Goal: Task Accomplishment & Management: Manage account settings

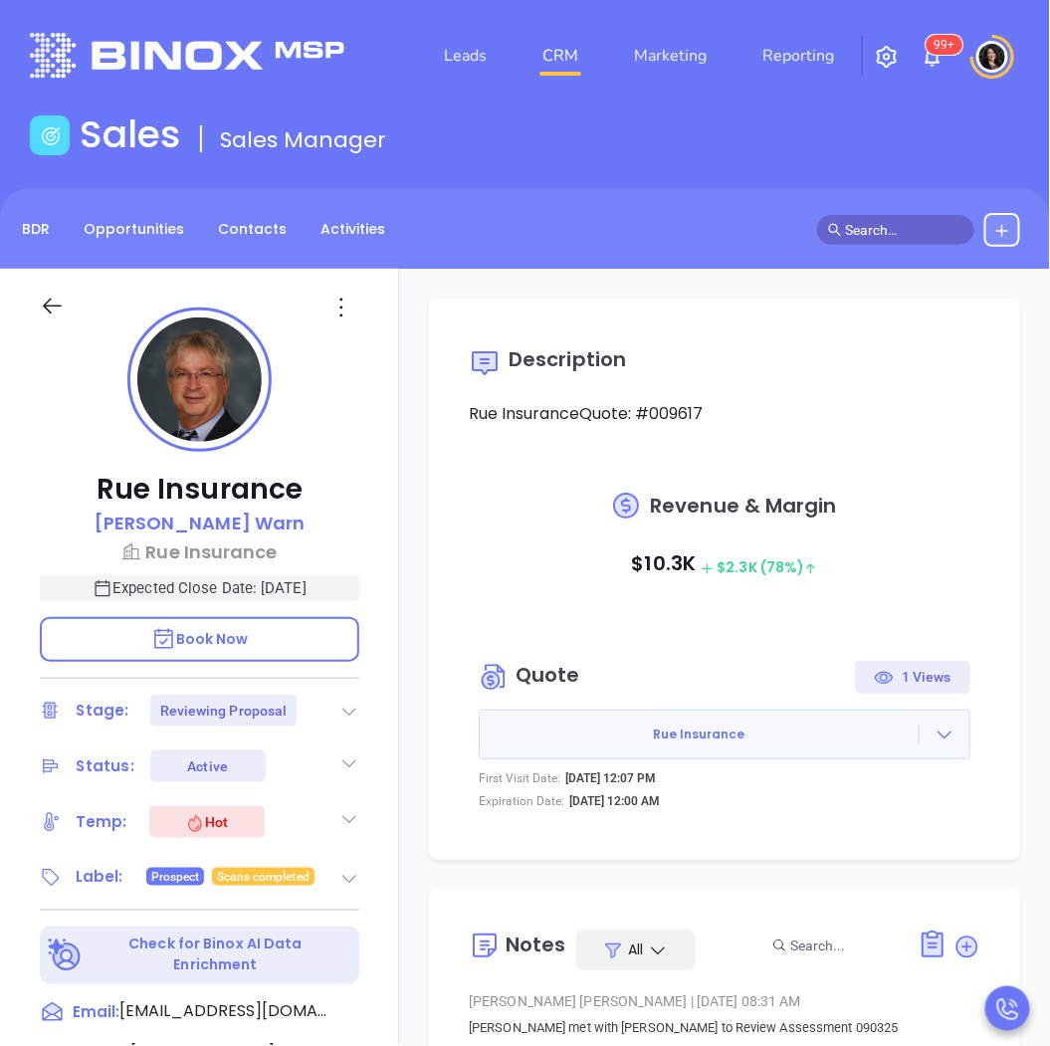
scroll to position [522, 0]
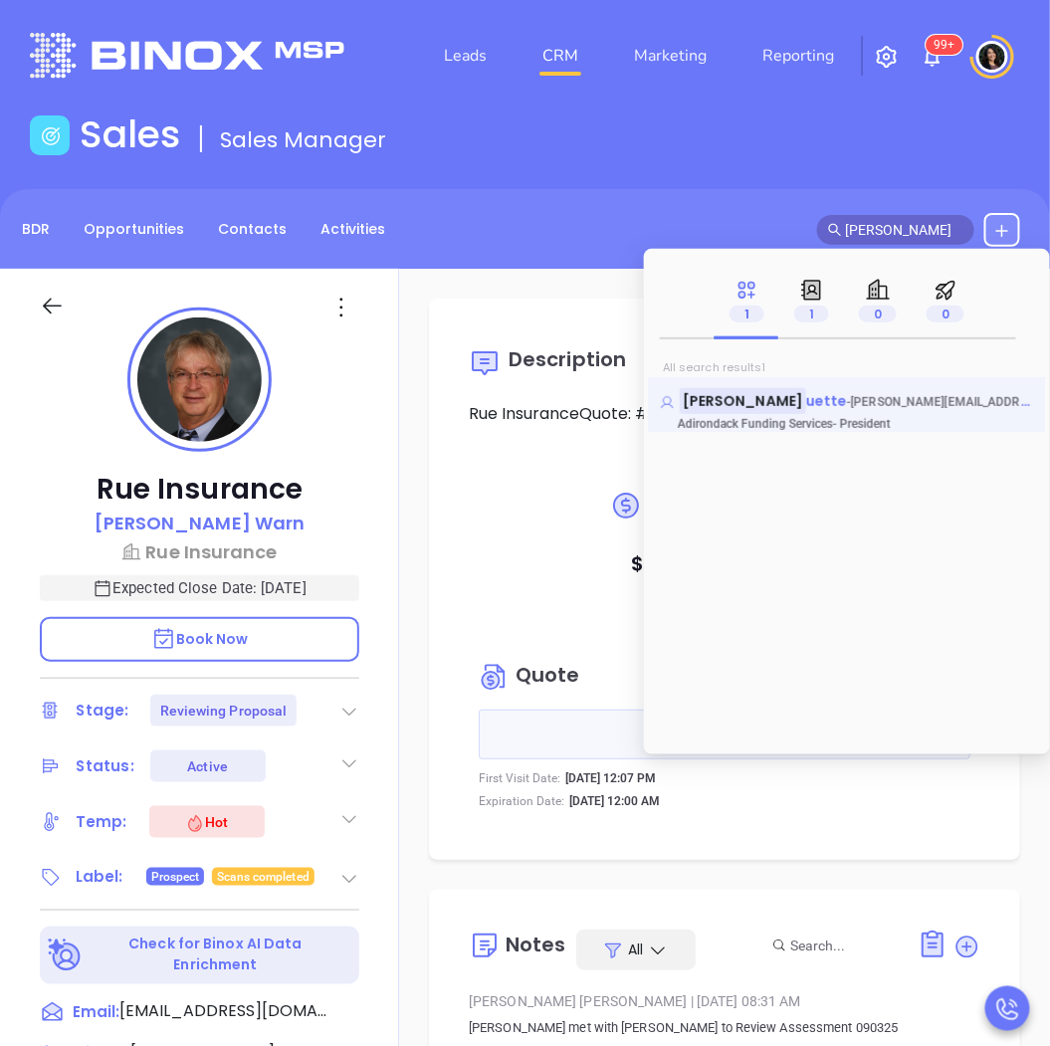
type input "robert duq"
click at [851, 395] on span "bob@adirondackfunding.com" at bounding box center [995, 401] width 288 height 20
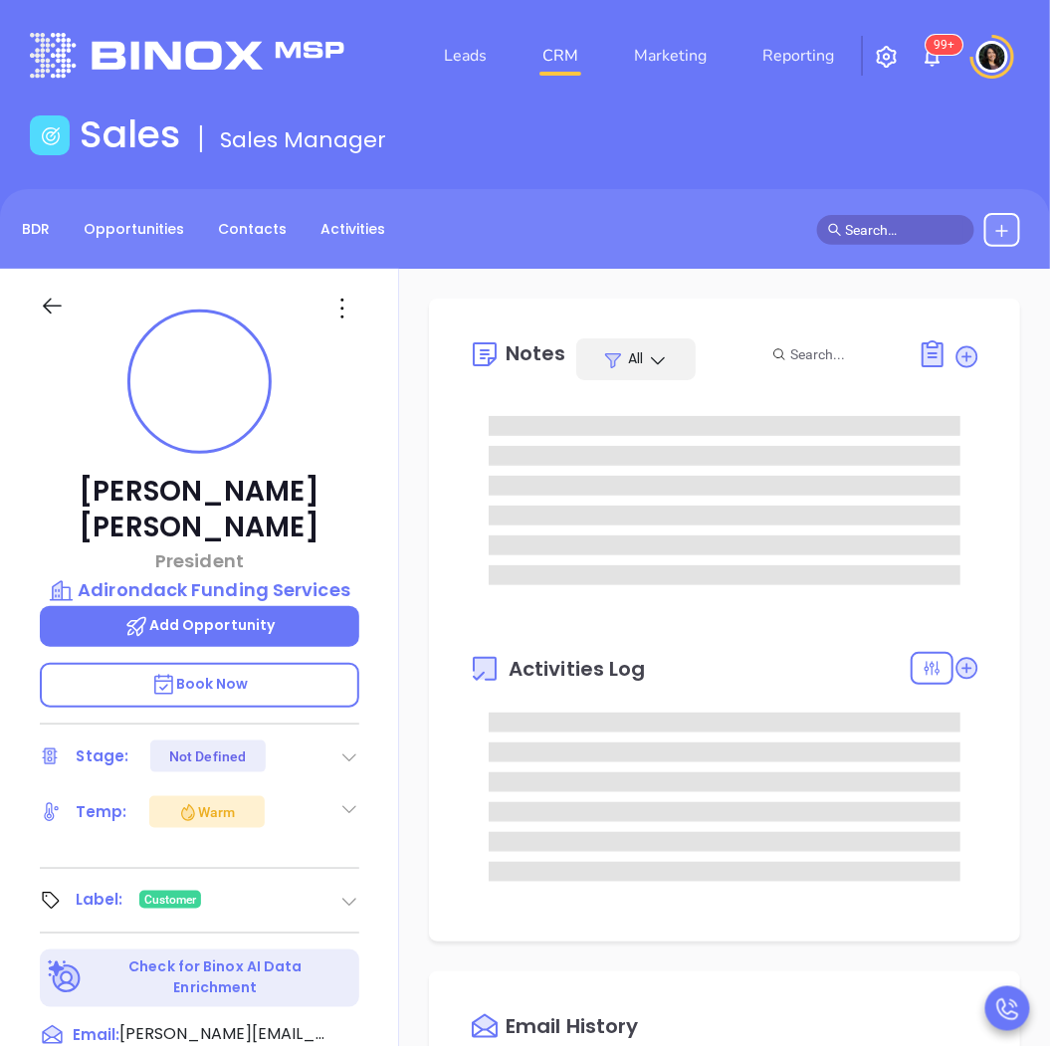
type input "[DATE]"
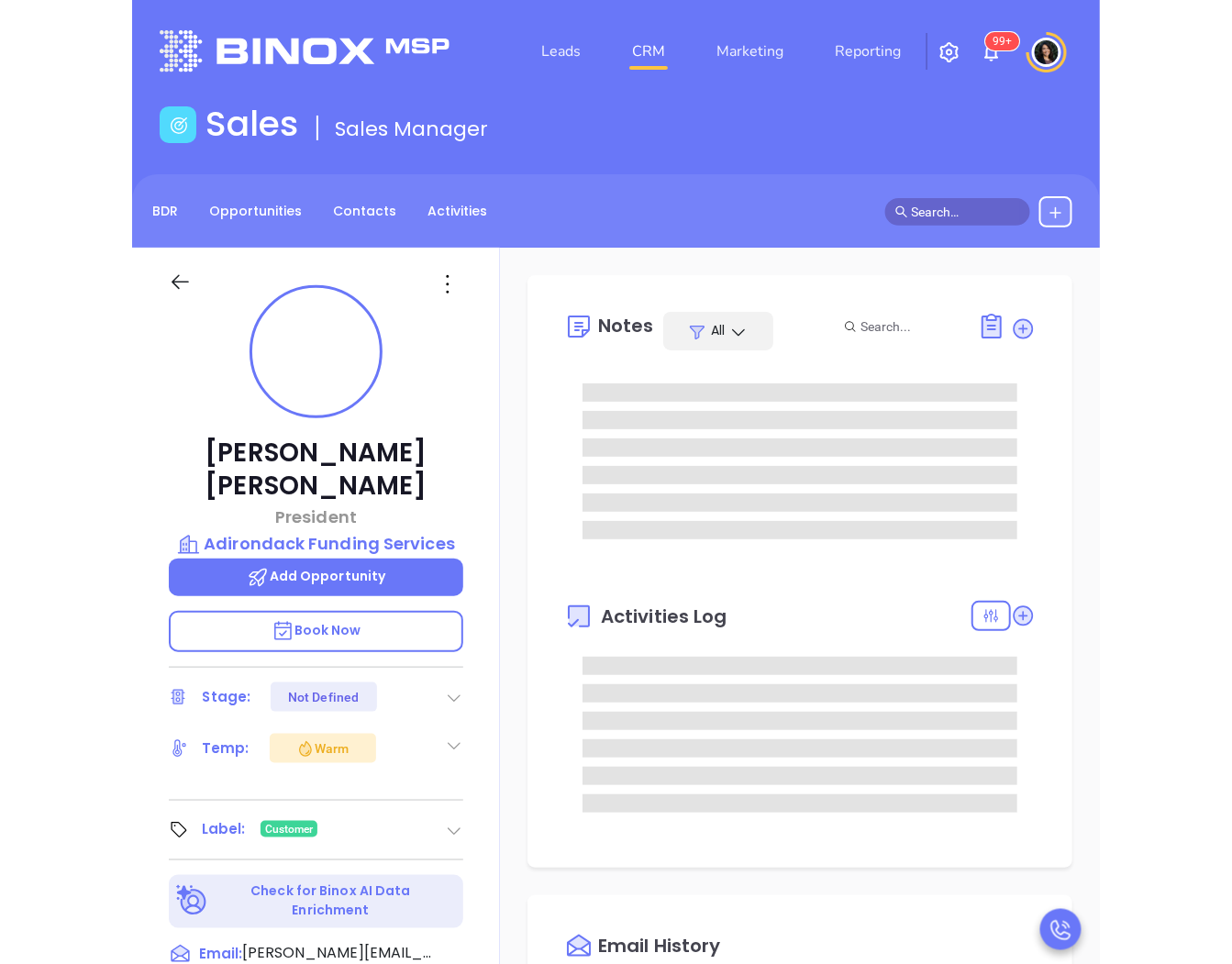
scroll to position [533, 0]
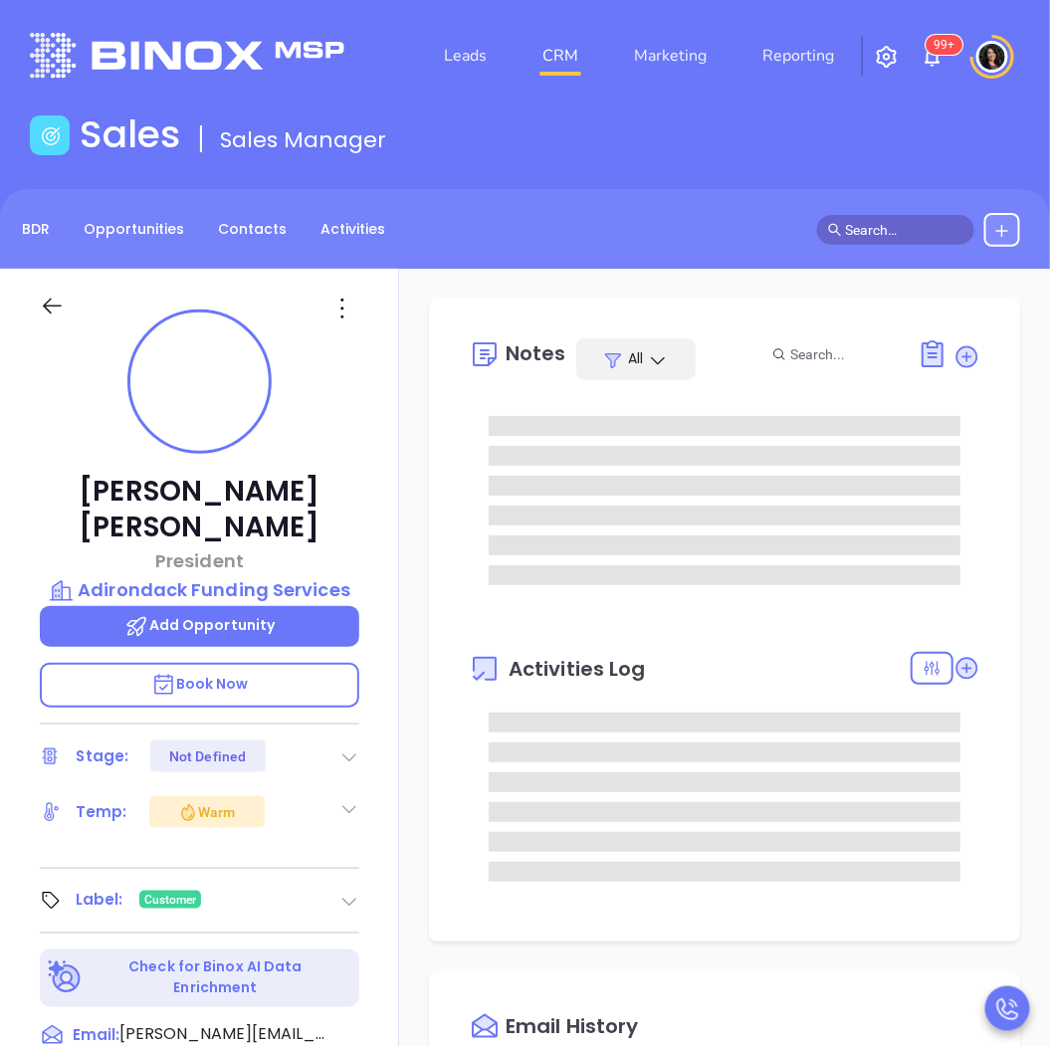
type input "[PERSON_NAME]"
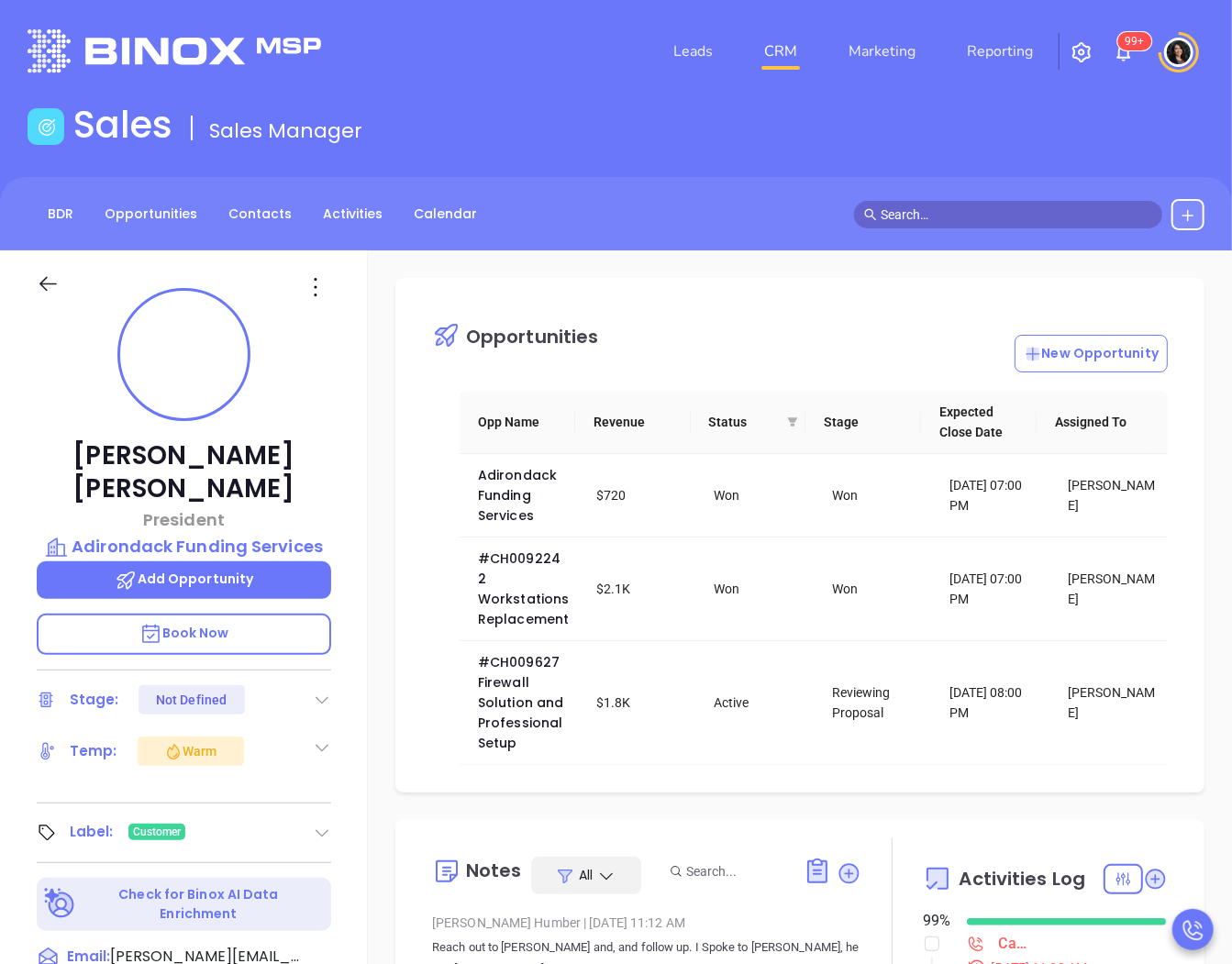
click at [378, 533] on div "Opportunities New Opportunity Opp Name Revenue Status Stage Expected Close Date…" at bounding box center [800, 893] width 864 height 1285
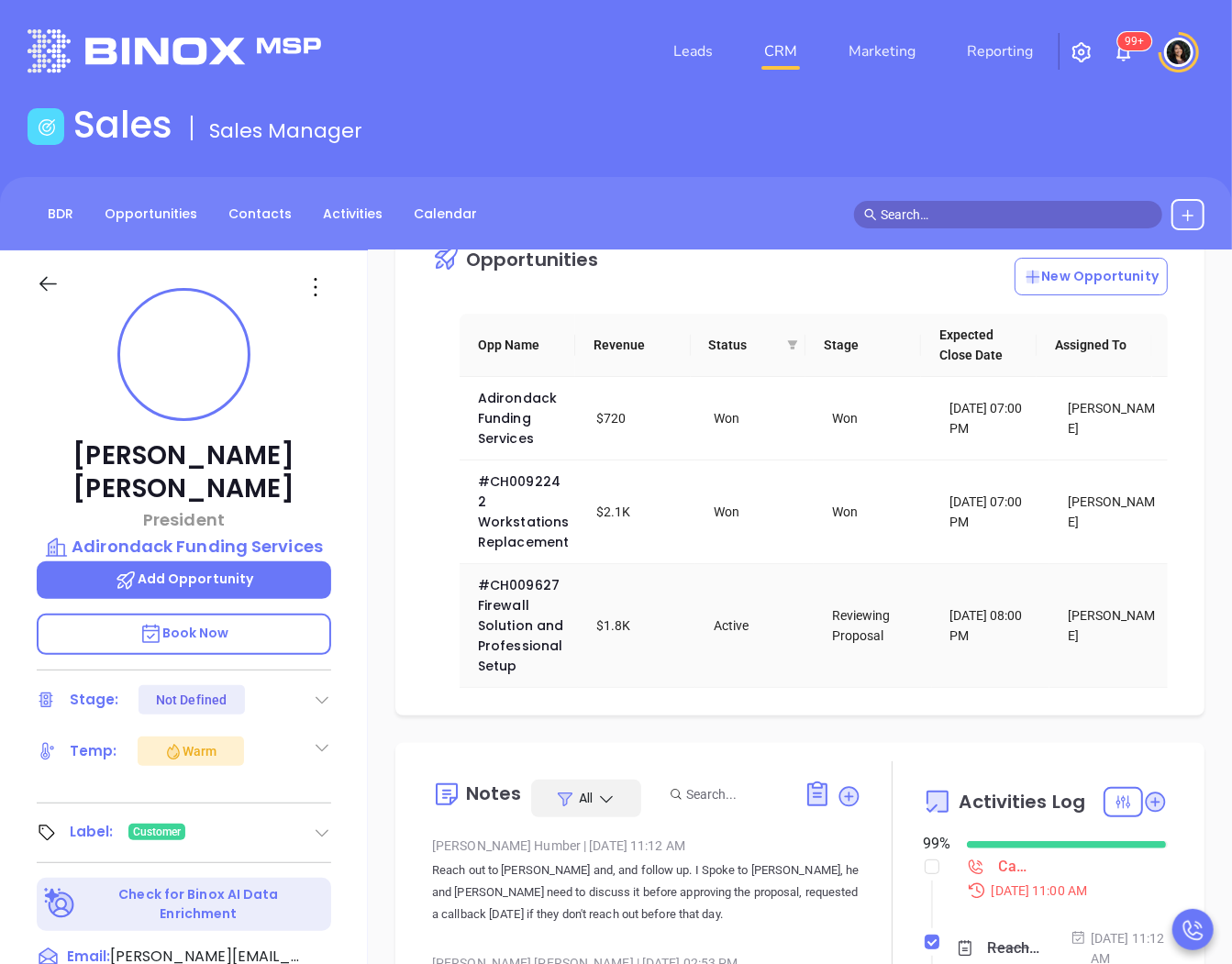
scroll to position [407, 0]
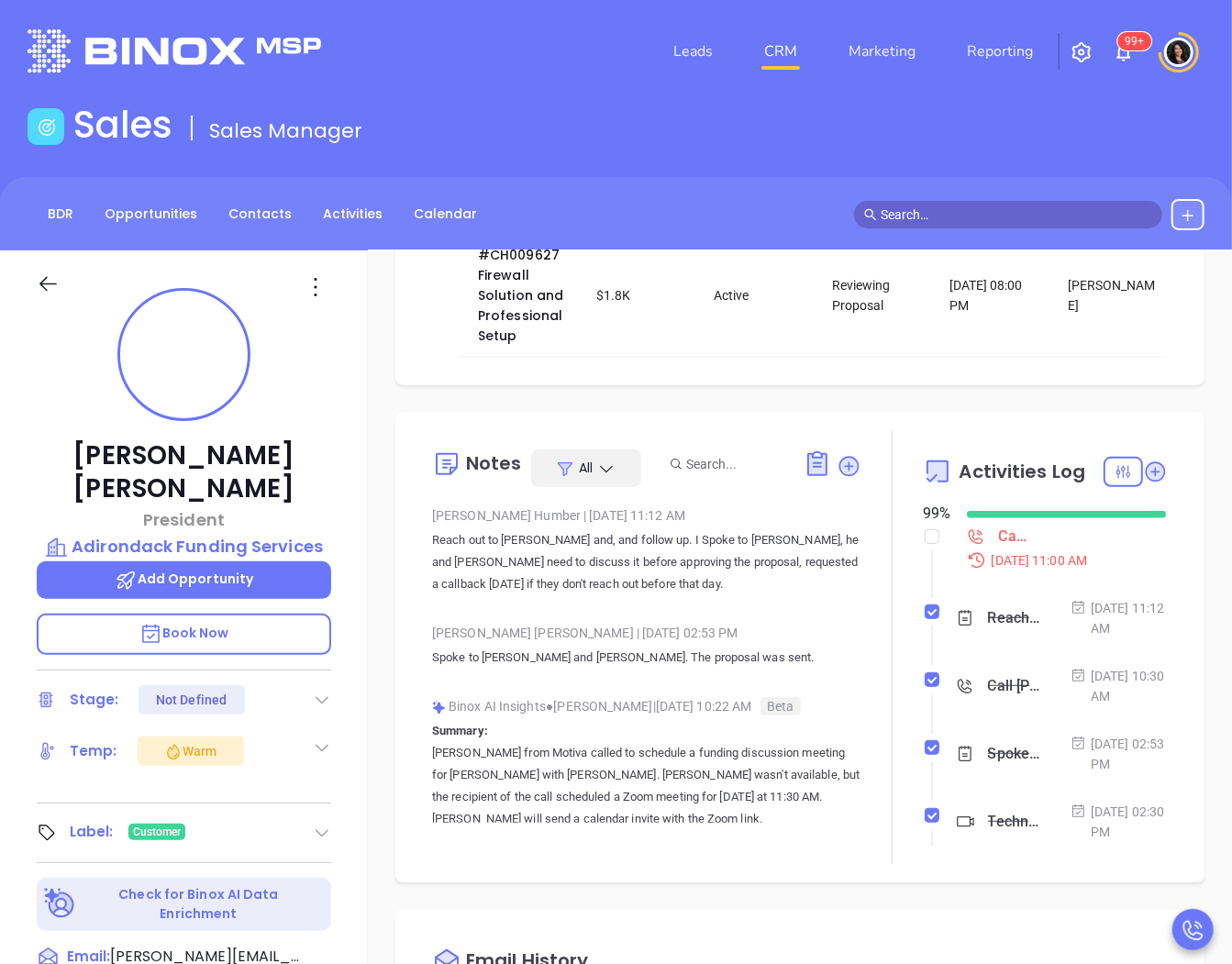
click at [967, 550] on div "Call Robert to follow up - Robert Duquette" at bounding box center [1015, 537] width 31 height 28
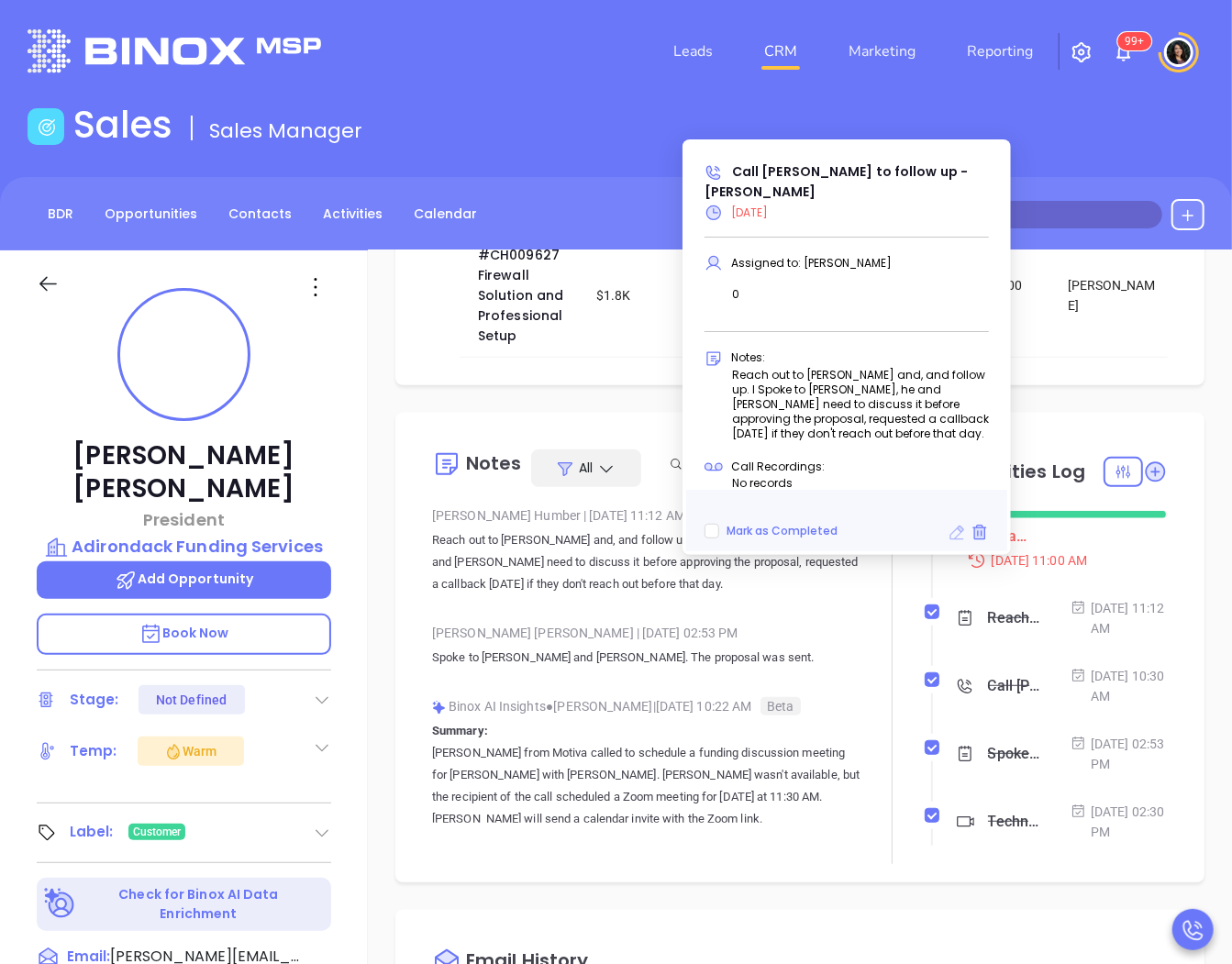
click at [952, 533] on icon at bounding box center [957, 534] width 15 height 15
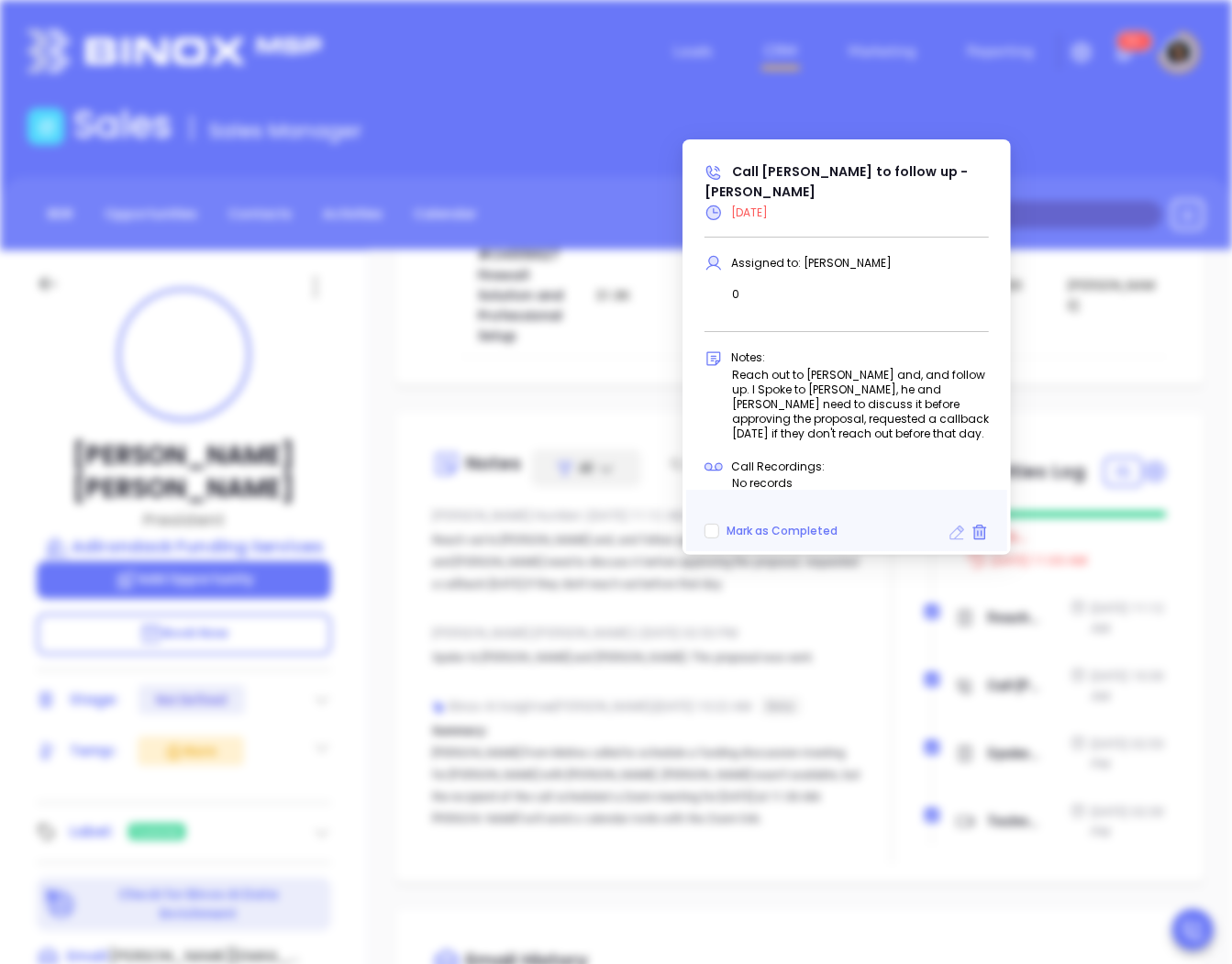
type input "09/18/2025"
type input "Call Robert to follow up - Robert Duquette"
type input "Call"
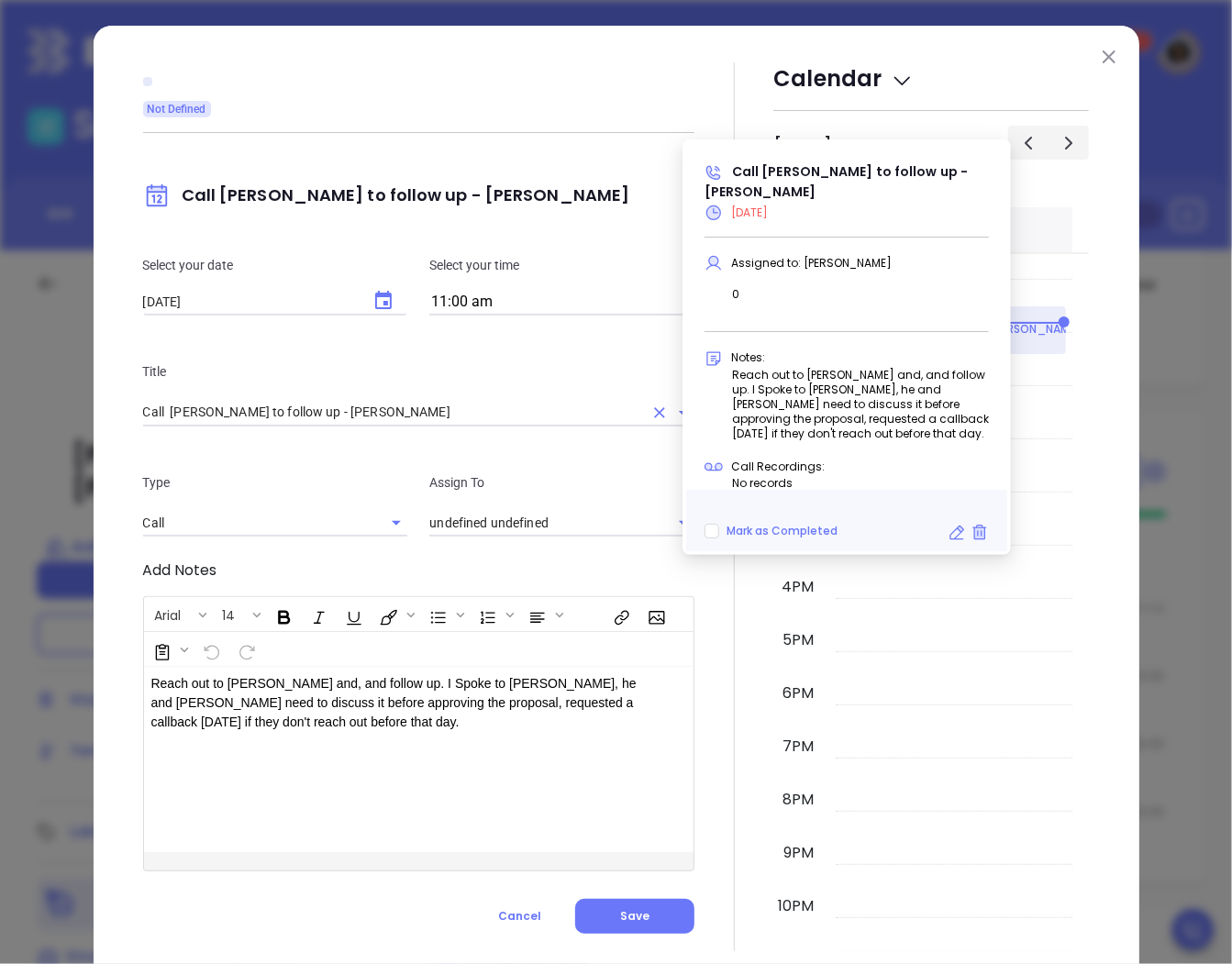
type input "[PERSON_NAME]"
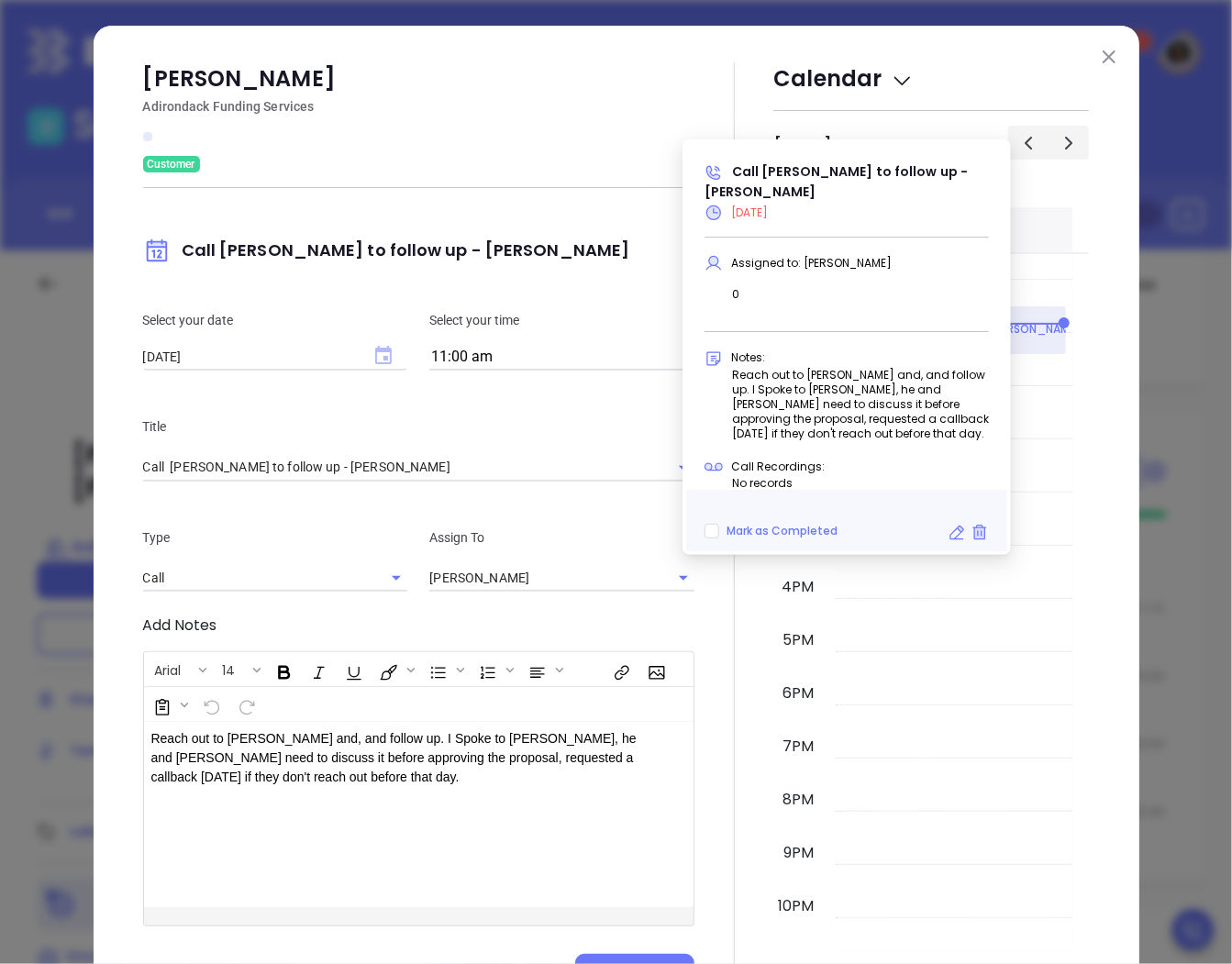
click at [375, 356] on icon "Choose date, selected date is Sep 18, 2025" at bounding box center [383, 355] width 17 height 18
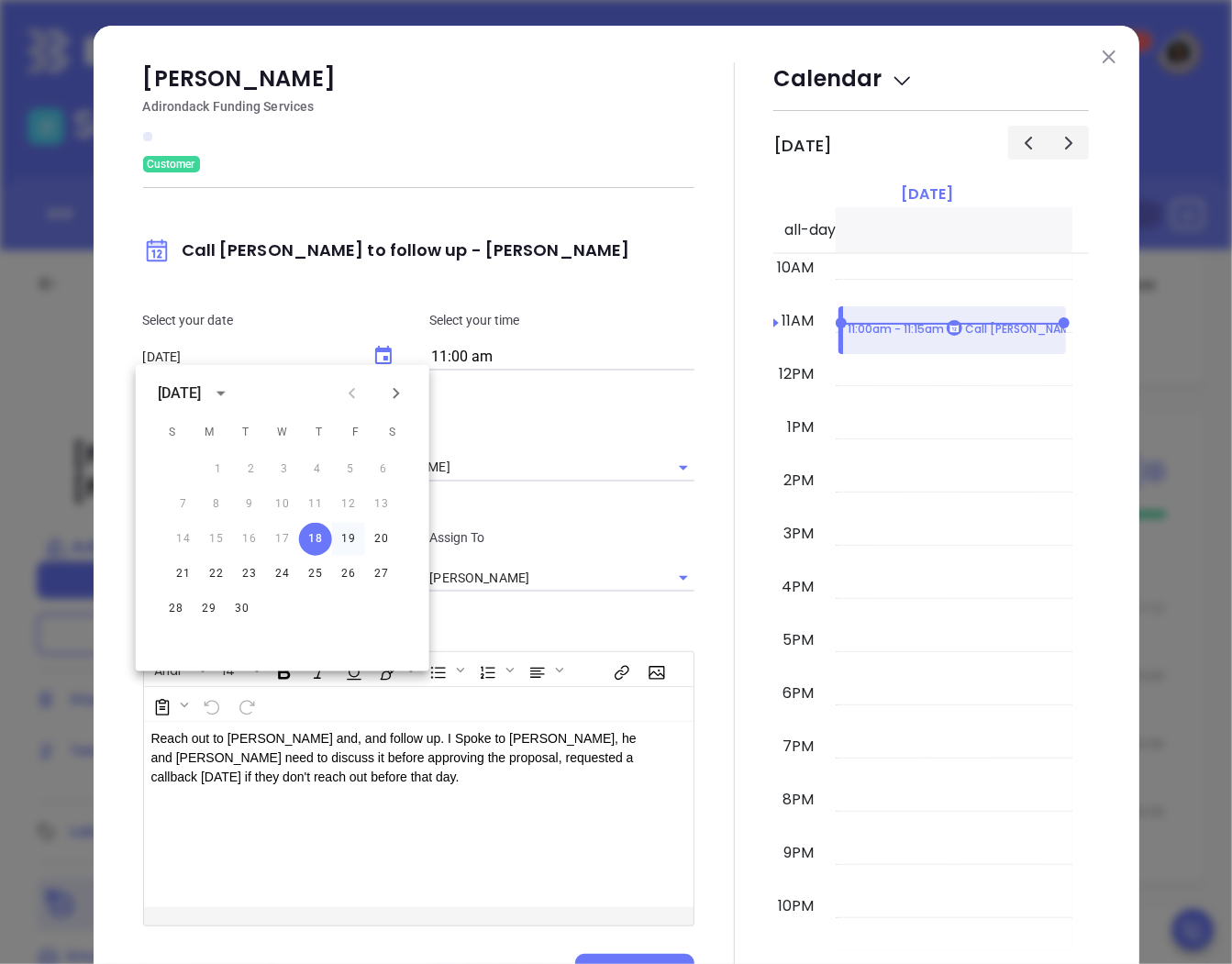
click at [339, 547] on button "19" at bounding box center [348, 540] width 33 height 33
type input "[DATE]"
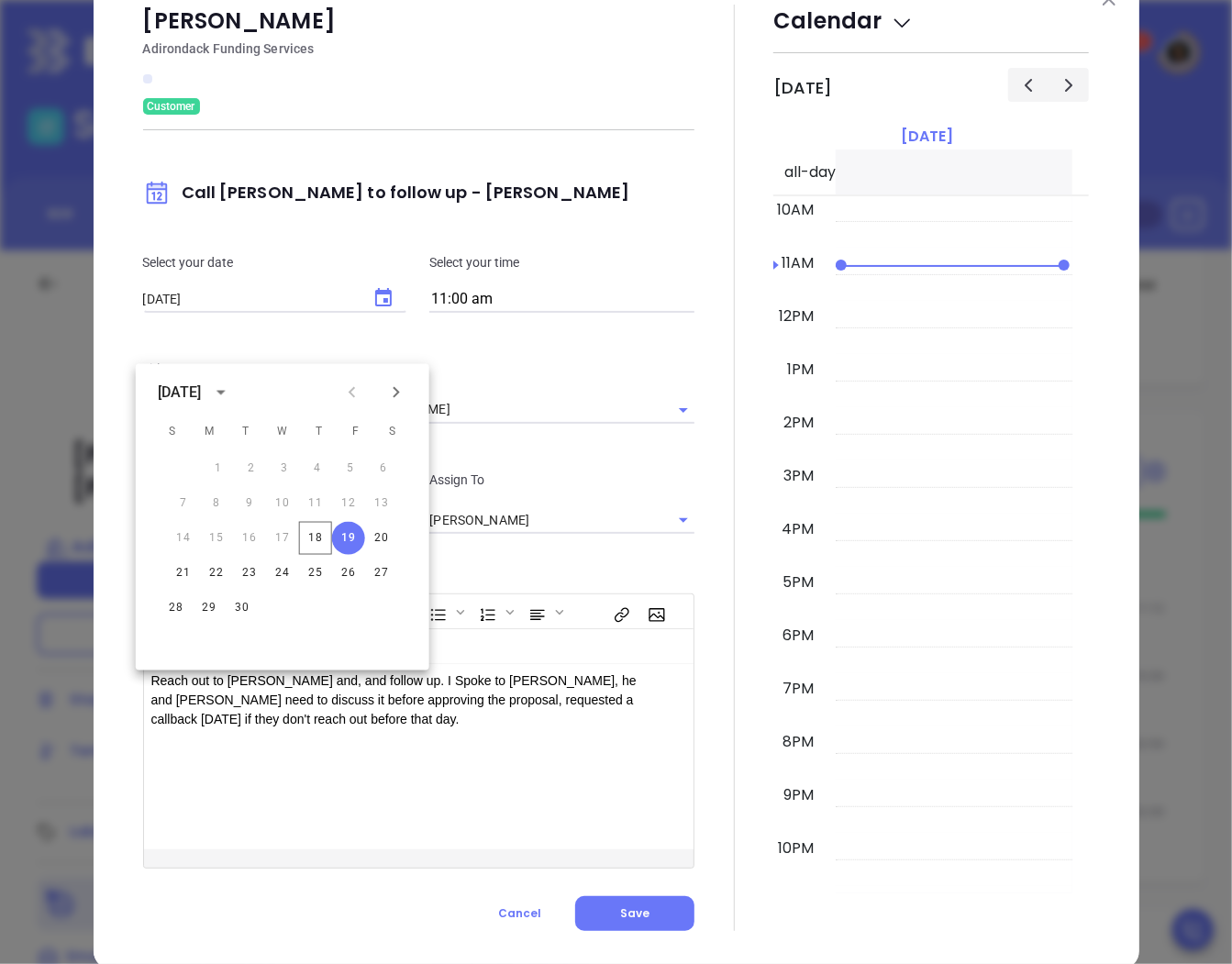
scroll to position [88, 0]
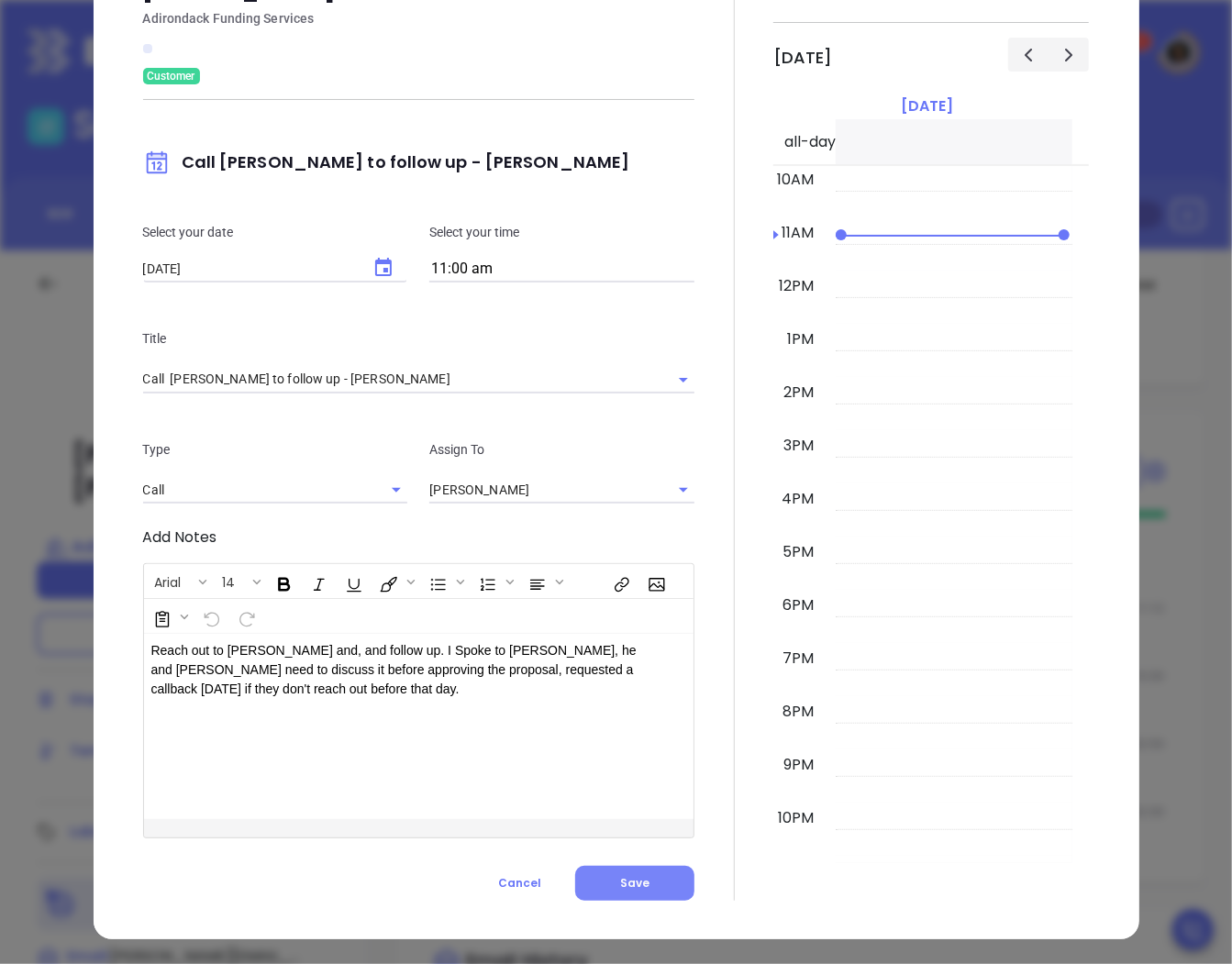
click at [649, 893] on button "Save" at bounding box center [634, 884] width 119 height 35
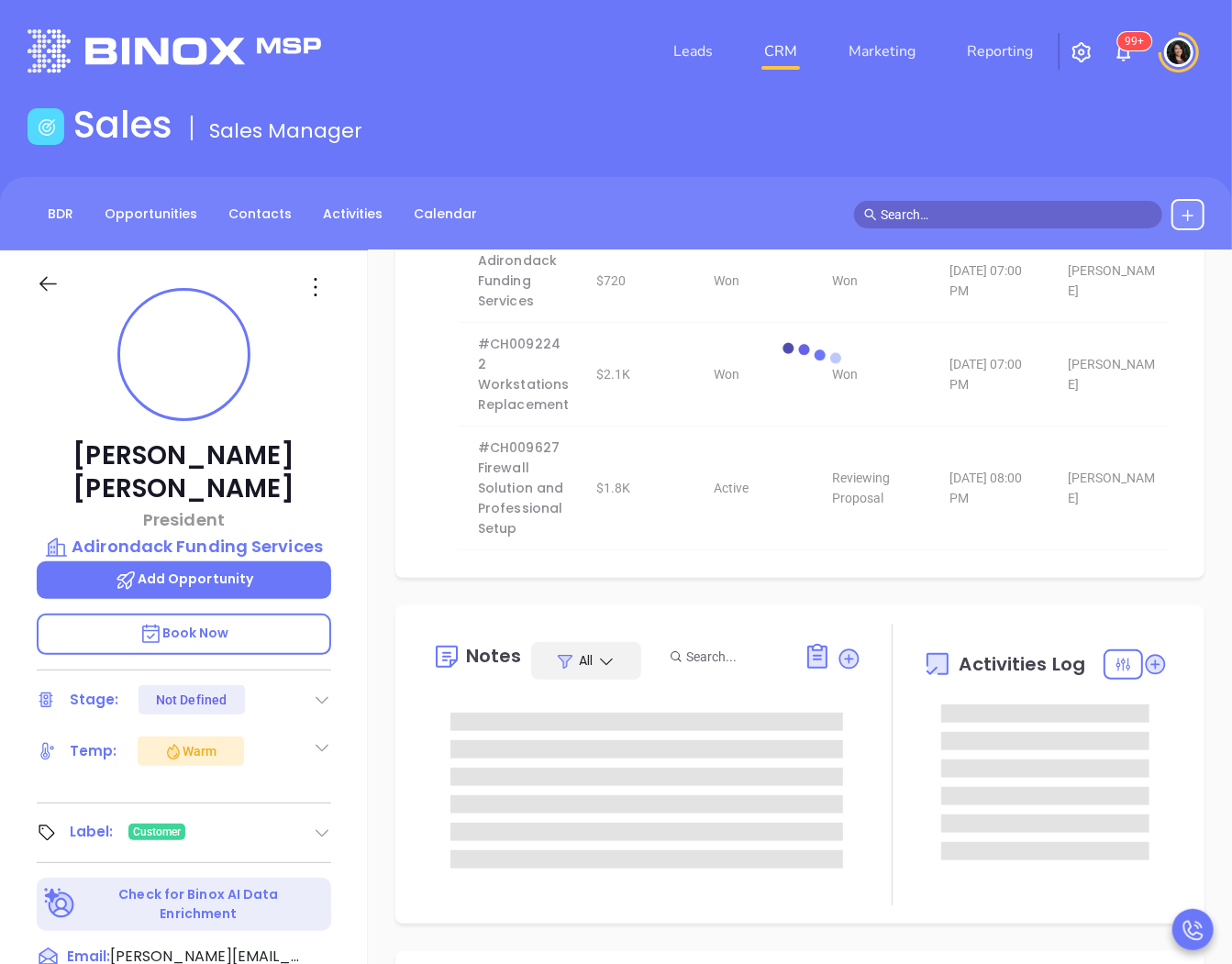
scroll to position [0, 0]
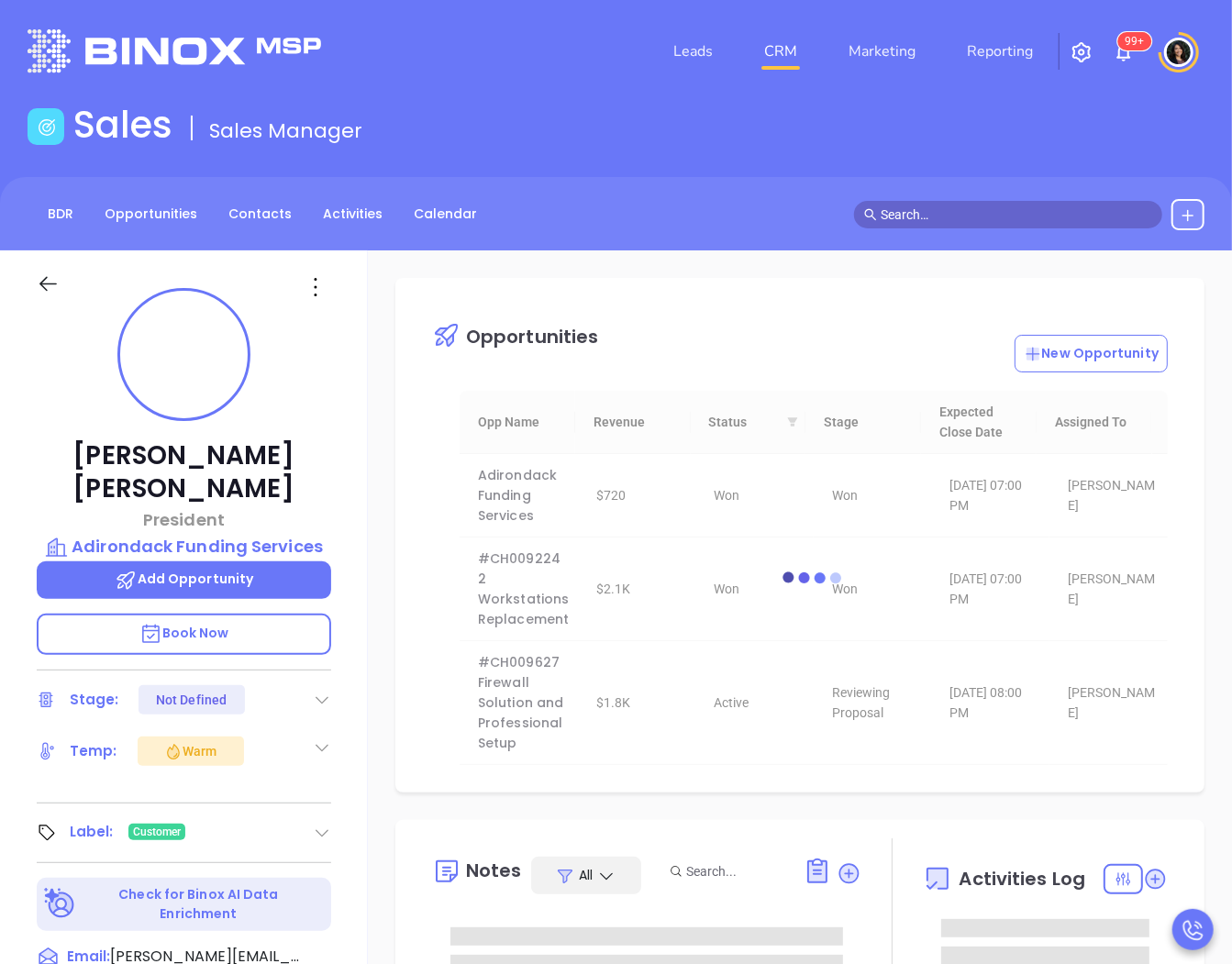
click at [914, 217] on input "text" at bounding box center [1016, 215] width 272 height 20
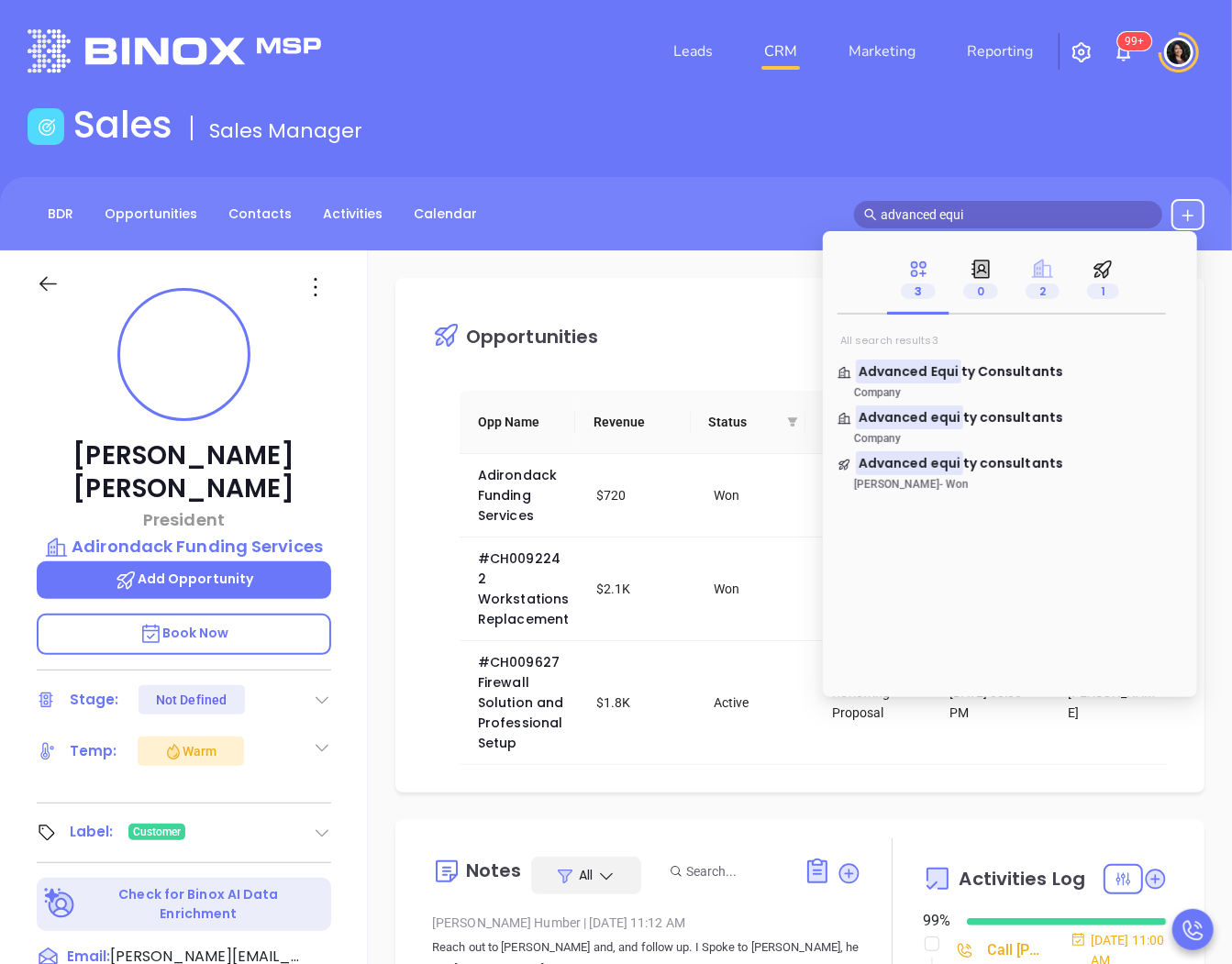
type input "advanced equi"
click at [967, 278] on icon at bounding box center [1042, 269] width 21 height 18
drag, startPoint x: 1104, startPoint y: 277, endPoint x: 1064, endPoint y: 305, distance: 48.8
click at [967, 277] on icon at bounding box center [1101, 271] width 14 height 14
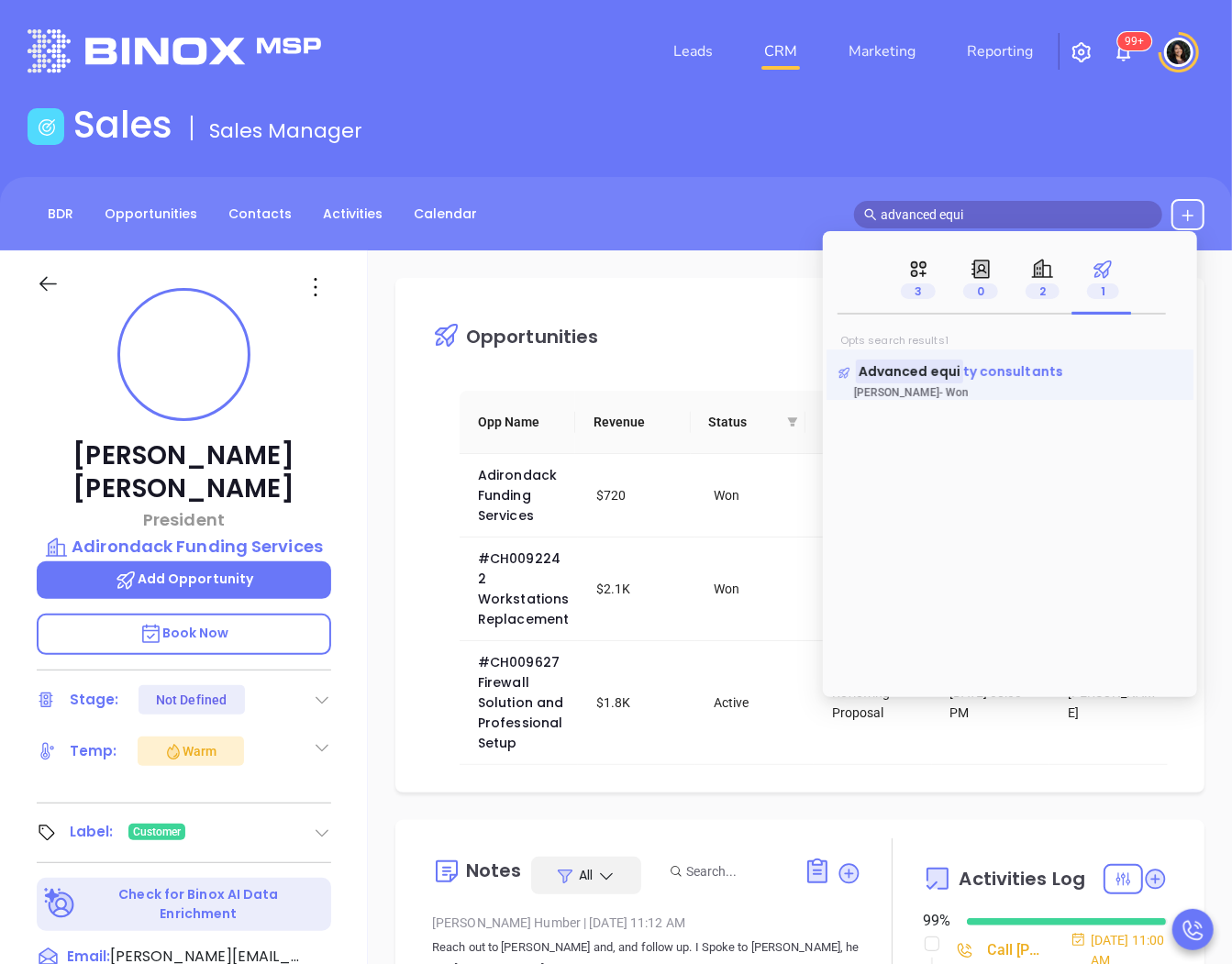
click at [967, 370] on span "ty consultants" at bounding box center [1013, 371] width 100 height 18
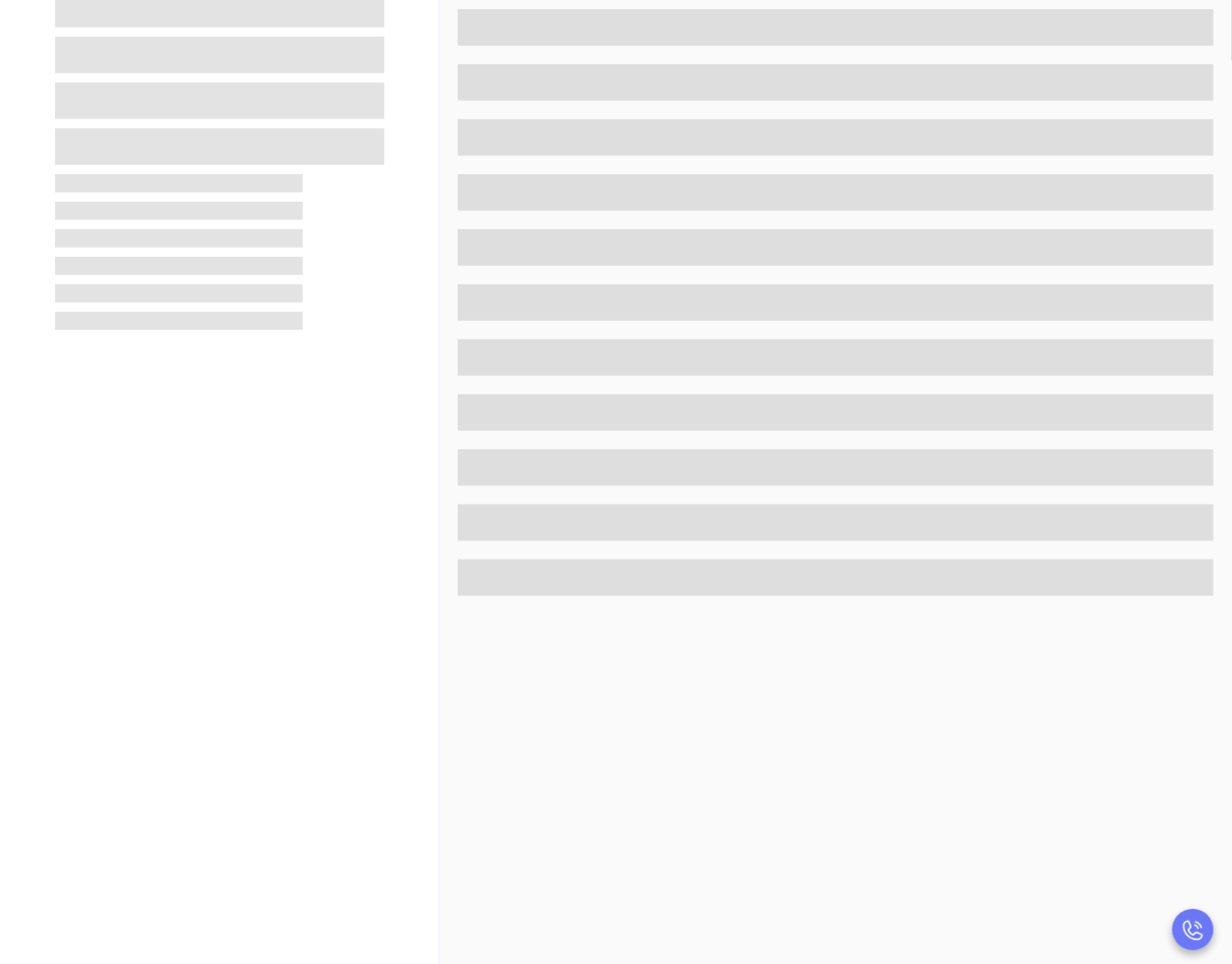
scroll to position [407, 0]
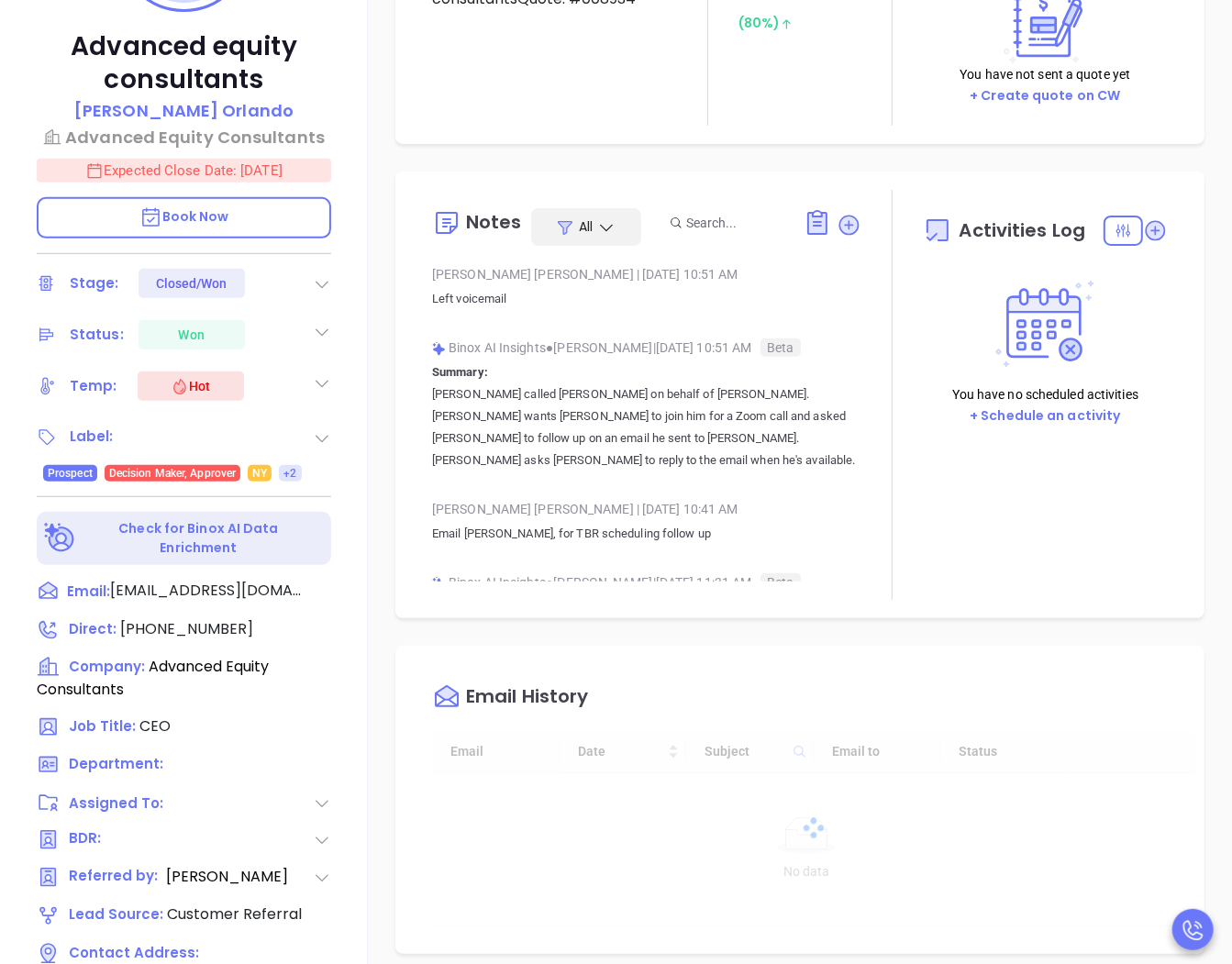
type input "[DATE]"
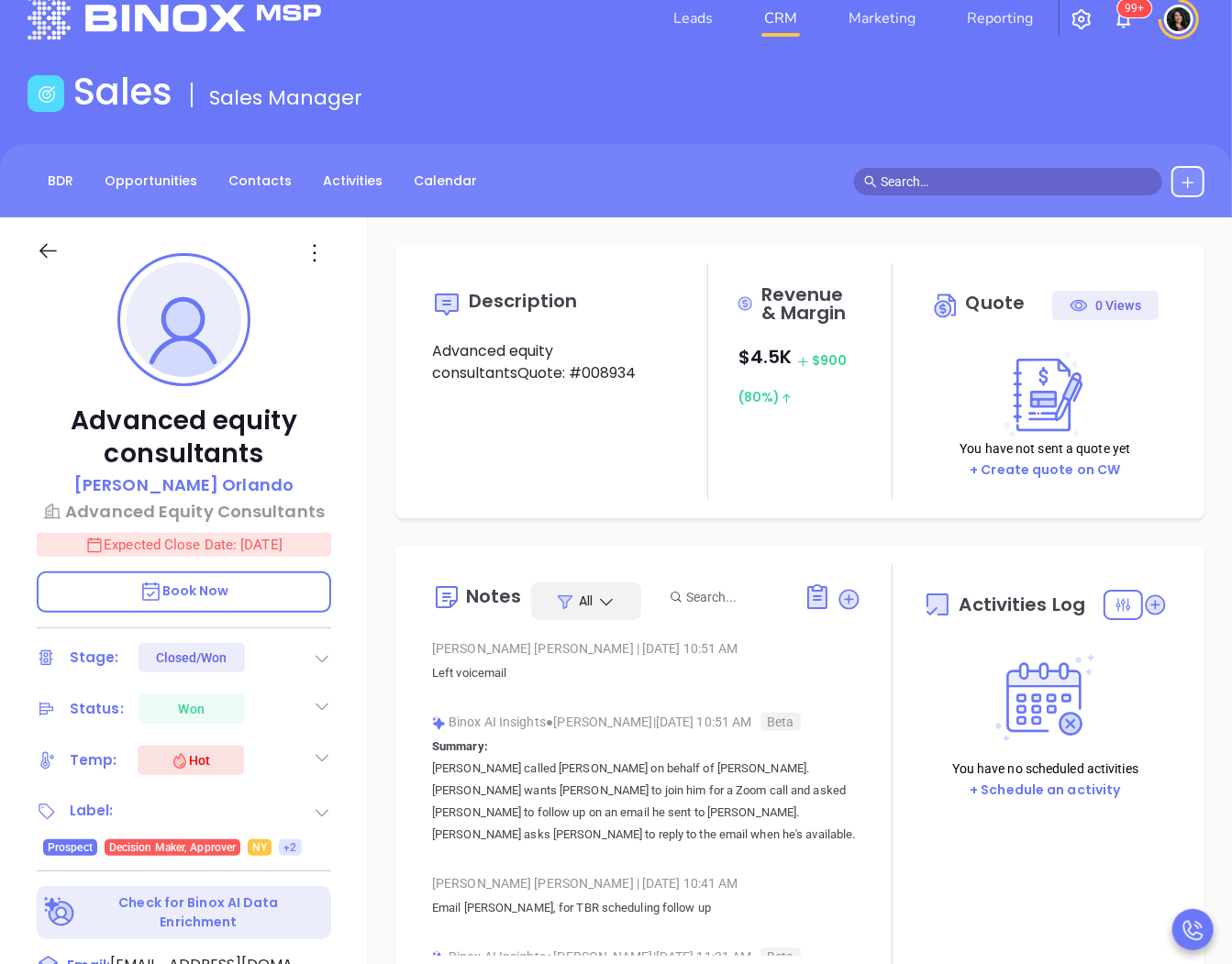
scroll to position [0, 0]
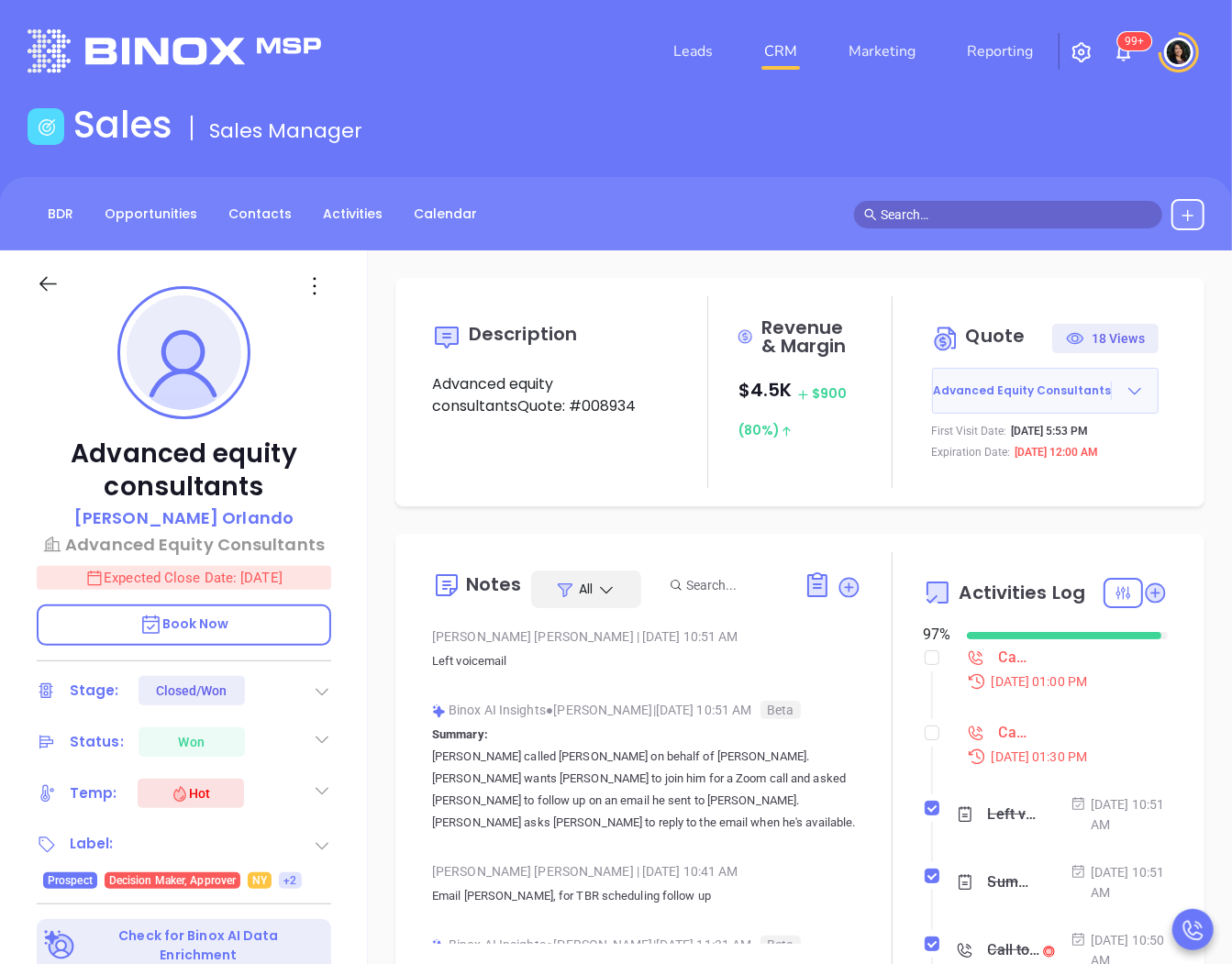
type input "[PERSON_NAME]"
click at [925, 740] on input "checkbox" at bounding box center [933, 734] width 15 height 15
checkbox input "true"
click at [925, 665] on input "checkbox" at bounding box center [933, 658] width 15 height 15
checkbox input "true"
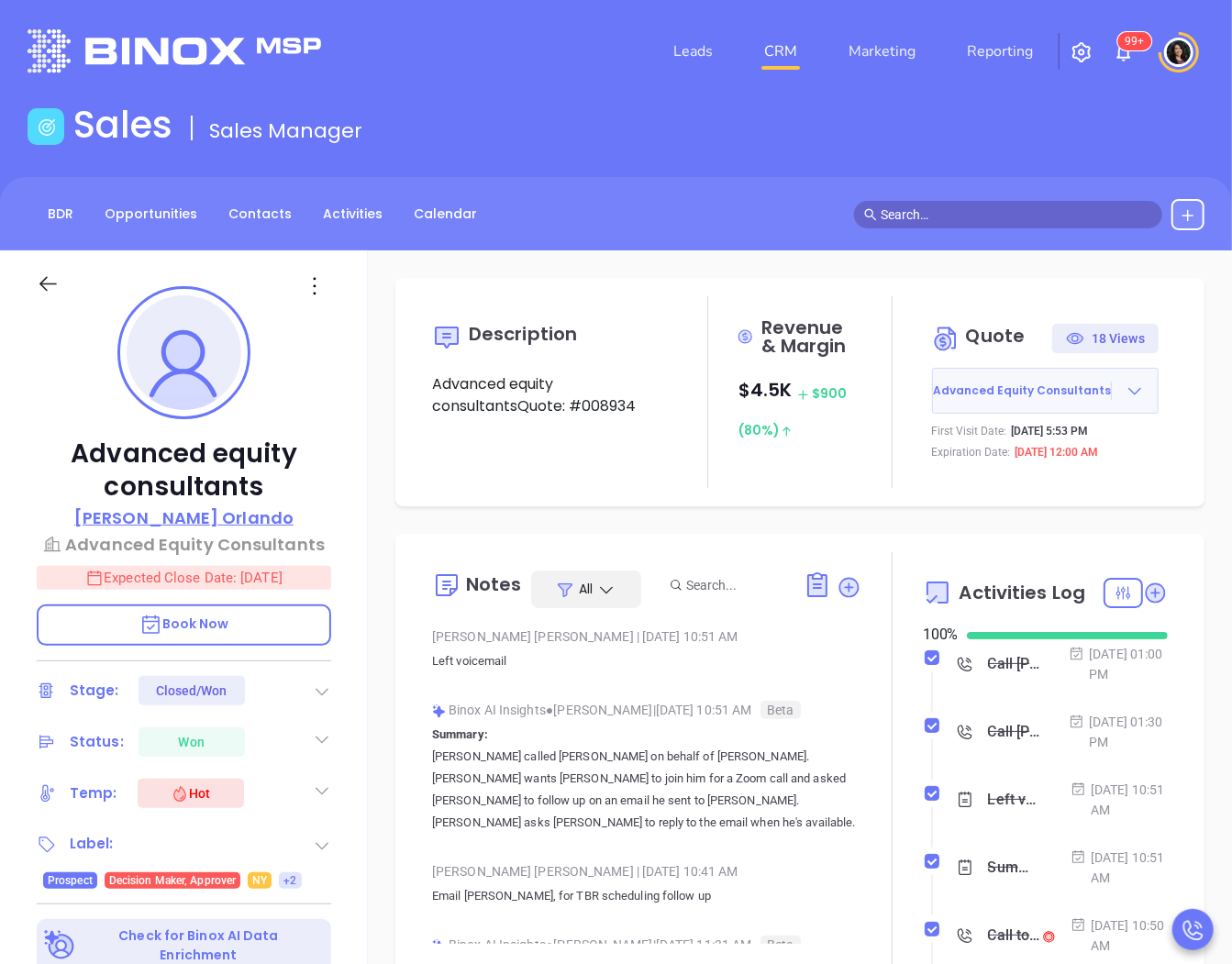
click at [174, 518] on p "James Orlando" at bounding box center [184, 518] width 219 height 25
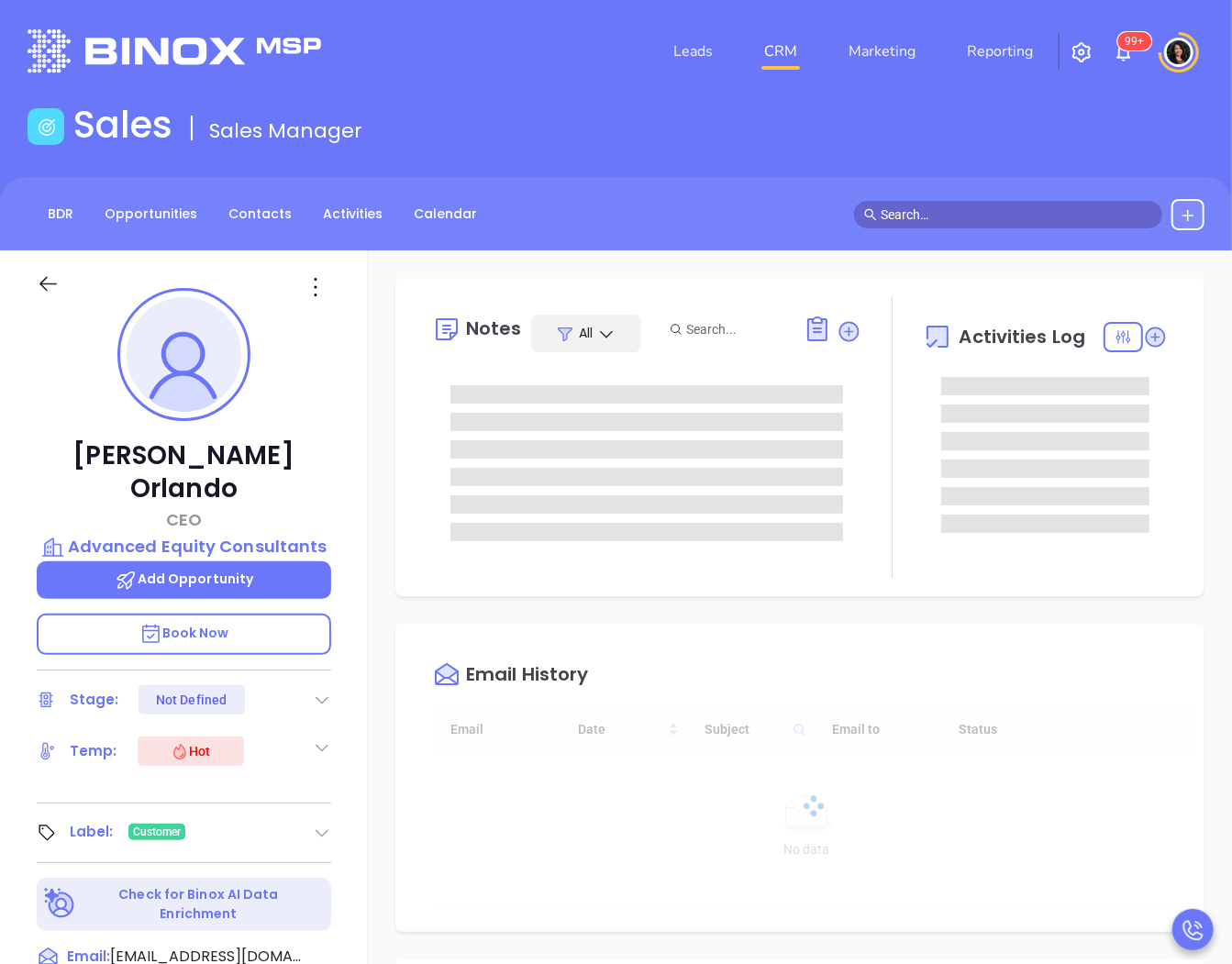
type input "[DATE]"
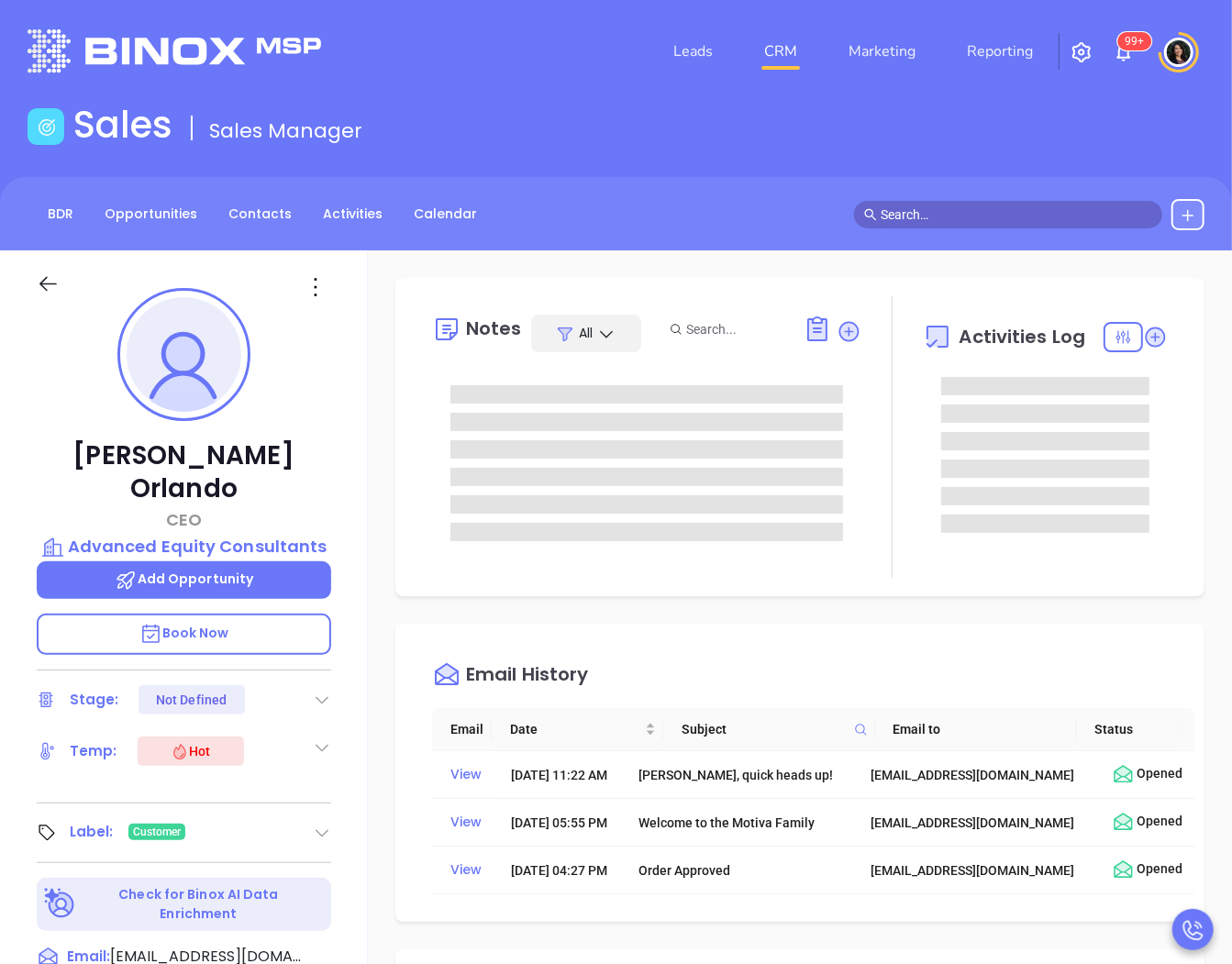
type input "[PERSON_NAME]"
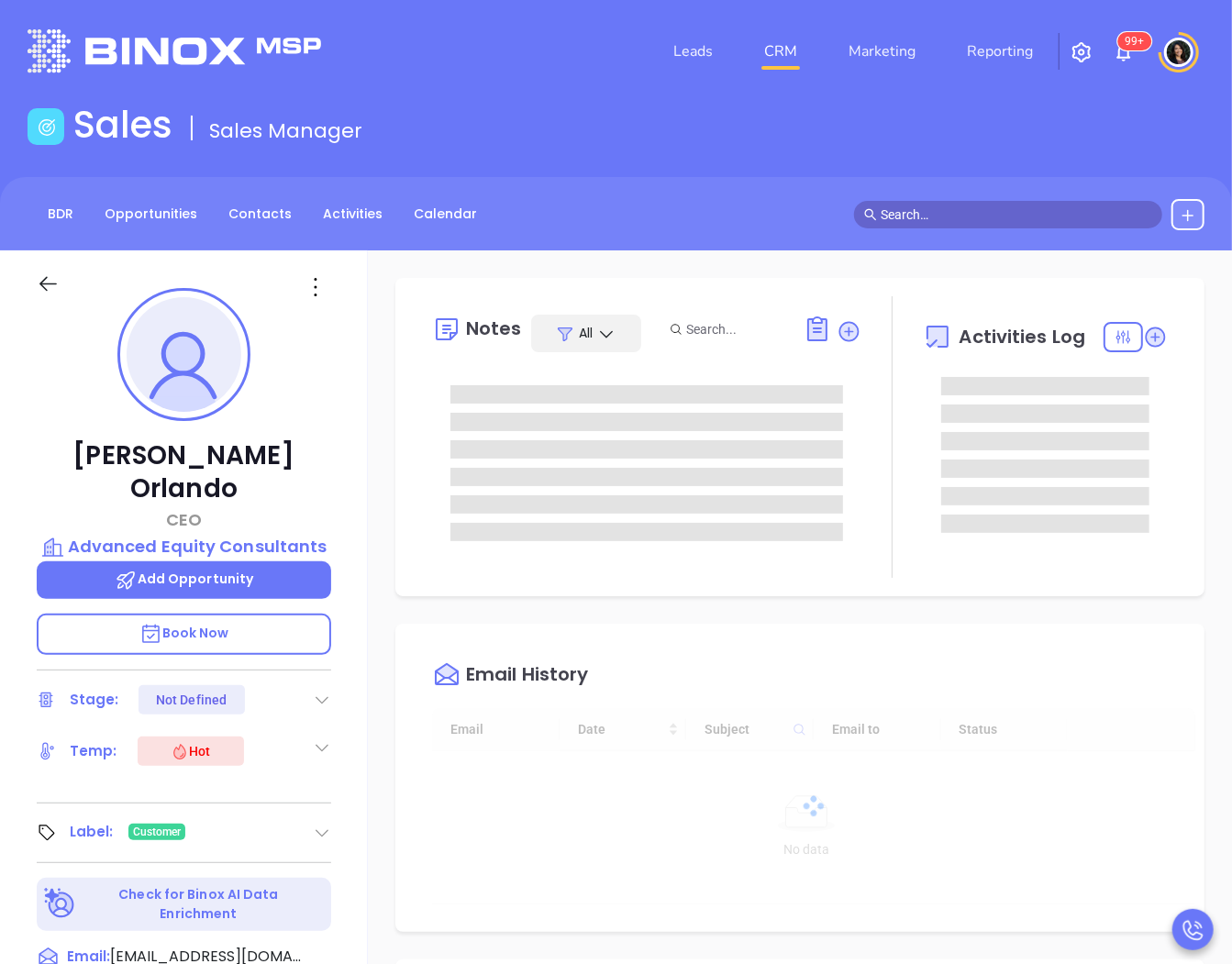
type input "[DATE]"
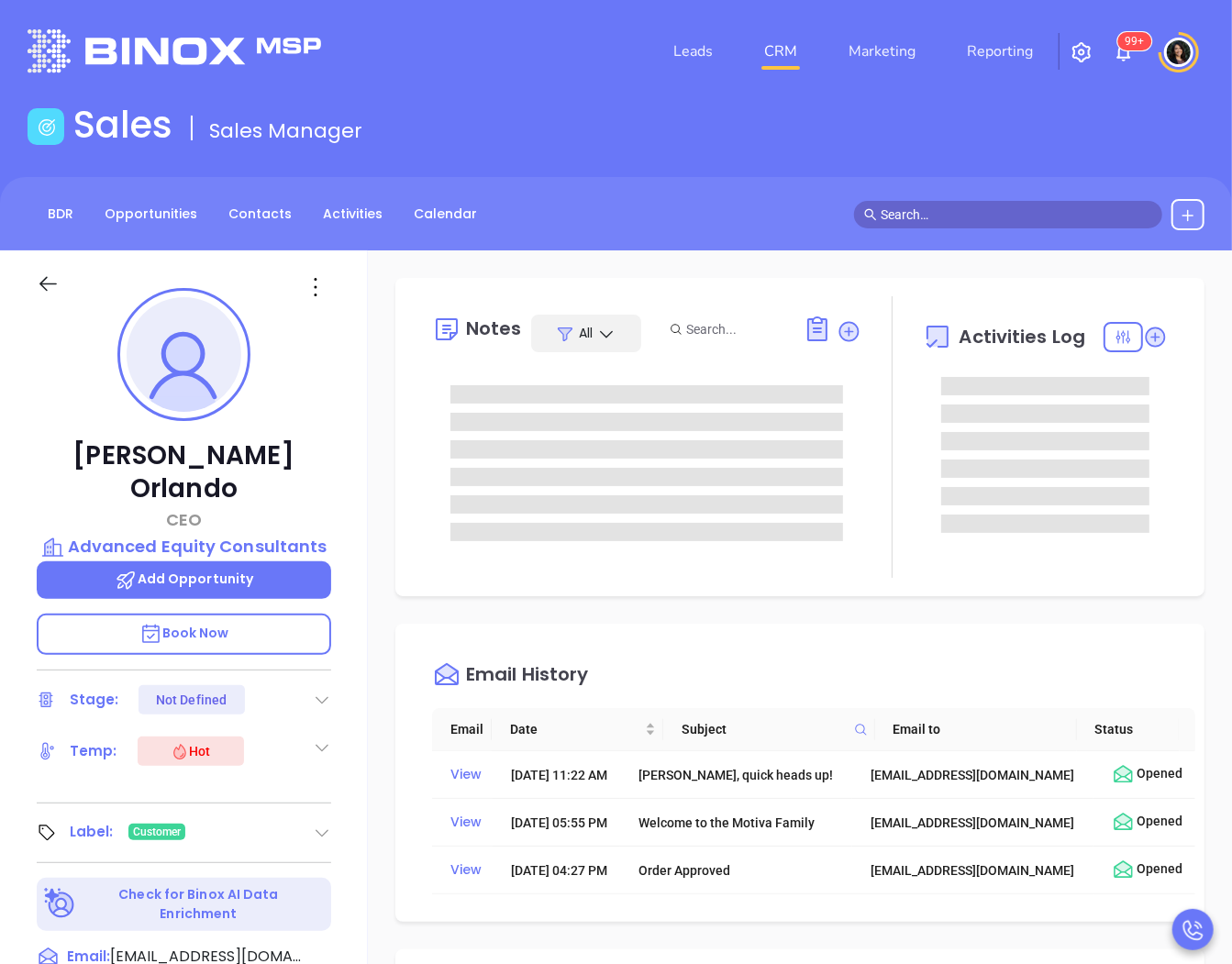
type input "[PERSON_NAME]"
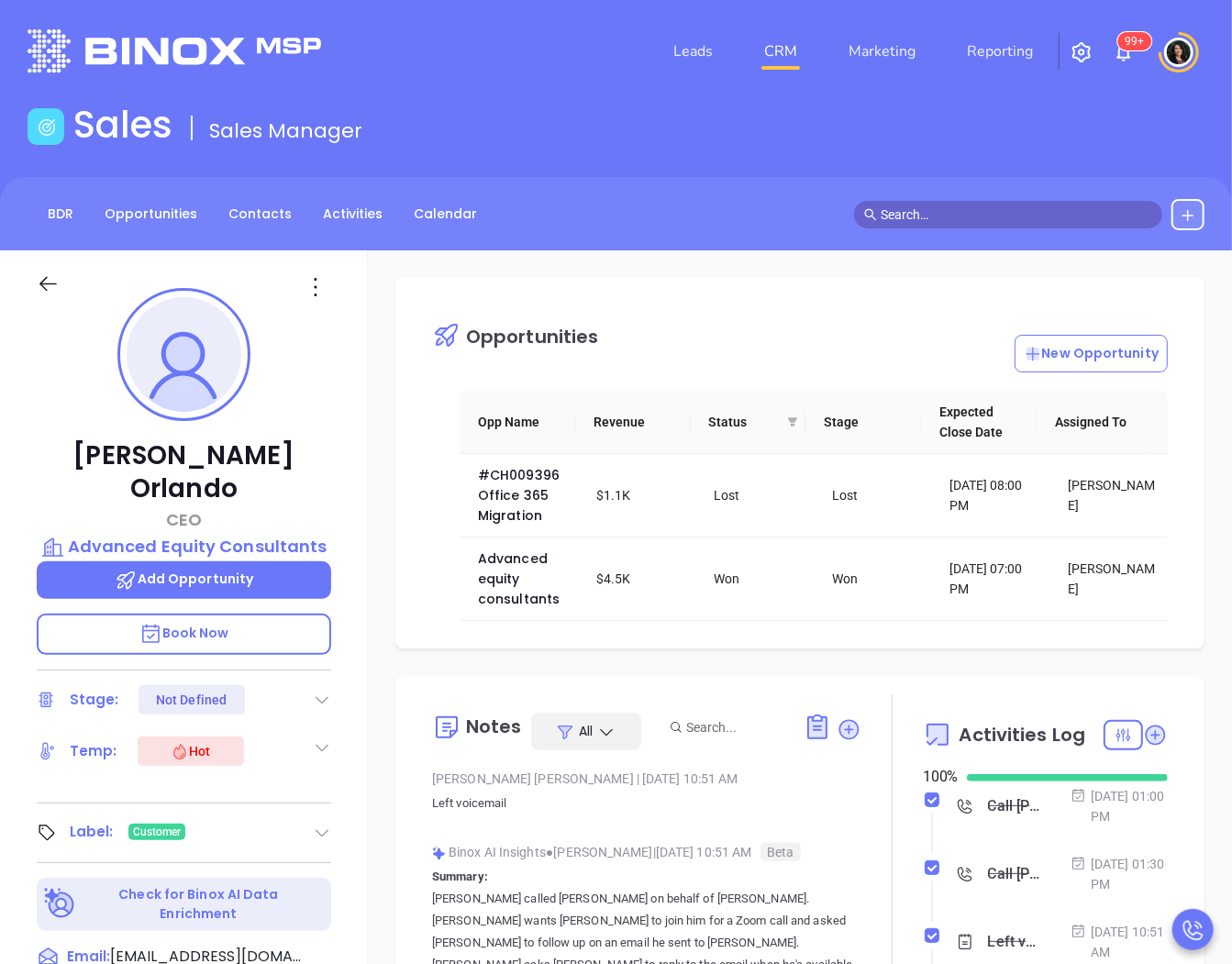
click at [1042, 221] on input "text" at bounding box center [1016, 215] width 272 height 20
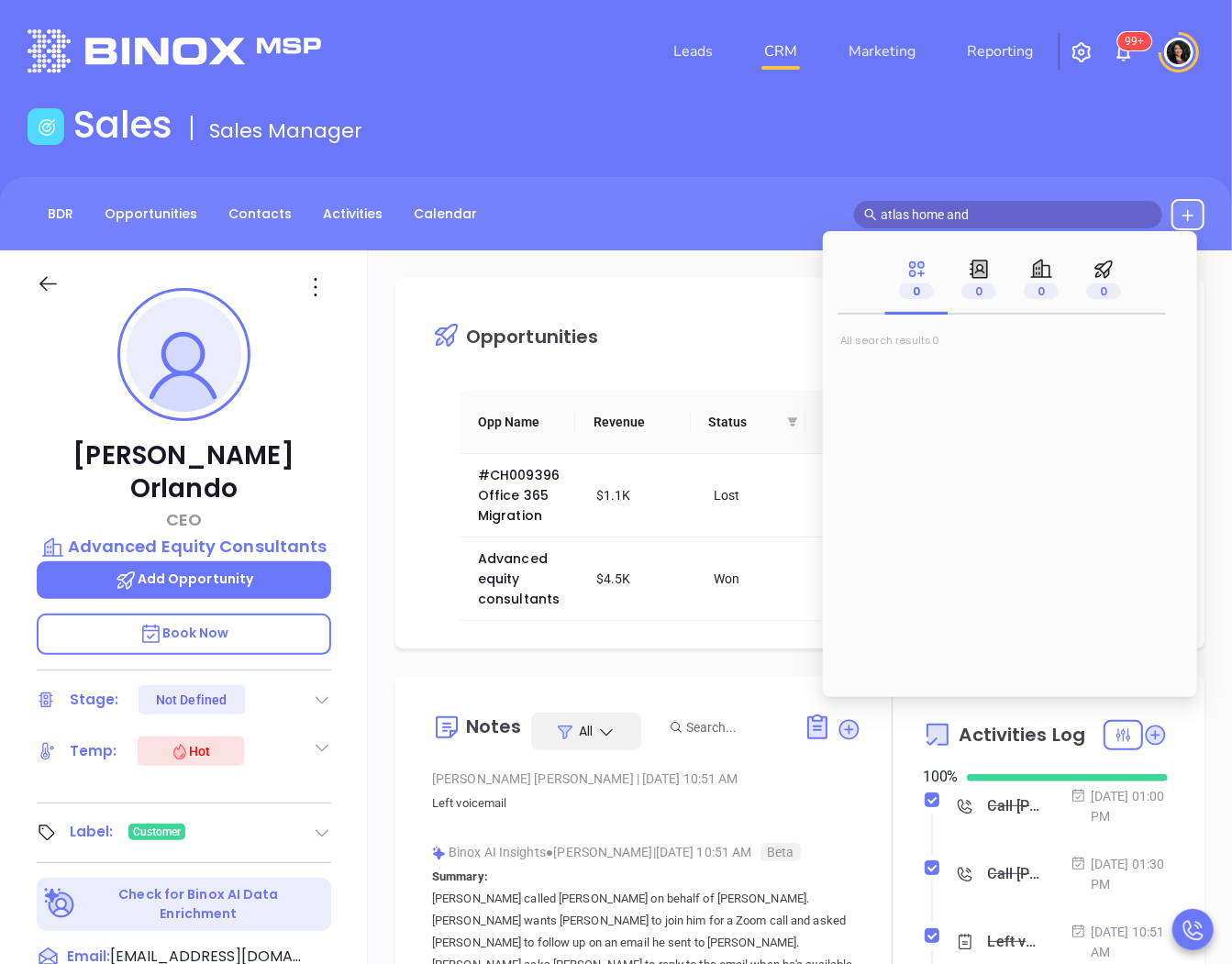
click at [956, 213] on input "atlas home and" at bounding box center [1016, 215] width 272 height 20
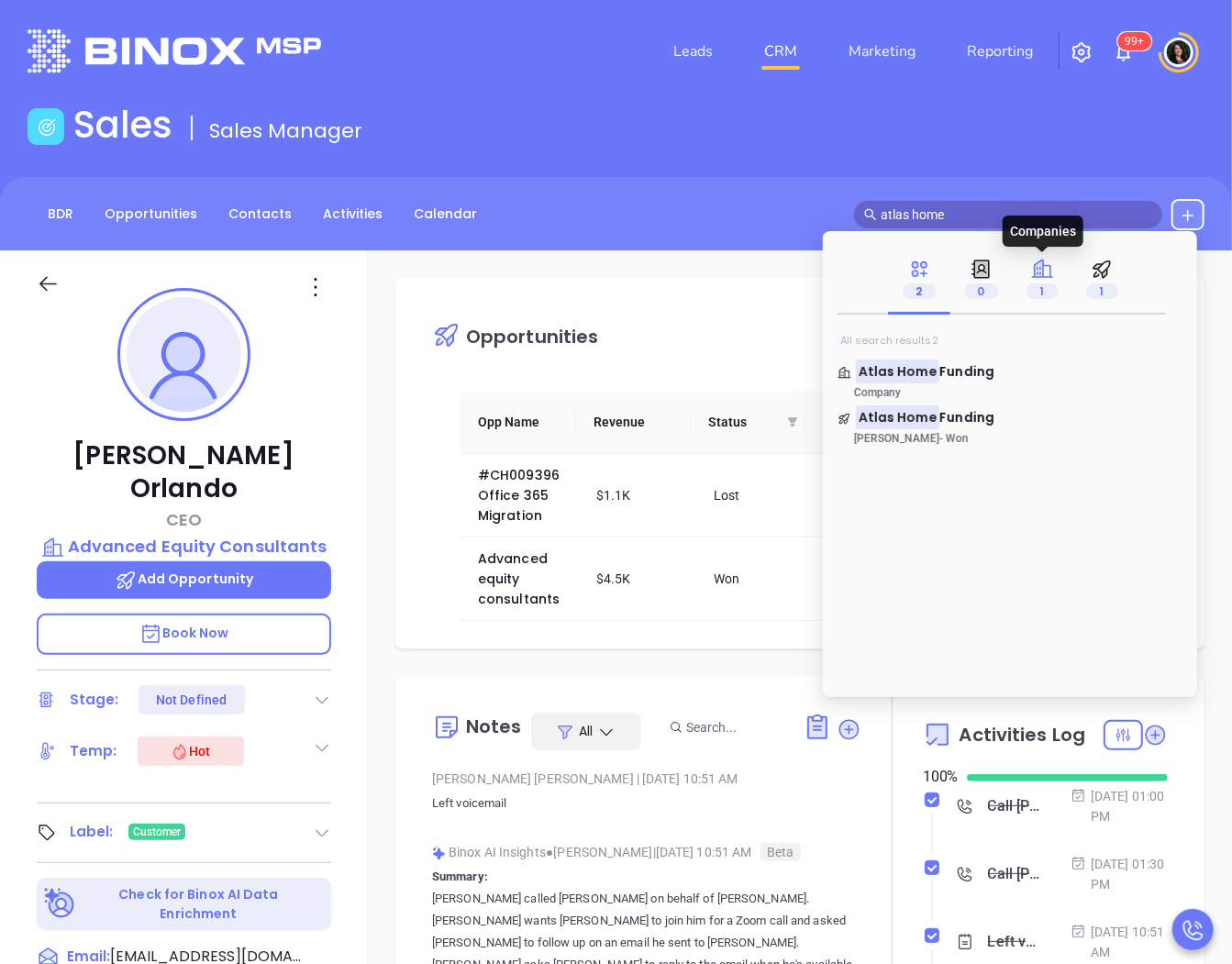
type input "atlas home"
click at [1048, 283] on p "1" at bounding box center [1042, 291] width 32 height 20
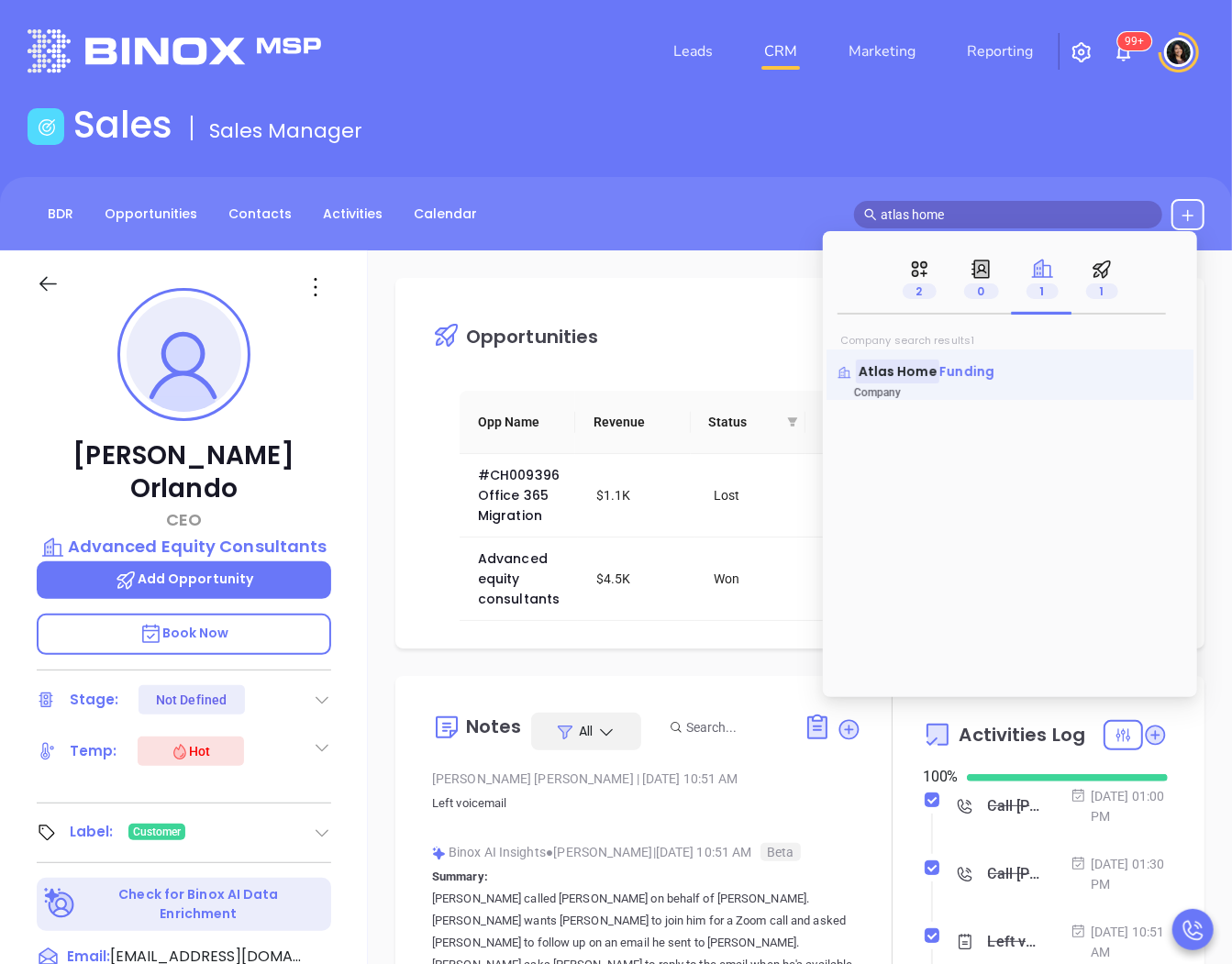
click at [914, 373] on mark "Atlas Home" at bounding box center [898, 370] width 84 height 23
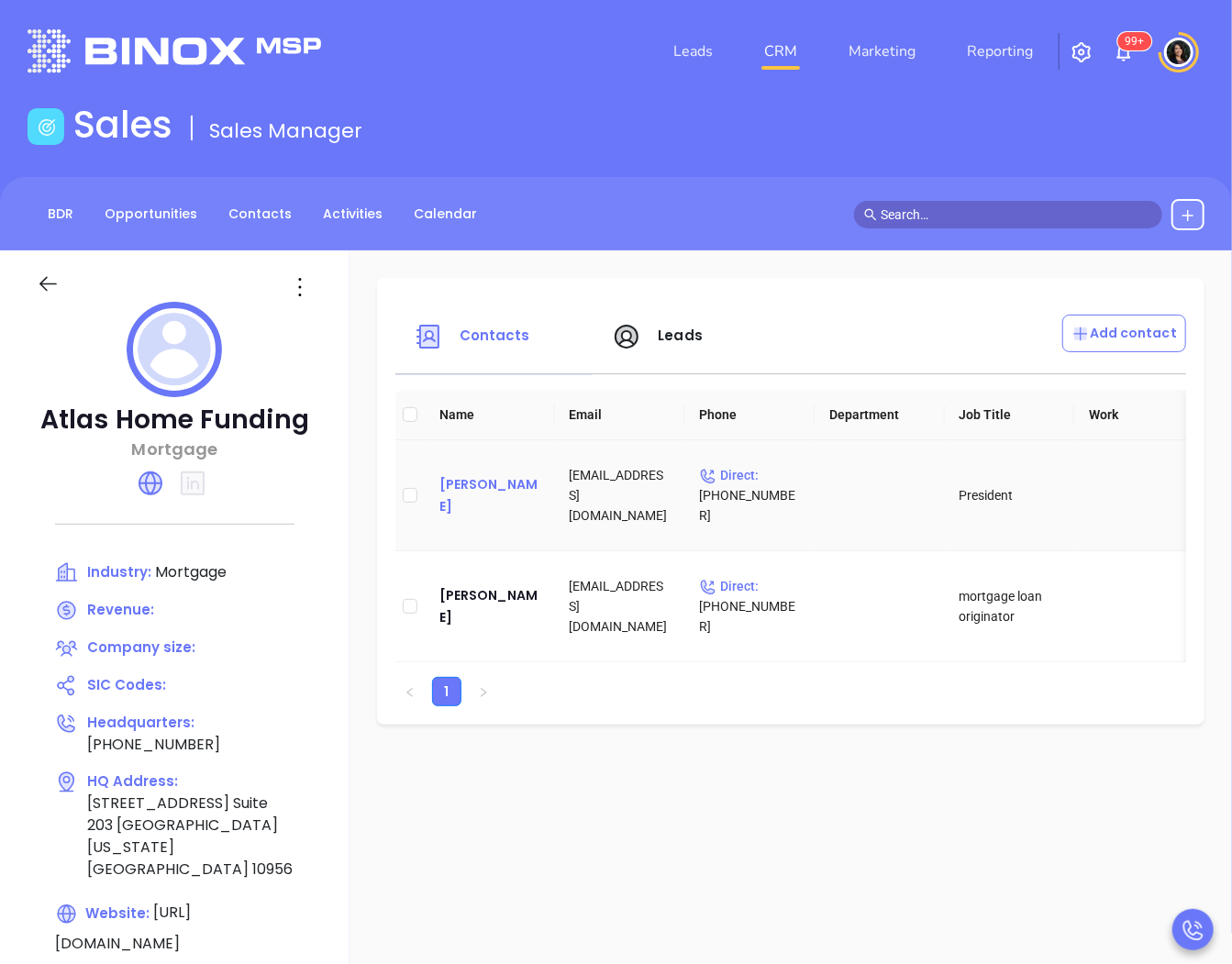
click at [457, 492] on div "Margarita Rudnick" at bounding box center [490, 496] width 101 height 44
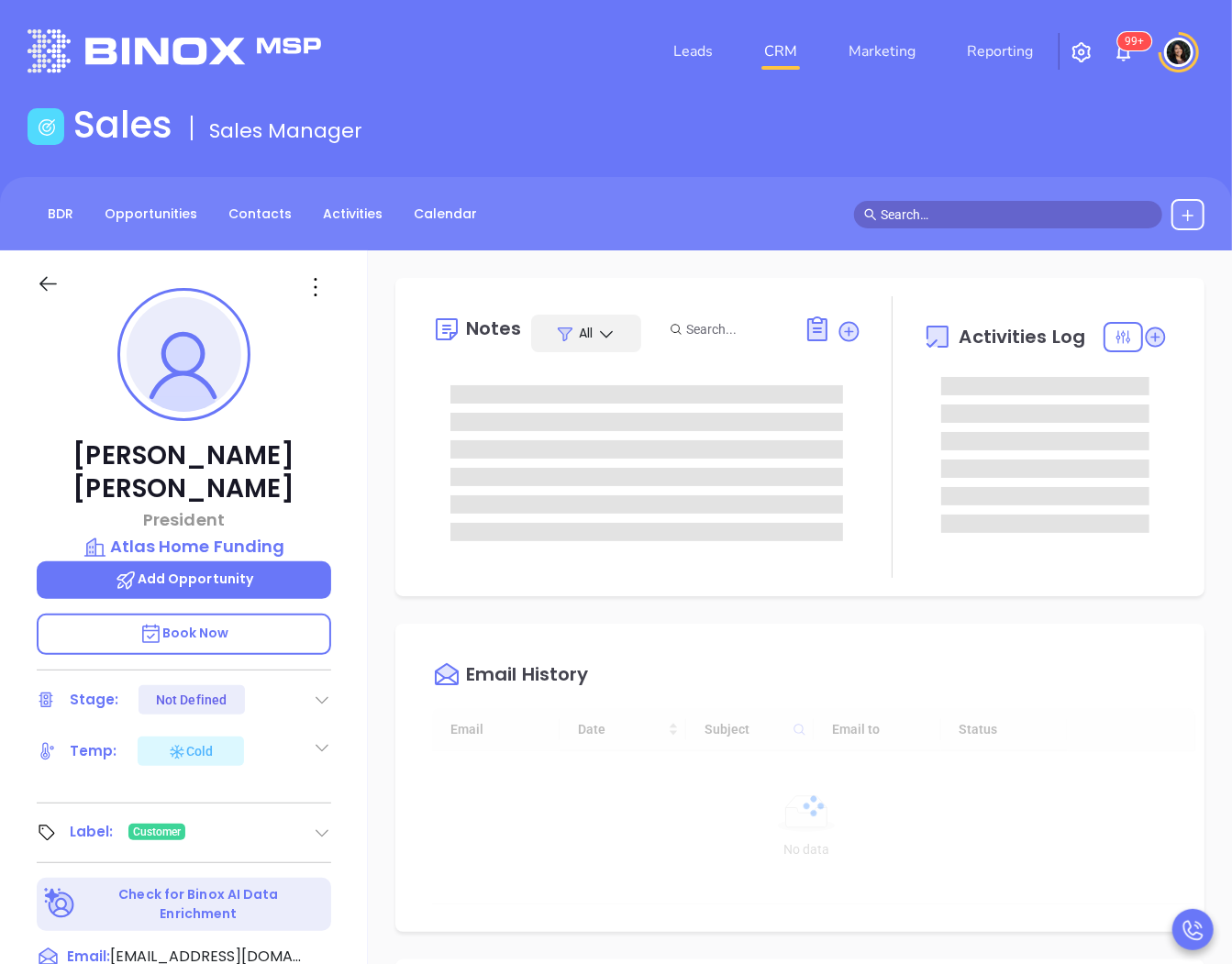
type input "[DATE]"
type input "[PERSON_NAME]"
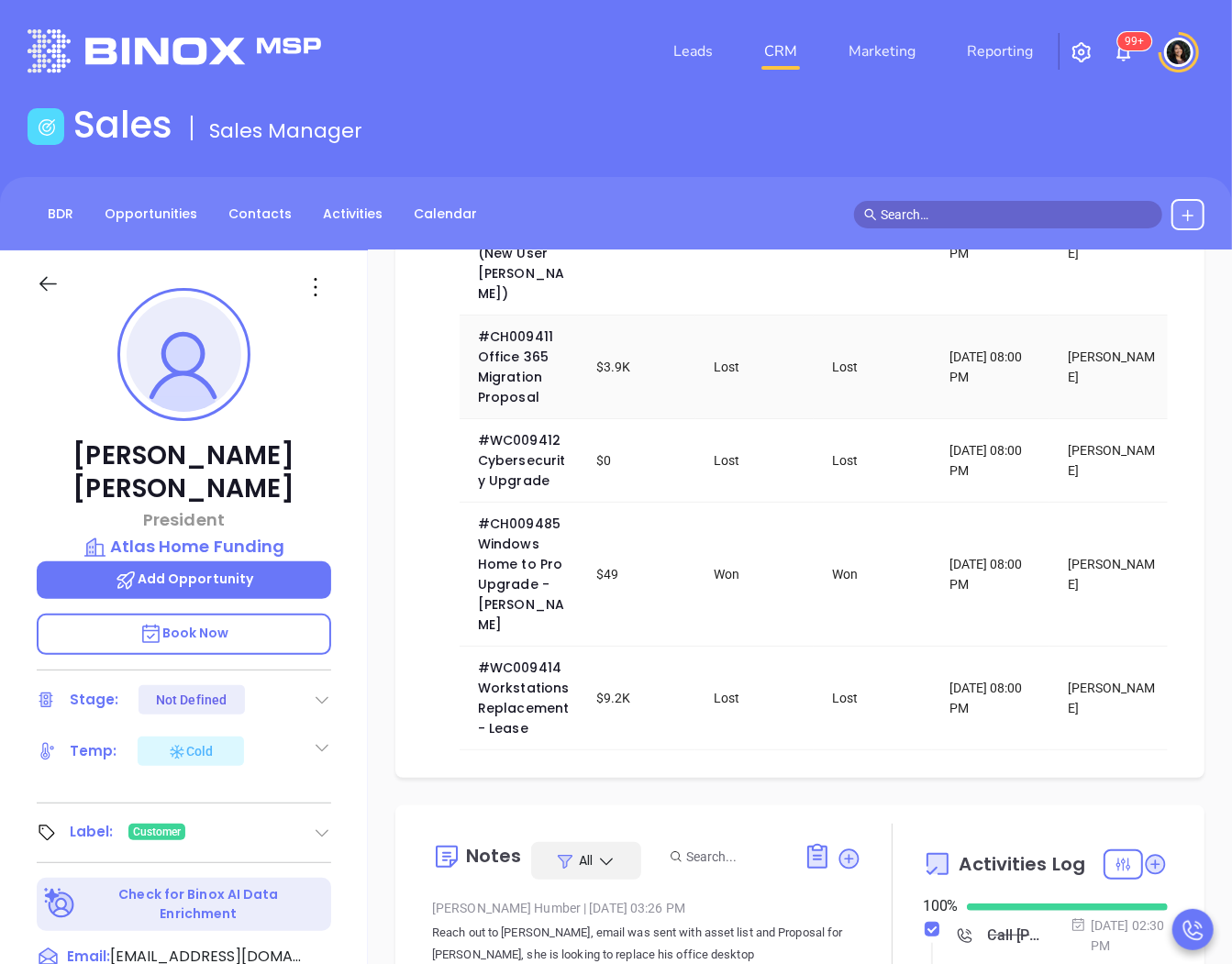
scroll to position [611, 0]
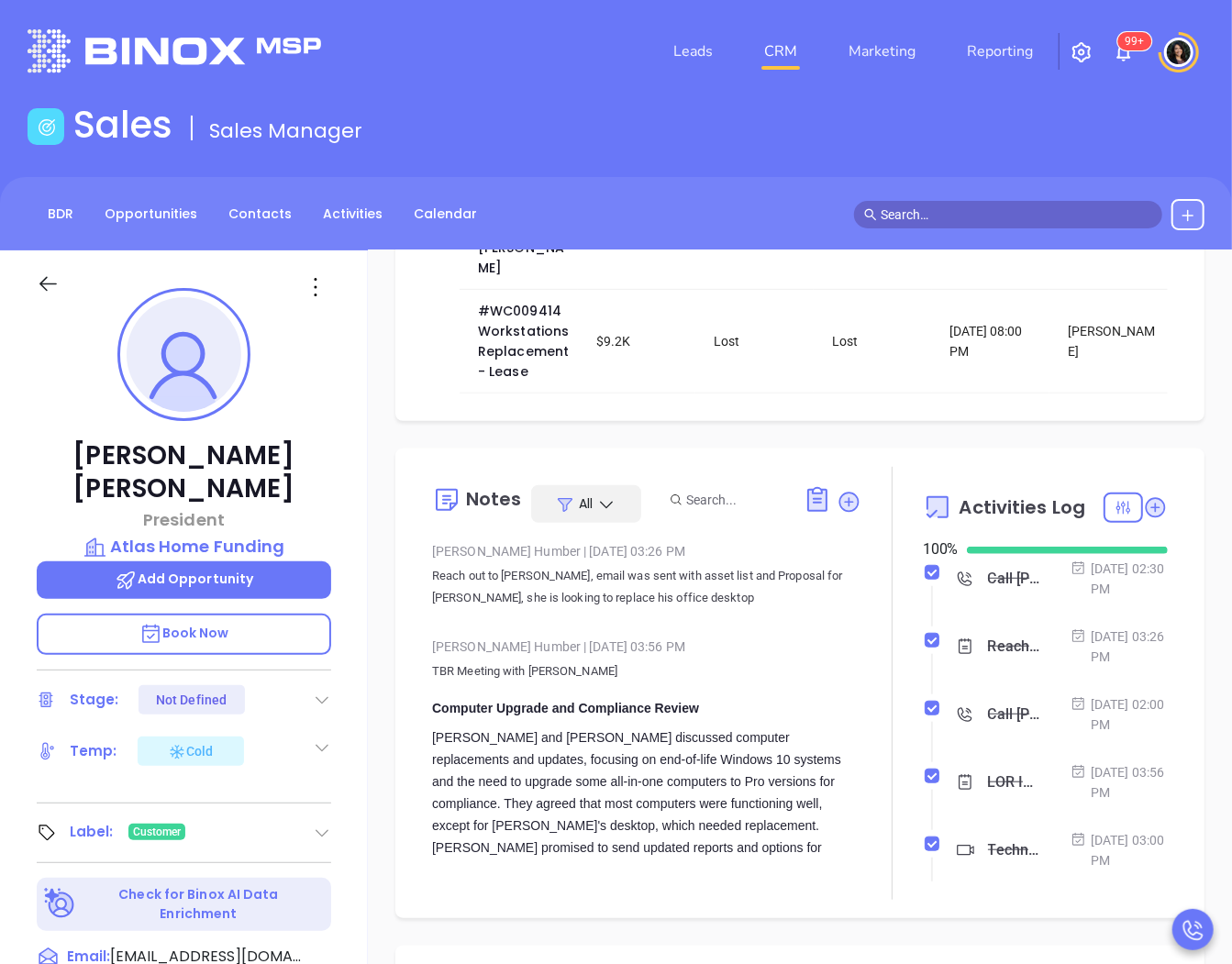
click at [996, 215] on input "text" at bounding box center [1016, 215] width 272 height 20
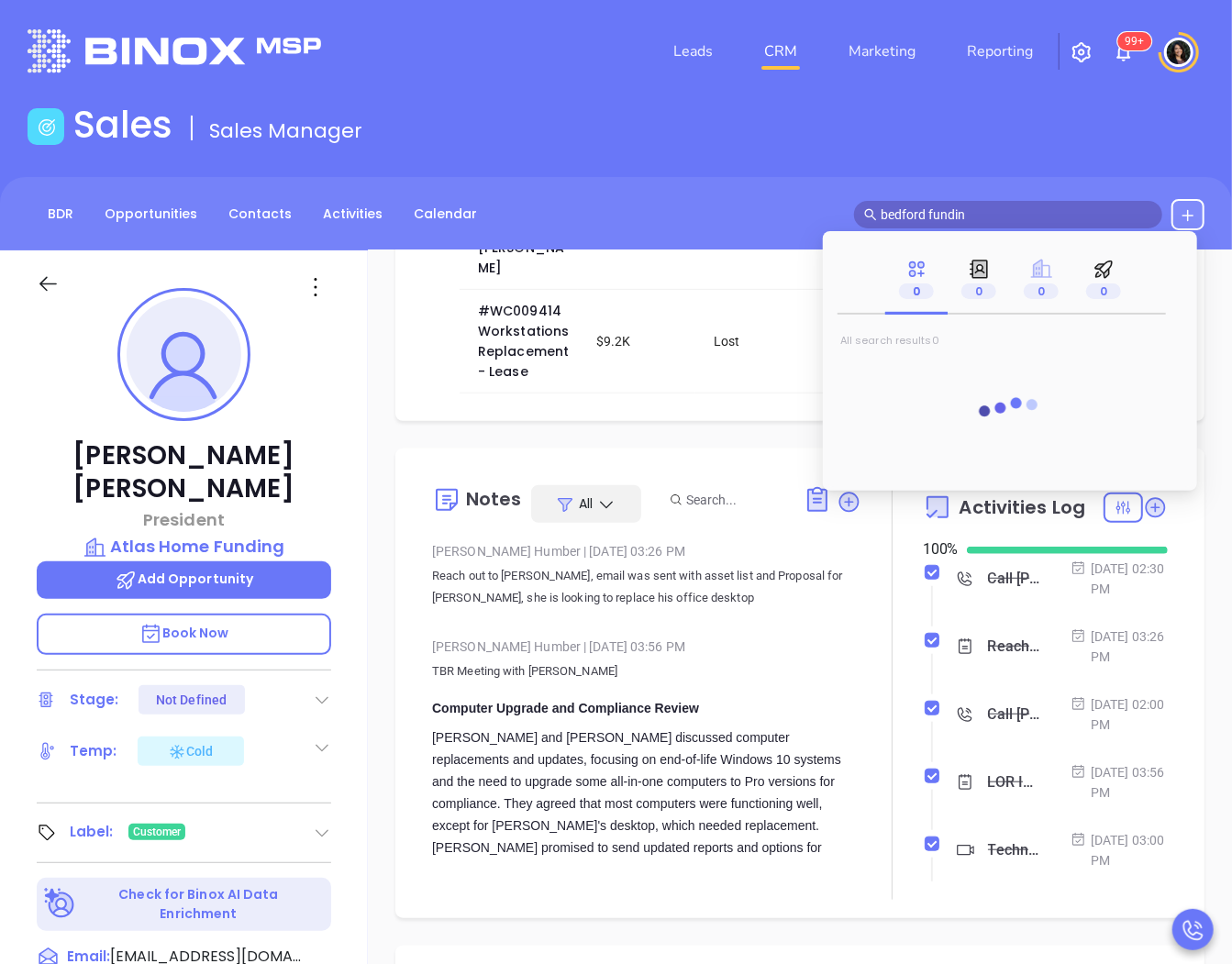
type input "bedford fundin"
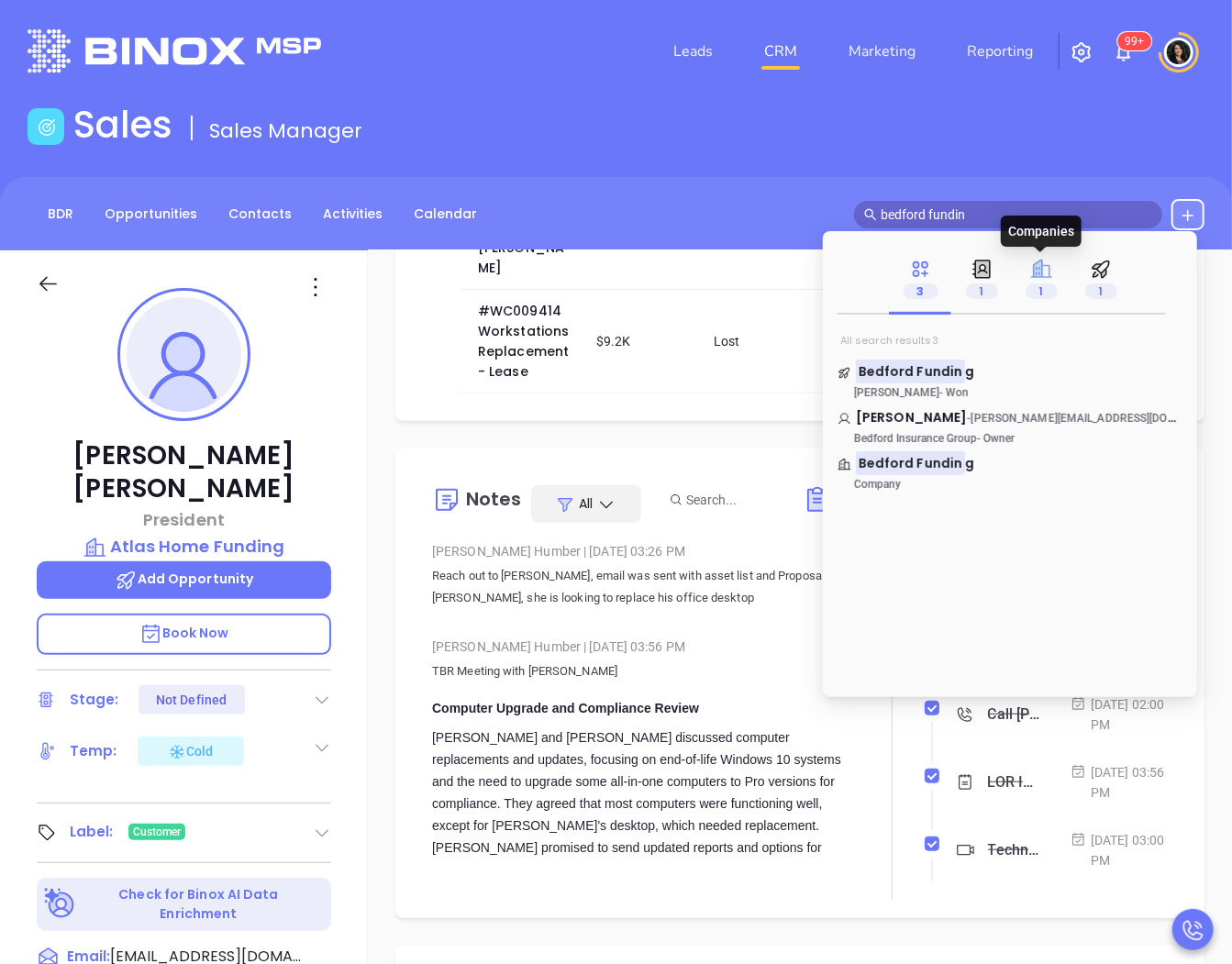
click at [1035, 276] on icon at bounding box center [1040, 269] width 21 height 18
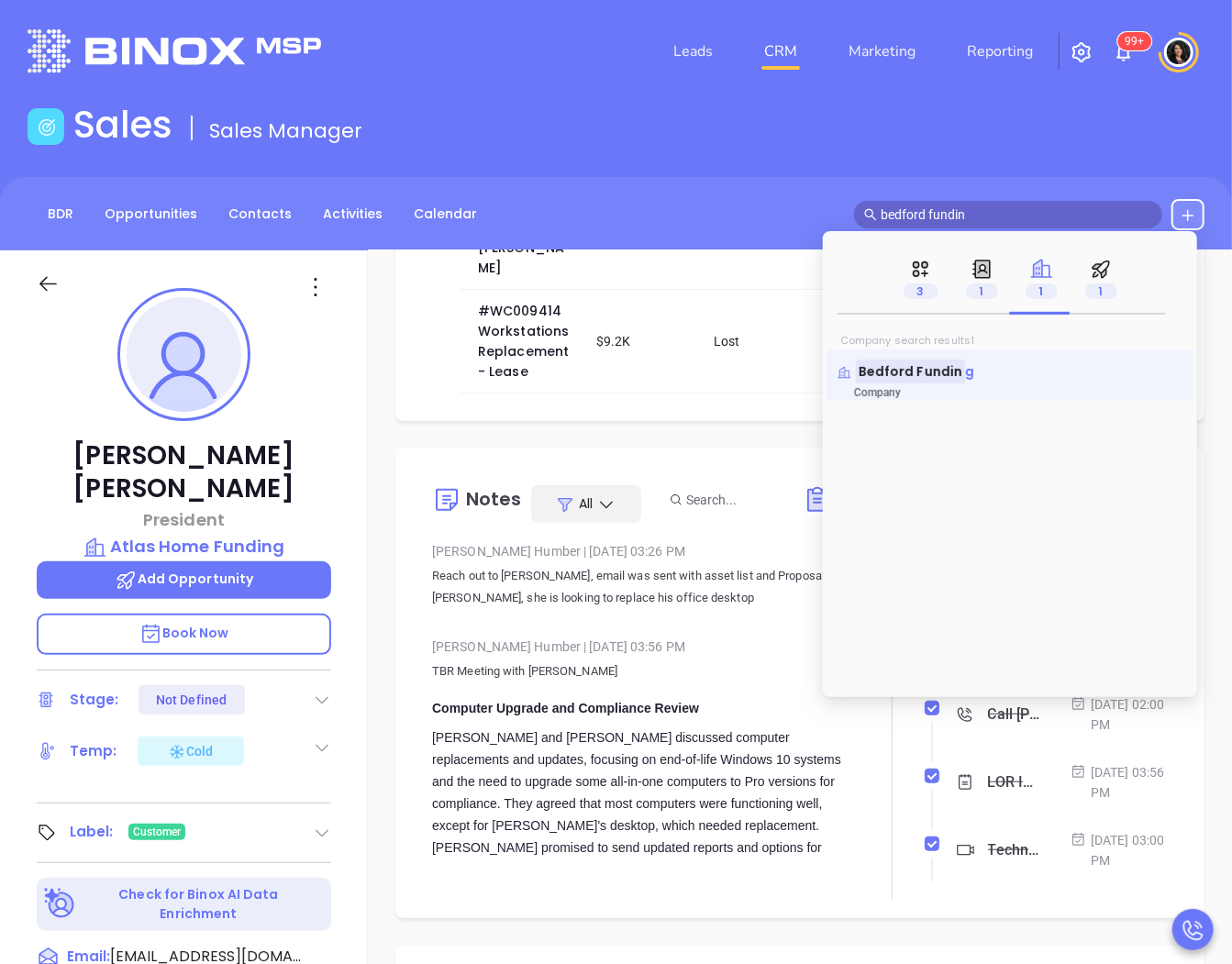
click at [937, 378] on mark "Bedford Fundin" at bounding box center [910, 370] width 109 height 23
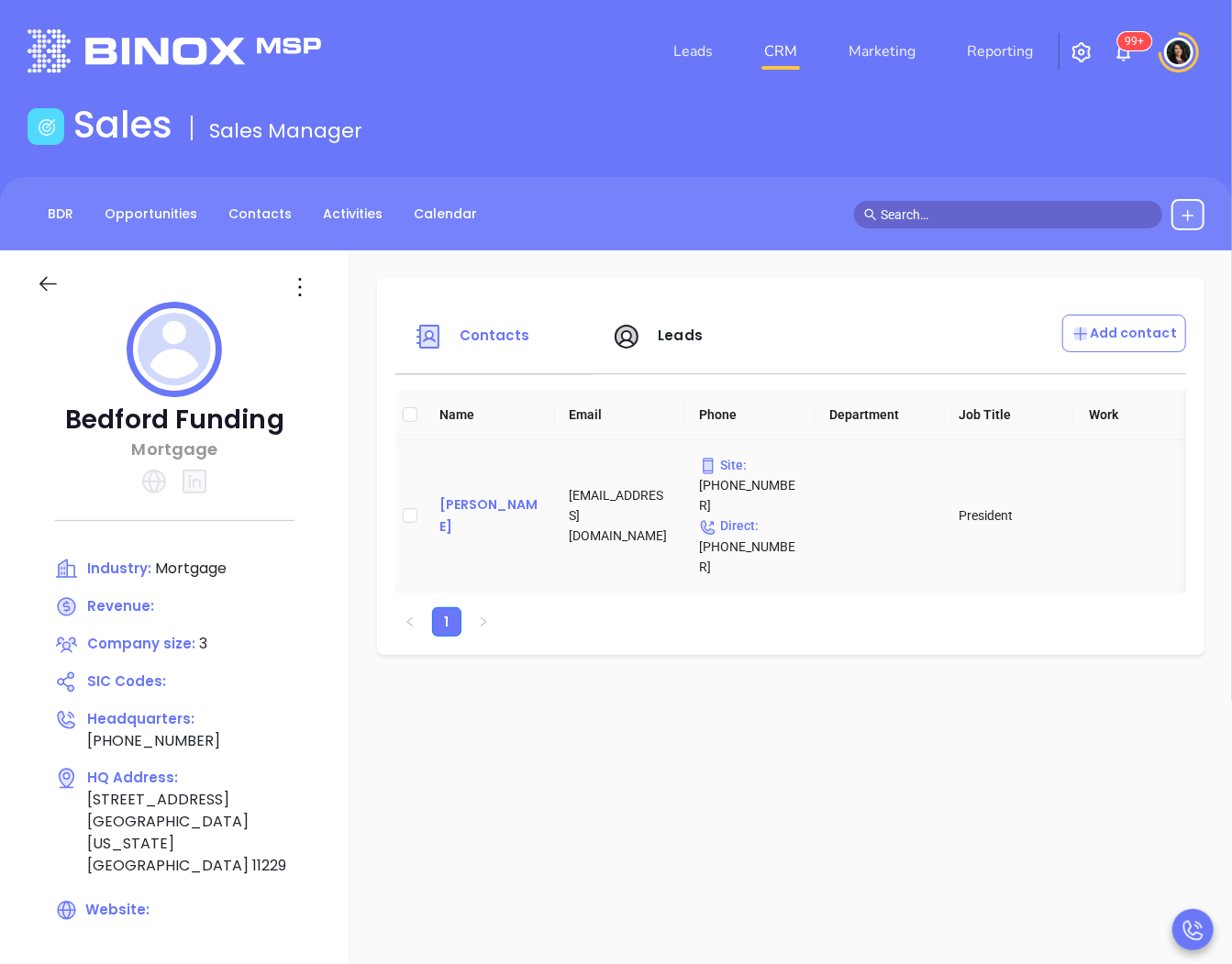
click at [512, 494] on div "Martin Murray" at bounding box center [490, 516] width 101 height 44
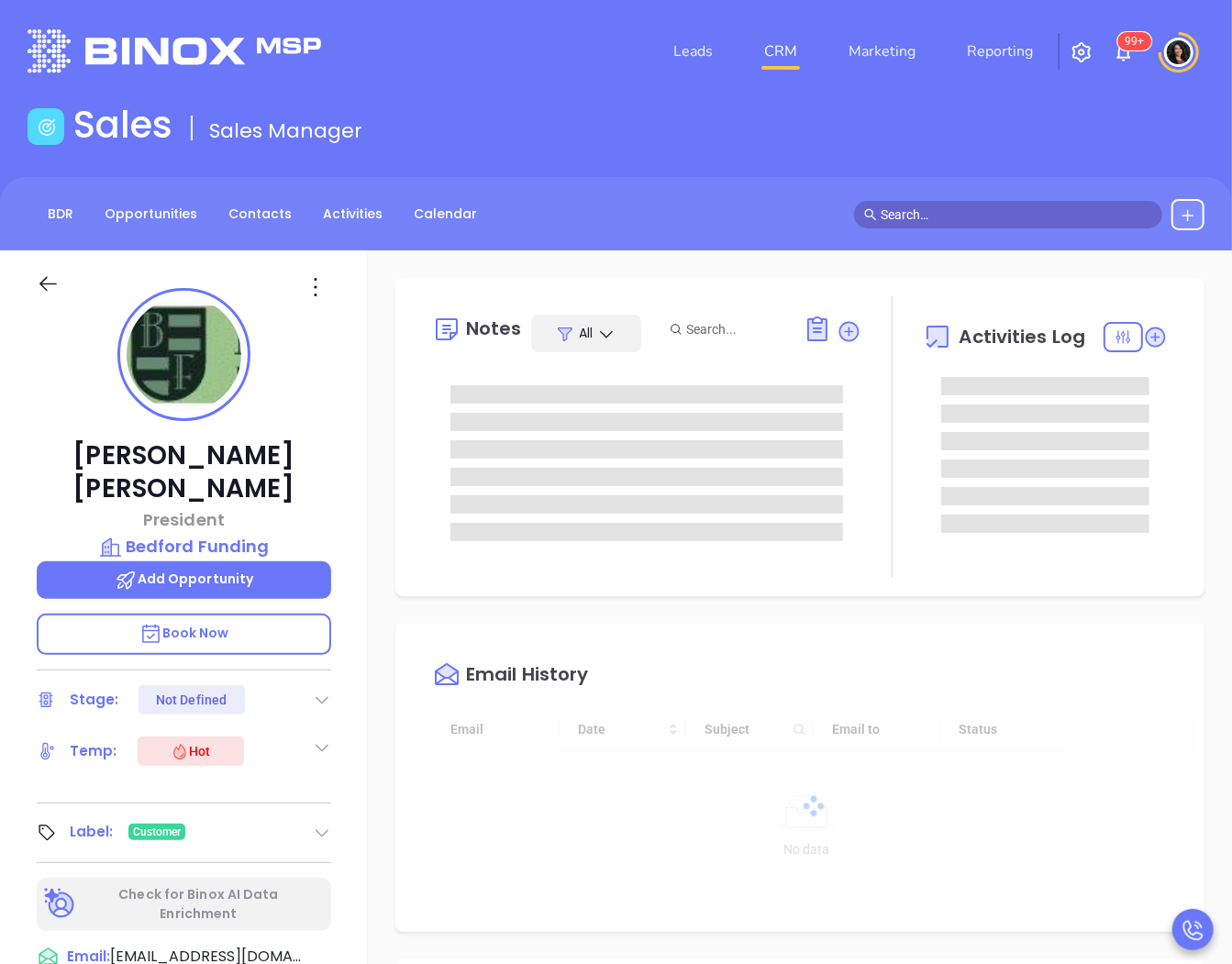
type input "[DATE]"
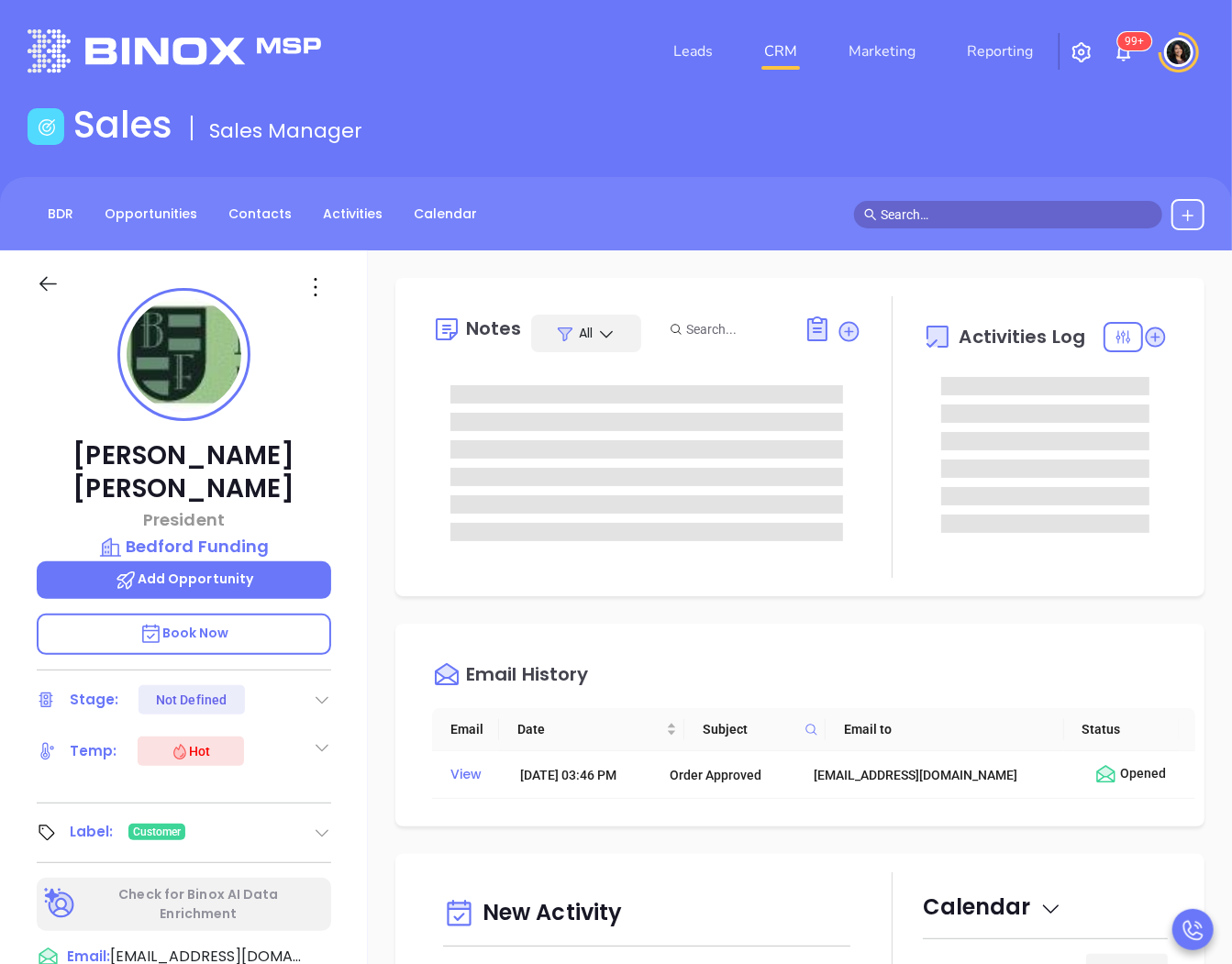
click at [395, 654] on div "Email History Email Date Subject Email to Status View Jul 10, 2025 | 03:46 PM O…" at bounding box center [800, 725] width 809 height 203
type input "[PERSON_NAME]"
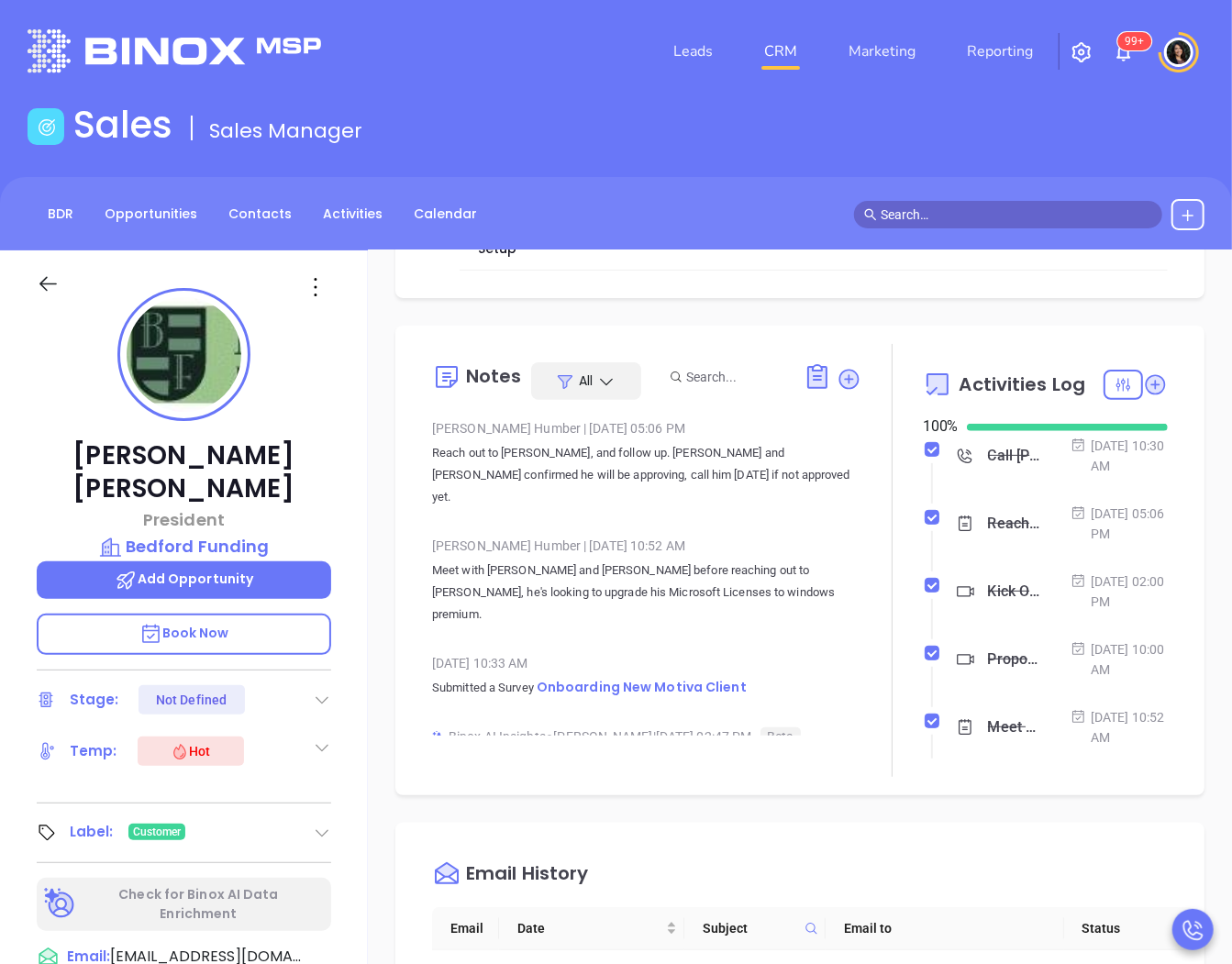
scroll to position [24, 0]
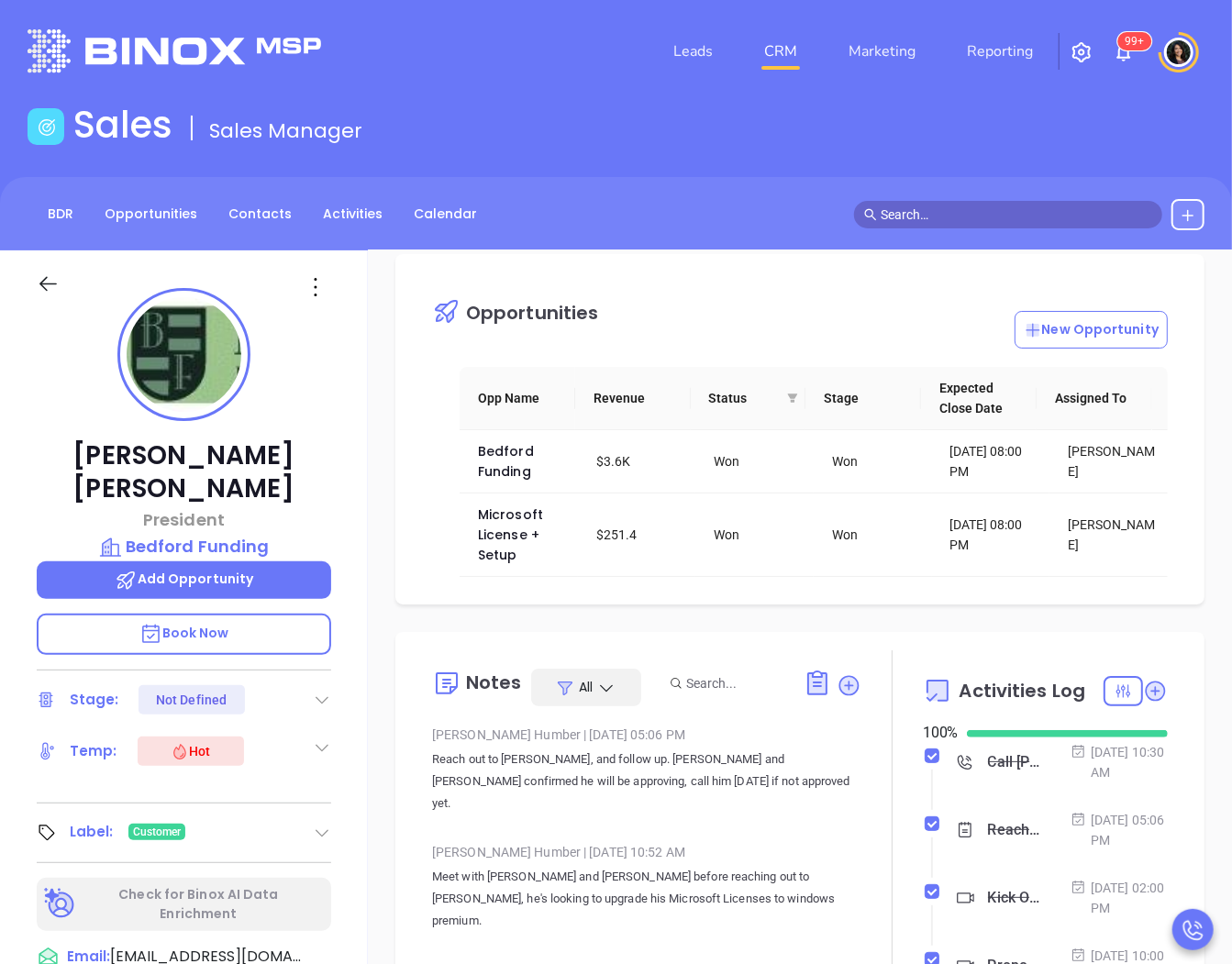
click at [924, 223] on input "text" at bounding box center [1016, 215] width 272 height 20
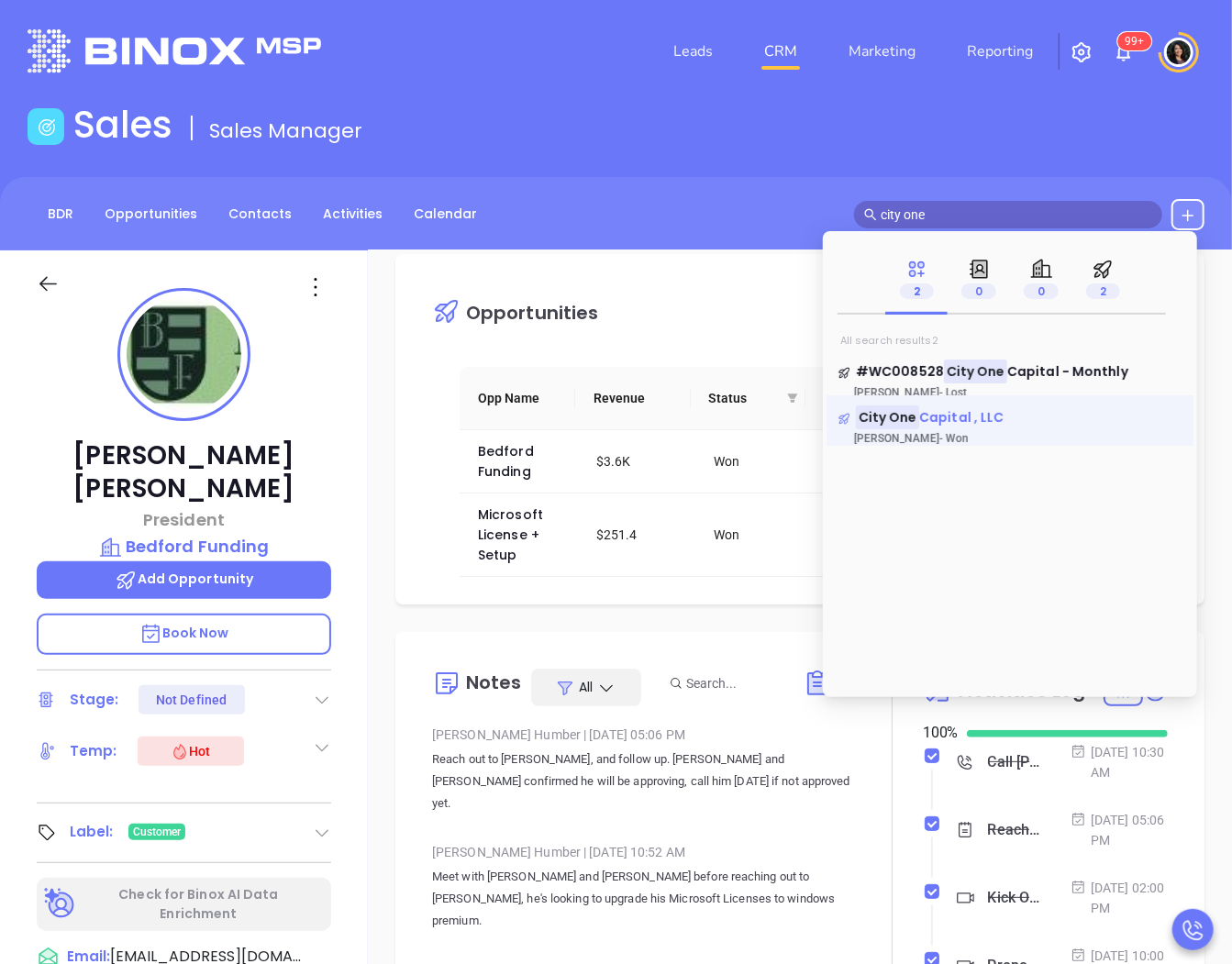
type input "city one"
click at [947, 415] on span "Capital , LLC" at bounding box center [962, 417] width 85 height 18
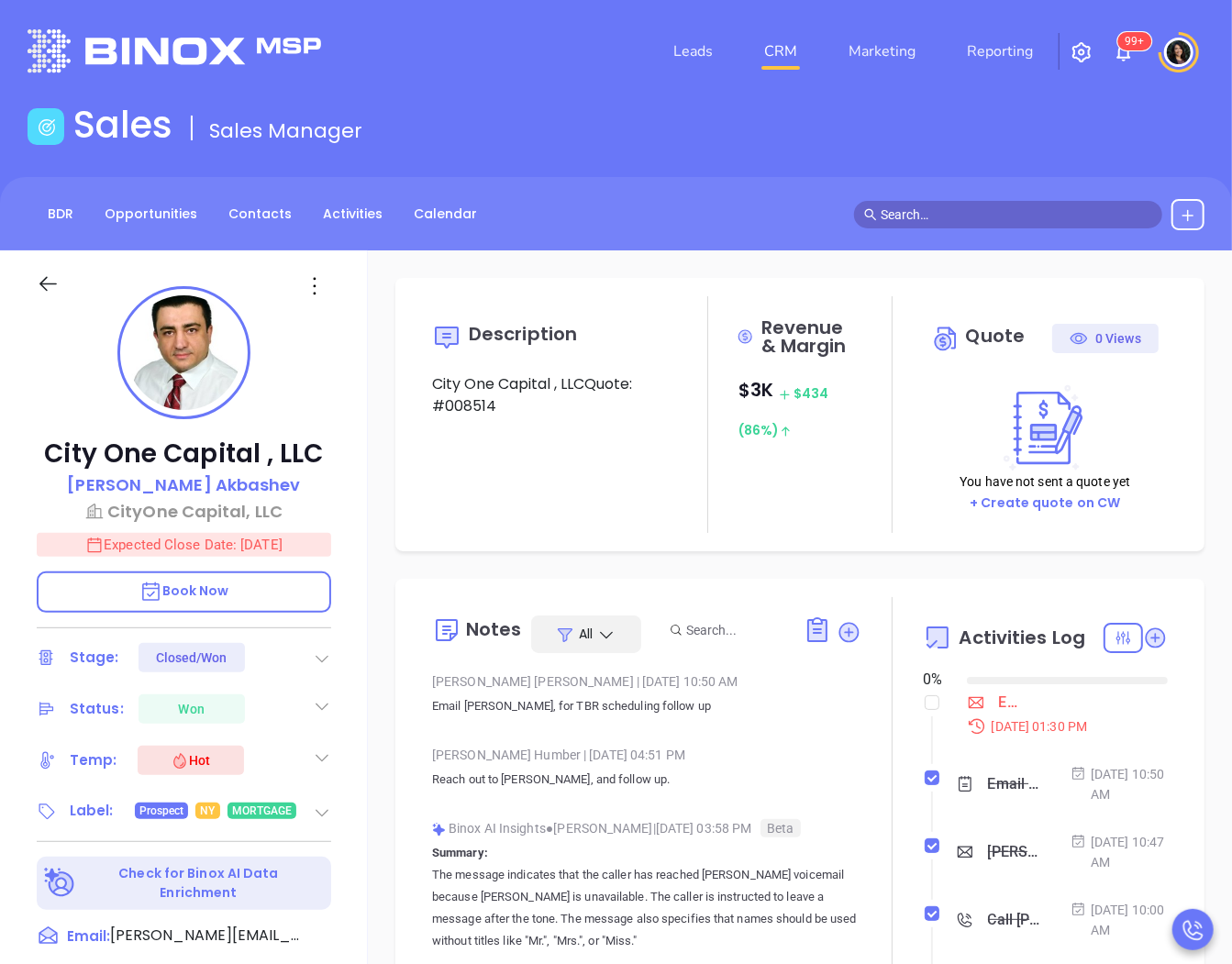
type input "[DATE]"
click at [925, 704] on input "checkbox" at bounding box center [933, 703] width 15 height 15
checkbox input "true"
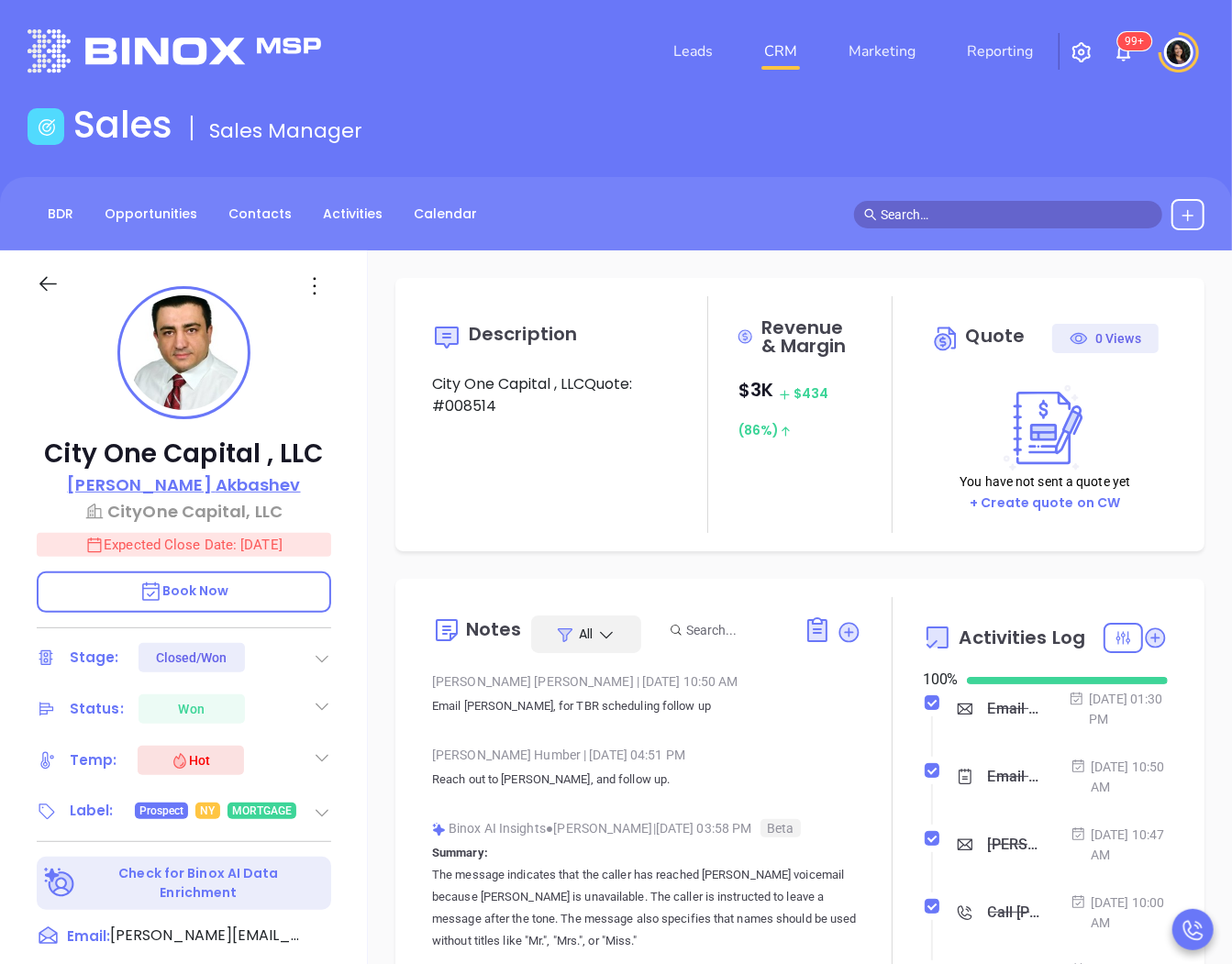
click at [190, 476] on p "Mike Akbashev" at bounding box center [183, 485] width 233 height 25
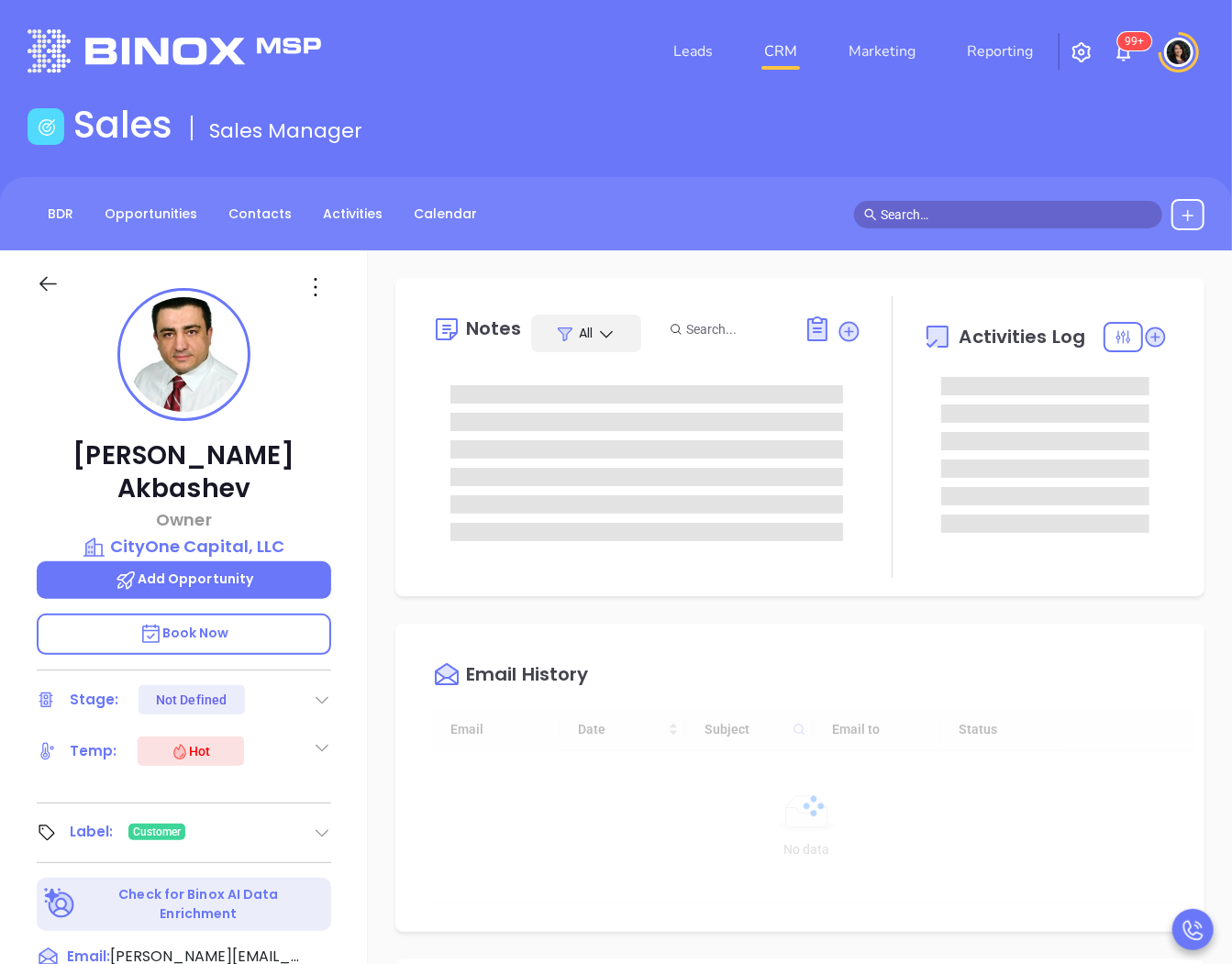
type input "[DATE]"
type input "[PERSON_NAME]"
type input "[DATE]"
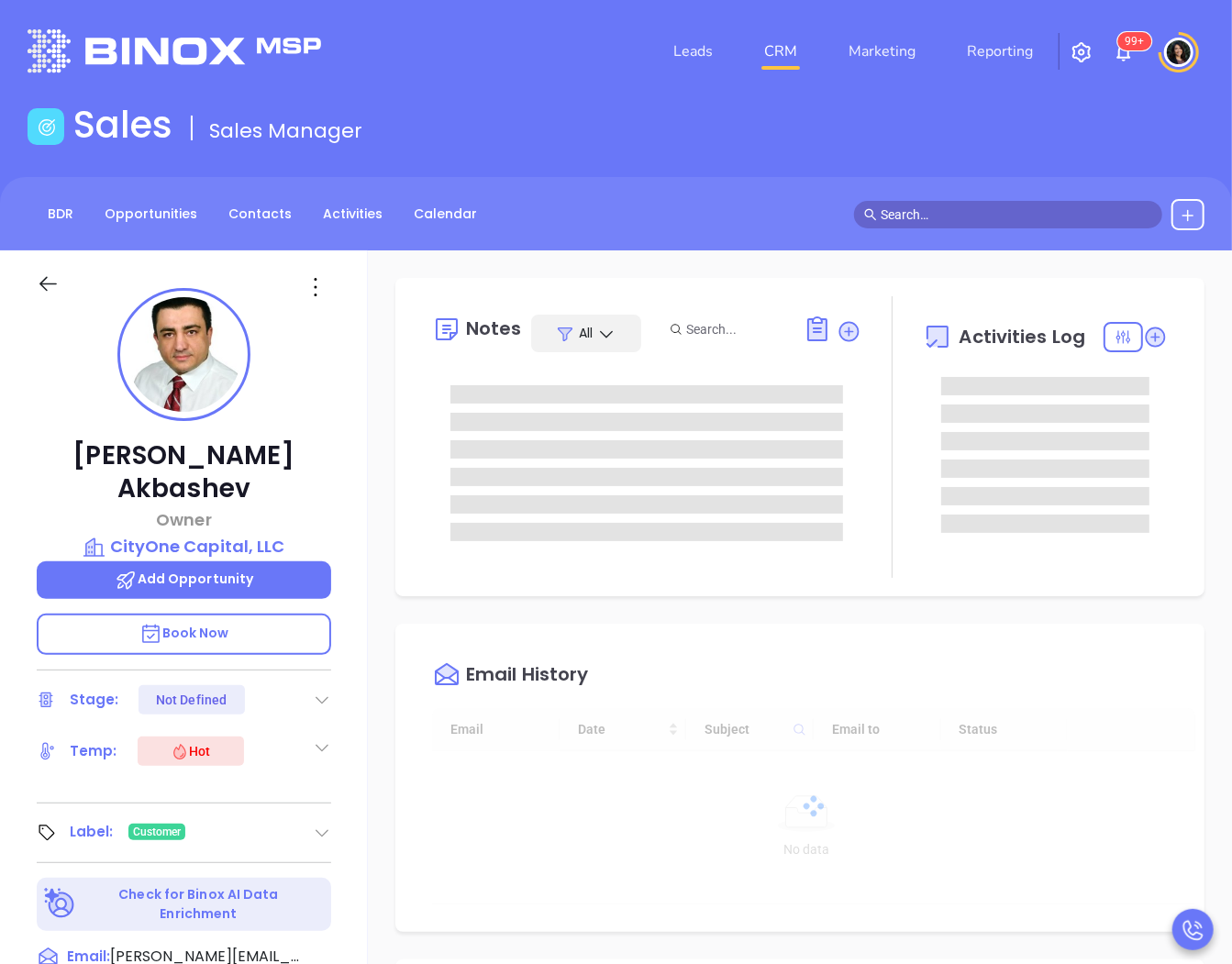
type input "[PERSON_NAME]"
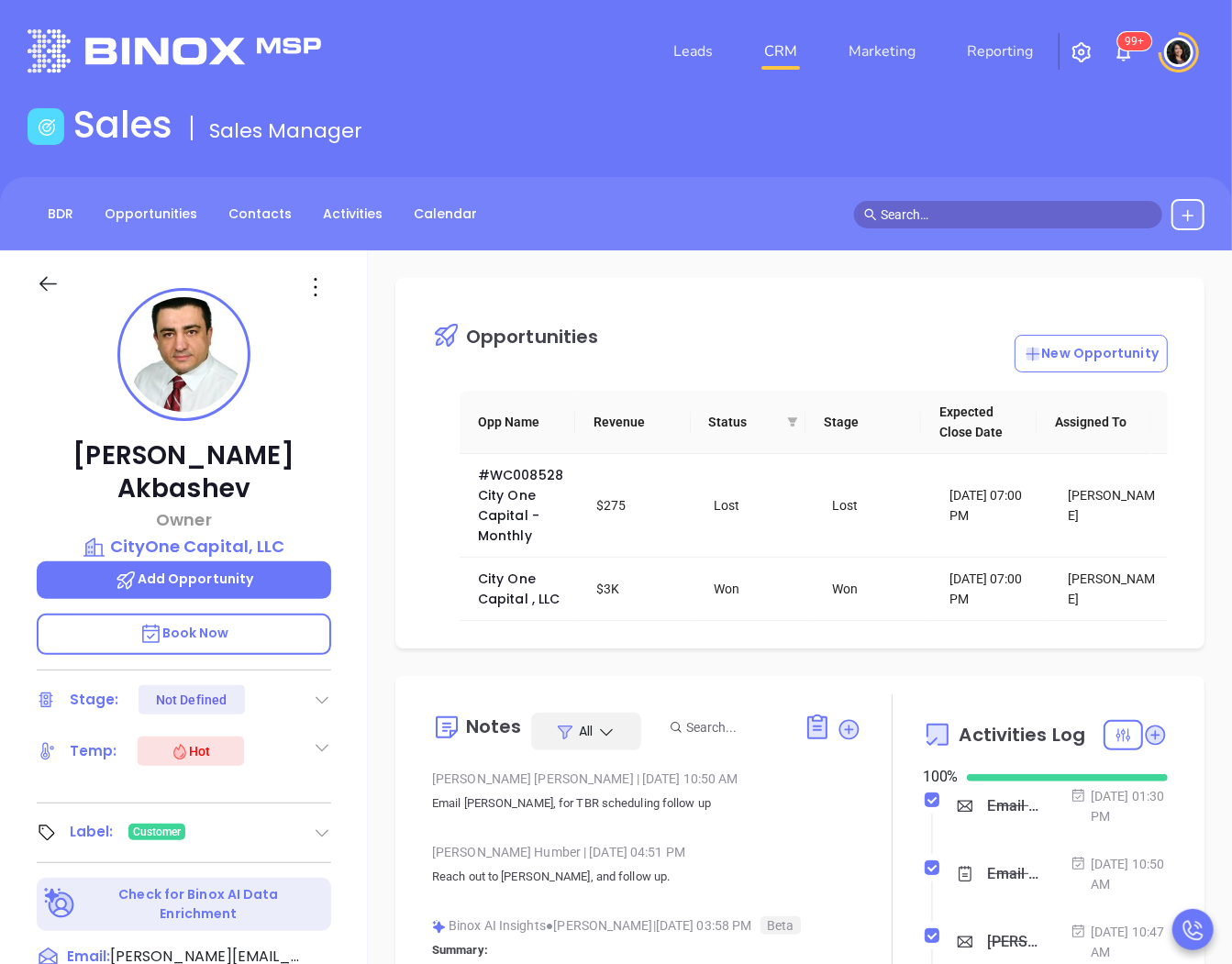
drag, startPoint x: 942, startPoint y: 195, endPoint x: 938, endPoint y: 206, distance: 11.7
click at [939, 200] on div "BDR Opportunities Contacts Activities Calendar" at bounding box center [616, 214] width 1232 height 74
click at [936, 209] on input "text" at bounding box center [1016, 215] width 272 height 20
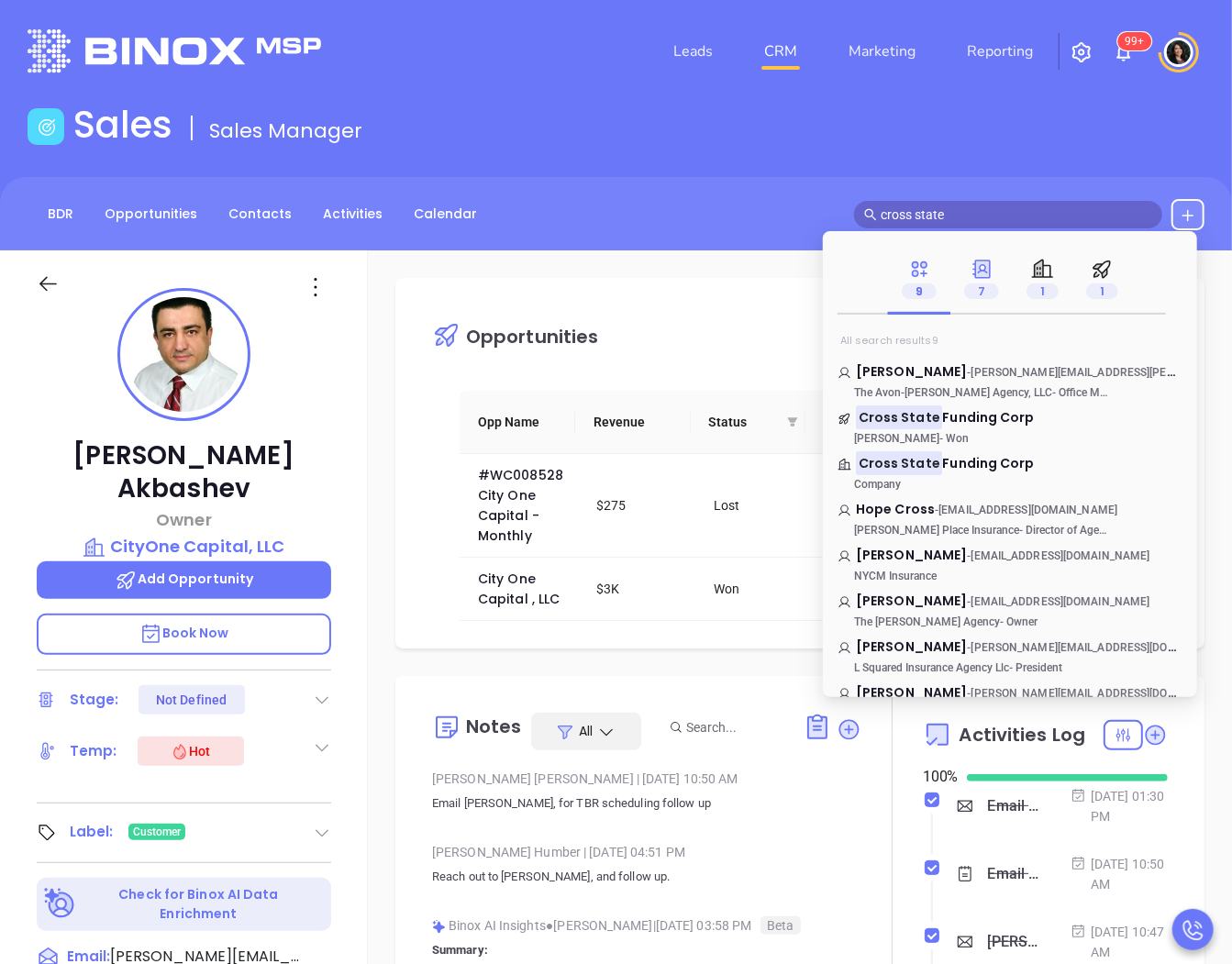
type input "cross state"
click at [978, 288] on span "7" at bounding box center [981, 291] width 35 height 16
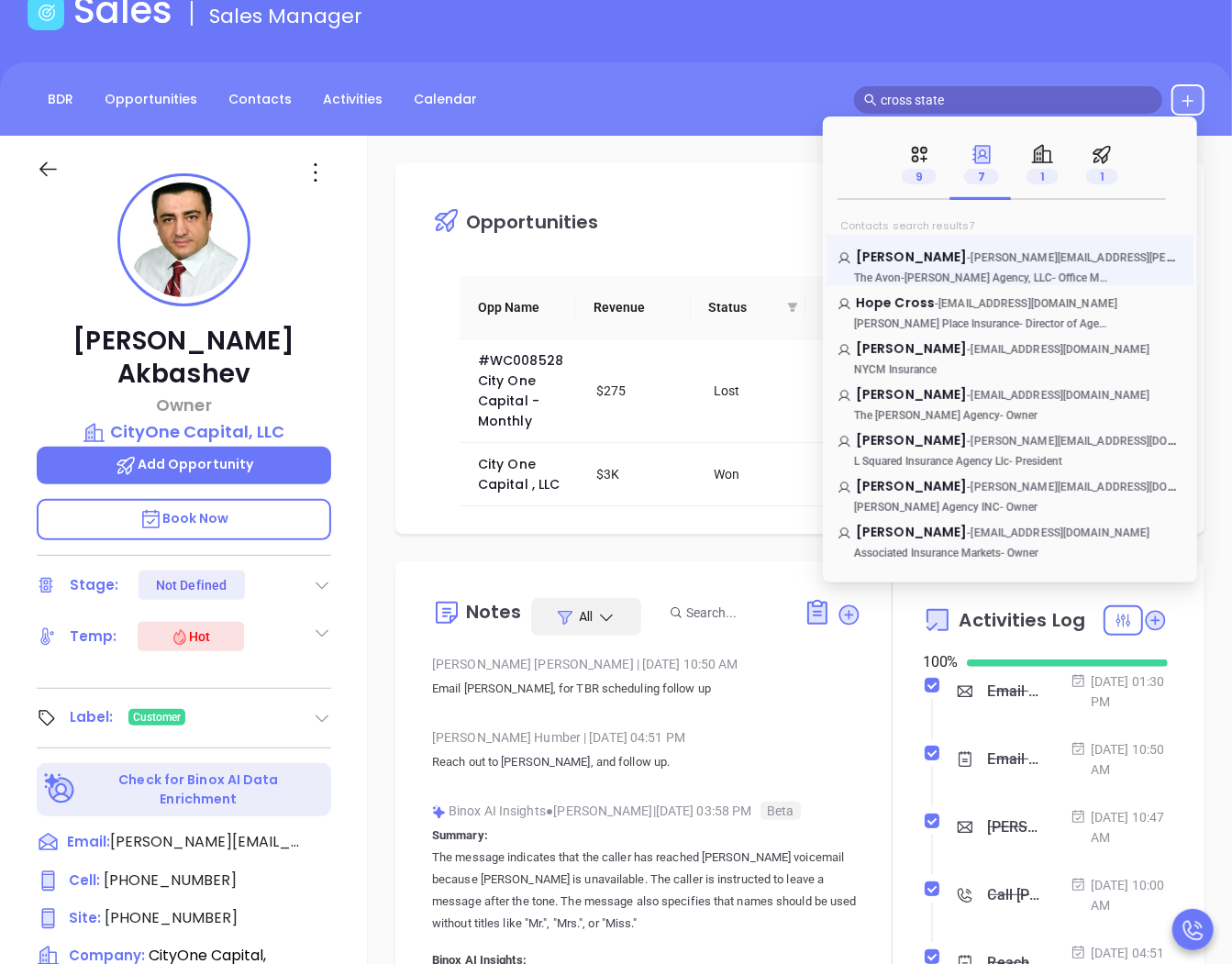
scroll to position [0, 0]
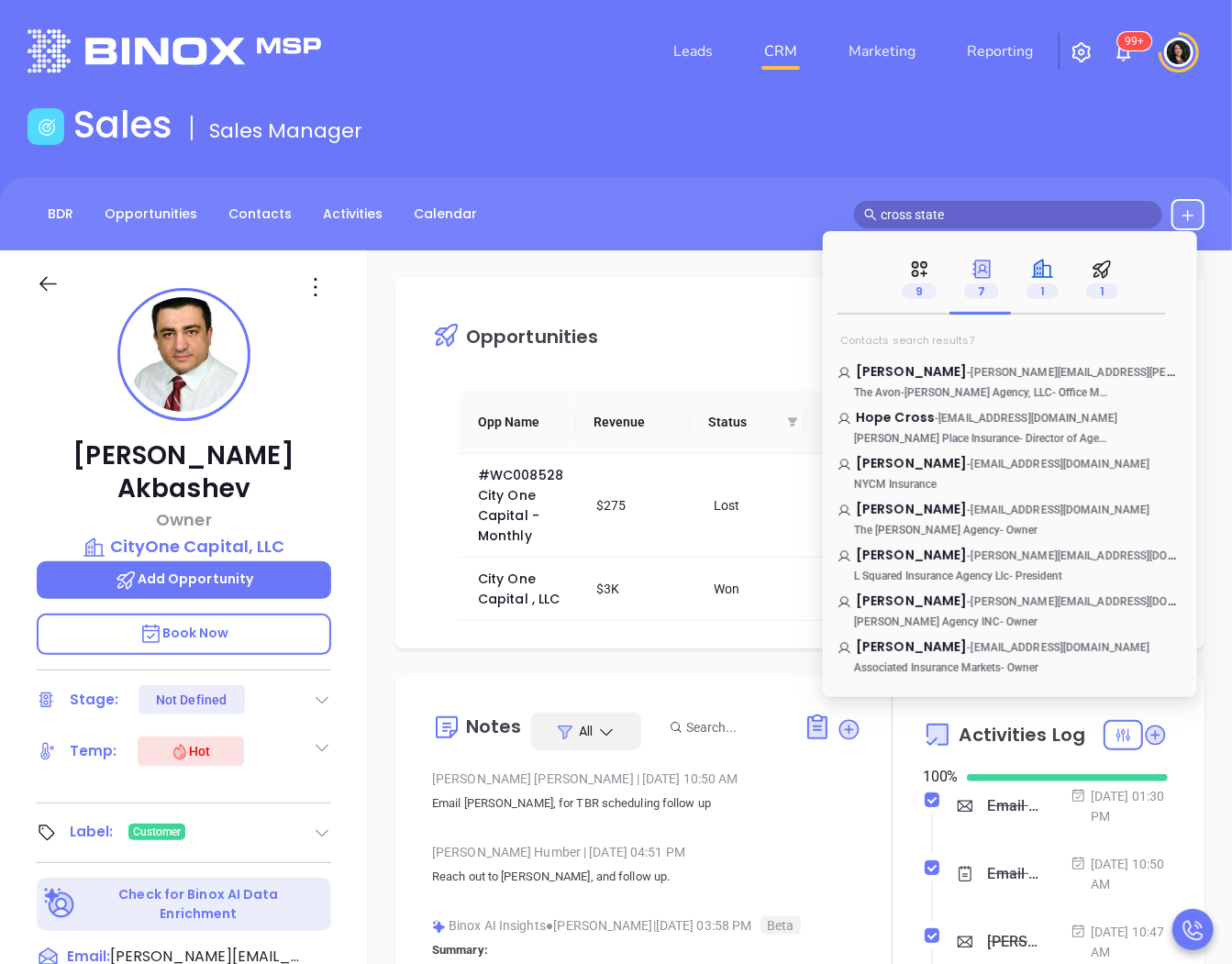
click at [1028, 270] on div "1" at bounding box center [1042, 279] width 32 height 43
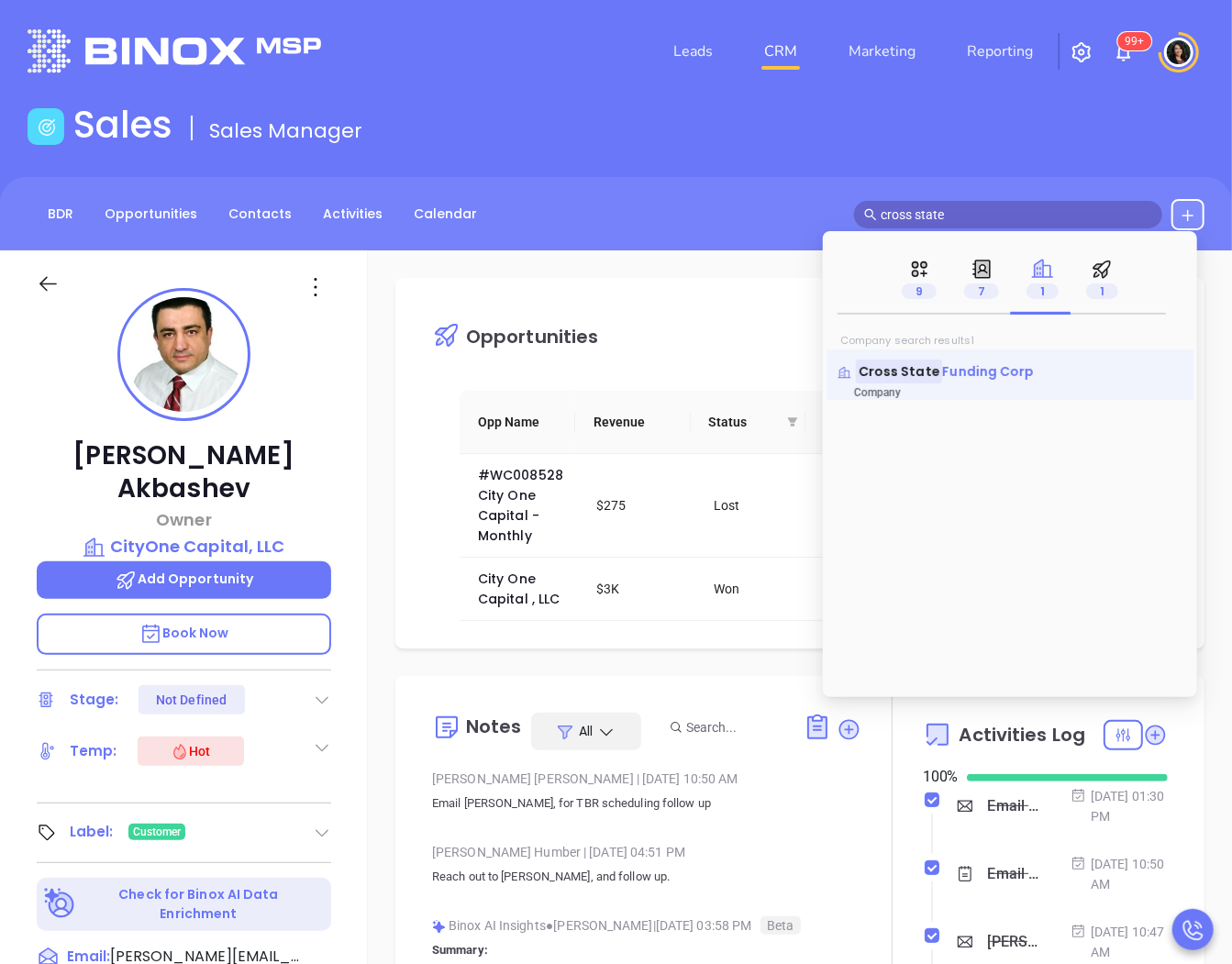
click at [949, 372] on span "Funding Corp" at bounding box center [989, 371] width 92 height 18
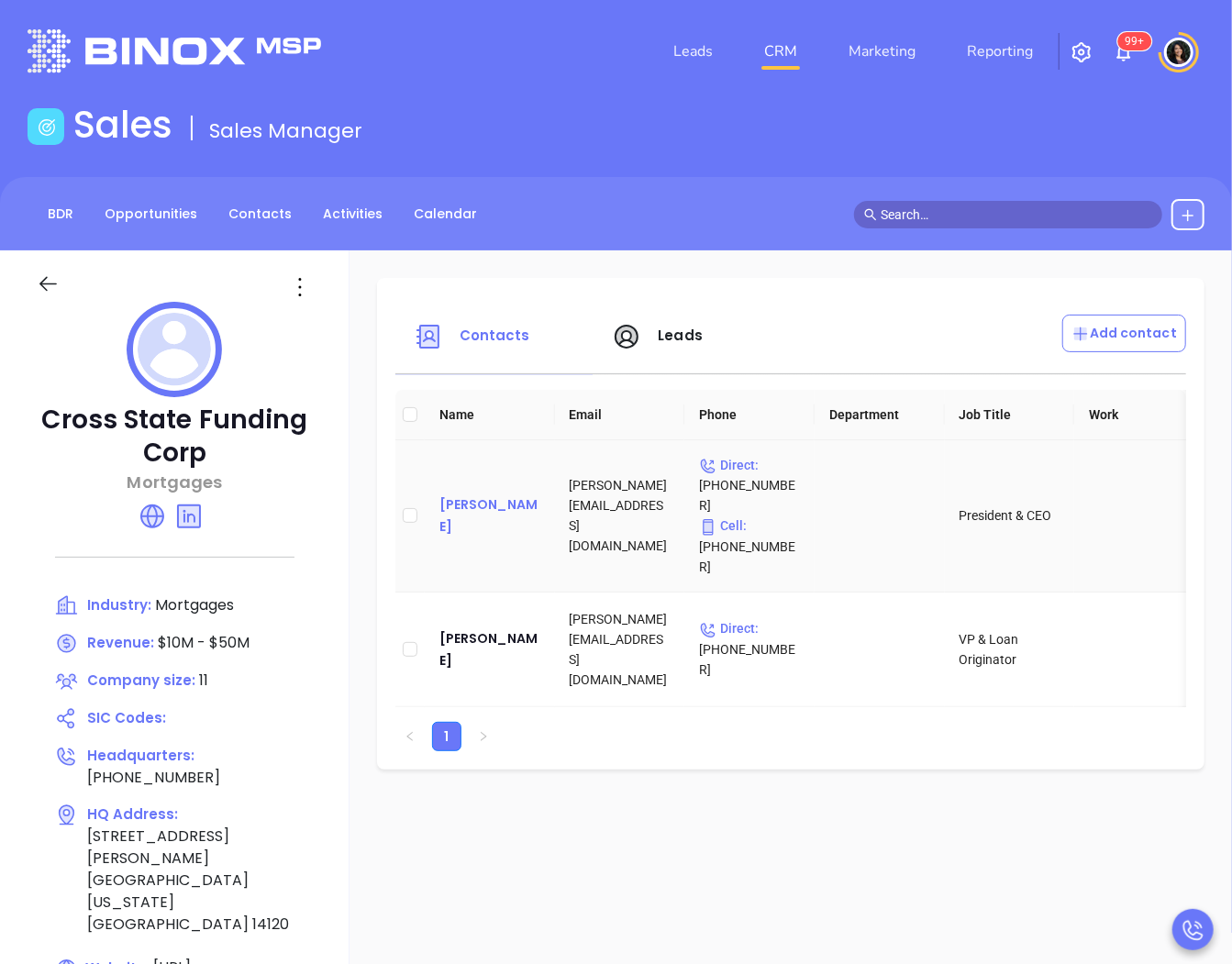
click at [534, 494] on div "[PERSON_NAME]" at bounding box center [490, 516] width 101 height 44
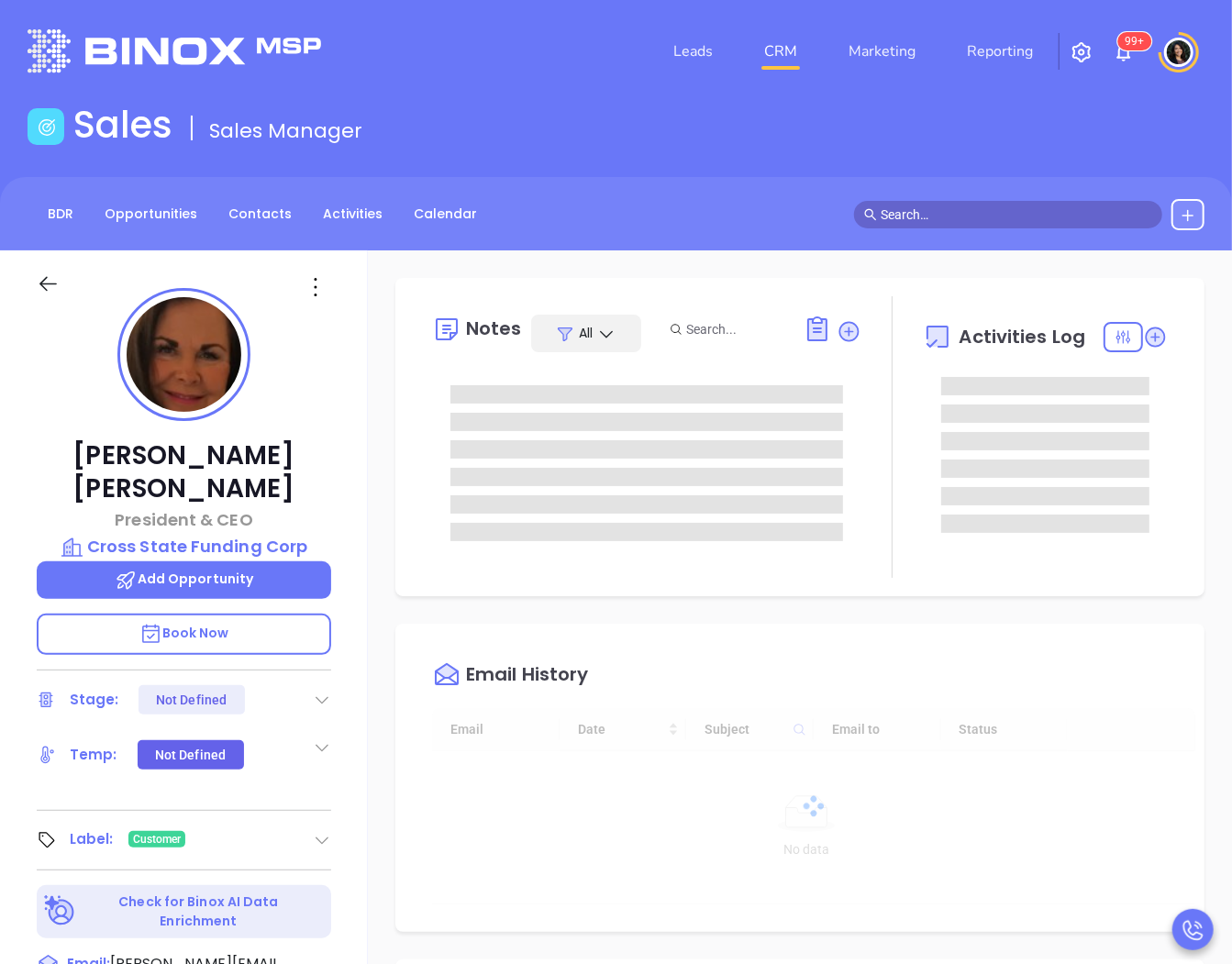
type input "[DATE]"
type input "[PERSON_NAME]"
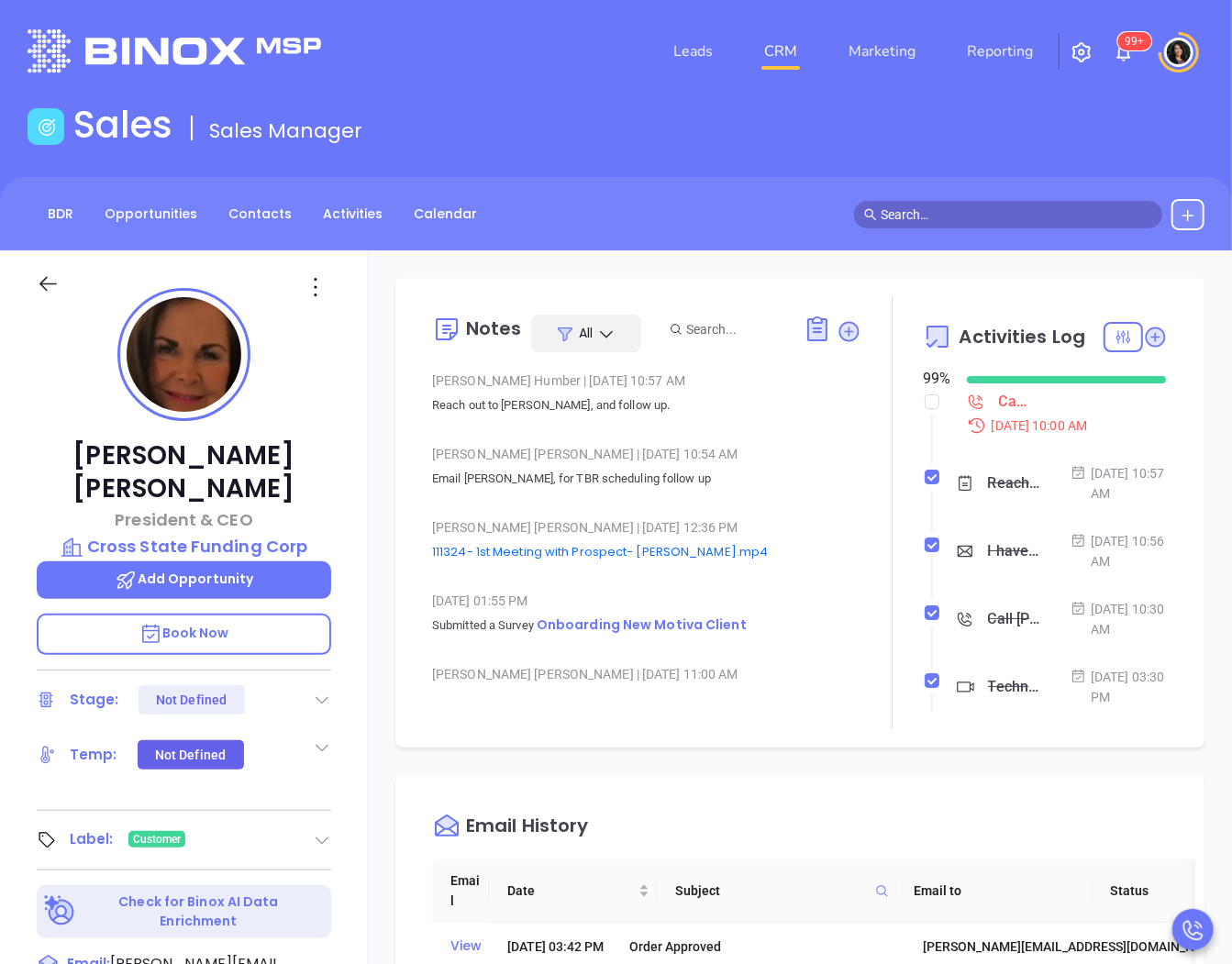
click at [393, 570] on div "Notes All [PERSON_NAME] | [DATE] 10:57 AM Reach out to [PERSON_NAME], and follo…" at bounding box center [800, 893] width 864 height 1285
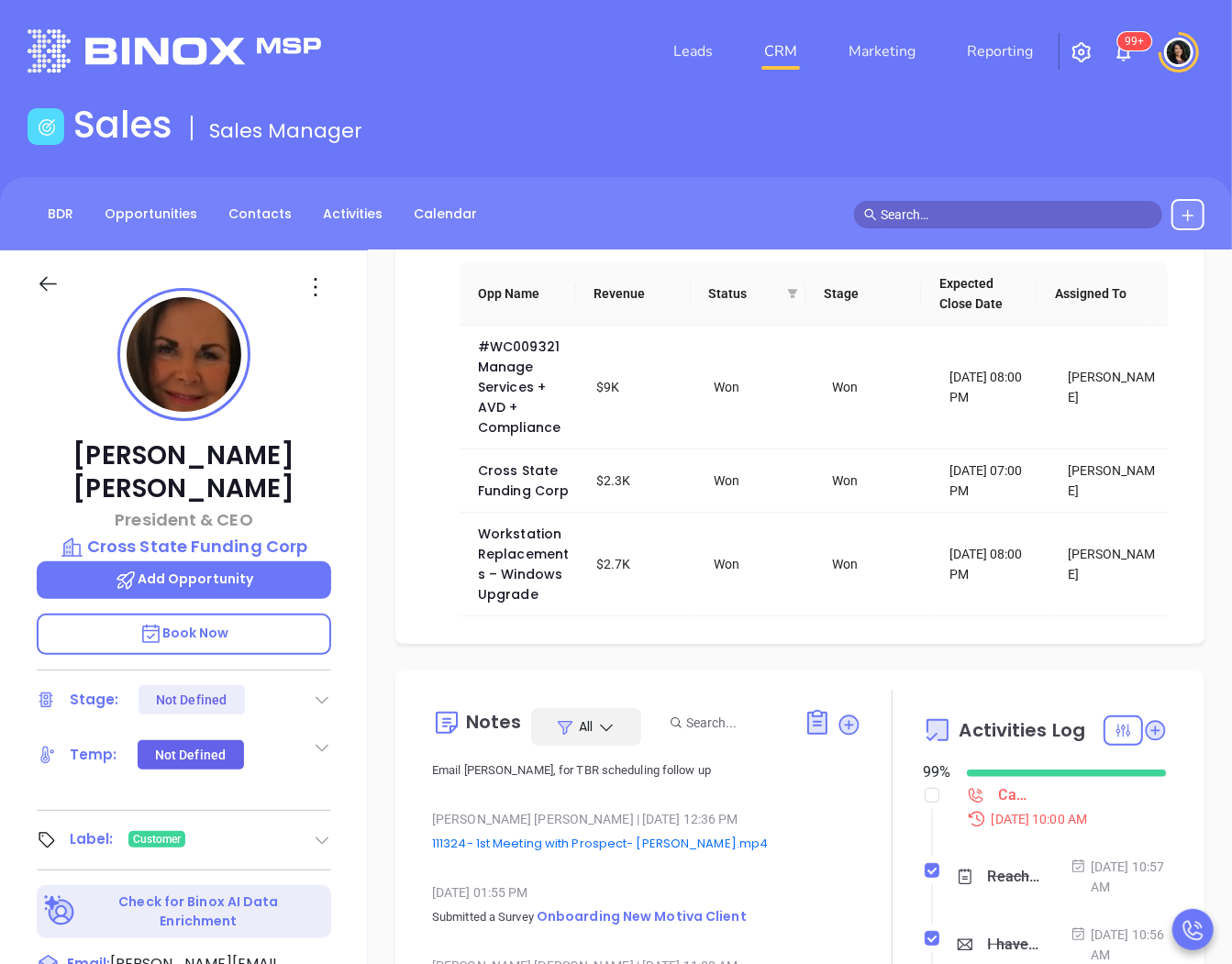
scroll to position [306, 0]
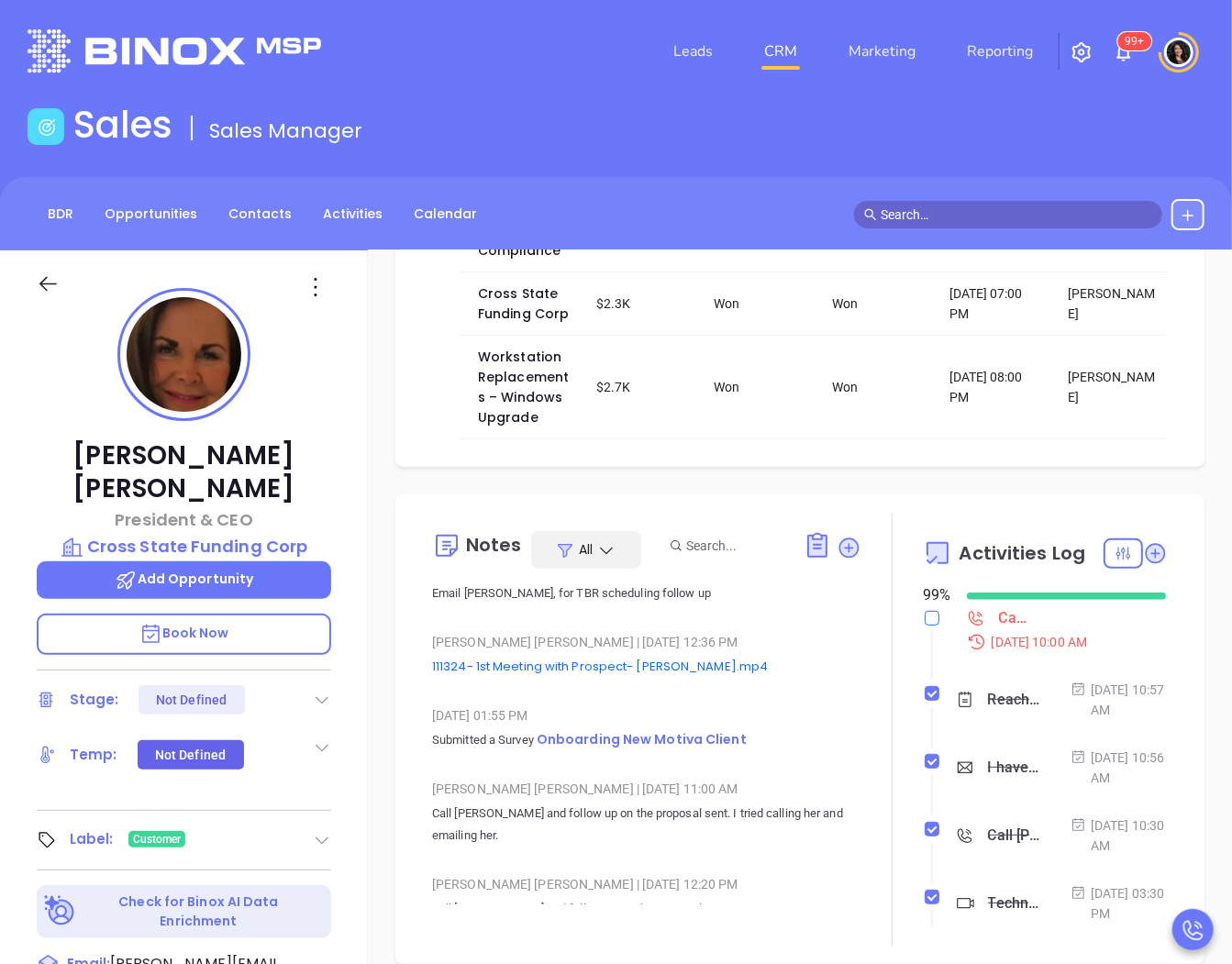
click at [925, 626] on input "checkbox" at bounding box center [933, 618] width 15 height 15
checkbox input "true"
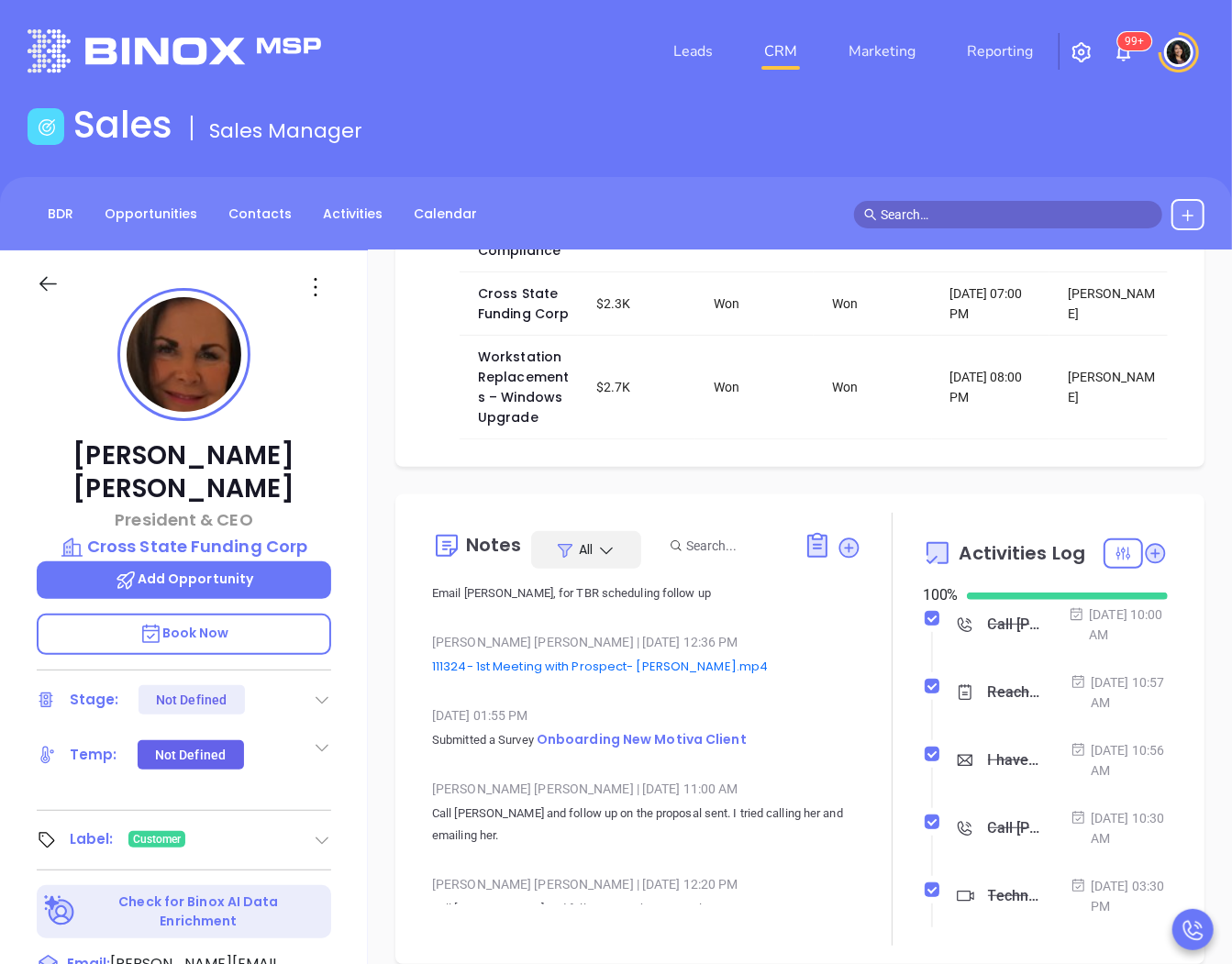
click at [967, 208] on input "text" at bounding box center [1016, 215] width 272 height 20
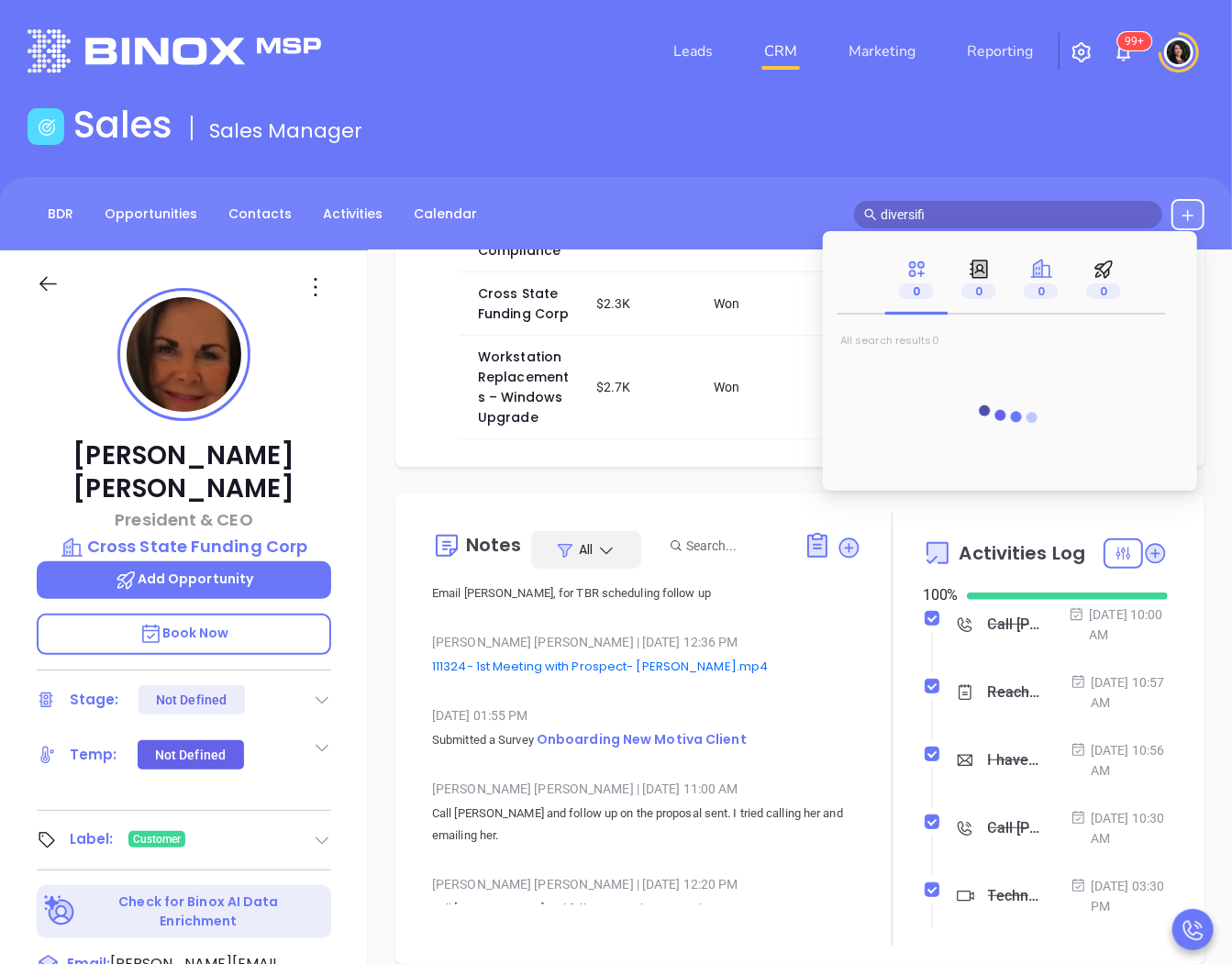
type input "diversifi"
click at [1050, 286] on span "0" at bounding box center [1041, 291] width 35 height 16
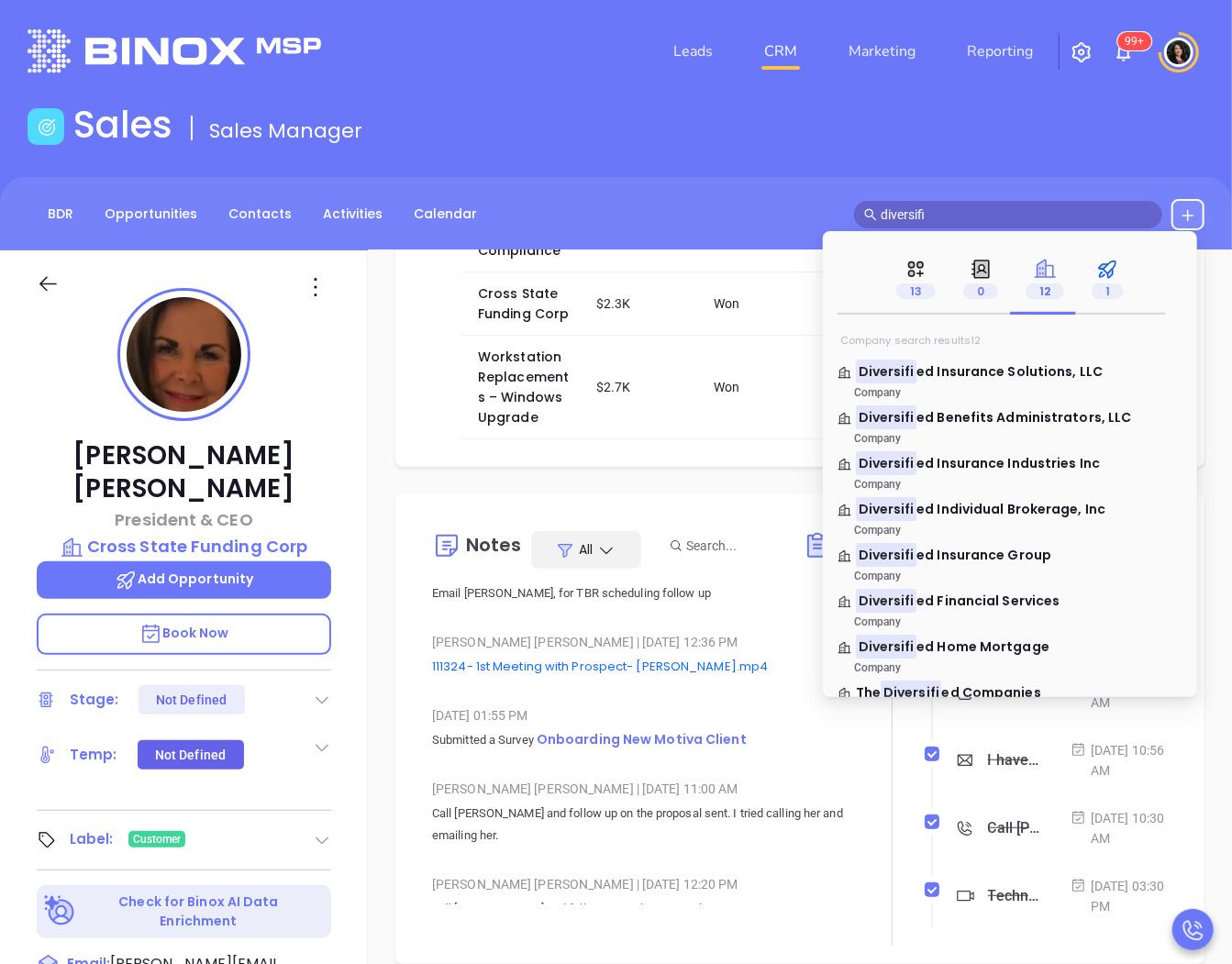
click at [1103, 296] on span "1" at bounding box center [1108, 291] width 32 height 16
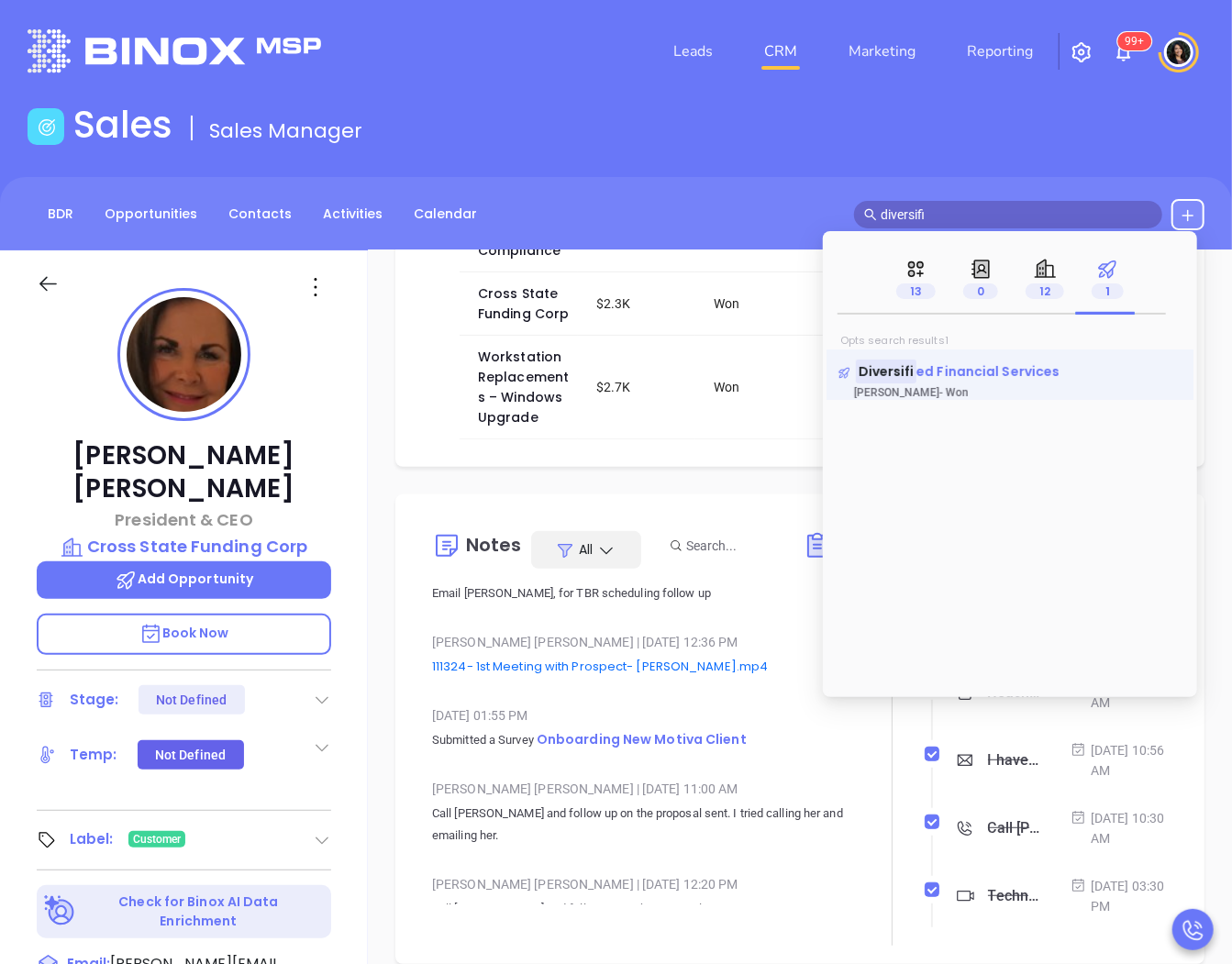
click at [945, 370] on span "ed Financial Services" at bounding box center [988, 371] width 143 height 18
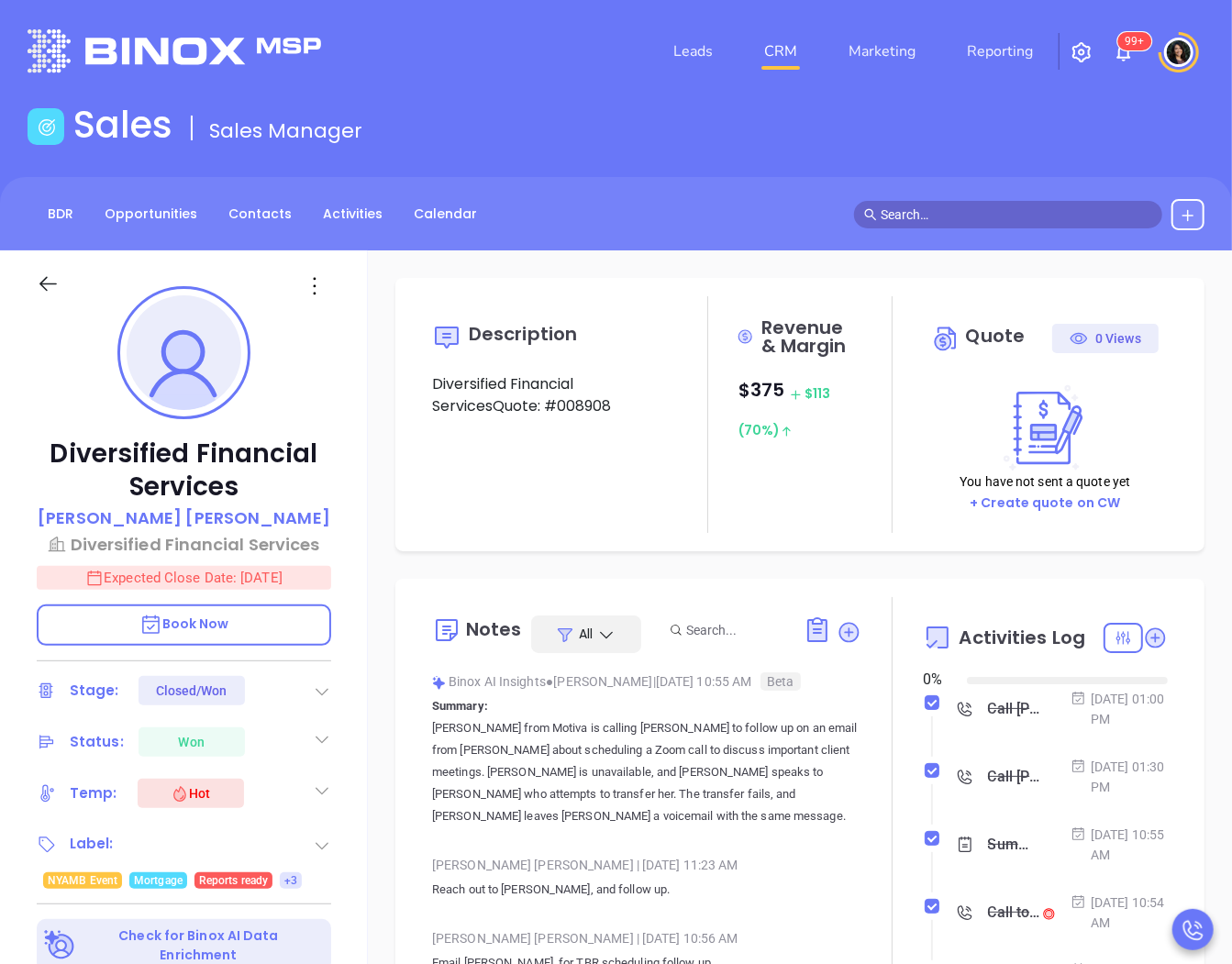
type input "[DATE]"
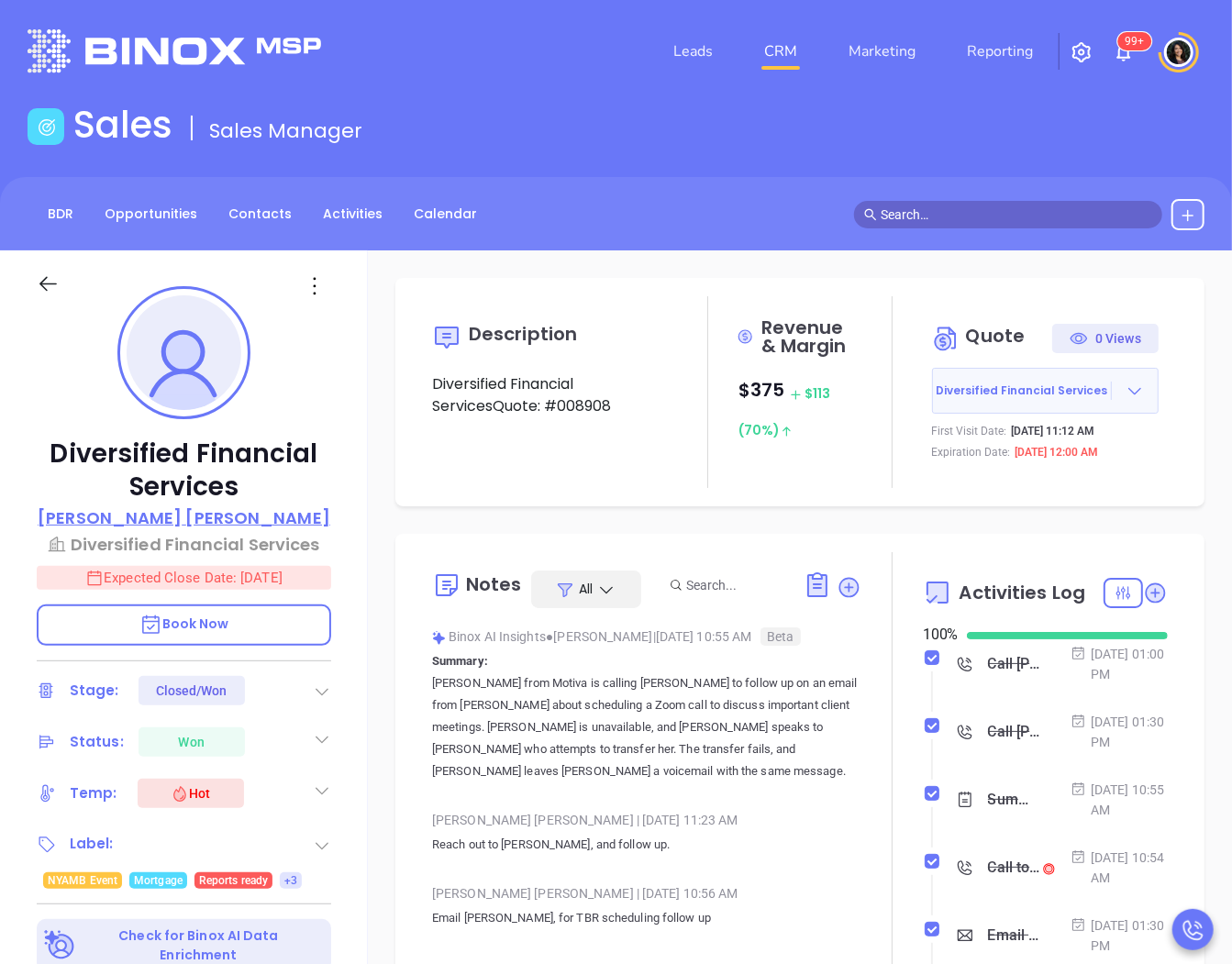
type input "[PERSON_NAME]"
click at [160, 521] on p "[PERSON_NAME]" at bounding box center [184, 518] width 293 height 25
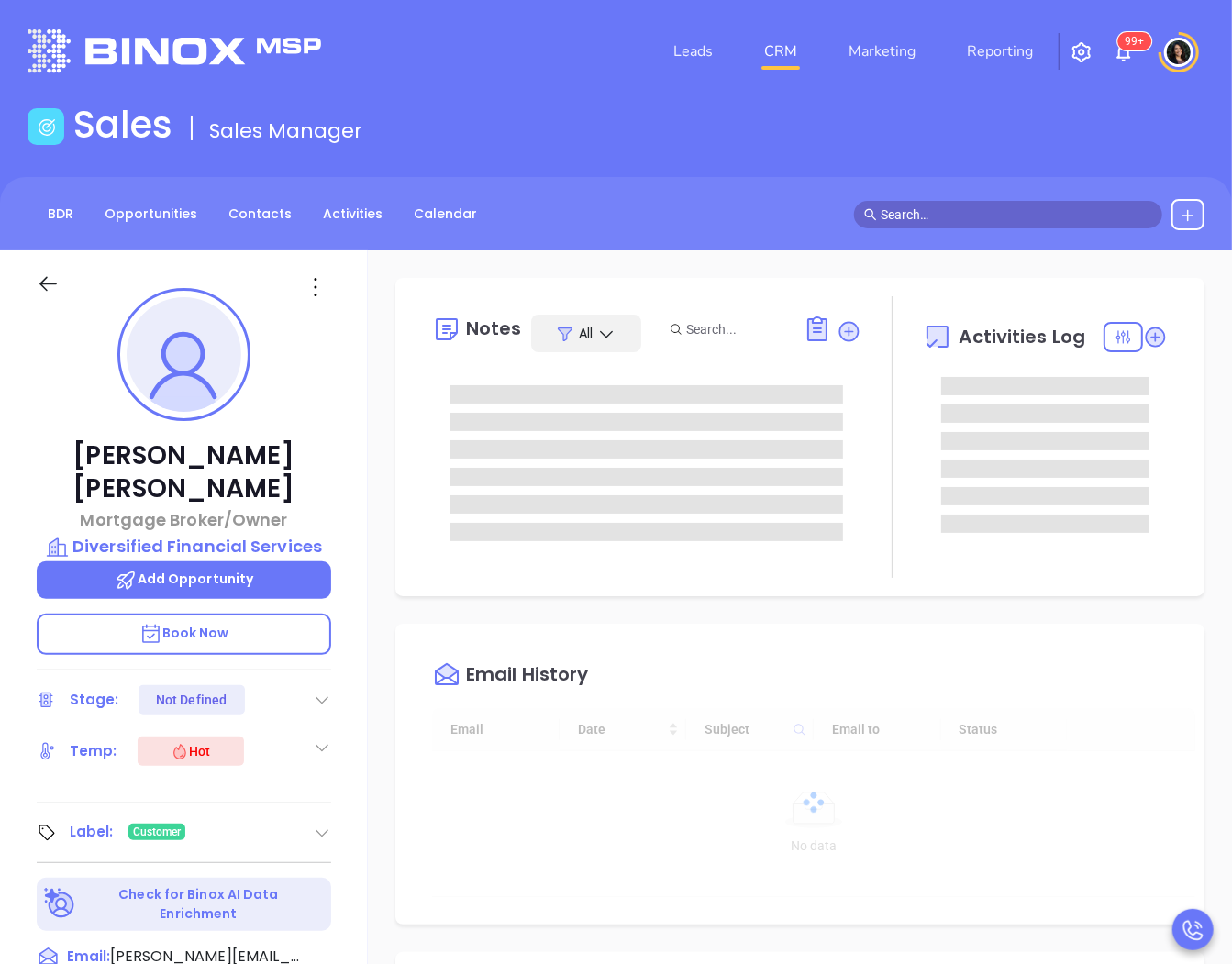
type input "10:00 am"
type input "[DATE]"
type input "[PERSON_NAME]"
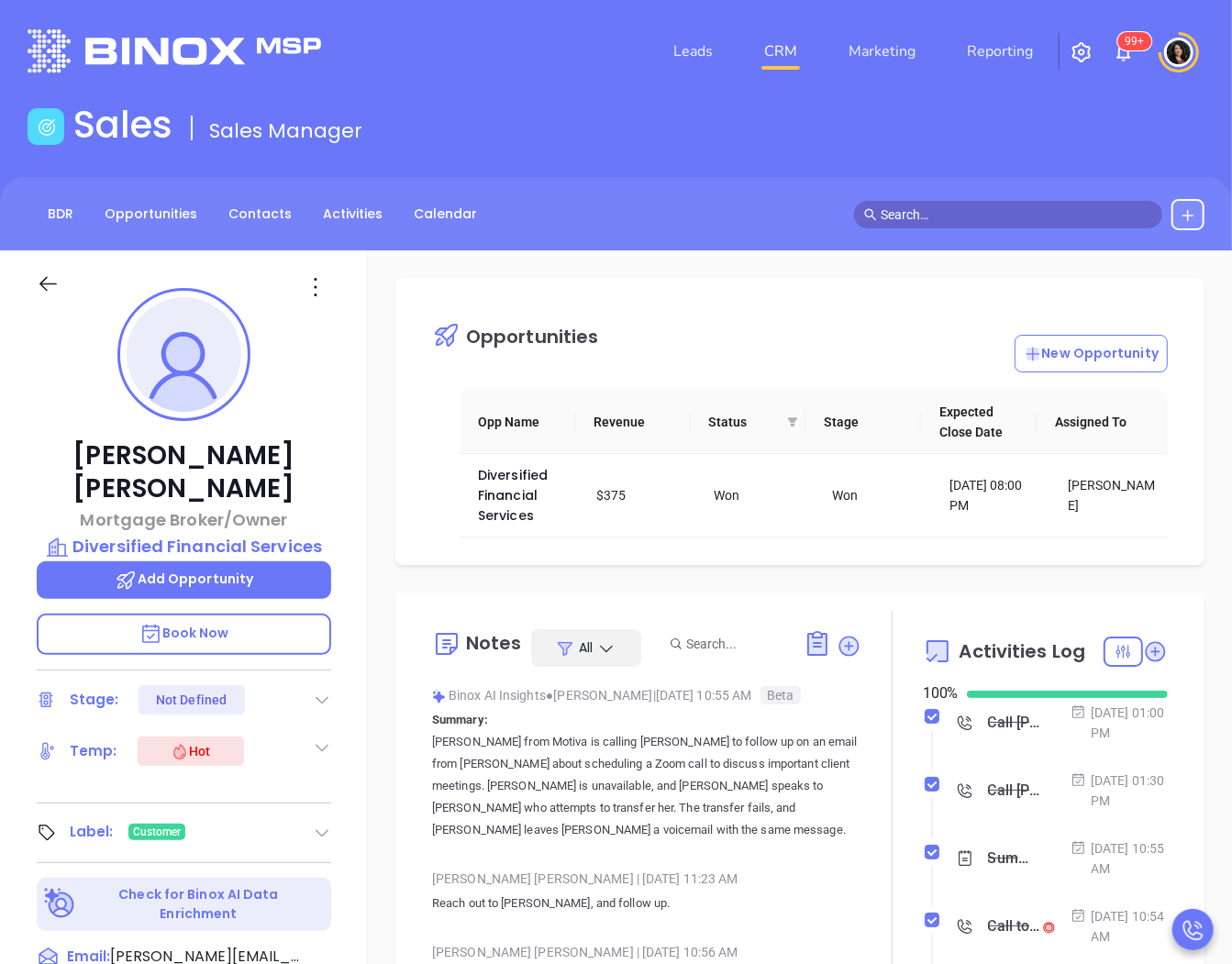
click at [959, 215] on input "text" at bounding box center [1016, 215] width 272 height 20
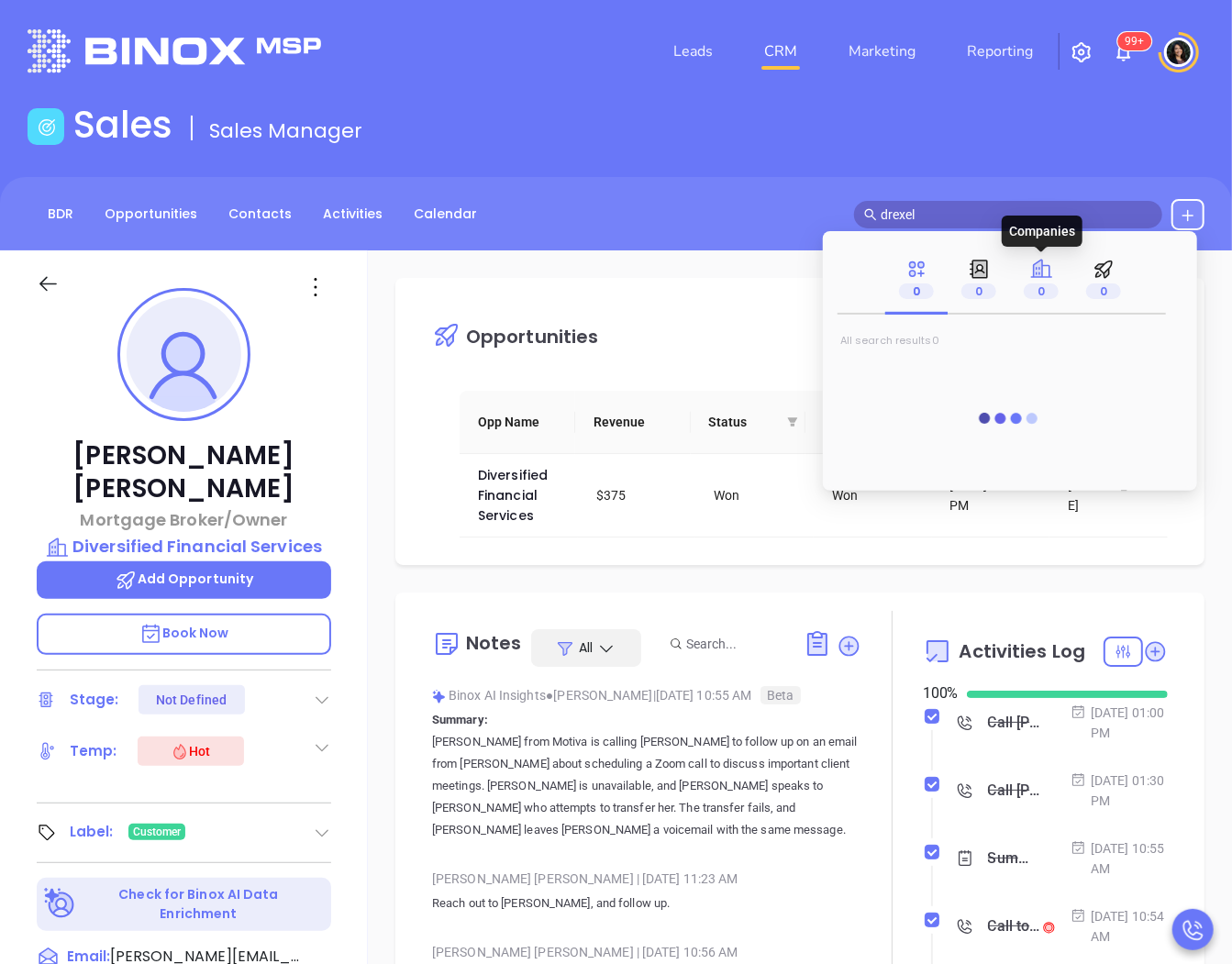
type input "drexel"
click at [1032, 286] on span "0" at bounding box center [1041, 291] width 35 height 16
click at [1093, 289] on span "0" at bounding box center [1104, 291] width 35 height 16
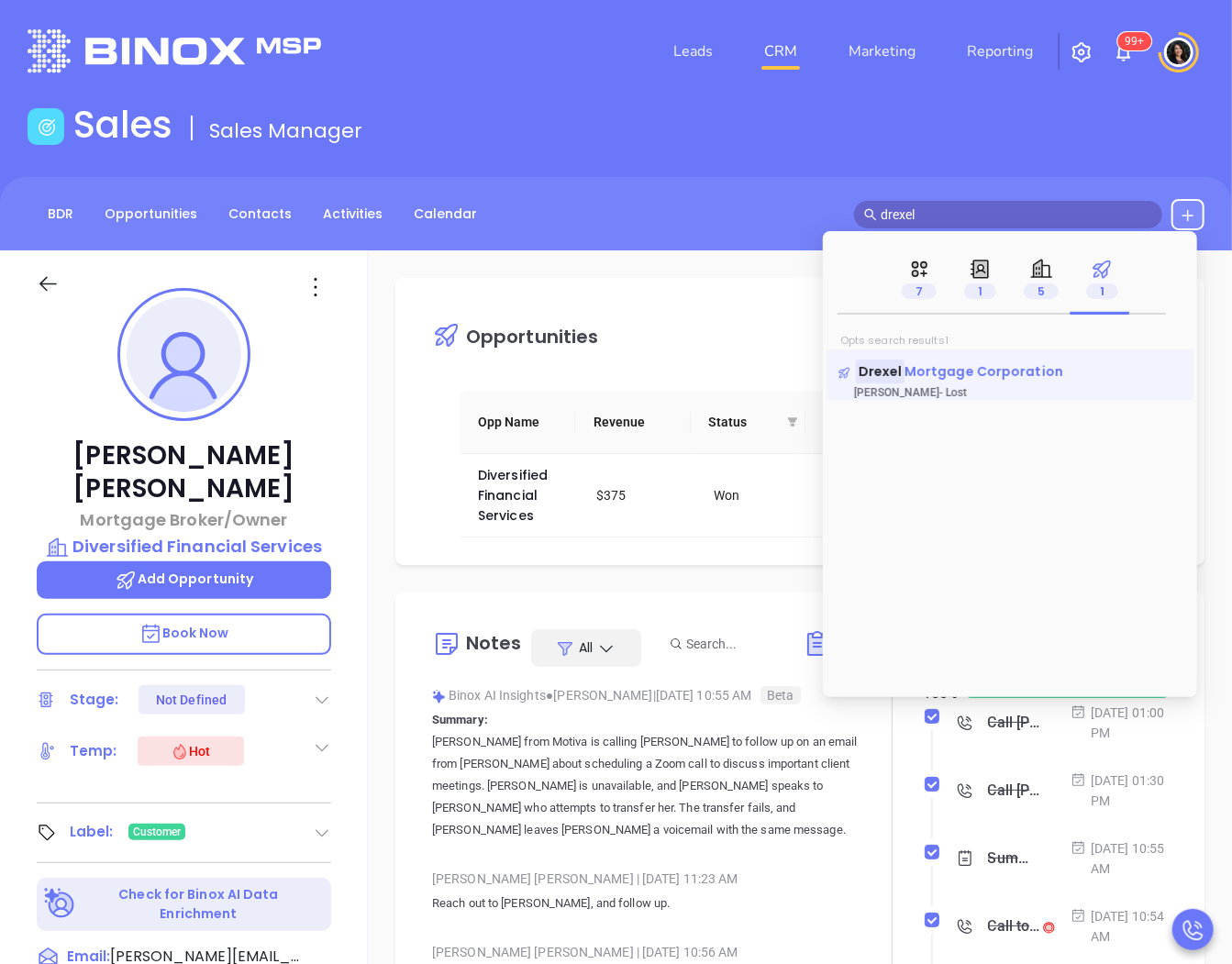
click at [969, 378] on span "Mortgage Corporation" at bounding box center [984, 371] width 158 height 18
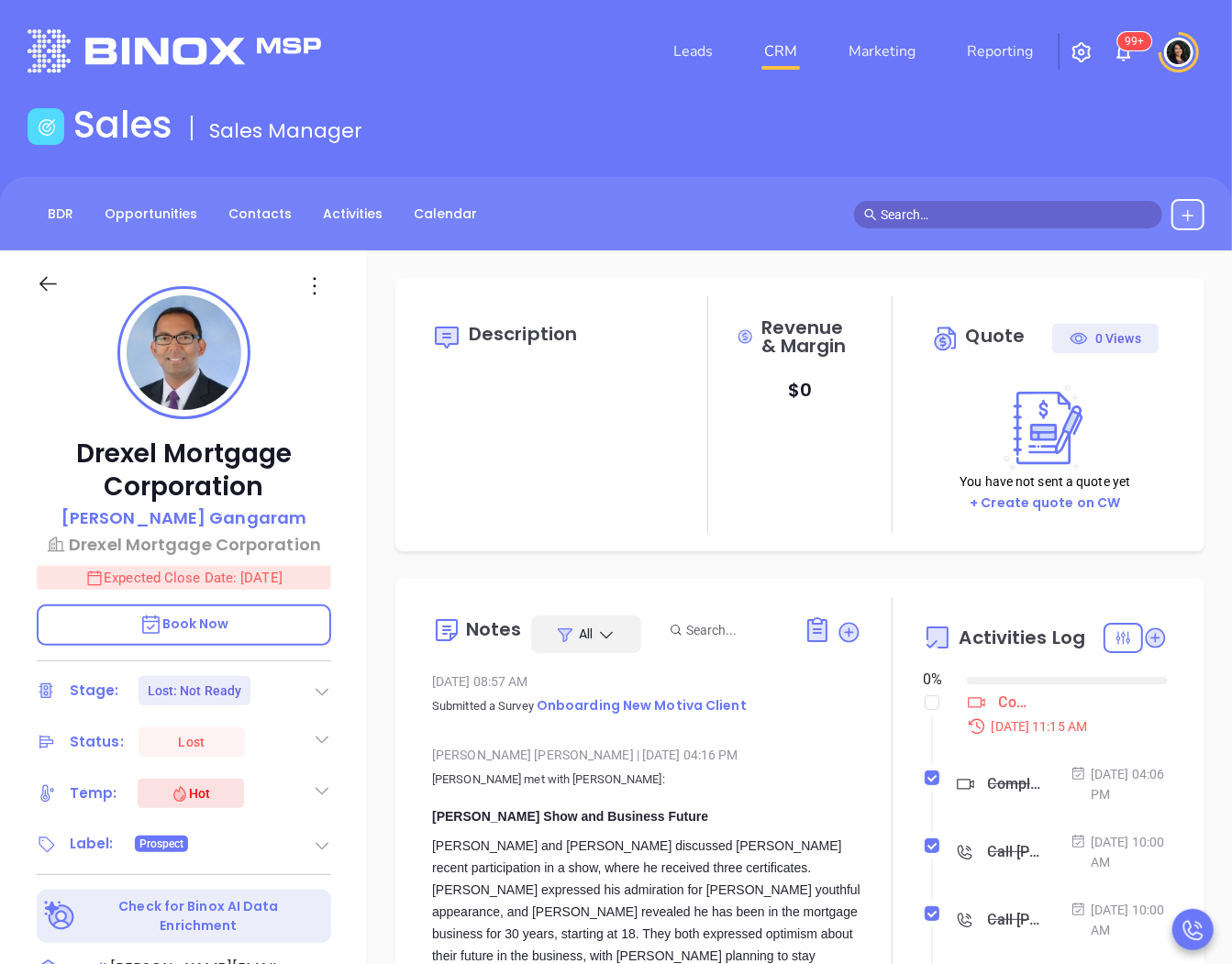
type input "[DATE]"
click at [925, 707] on input "checkbox" at bounding box center [933, 703] width 15 height 15
checkbox input "false"
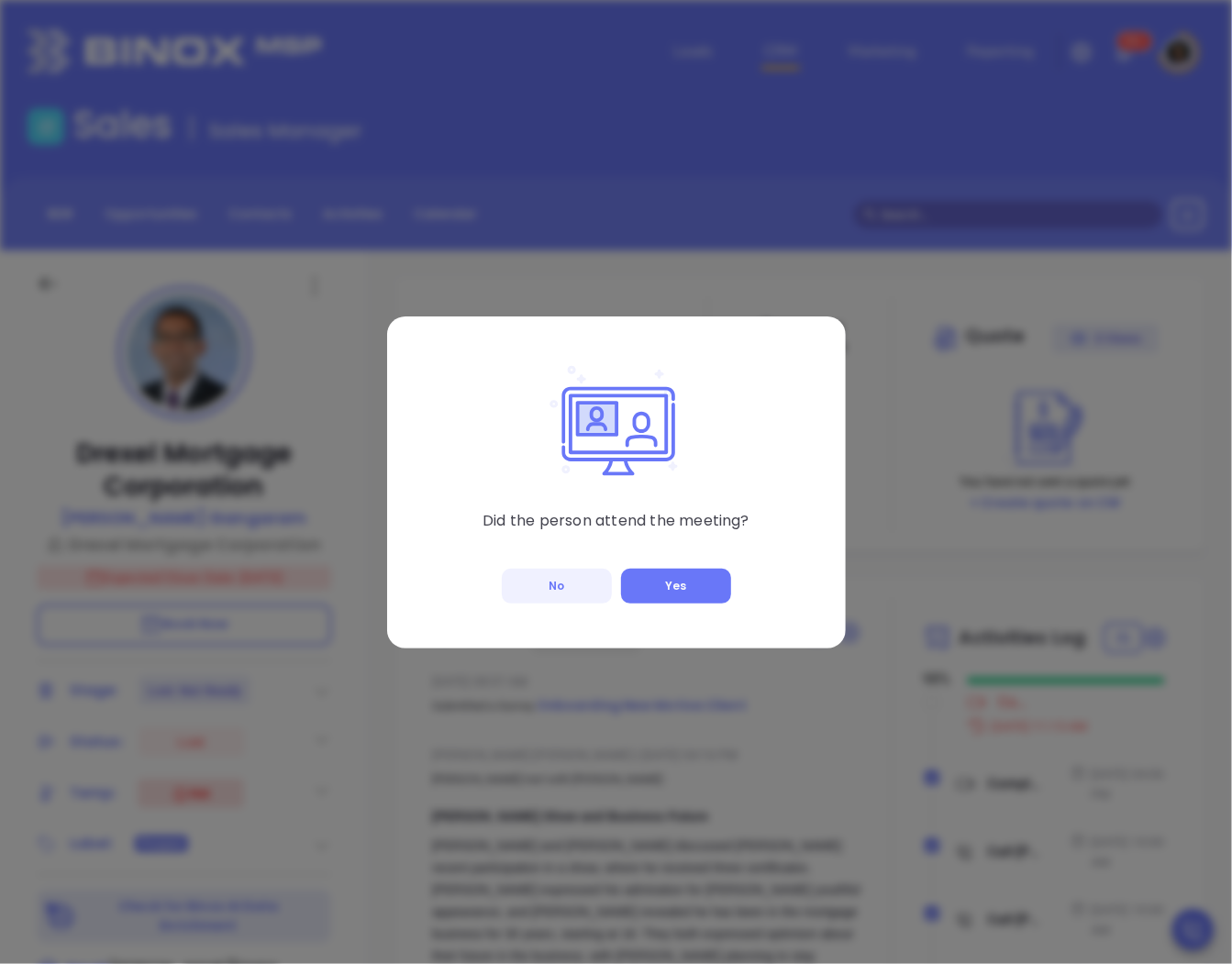
type input "[PERSON_NAME]"
click at [675, 596] on button "Yes" at bounding box center [675, 586] width 110 height 35
checkbox input "true"
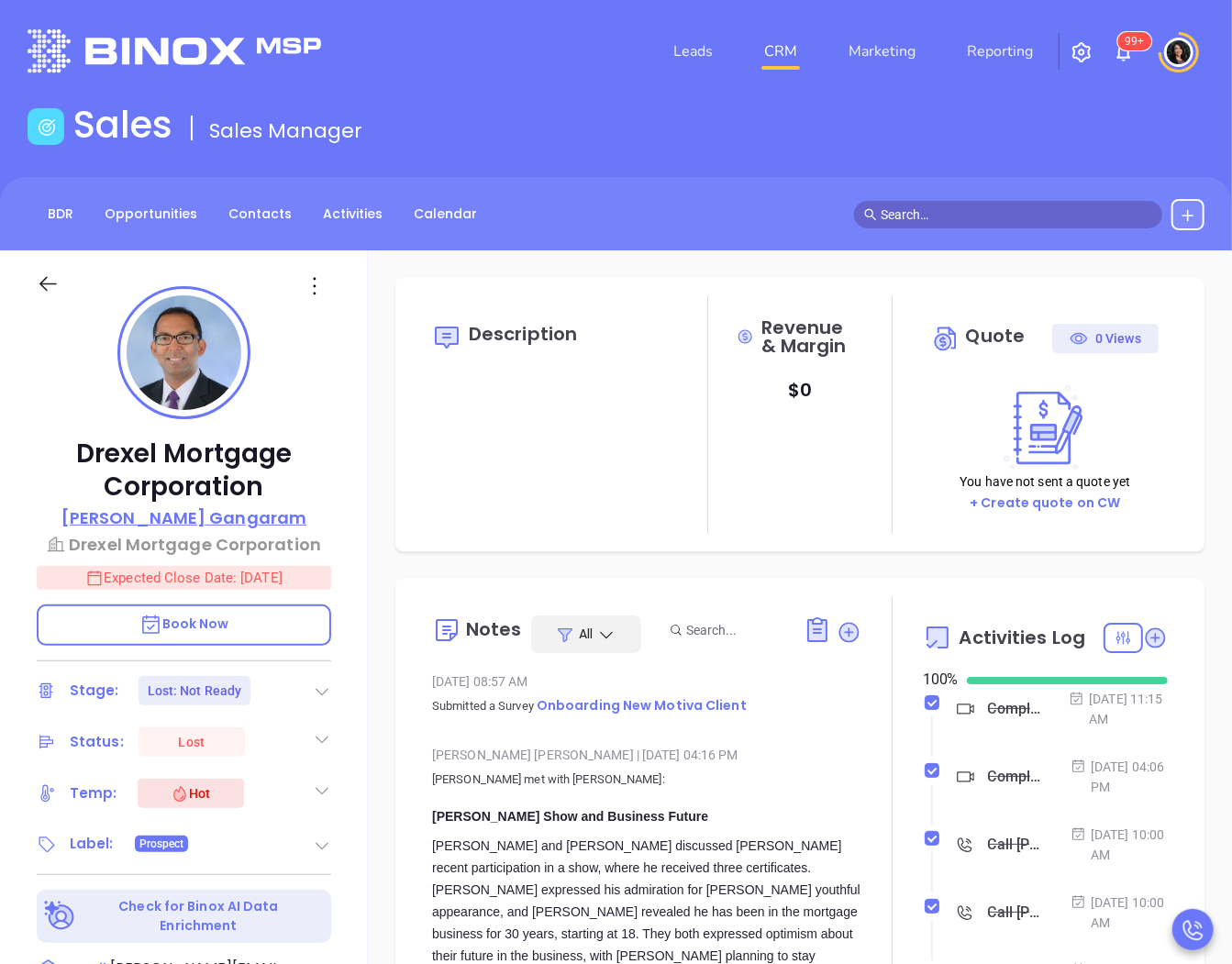
click at [205, 523] on p "[PERSON_NAME]" at bounding box center [184, 518] width 245 height 25
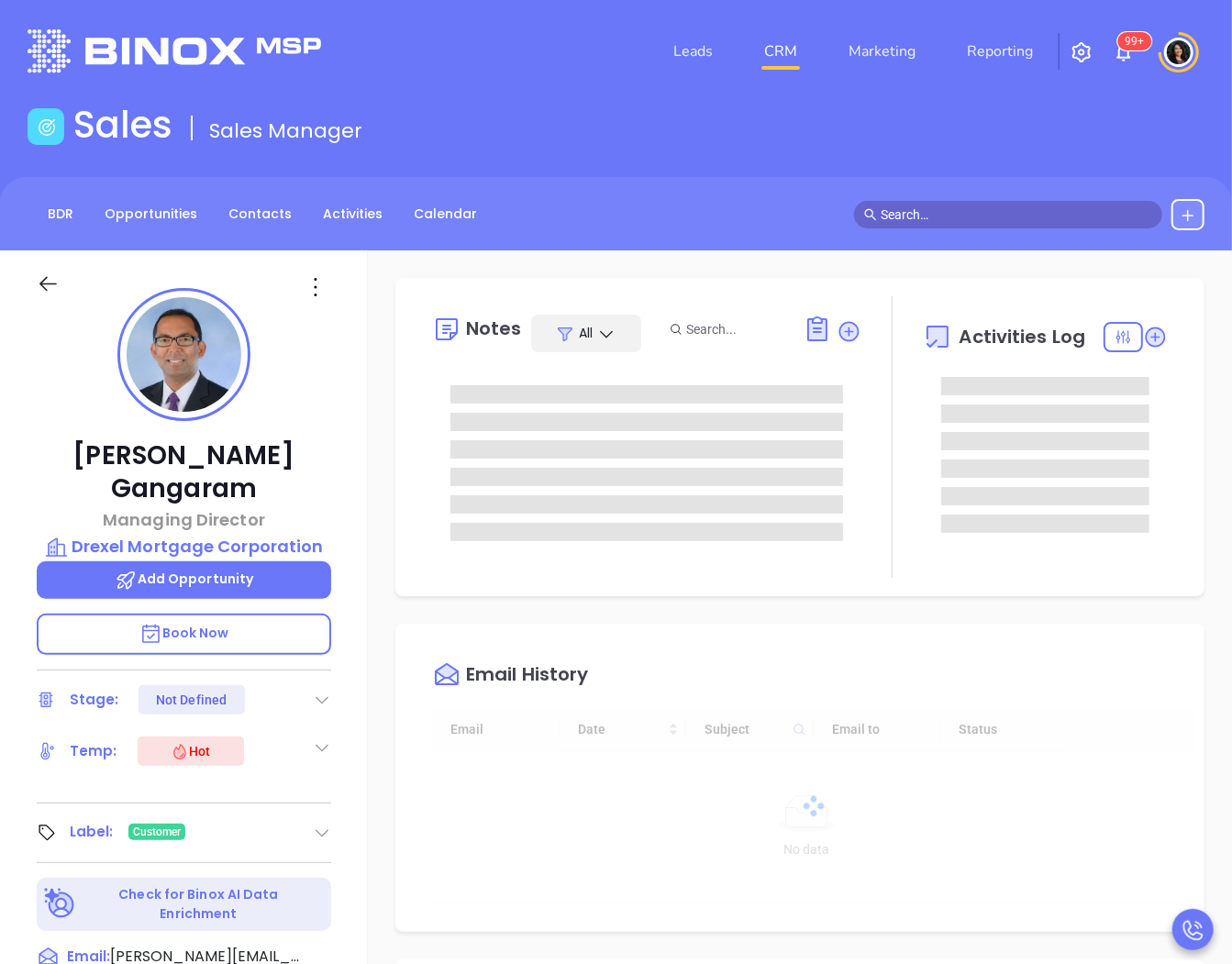
type input "[DATE]"
type input "[PERSON_NAME]"
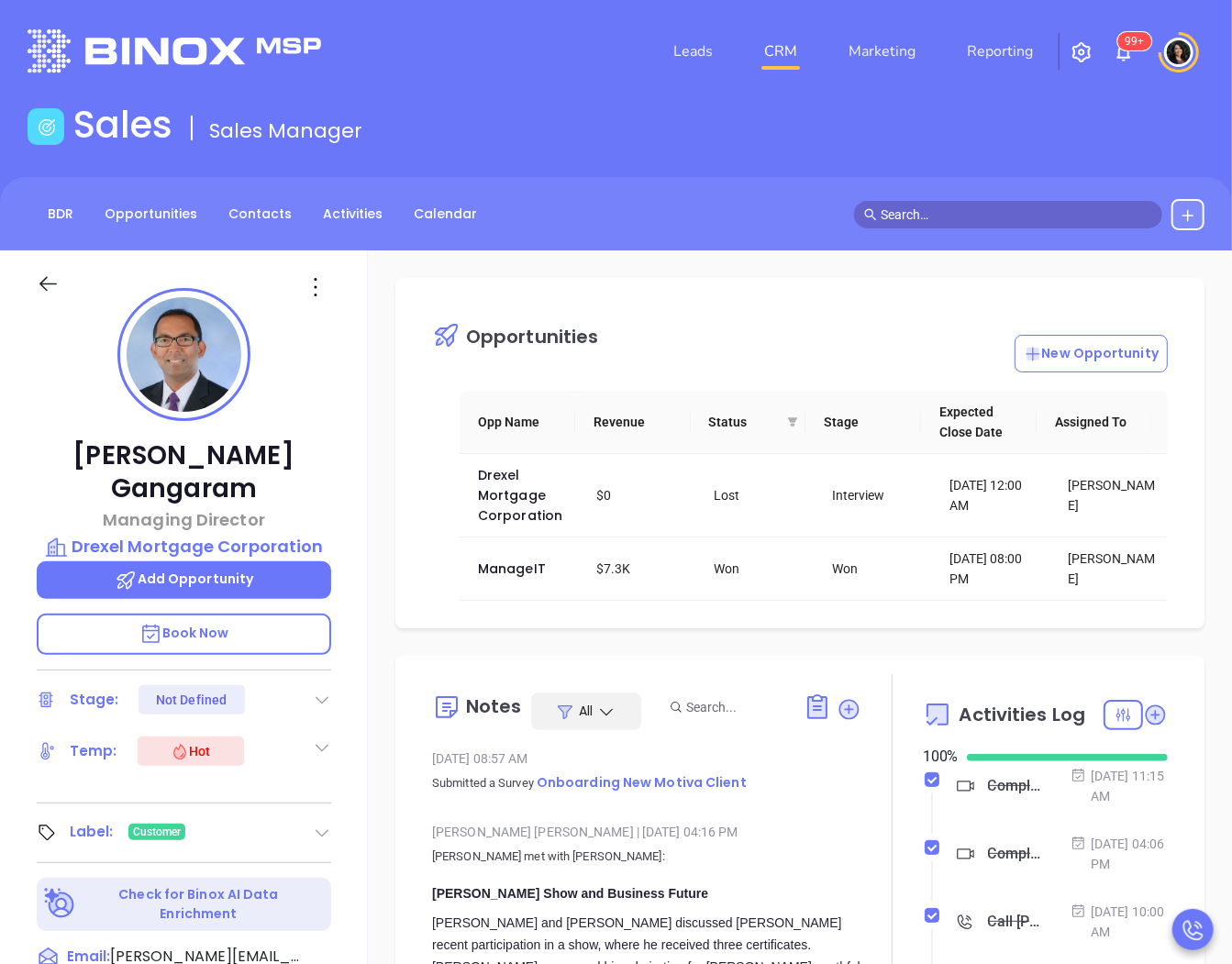
click at [916, 217] on input "text" at bounding box center [1016, 215] width 272 height 20
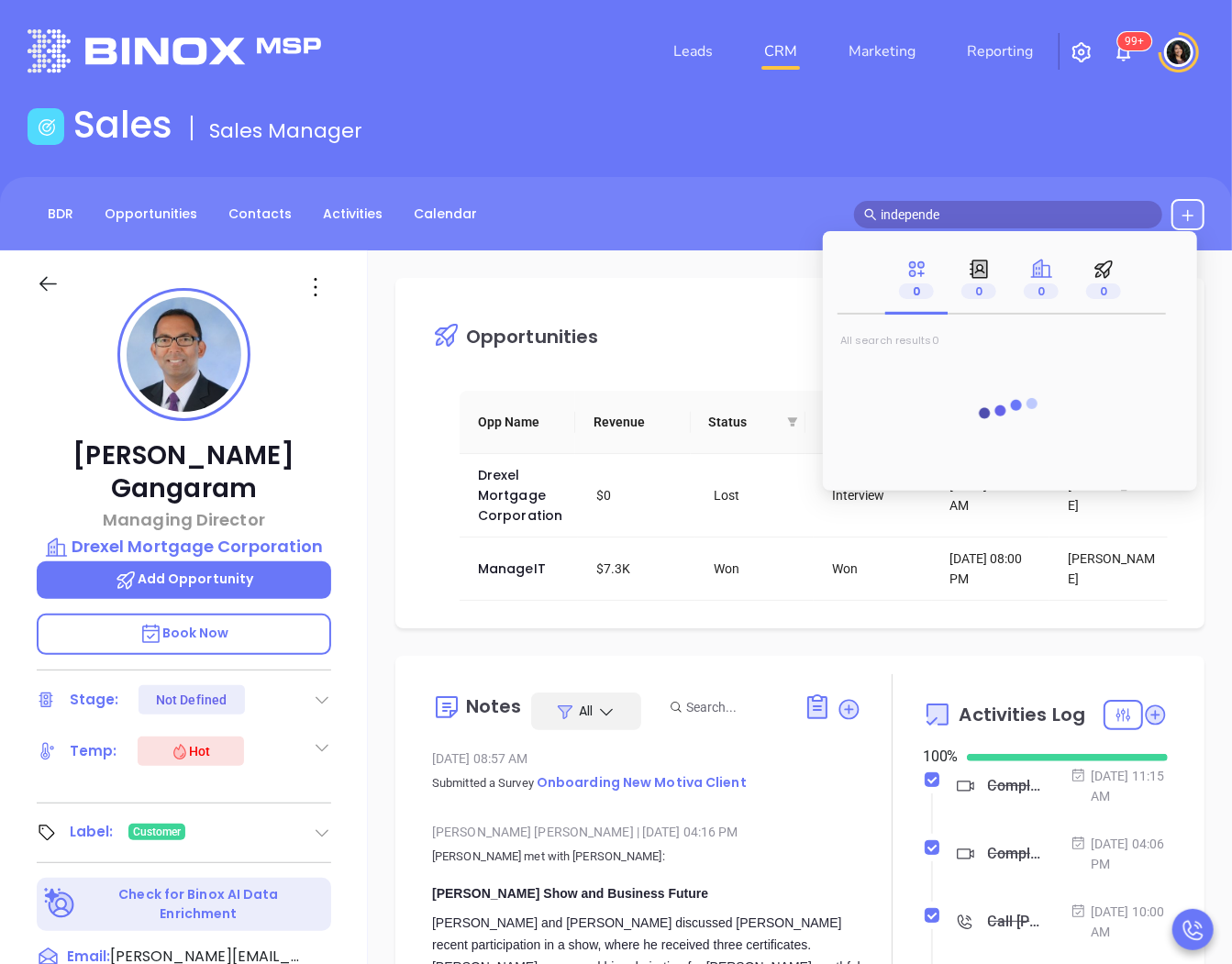
type input "independe"
click at [1027, 291] on span "0" at bounding box center [1041, 291] width 35 height 16
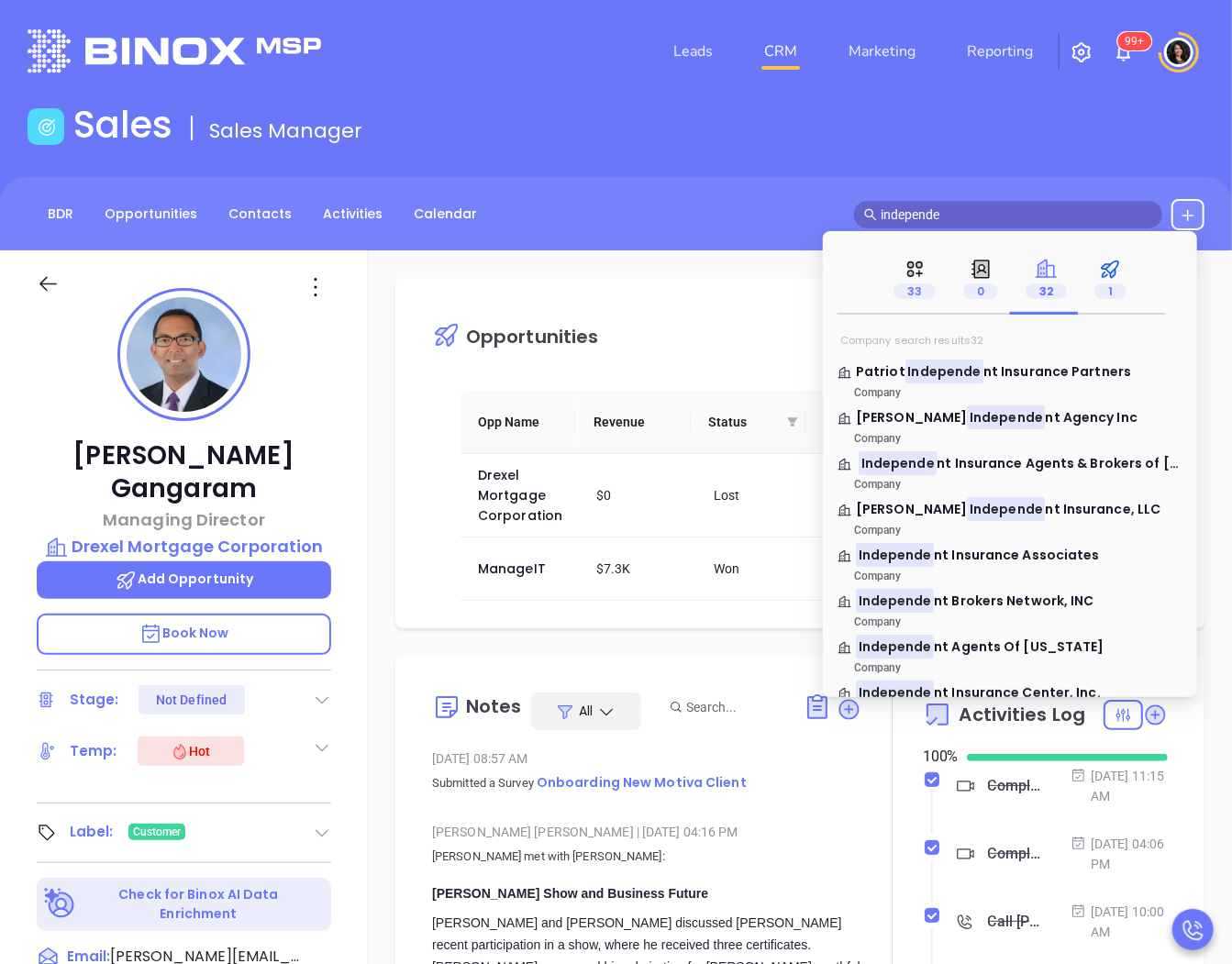
click at [1095, 288] on p "1" at bounding box center [1110, 291] width 32 height 20
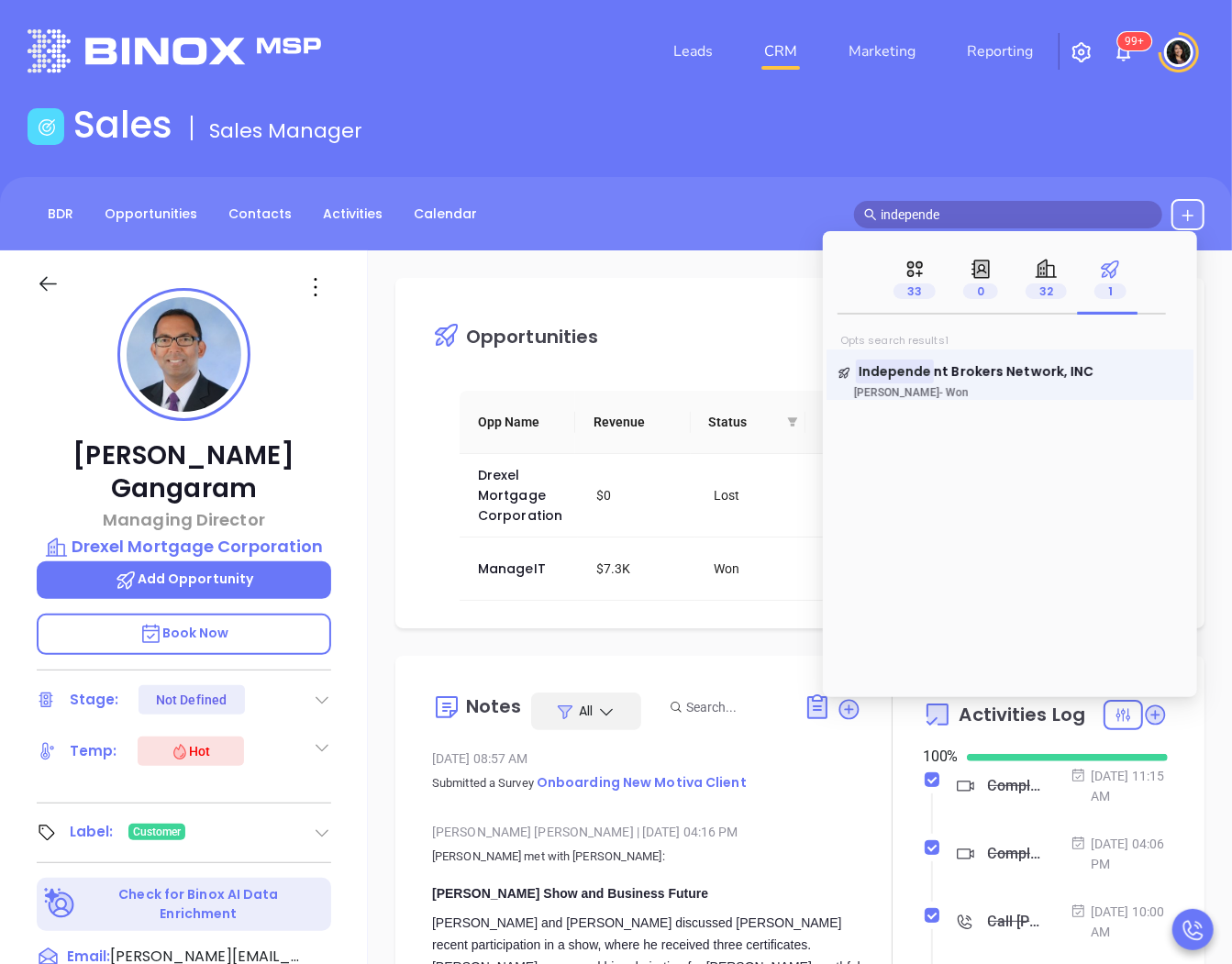
click at [943, 385] on link "Independe nt Brokers Network, INC [PERSON_NAME]" at bounding box center [1010, 381] width 345 height 37
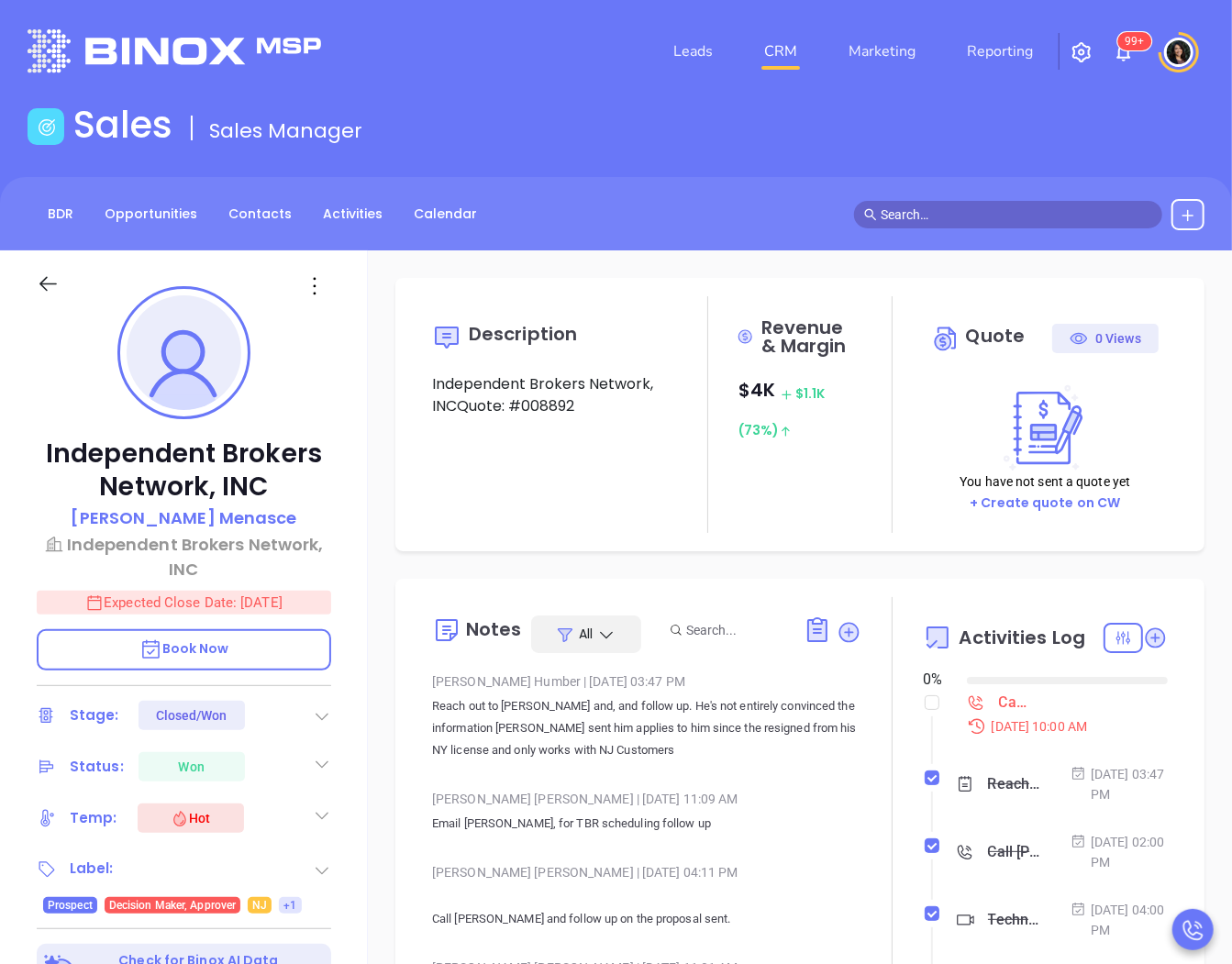
type input "[DATE]"
click at [177, 517] on p "[PERSON_NAME]" at bounding box center [183, 518] width 226 height 25
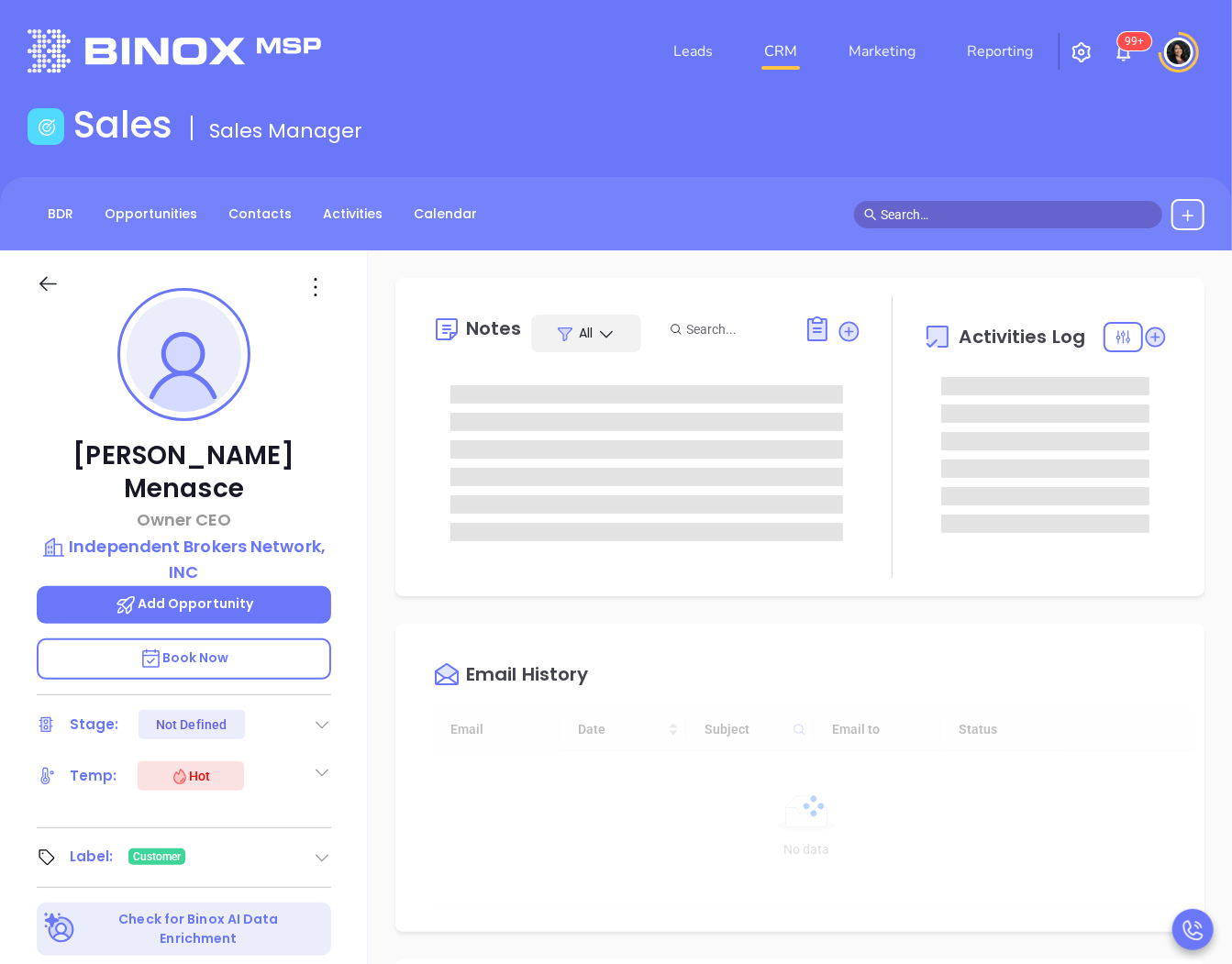
type input "[DATE]"
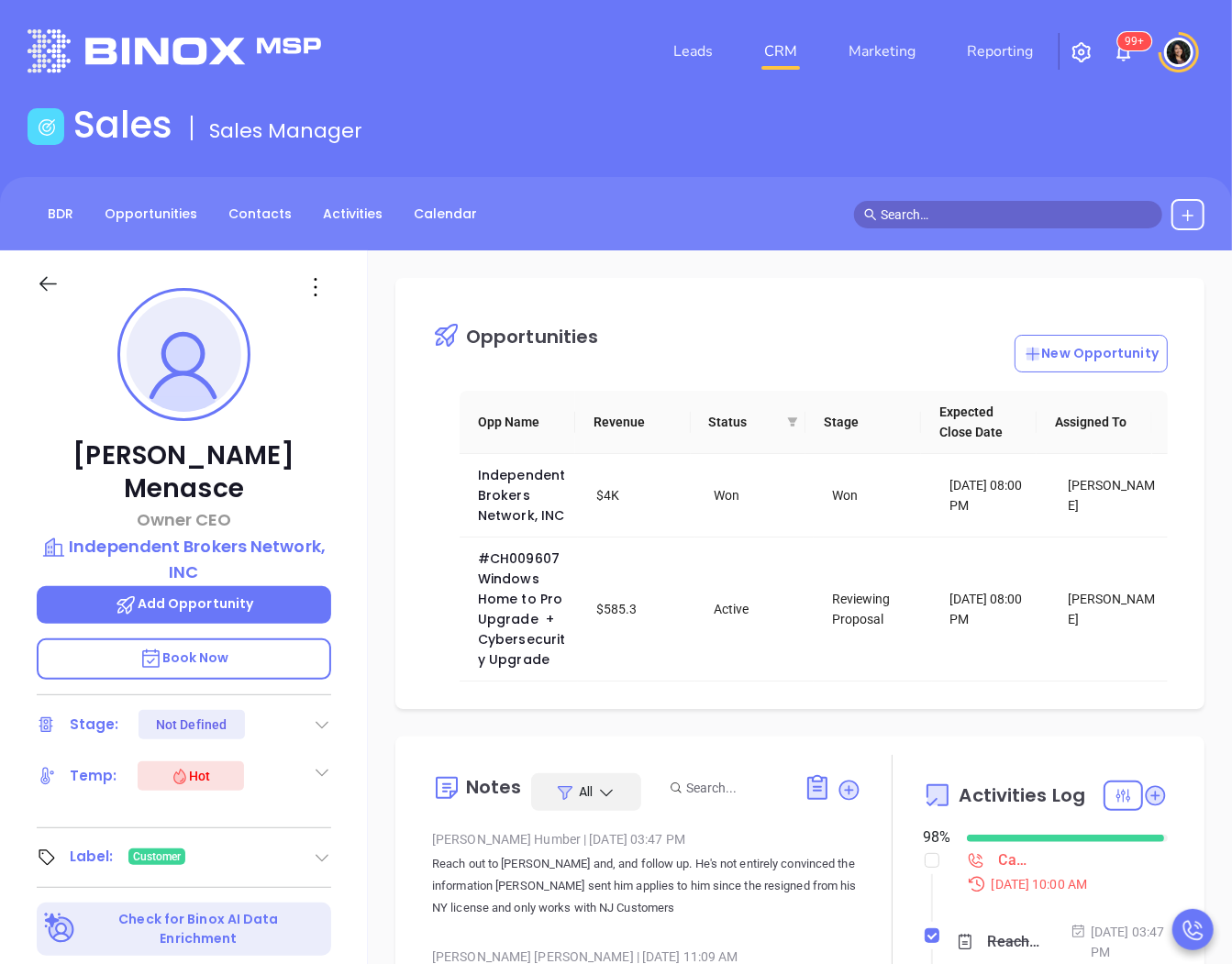
click at [924, 409] on th "Expected Close Date" at bounding box center [979, 422] width 115 height 64
click at [925, 868] on input "checkbox" at bounding box center [933, 861] width 15 height 15
checkbox input "true"
click at [895, 773] on div at bounding box center [892, 971] width 62 height 433
click at [176, 534] on p "Independent Brokers Network, INC" at bounding box center [184, 558] width 295 height 51
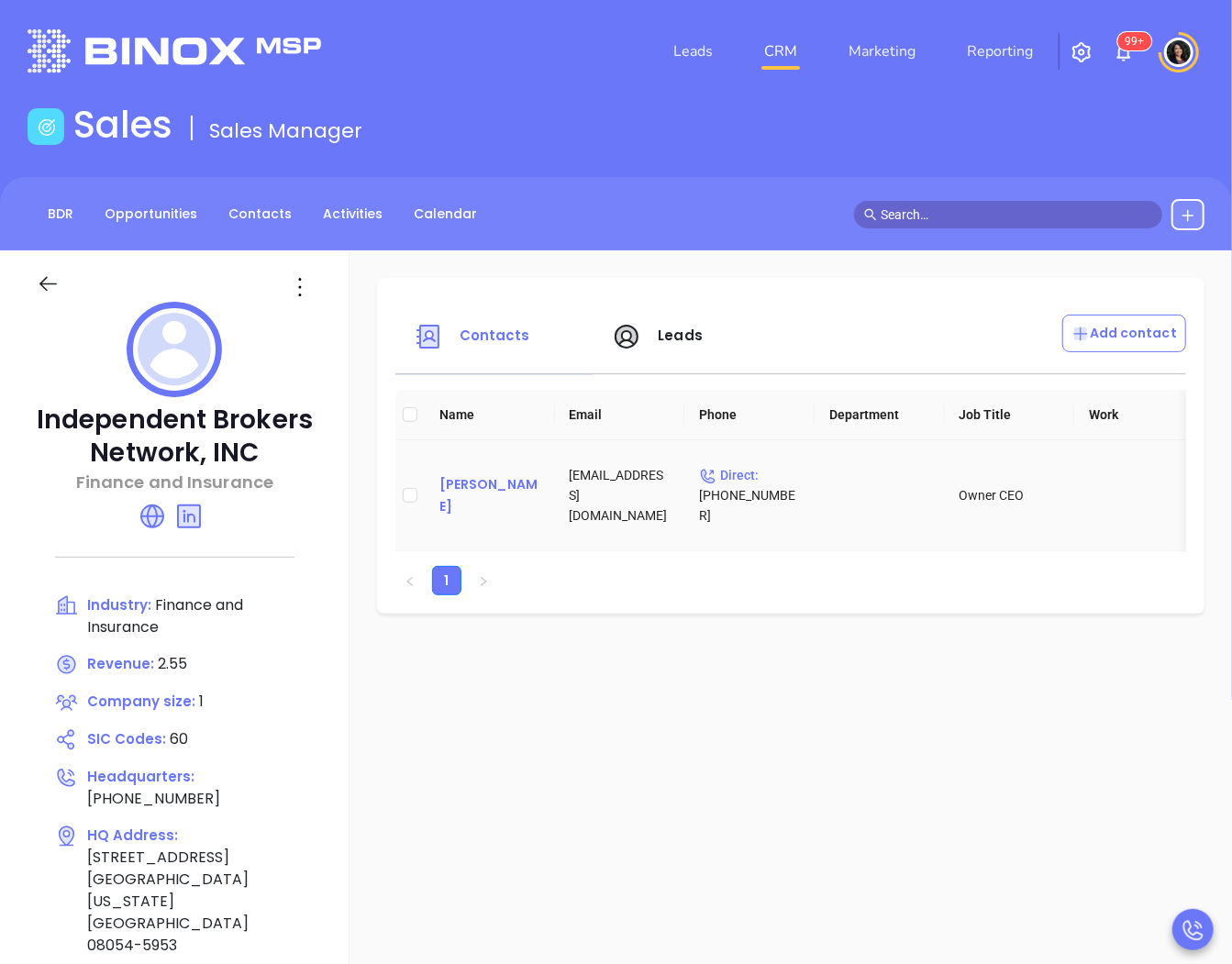
click at [466, 481] on div "[PERSON_NAME]" at bounding box center [490, 496] width 101 height 44
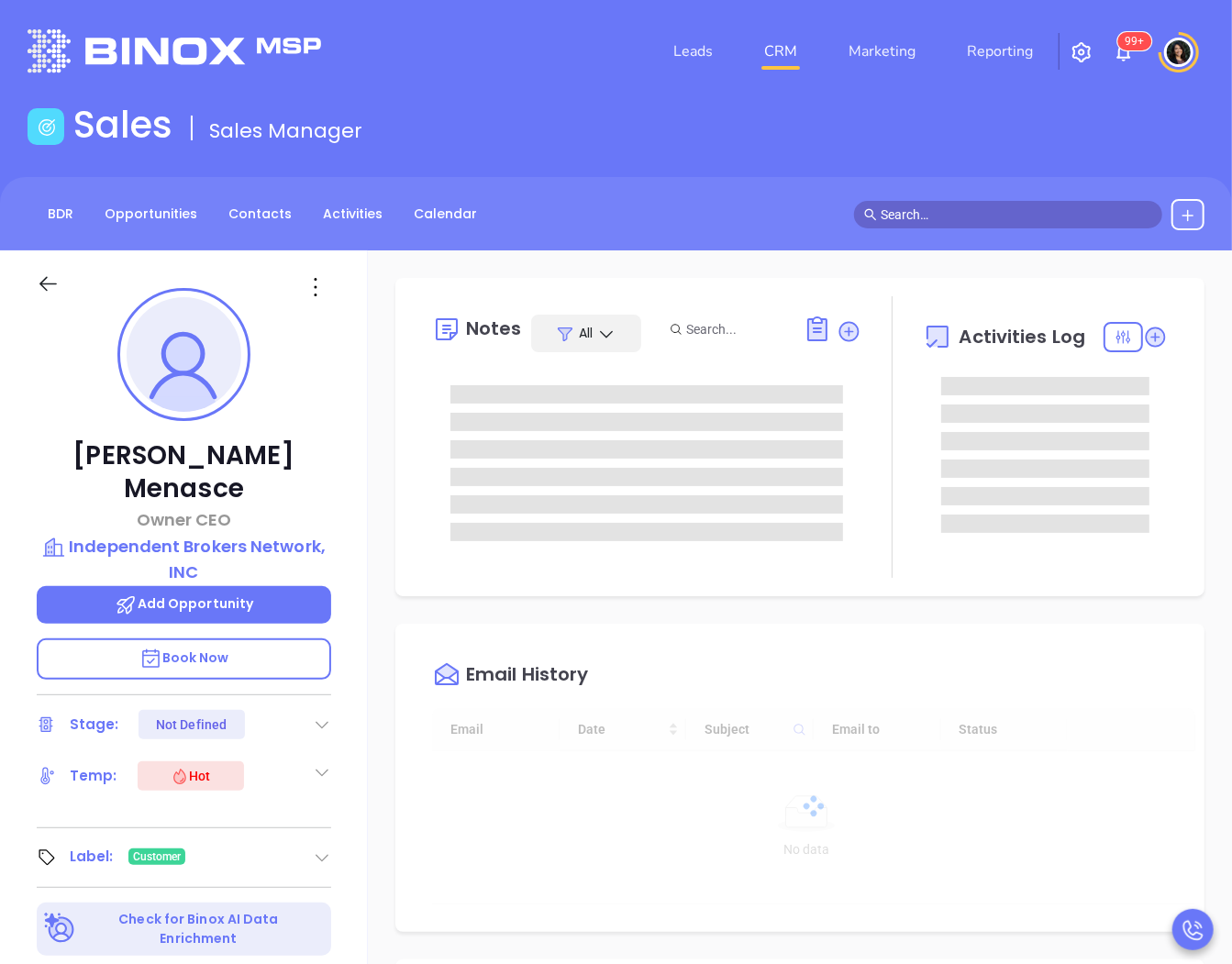
scroll to position [534, 0]
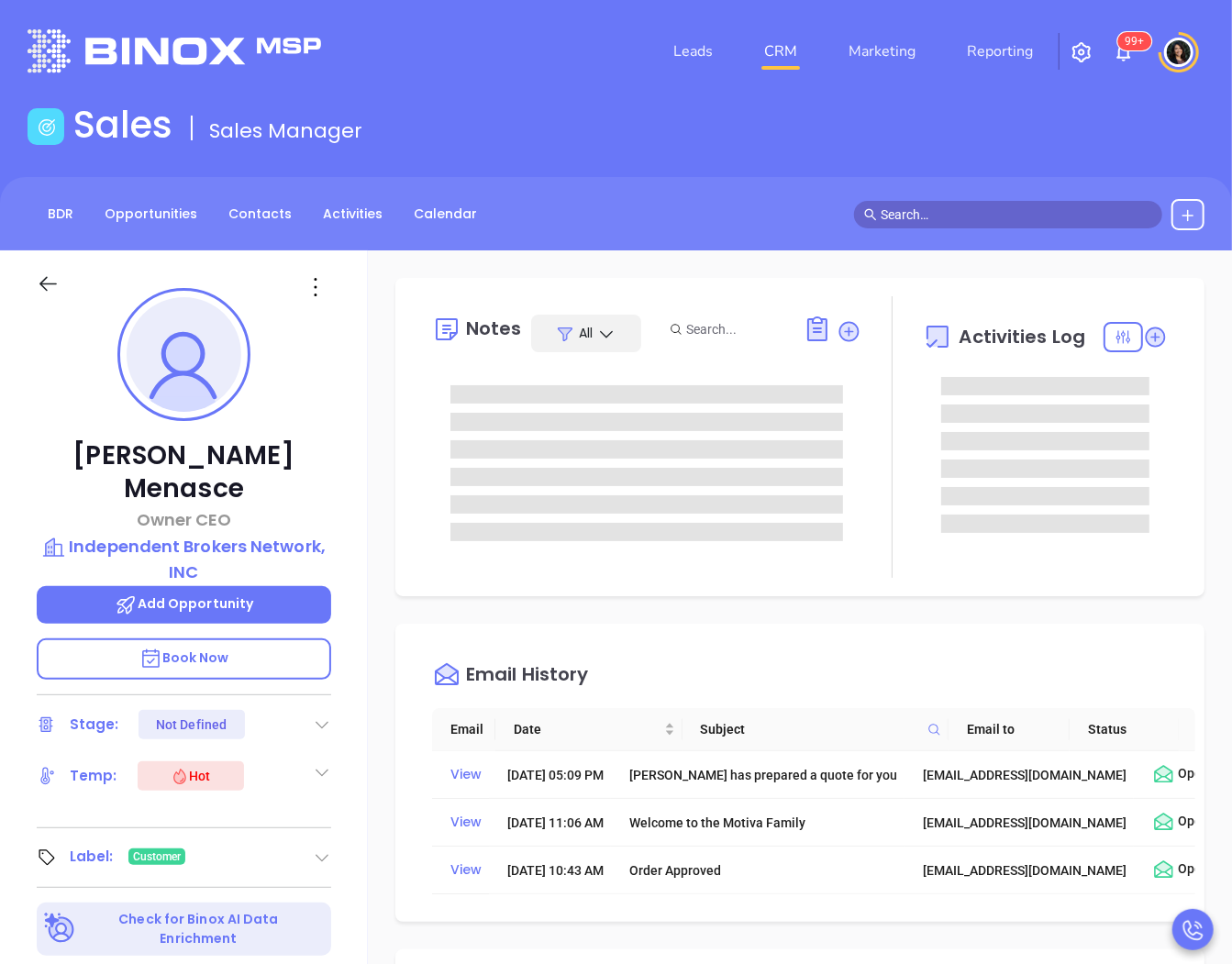
type input "[PERSON_NAME]"
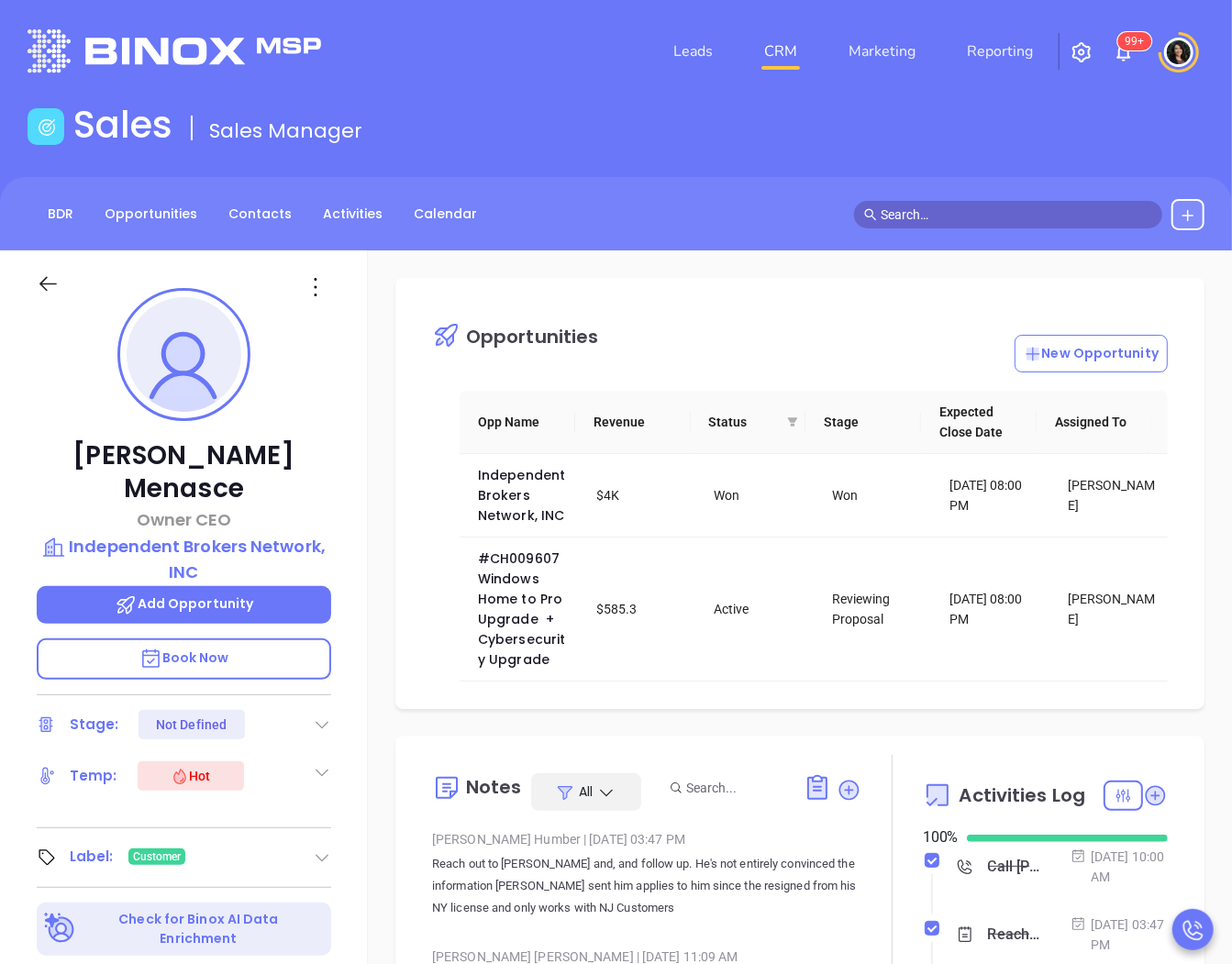
click at [954, 216] on input "text" at bounding box center [1016, 215] width 272 height 20
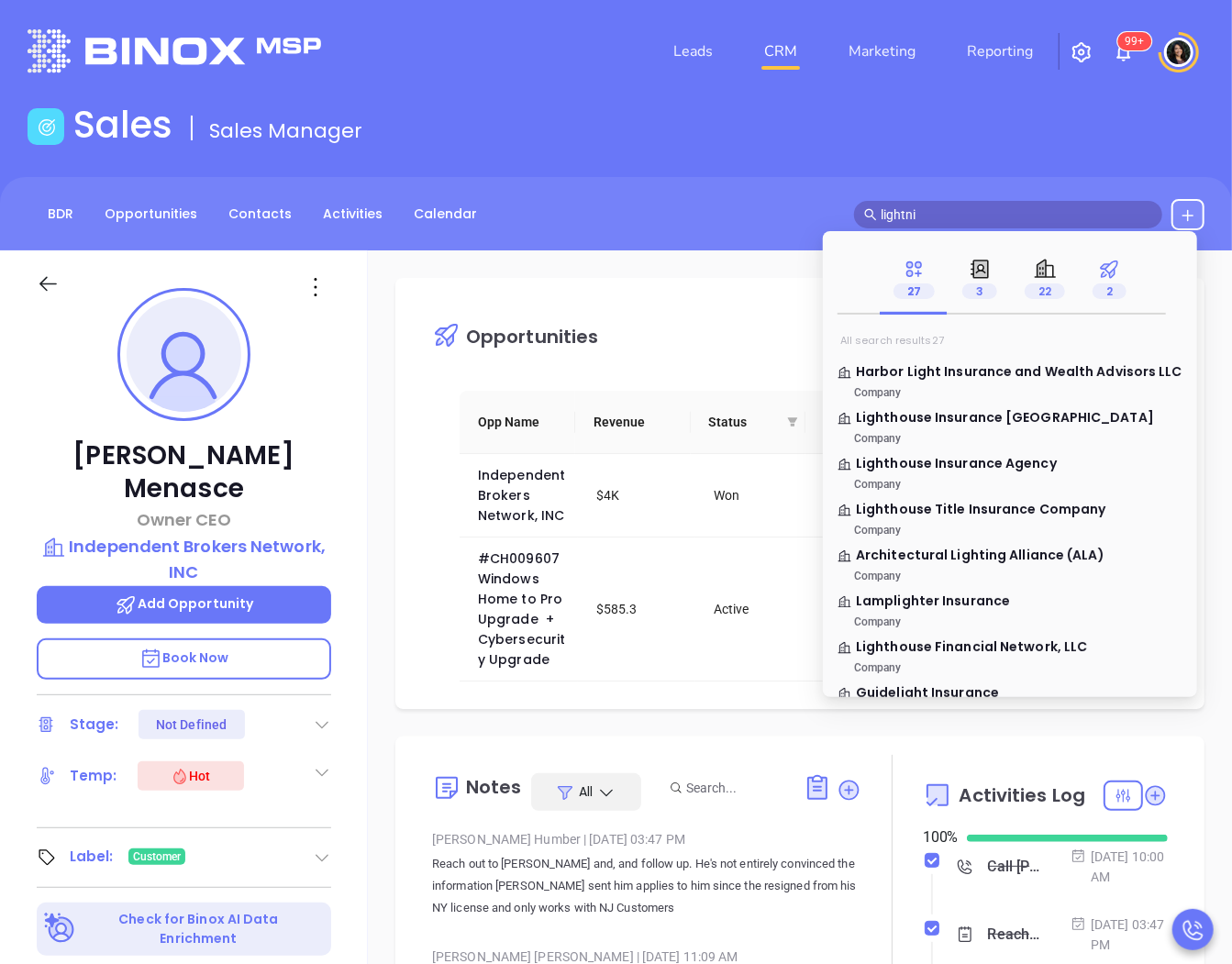
type input "lightni"
click at [1114, 277] on icon at bounding box center [1109, 269] width 23 height 23
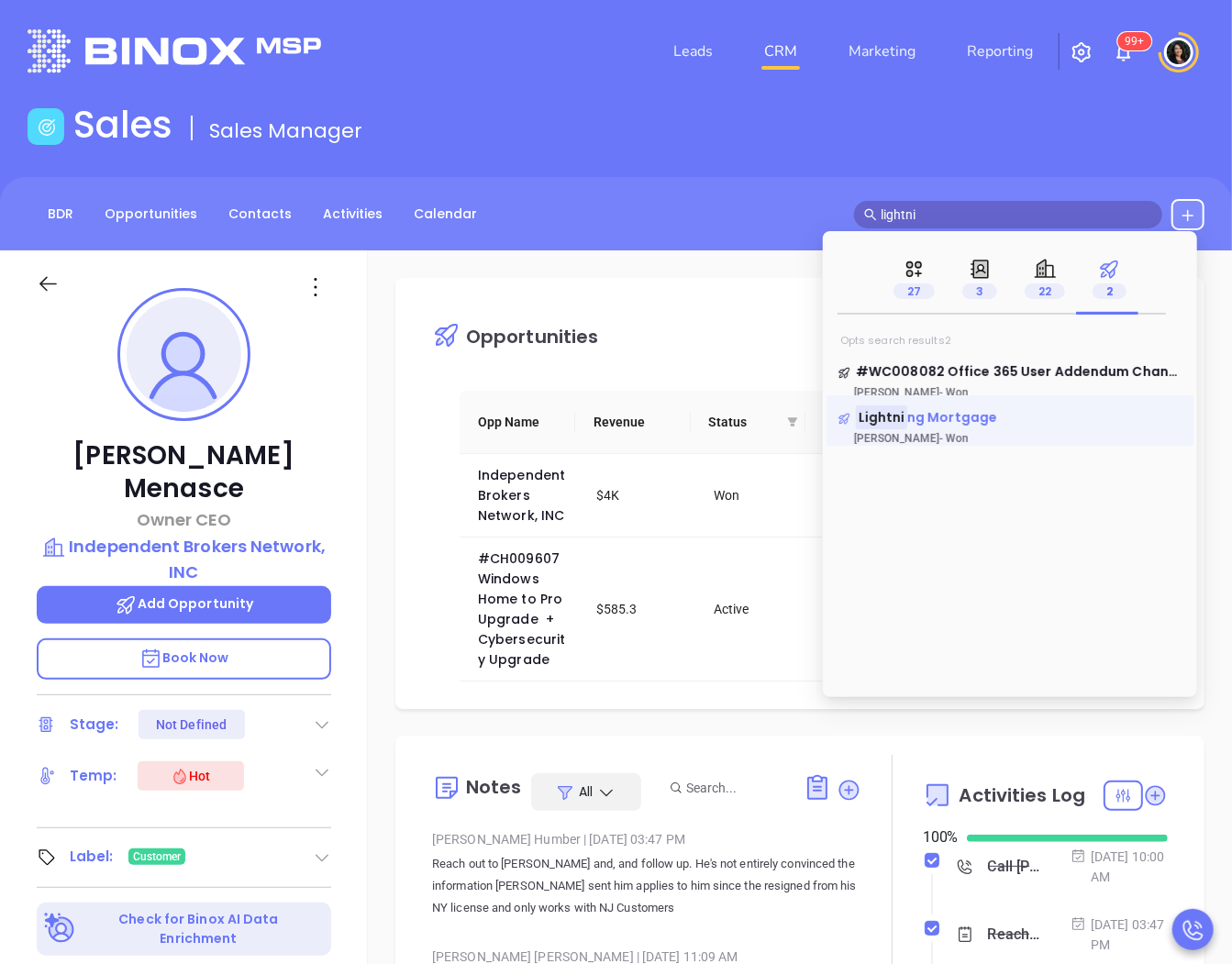
click at [912, 419] on span "ng Mortgage" at bounding box center [953, 417] width 90 height 18
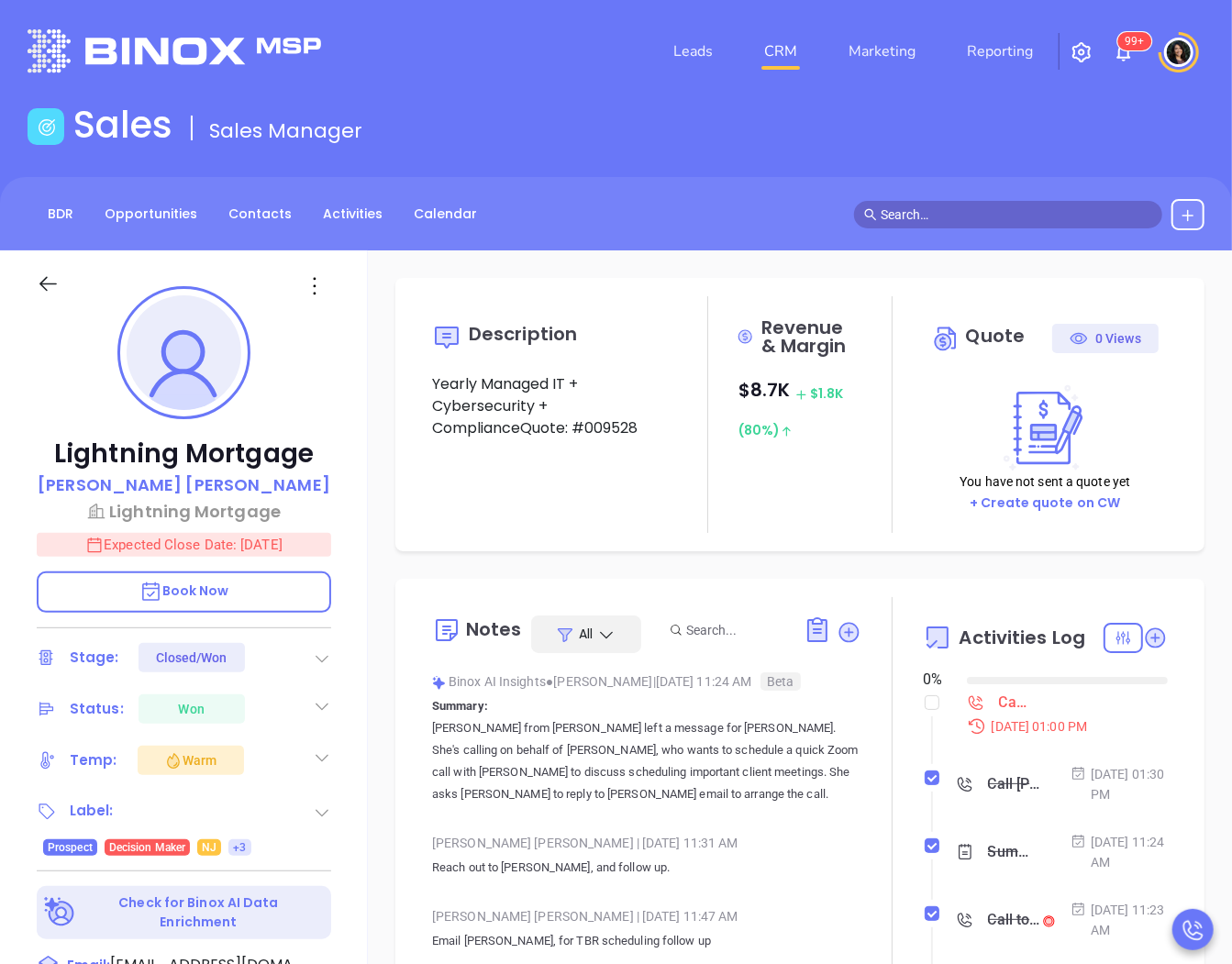
type input "[DATE]"
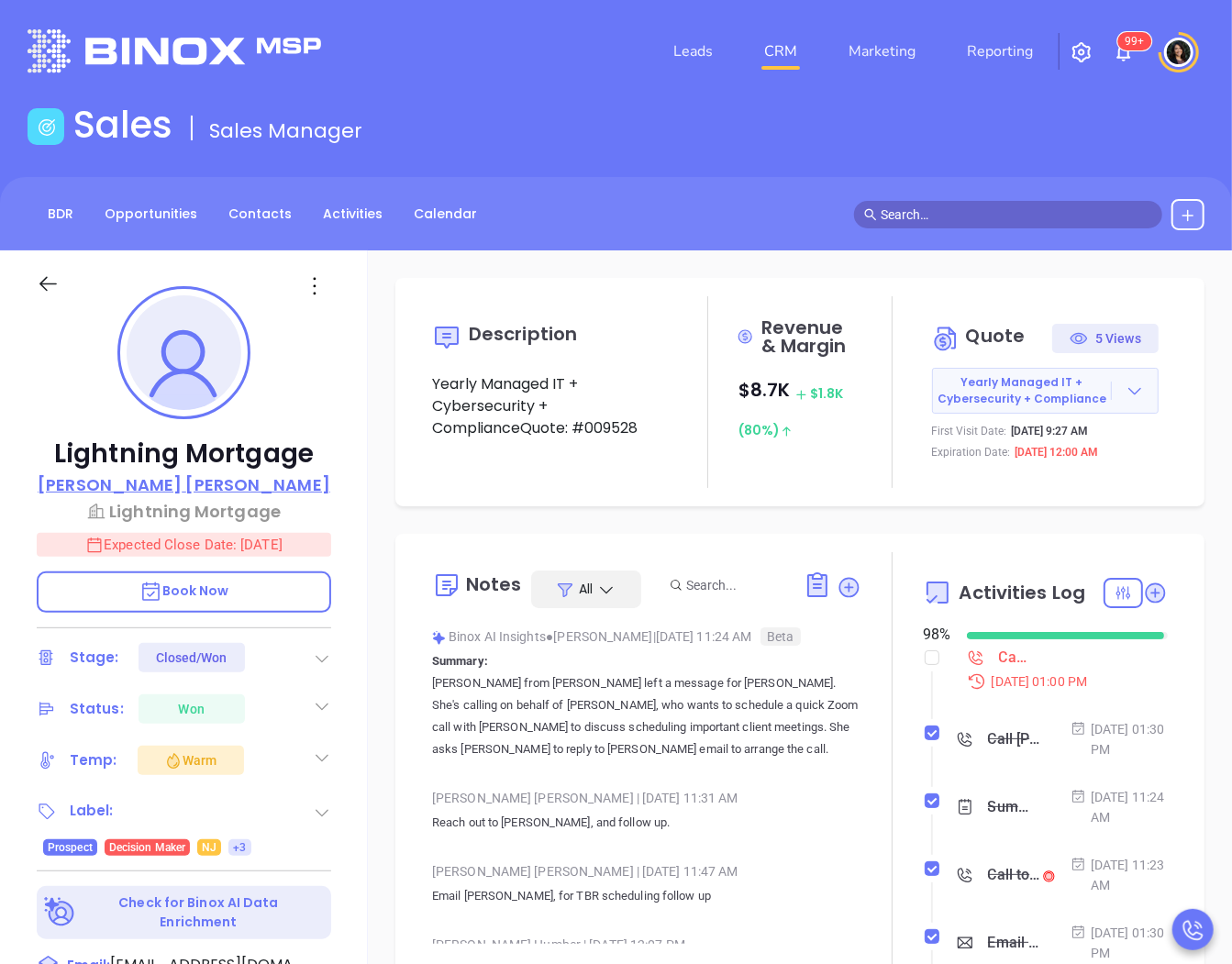
click at [182, 483] on p "[PERSON_NAME]" at bounding box center [184, 485] width 293 height 25
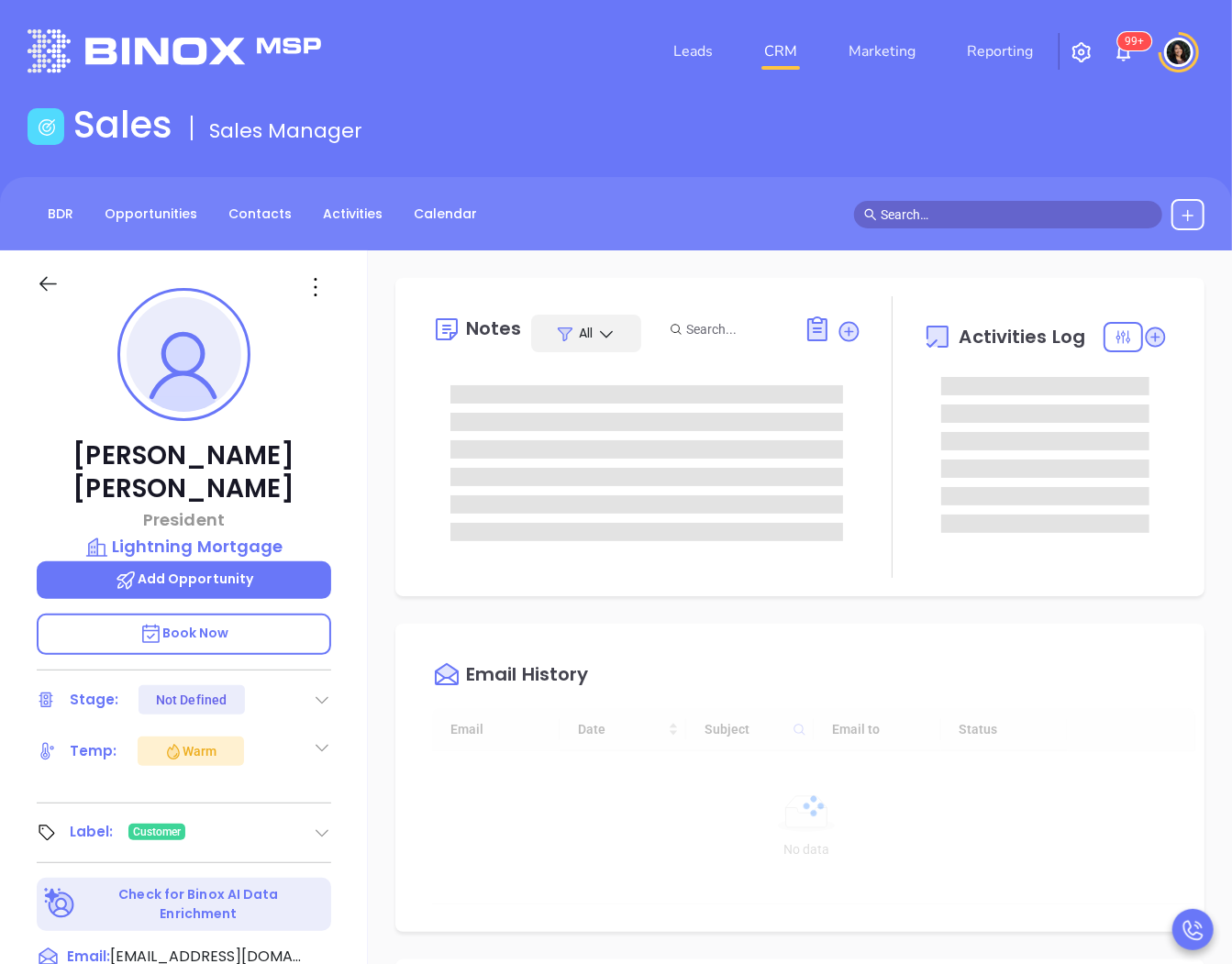
type input "[DATE]"
type input "[PERSON_NAME]"
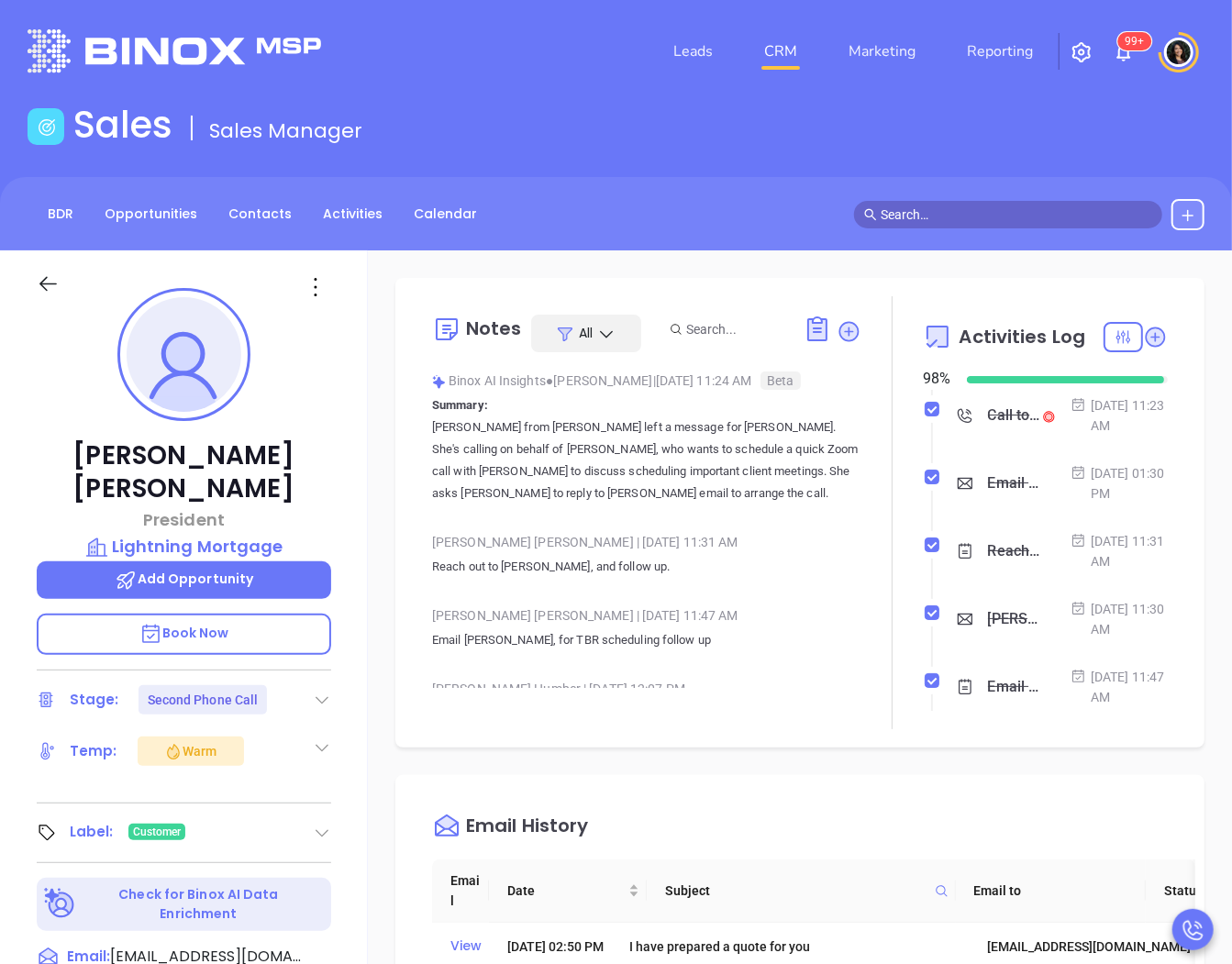
scroll to position [0, 0]
click at [925, 406] on input "checkbox" at bounding box center [933, 402] width 15 height 15
checkbox input "true"
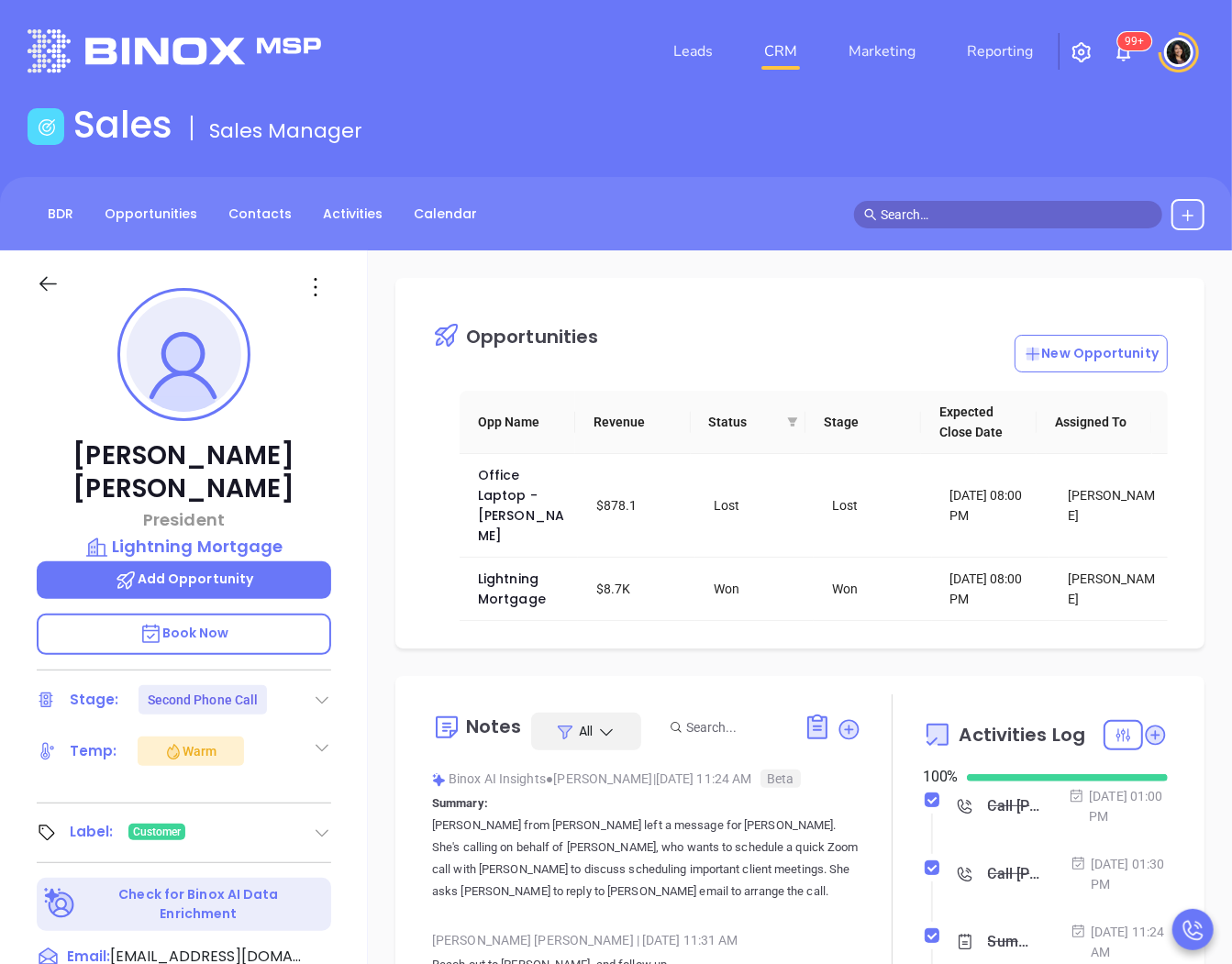
click at [957, 208] on input "text" at bounding box center [1016, 215] width 272 height 20
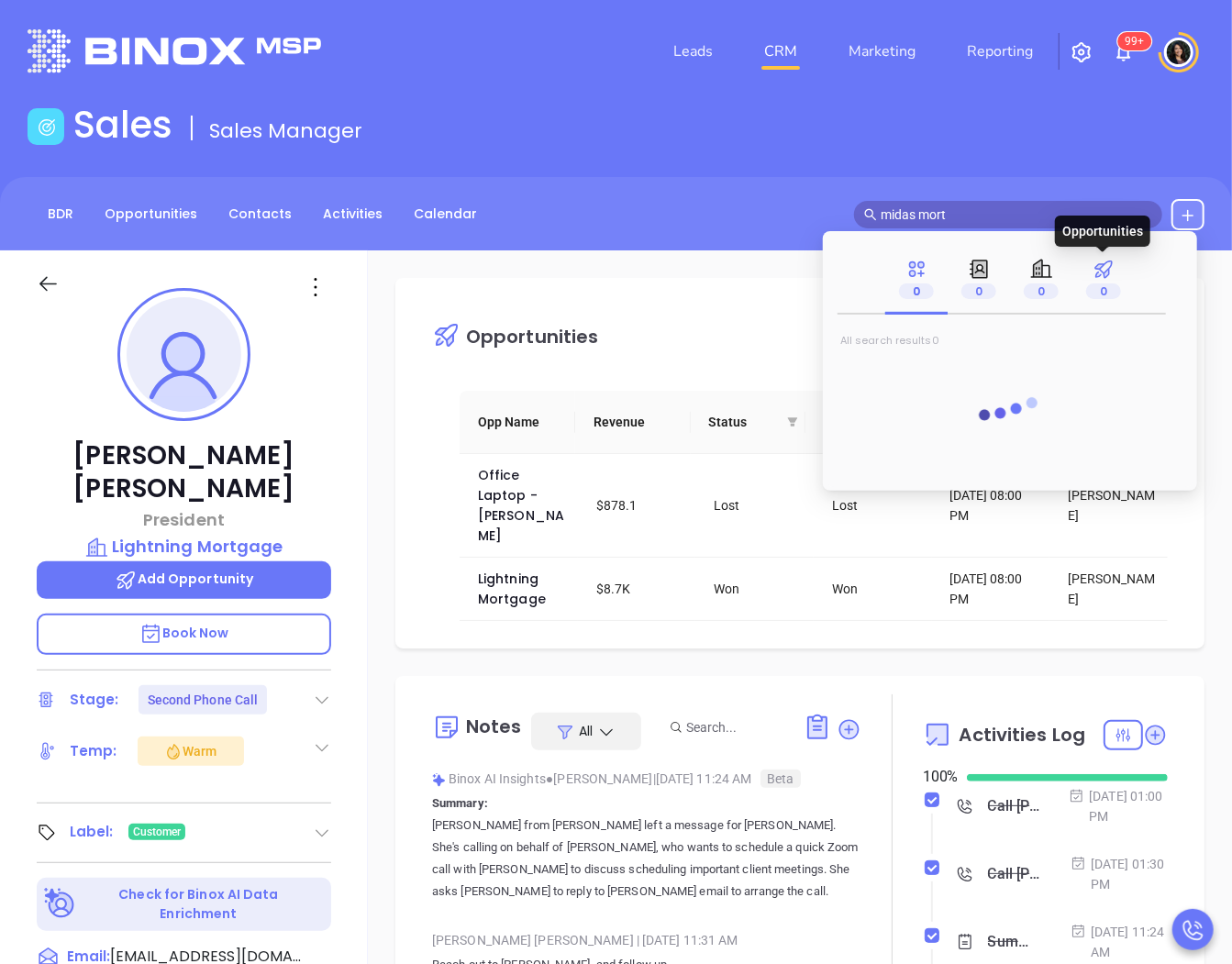
type input "midas mort"
click at [1098, 285] on p "0" at bounding box center [1104, 291] width 35 height 20
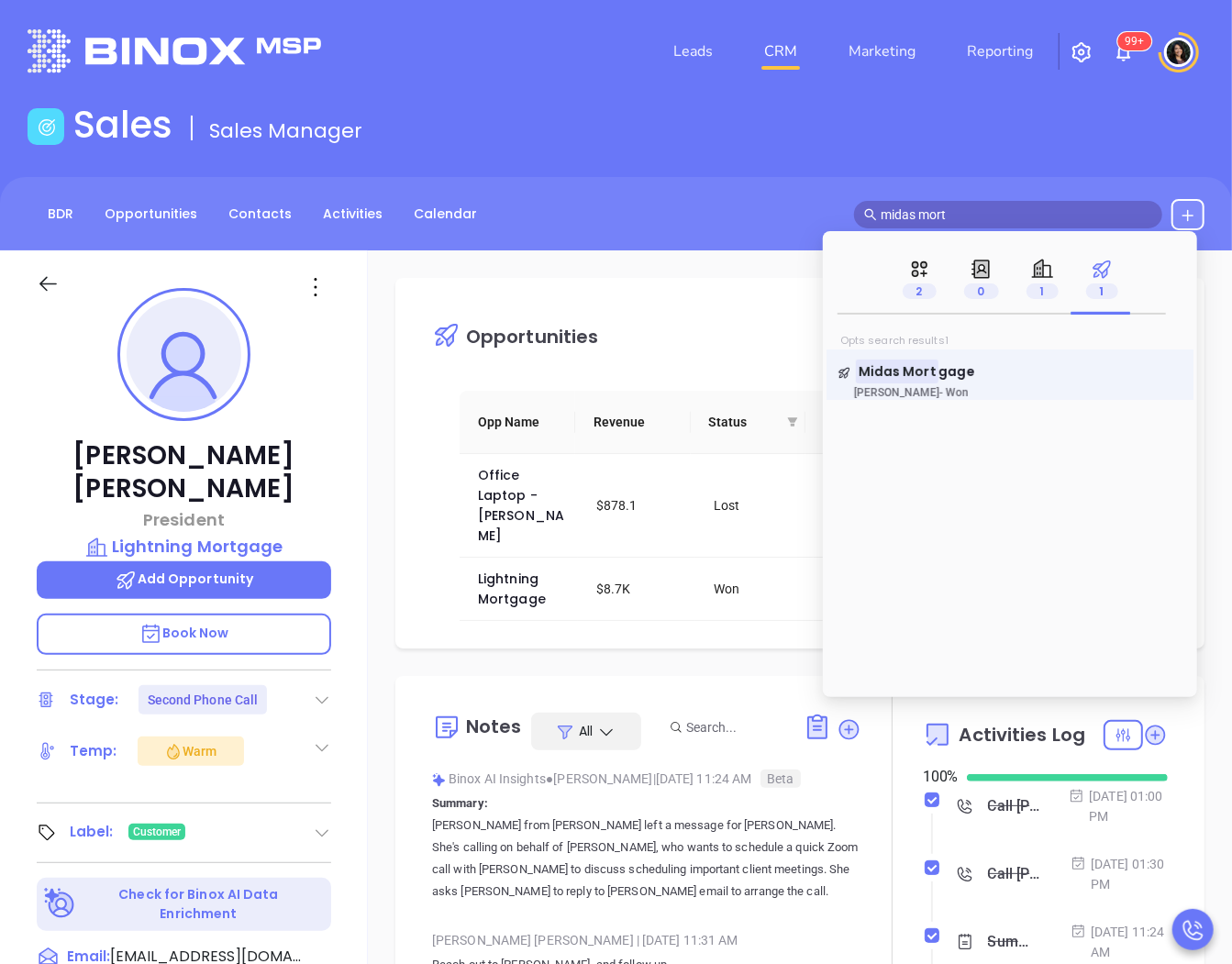
click at [913, 359] on div "Midas [PERSON_NAME] [PERSON_NAME]" at bounding box center [1010, 374] width 367 height 51
click at [909, 373] on mark "Midas Mort" at bounding box center [898, 370] width 83 height 23
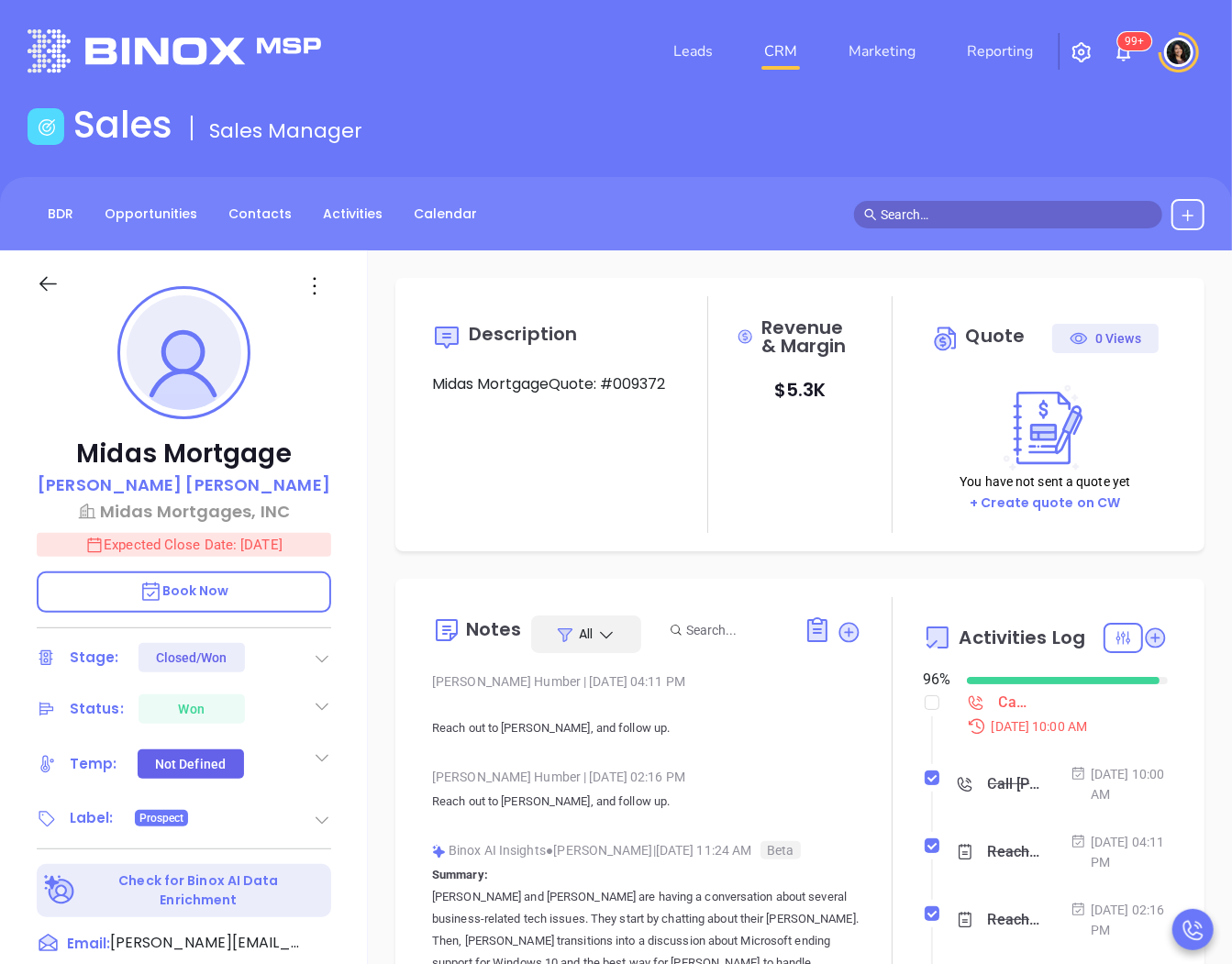
type input "[DATE]"
click at [186, 477] on p "[PERSON_NAME]" at bounding box center [184, 485] width 293 height 25
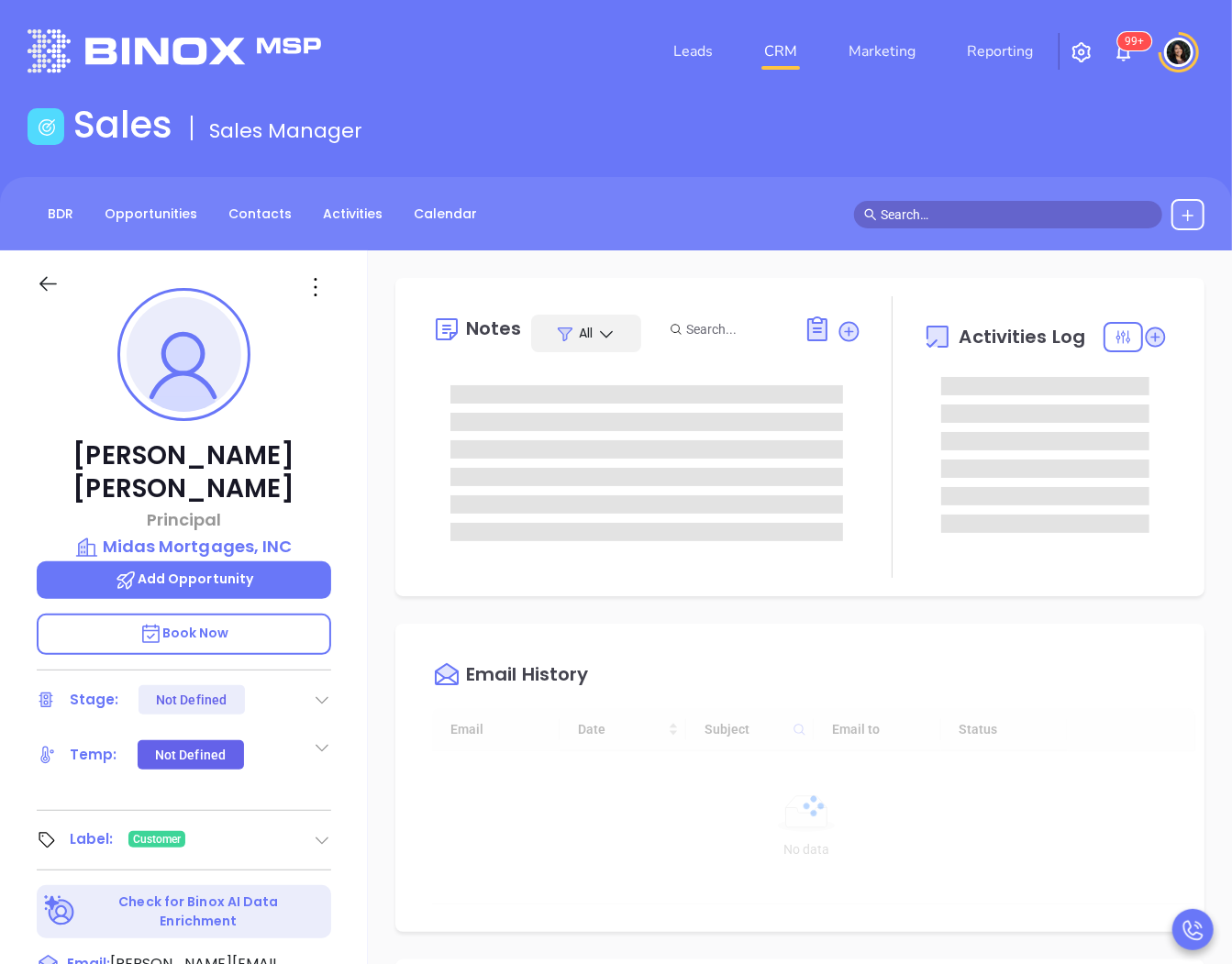
type input "[DATE]"
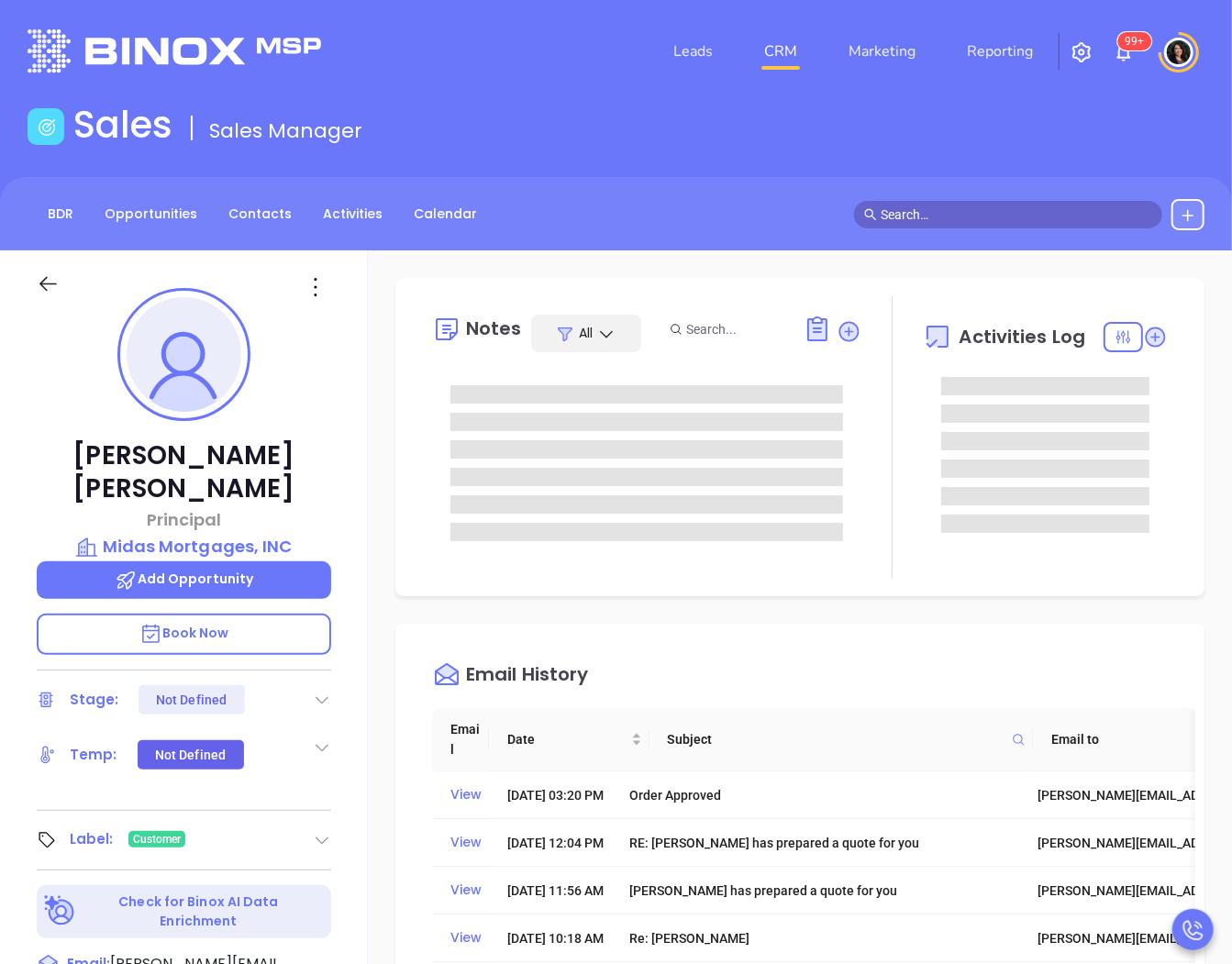
type input "[PERSON_NAME]"
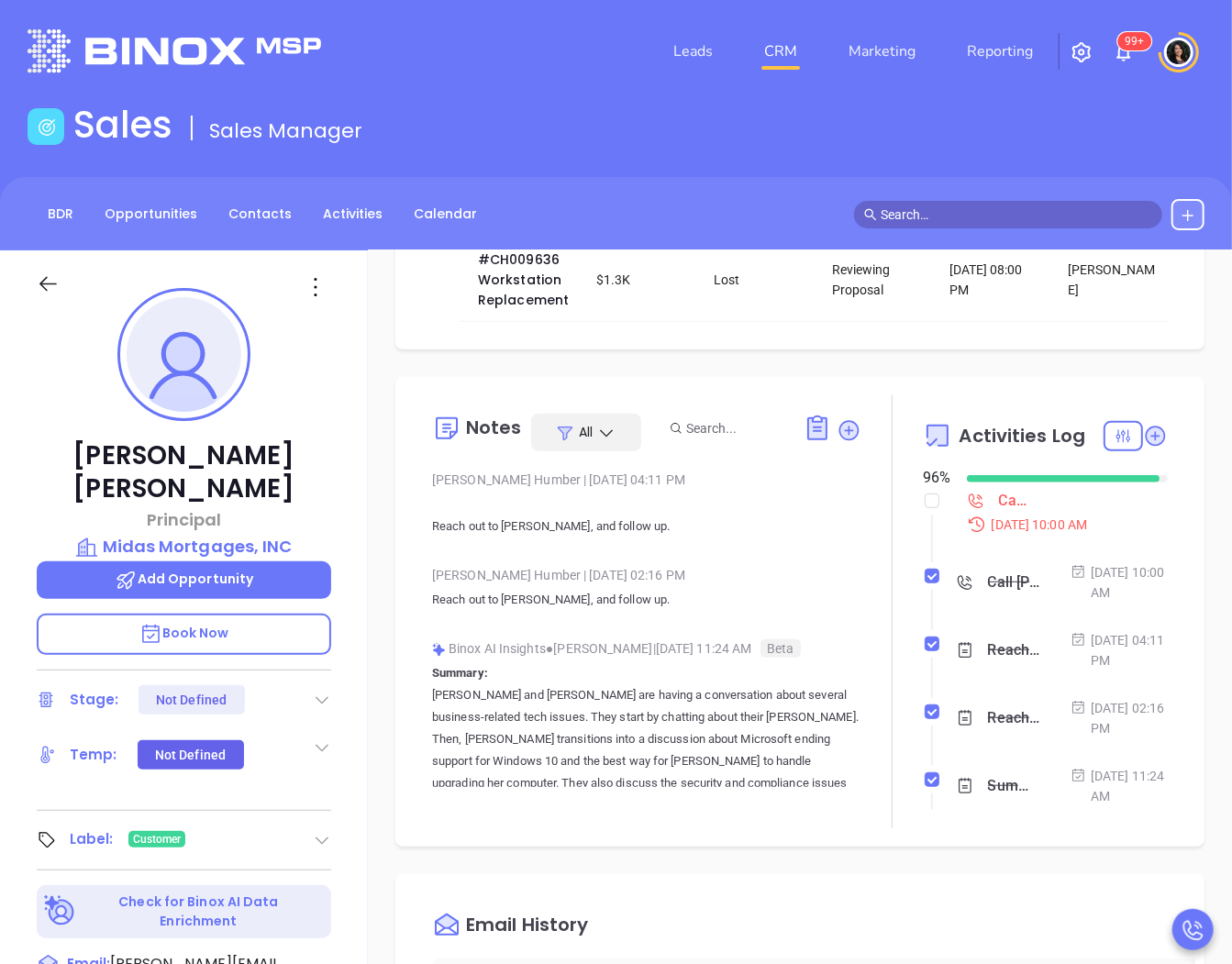
scroll to position [510, 0]
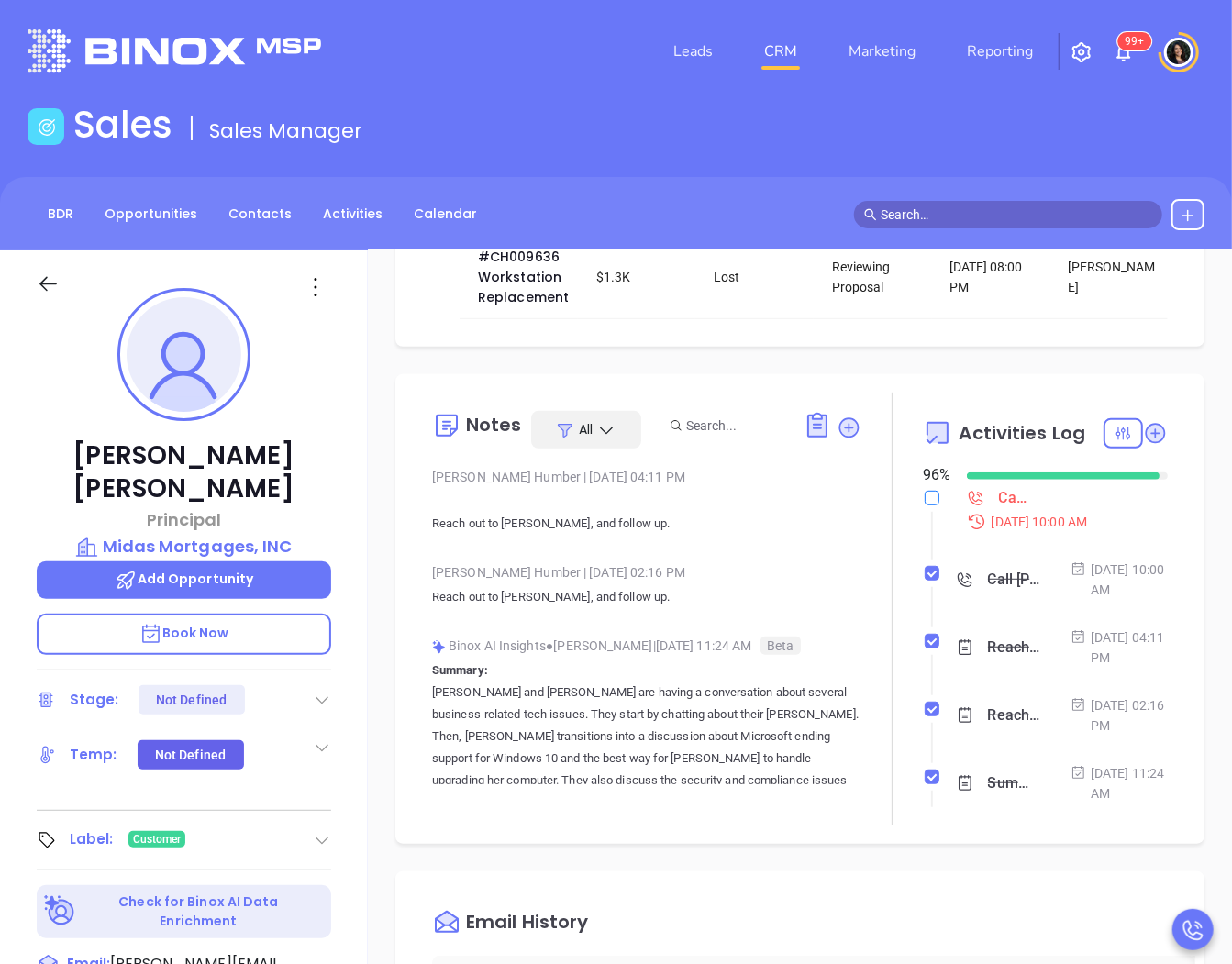
click at [925, 506] on input "checkbox" at bounding box center [933, 499] width 15 height 15
checkbox input "true"
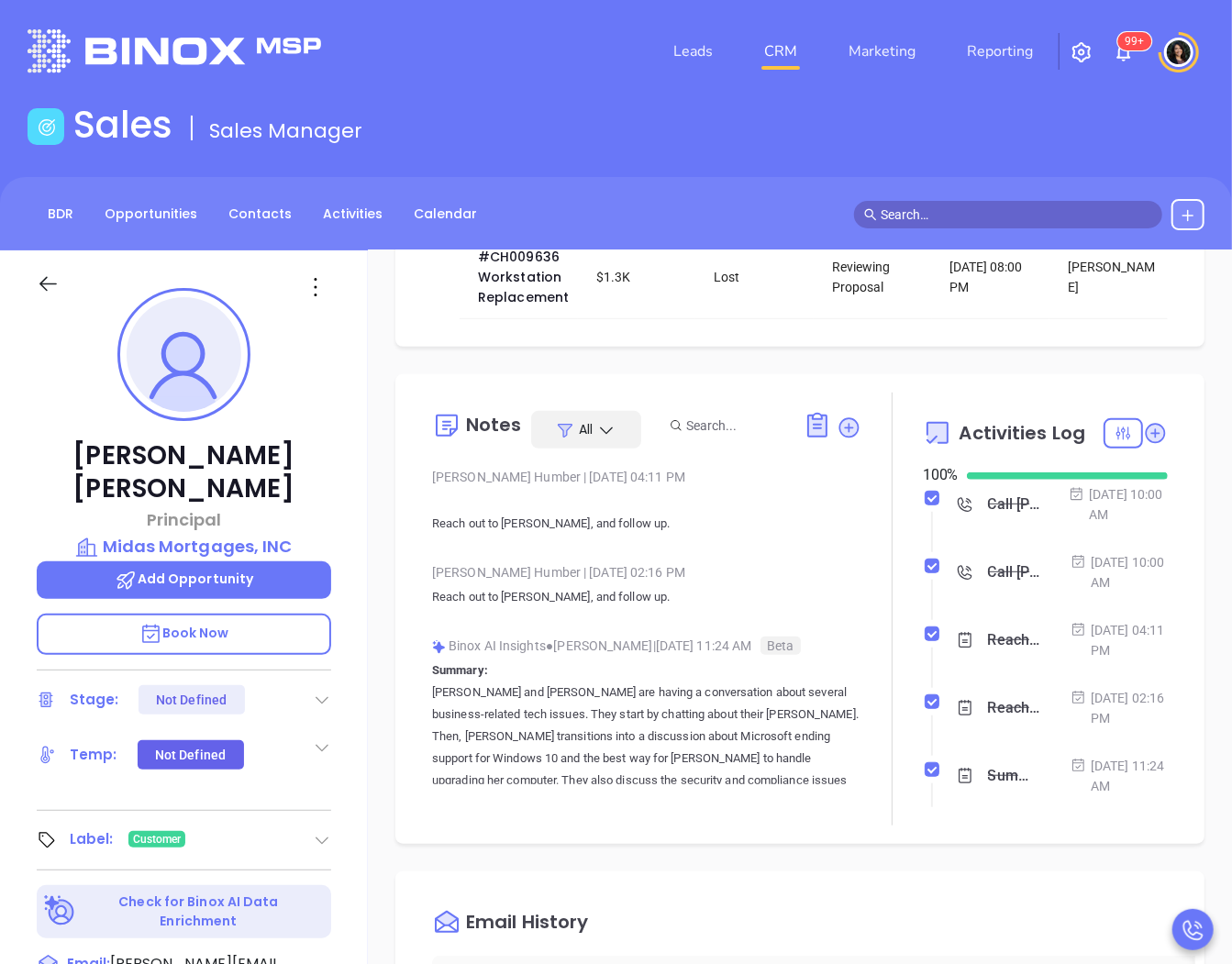
scroll to position [0, 0]
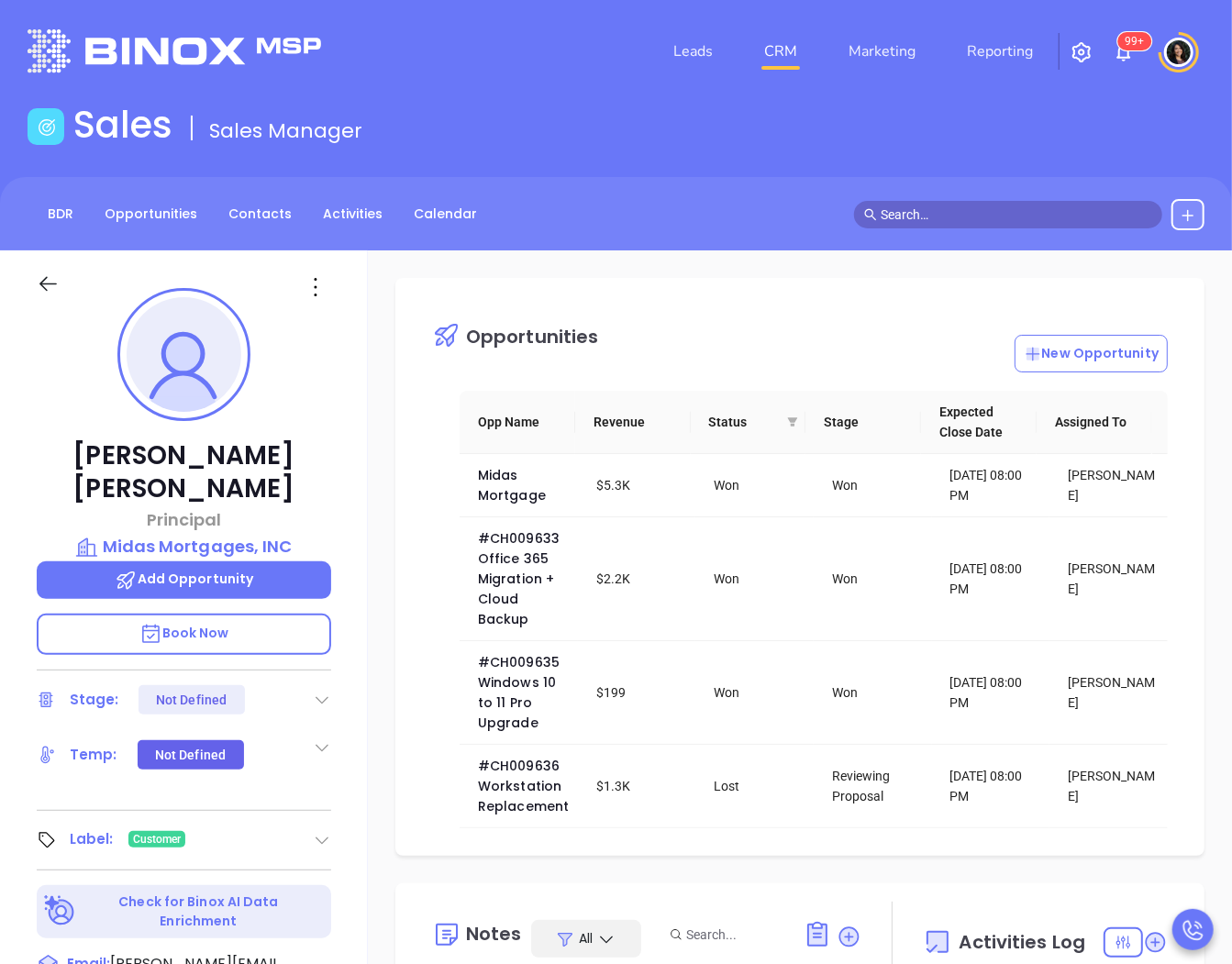
click at [949, 217] on input "text" at bounding box center [1016, 215] width 272 height 20
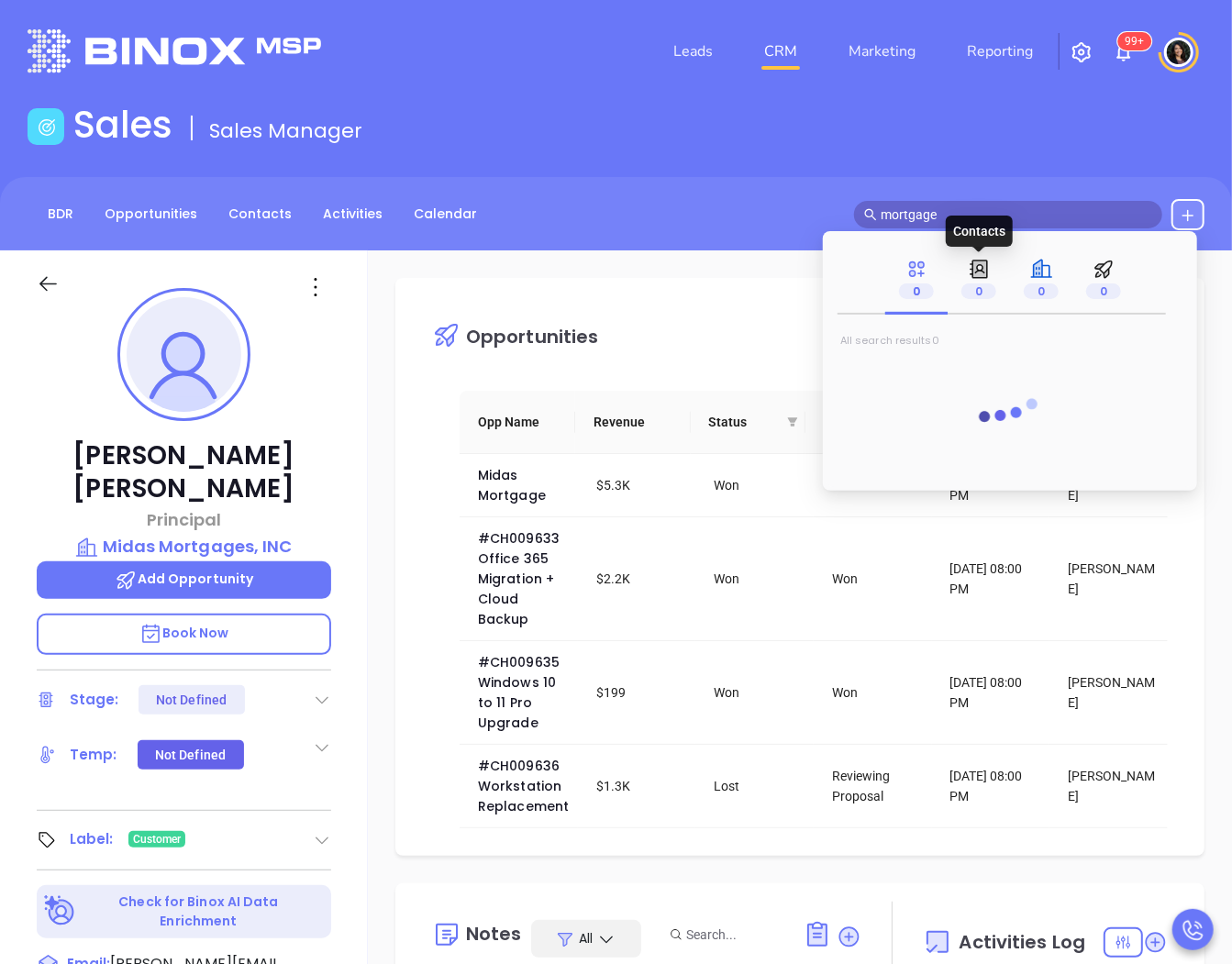
click at [1035, 280] on icon at bounding box center [1041, 269] width 23 height 23
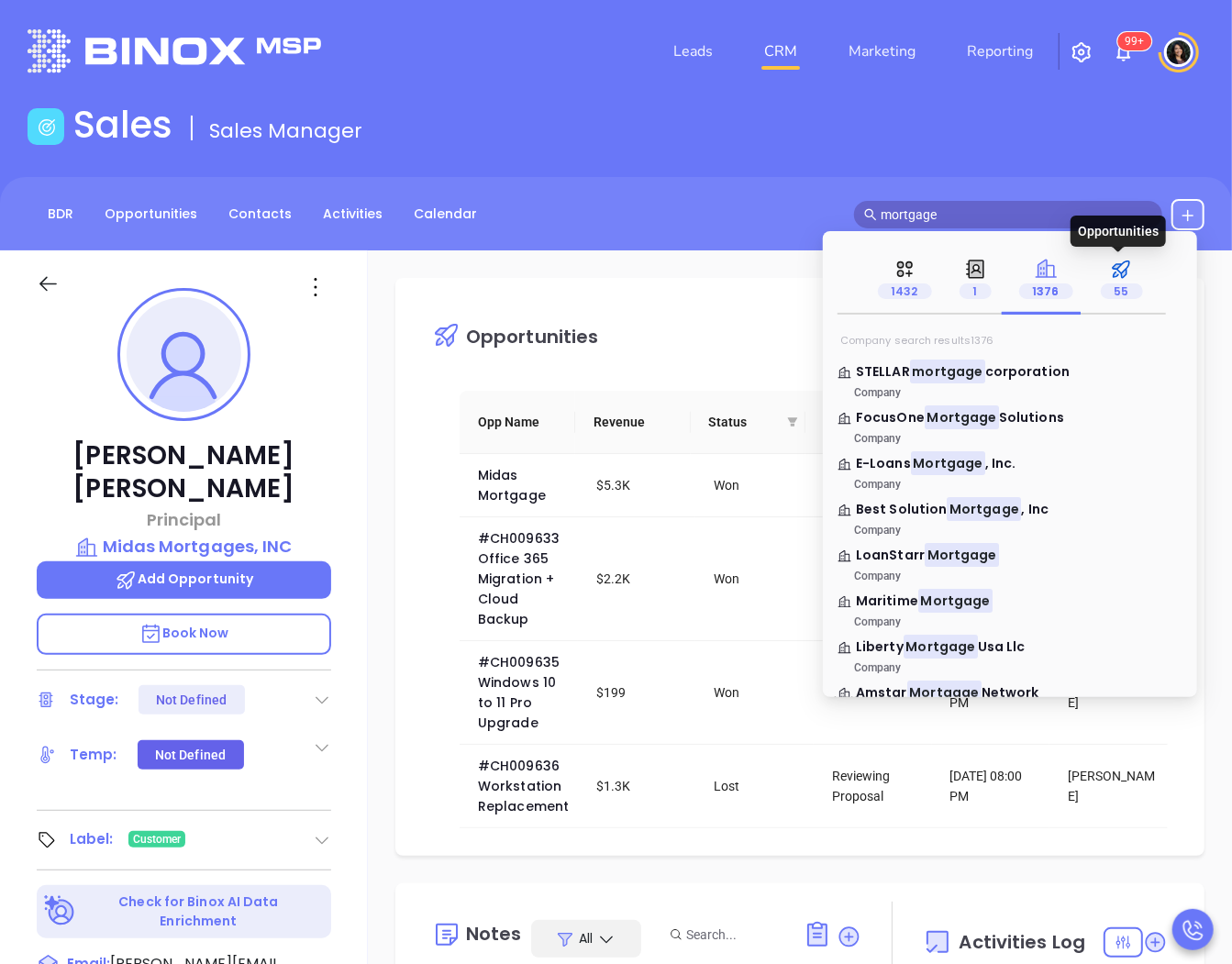
click at [1110, 278] on icon at bounding box center [1121, 269] width 23 height 23
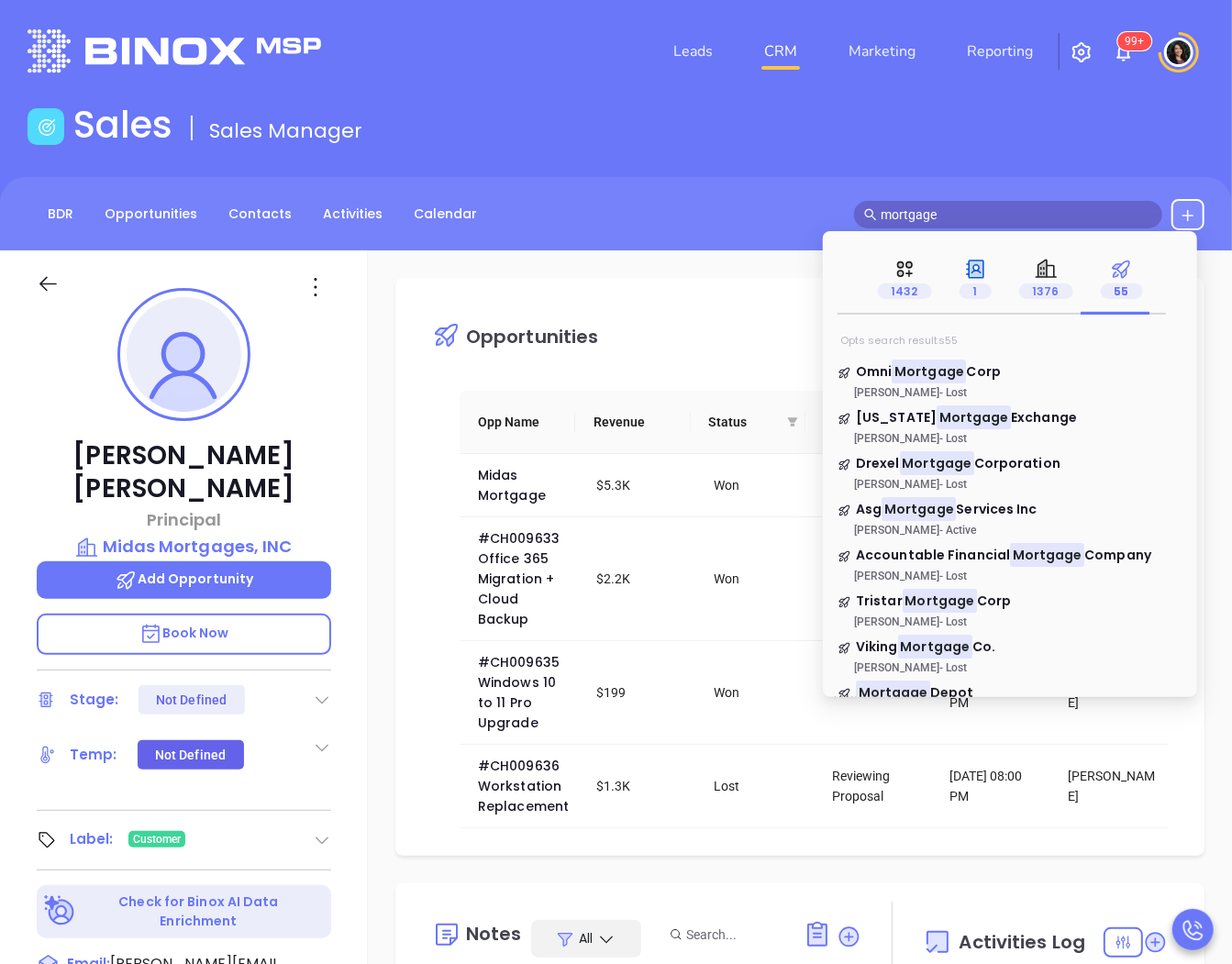
click at [987, 279] on div "1" at bounding box center [975, 279] width 32 height 43
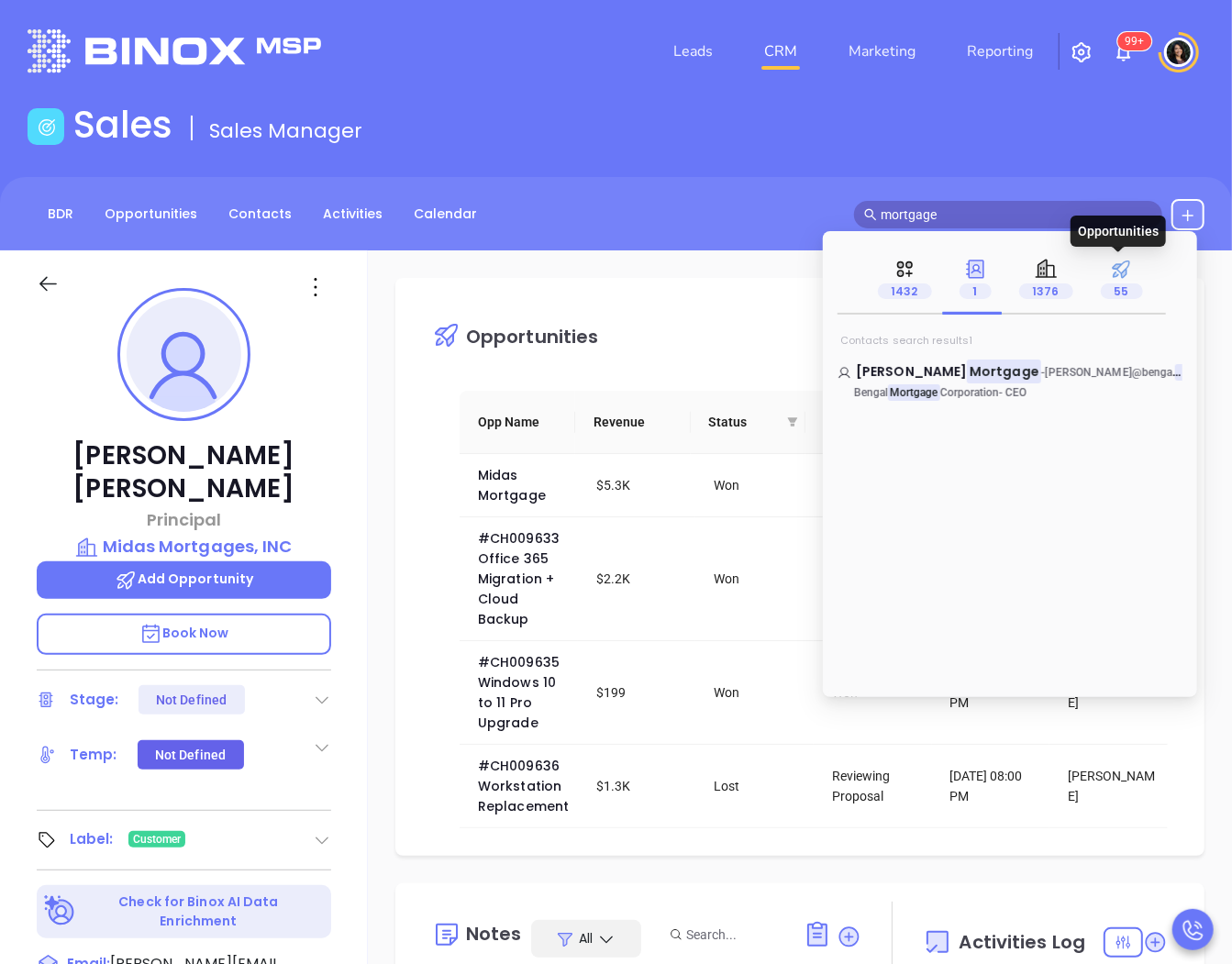
click at [1121, 277] on icon at bounding box center [1121, 270] width 18 height 18
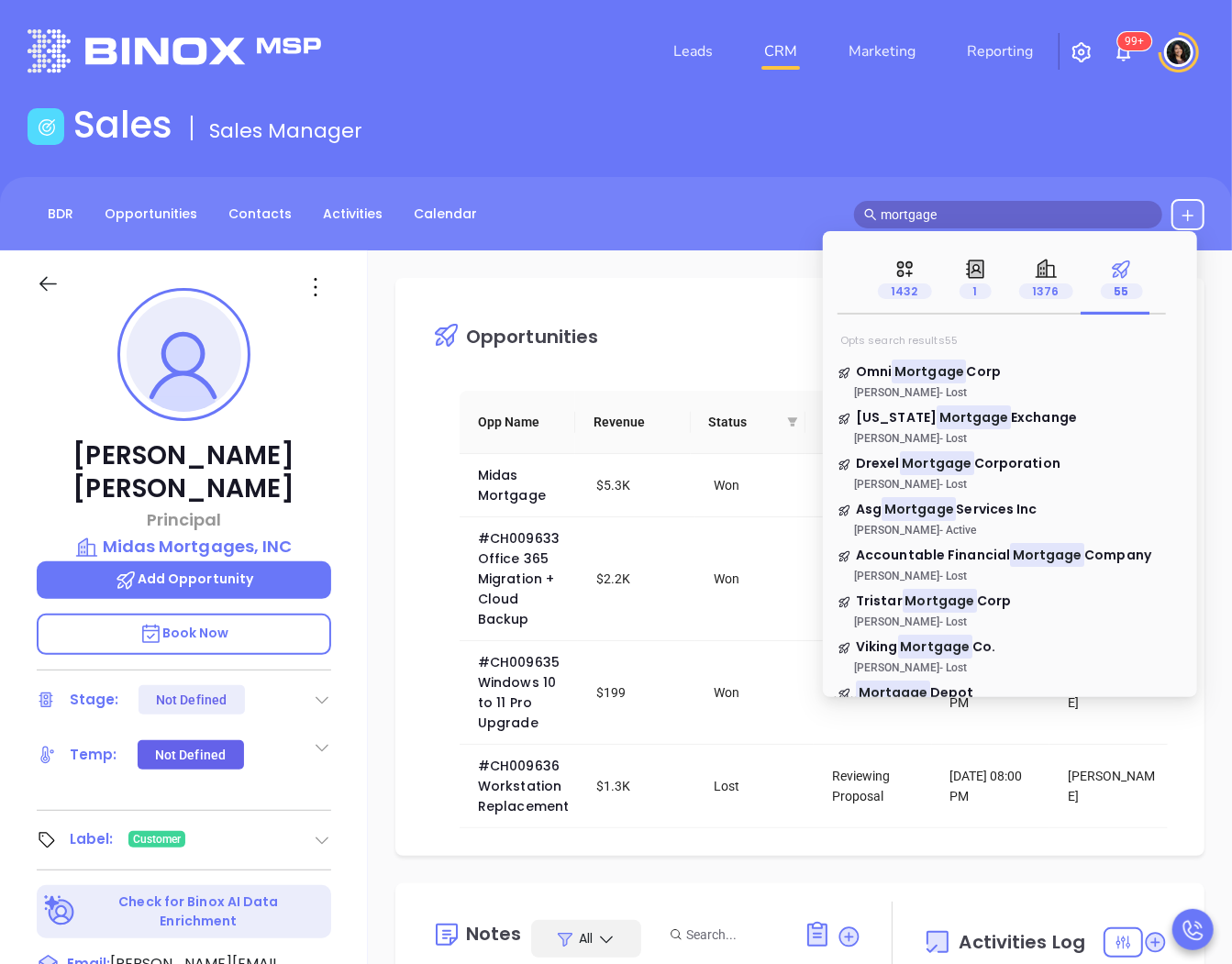
click at [981, 215] on input "mortgage" at bounding box center [1016, 215] width 272 height 20
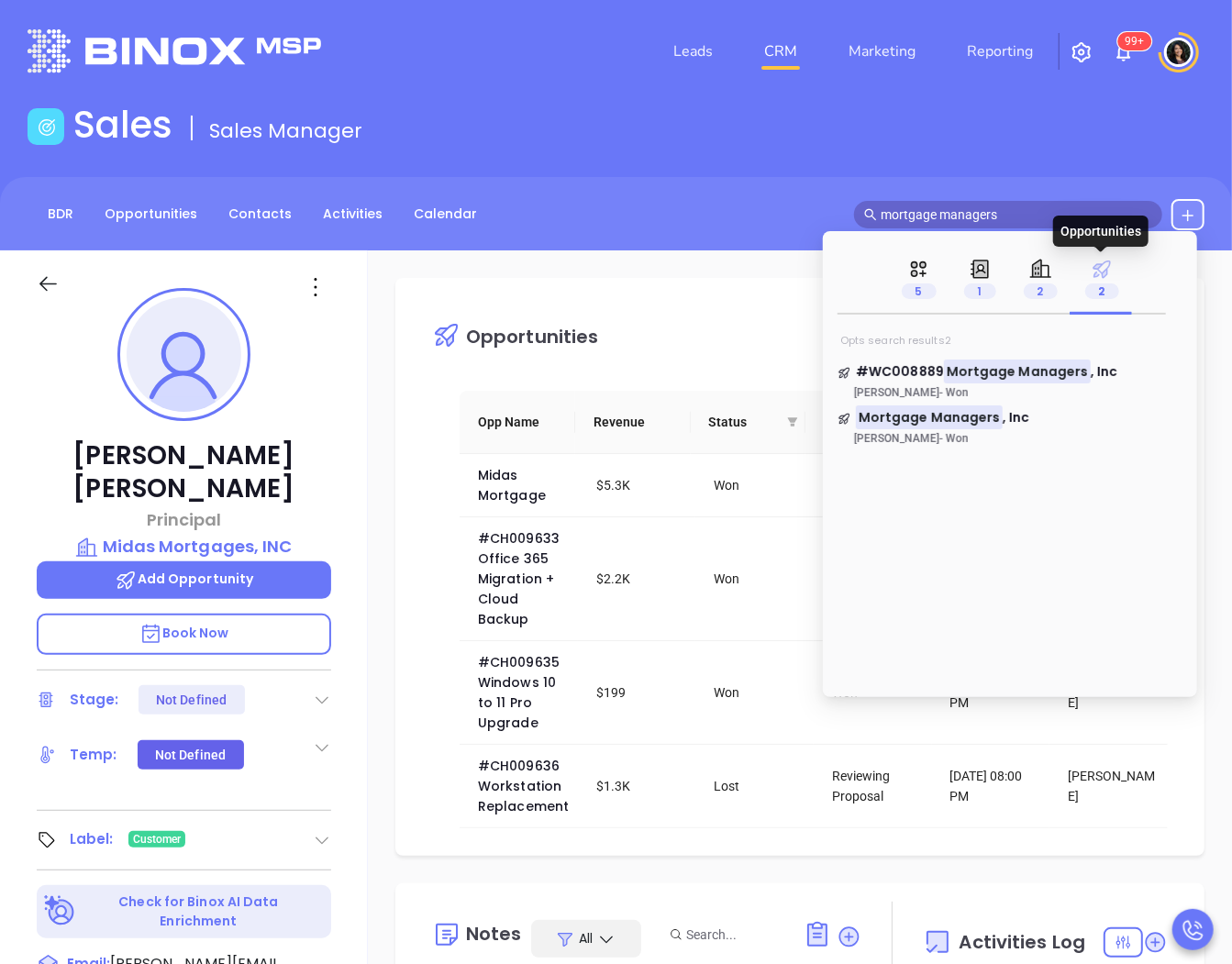
type input "mortgage managers"
click at [1126, 265] on div "2" at bounding box center [1102, 279] width 62 height 71
click at [965, 417] on mark "Mortgage Managers" at bounding box center [929, 417] width 147 height 23
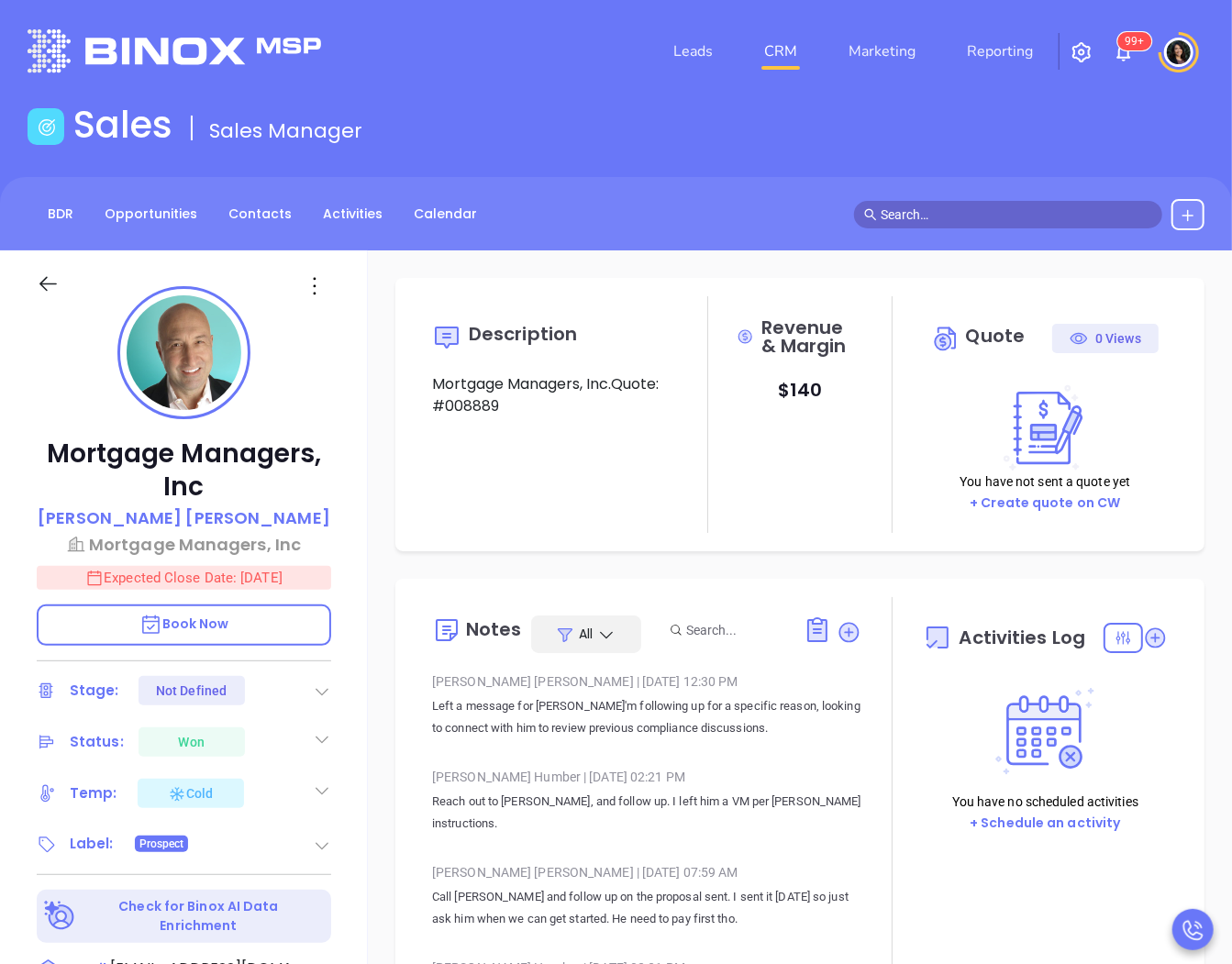
type input "[DATE]"
click at [224, 522] on p "[PERSON_NAME]" at bounding box center [184, 518] width 293 height 25
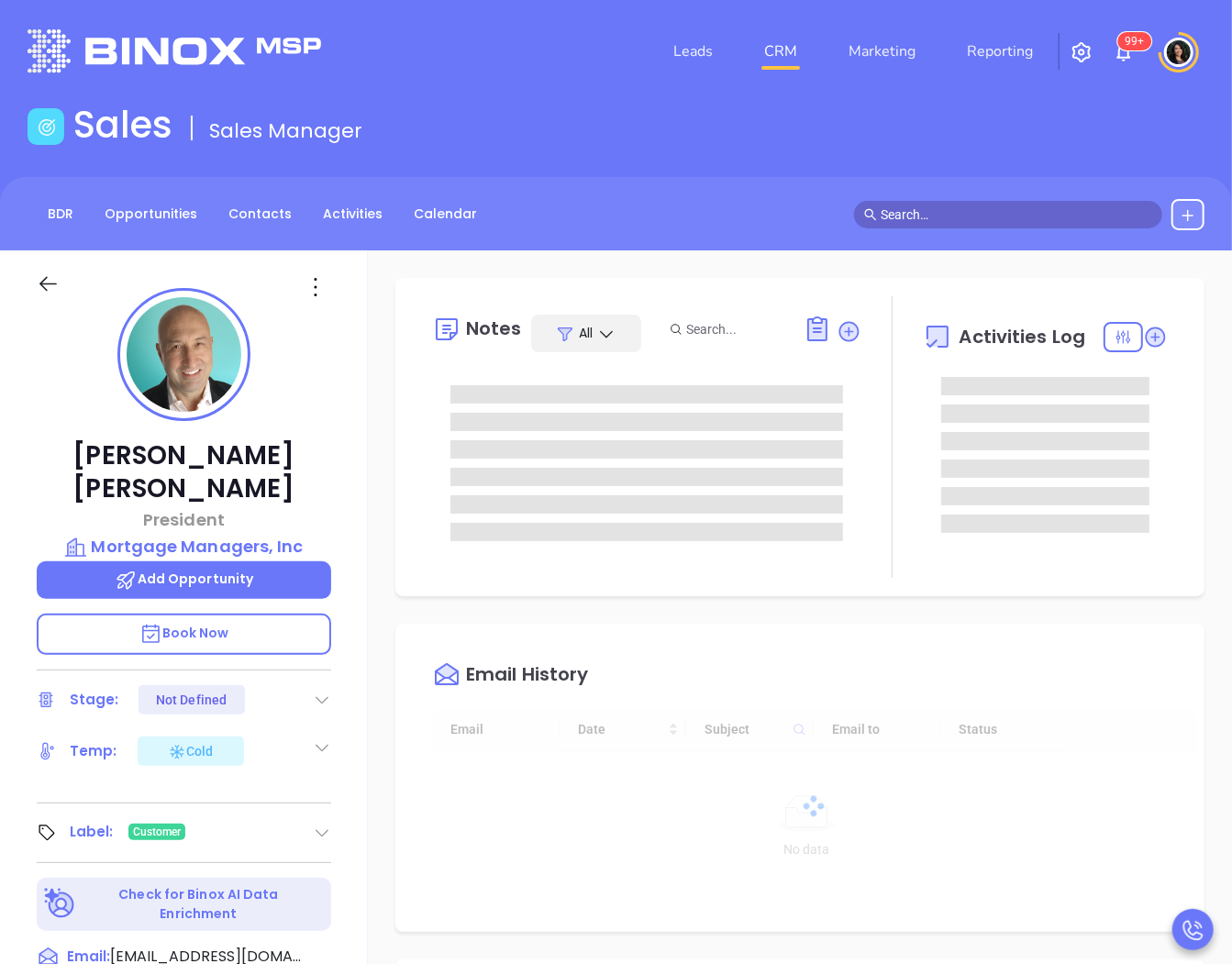
type input "[DATE]"
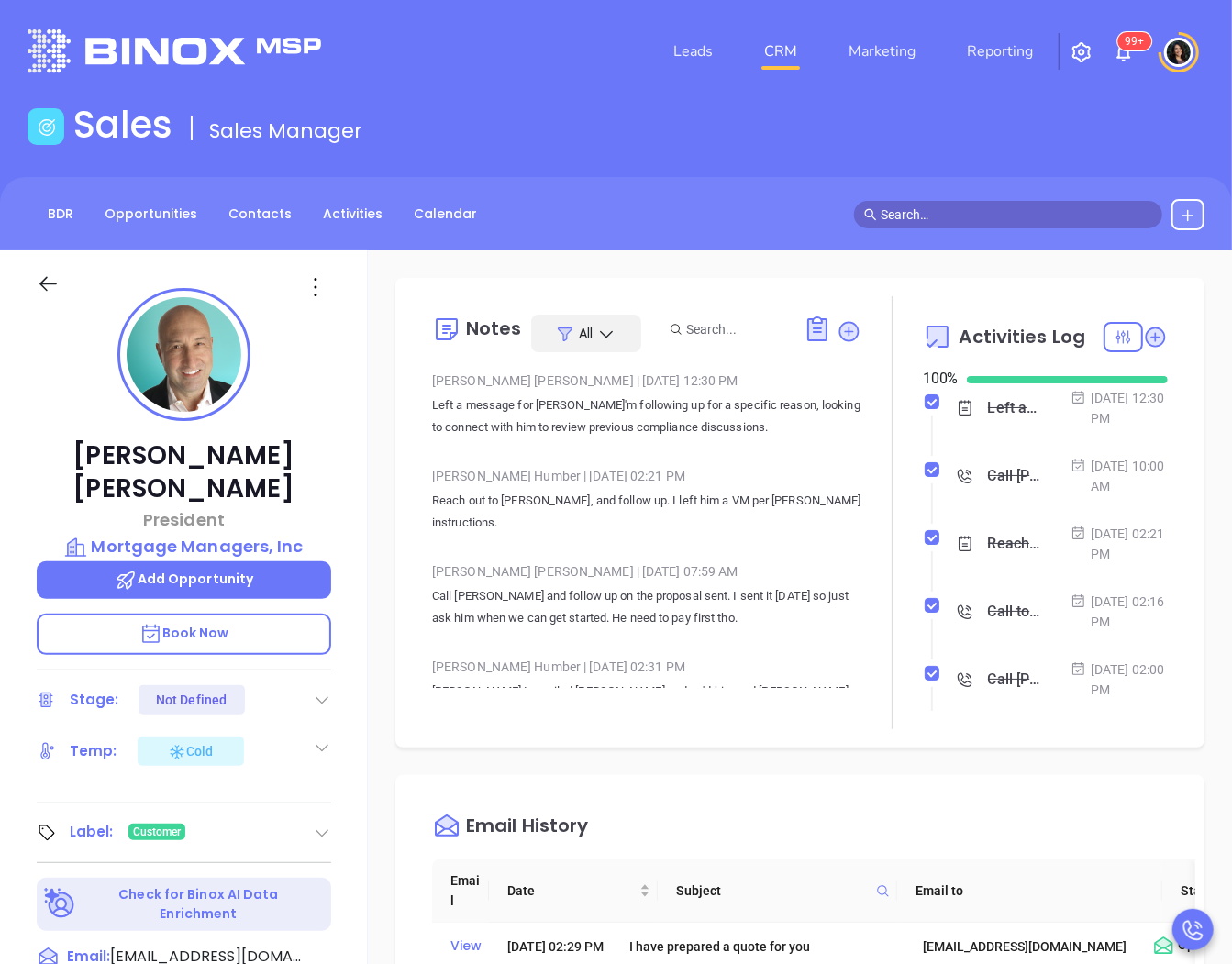
type input "[PERSON_NAME]"
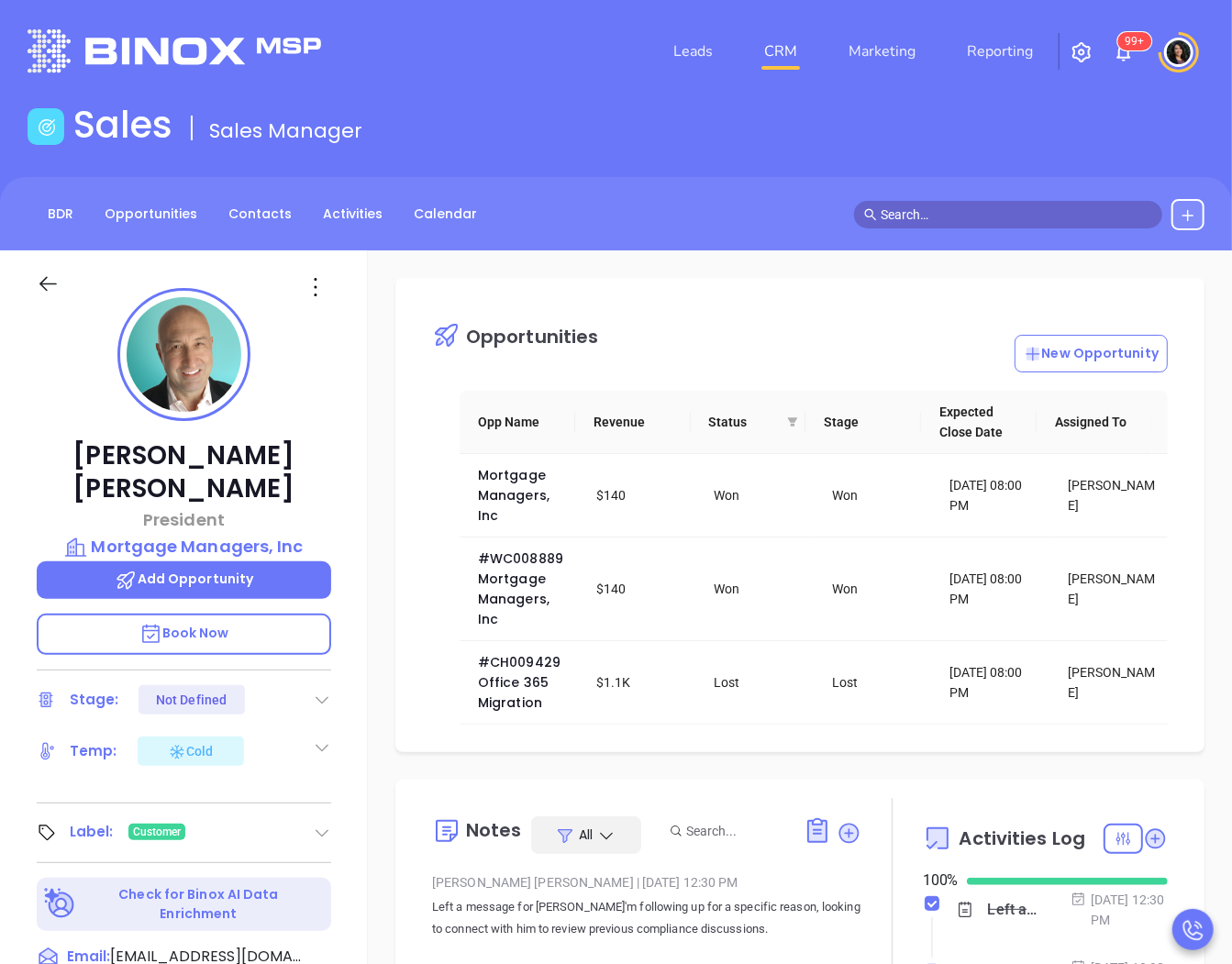
click at [961, 223] on input "text" at bounding box center [1016, 215] width 272 height 20
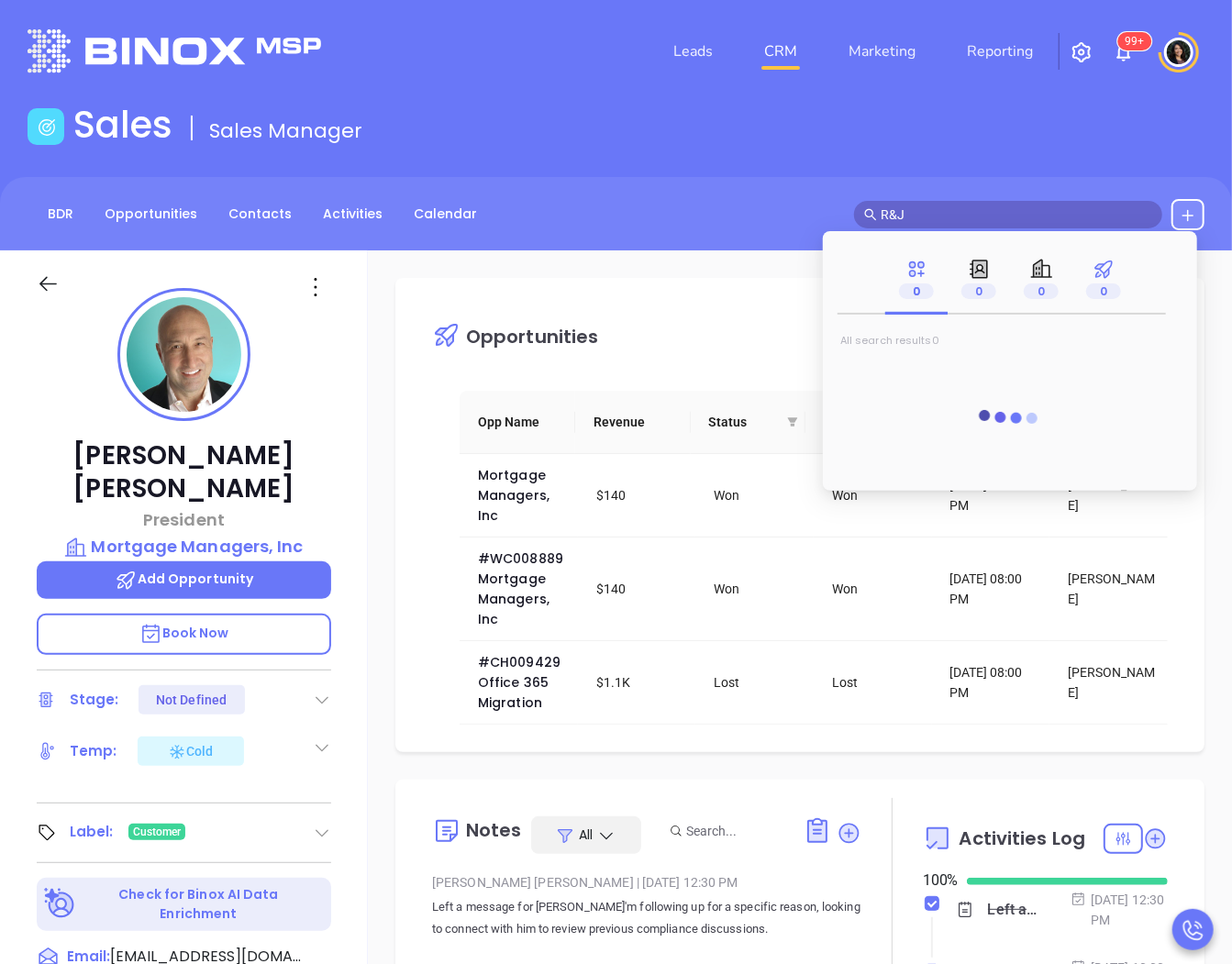
type input "R&J"
click at [1104, 287] on span "0" at bounding box center [1104, 291] width 35 height 16
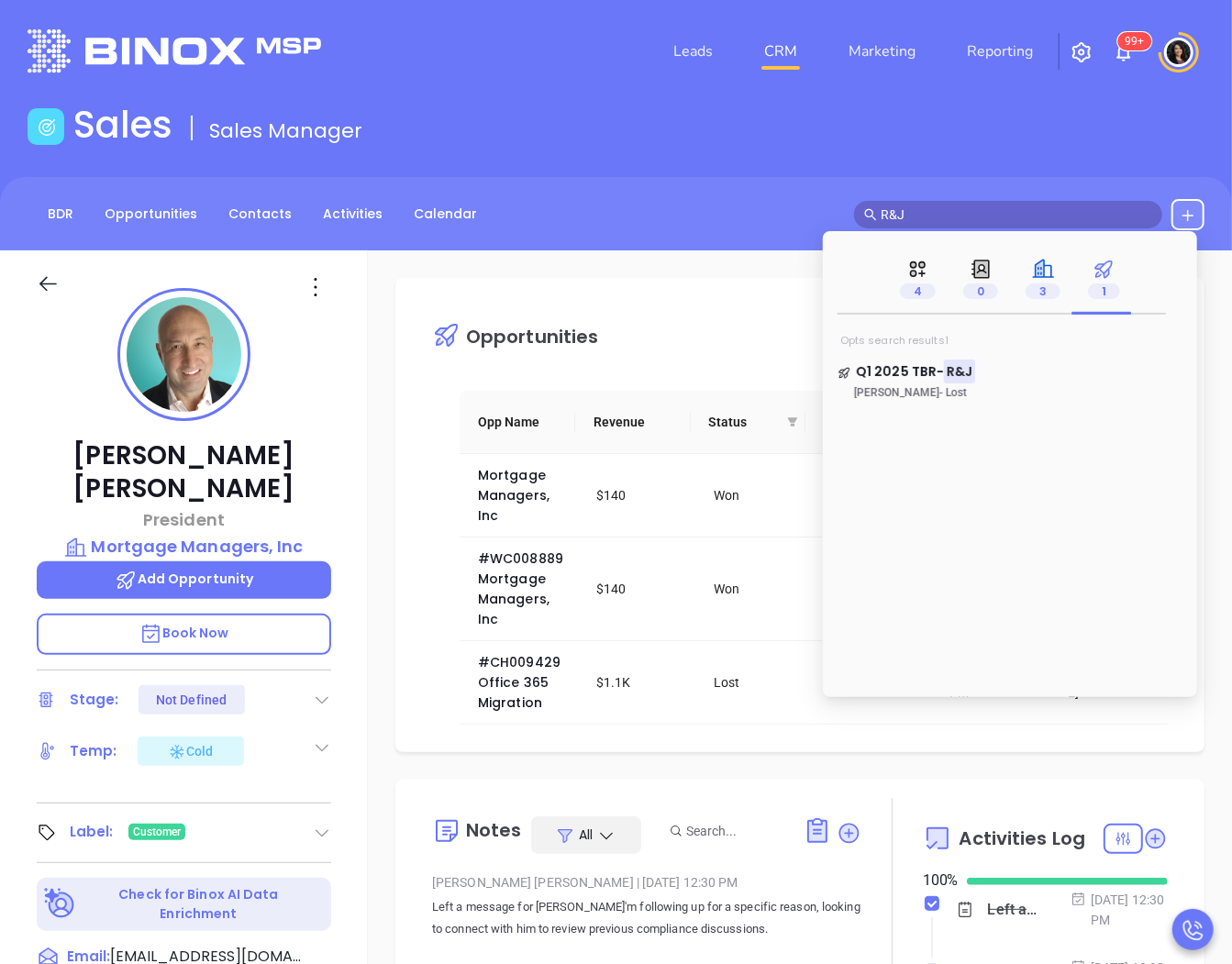
click at [1046, 287] on span "3" at bounding box center [1043, 291] width 35 height 16
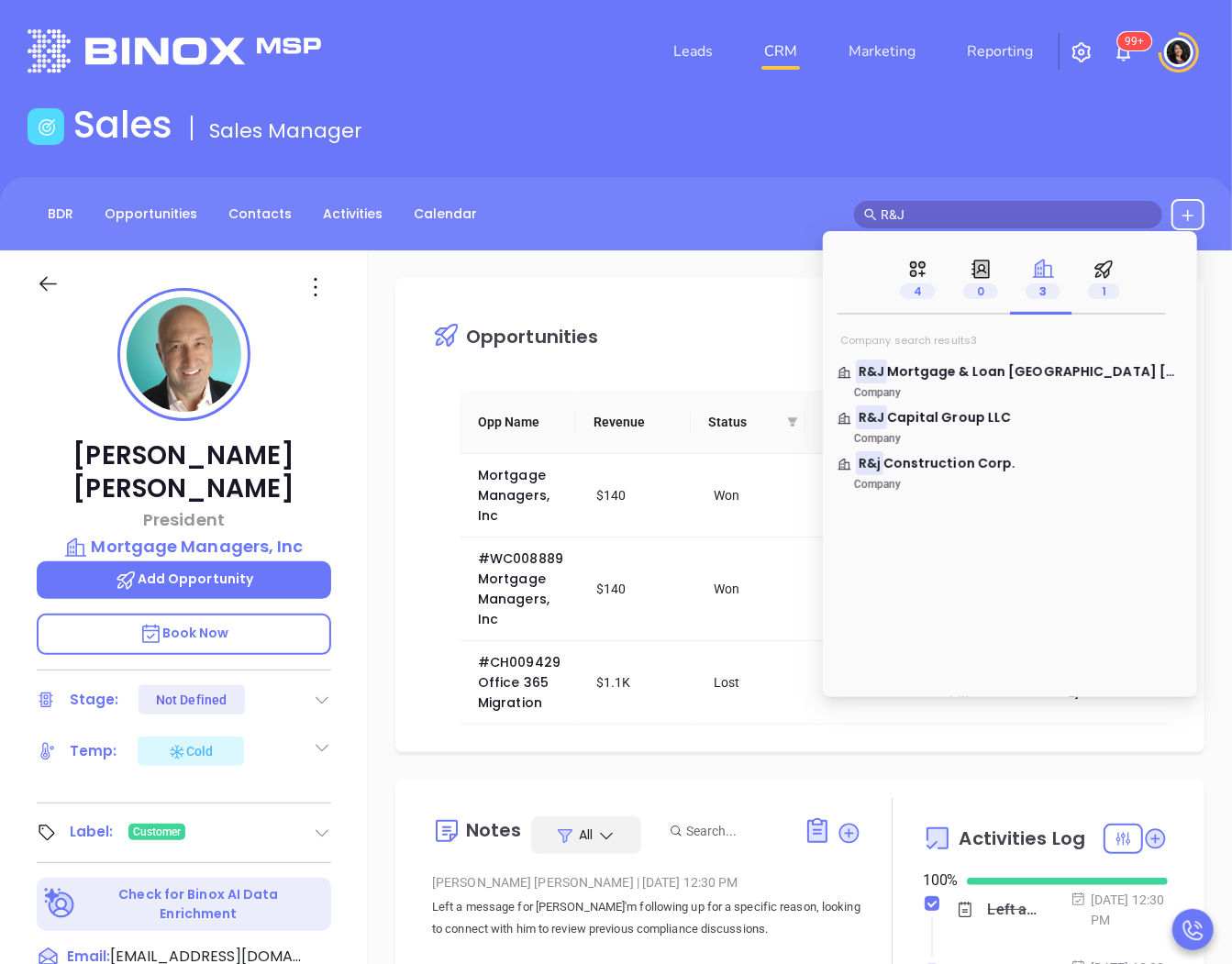
click at [1062, 267] on div "3" at bounding box center [1043, 279] width 63 height 71
click at [1093, 267] on icon at bounding box center [1104, 269] width 23 height 23
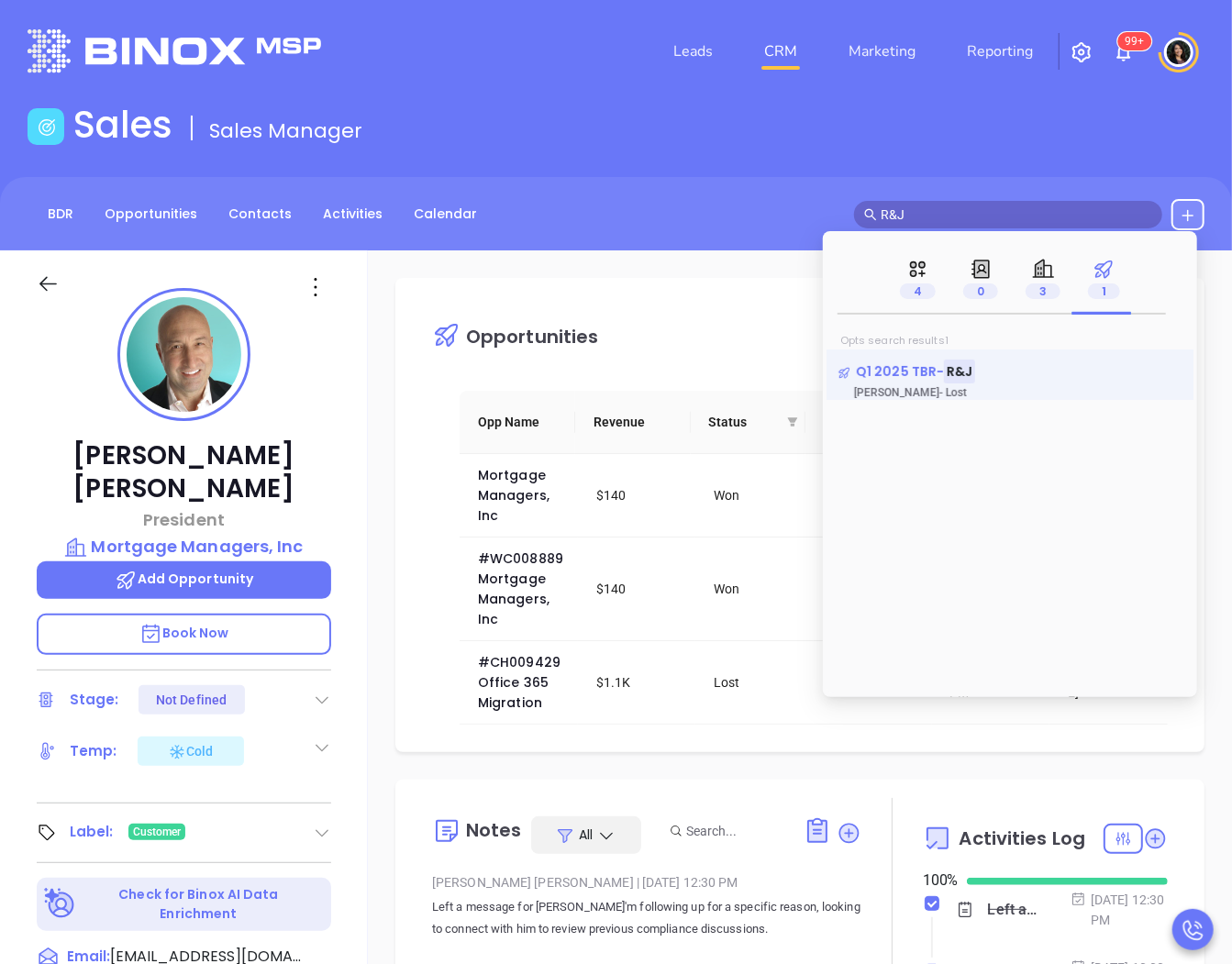
click at [911, 370] on span "Q1 2025 TBR-" at bounding box center [900, 371] width 88 height 18
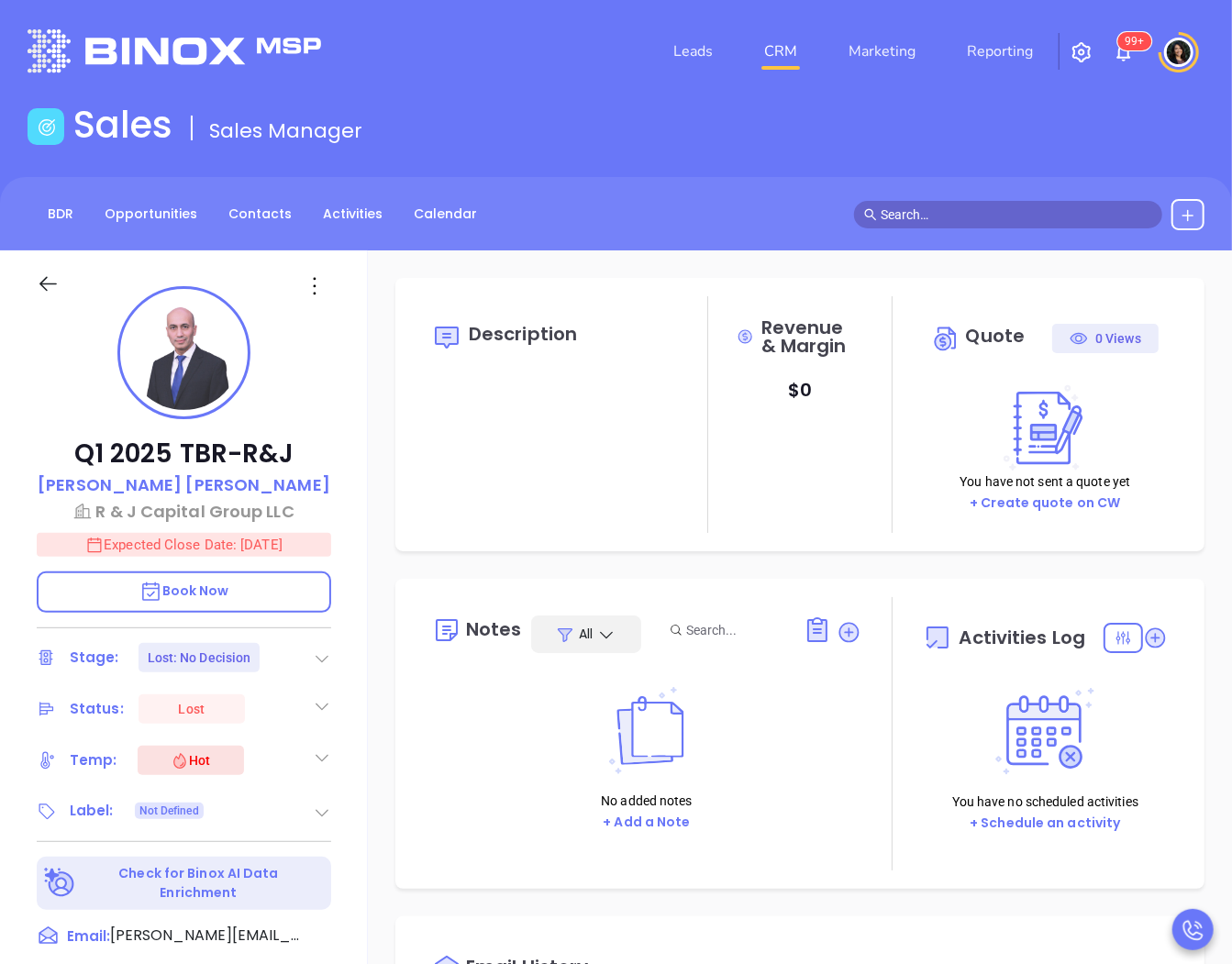
type input "[DATE]"
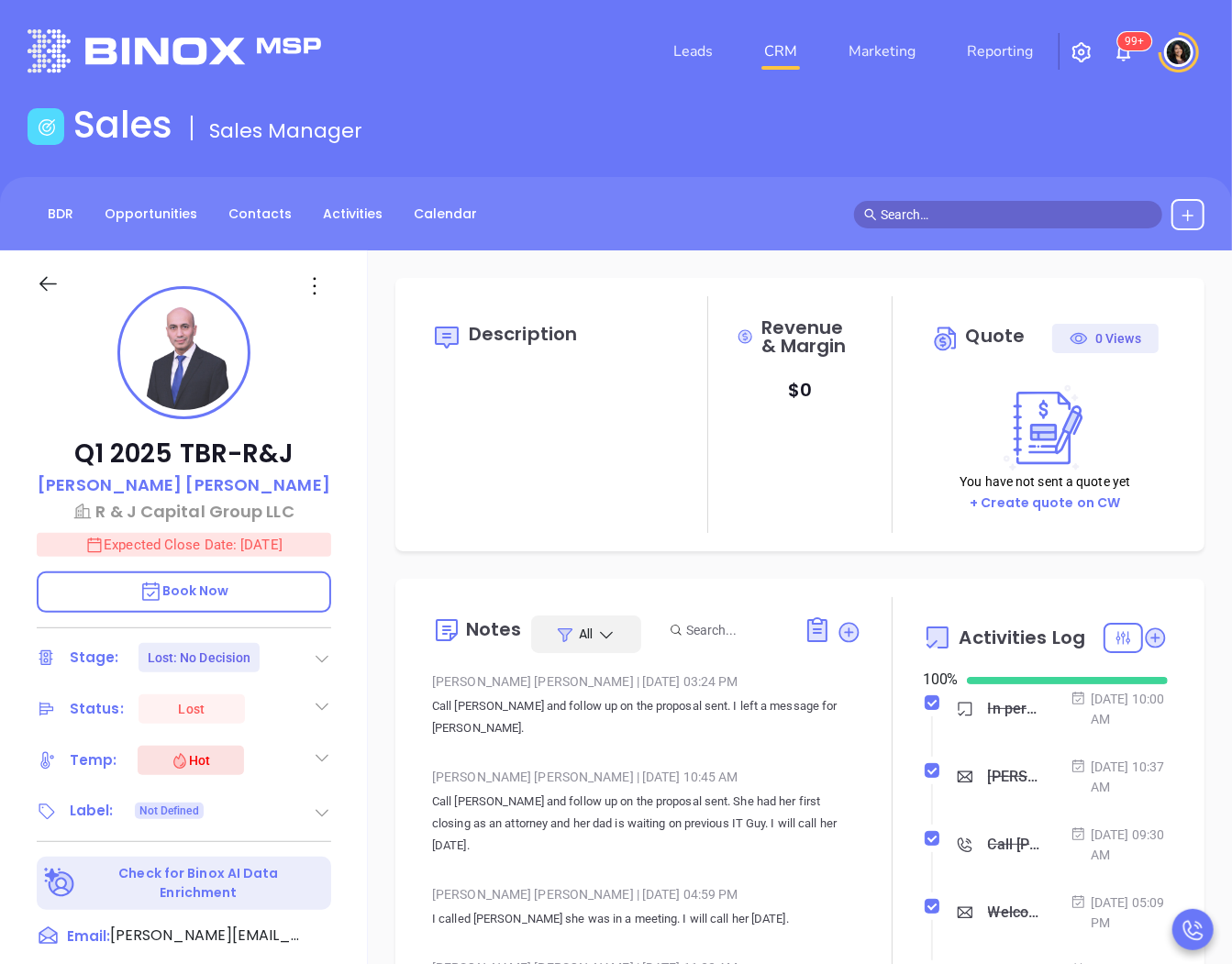
scroll to position [534, 0]
click at [213, 488] on p "[PERSON_NAME]" at bounding box center [184, 485] width 293 height 25
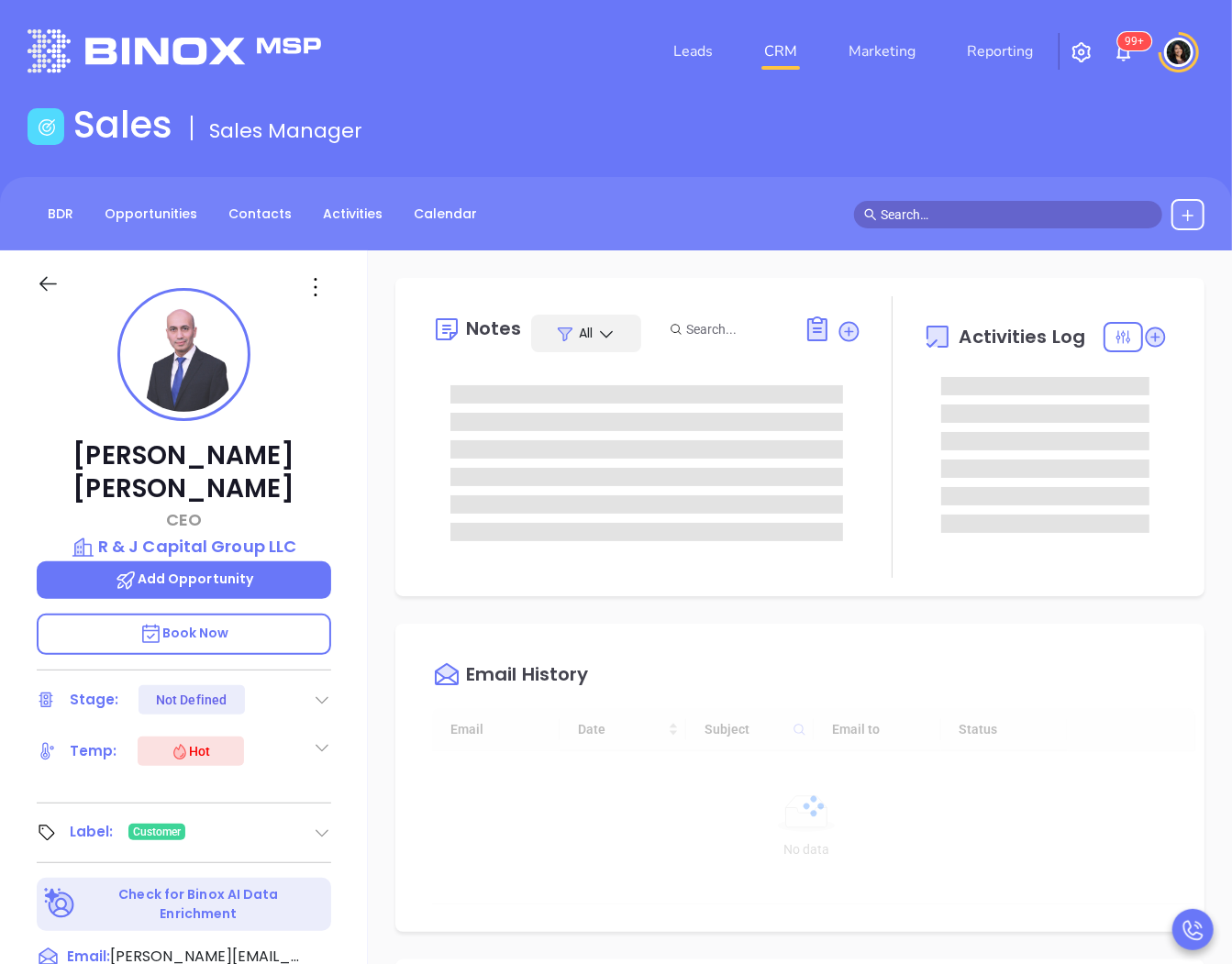
type input "[DATE]"
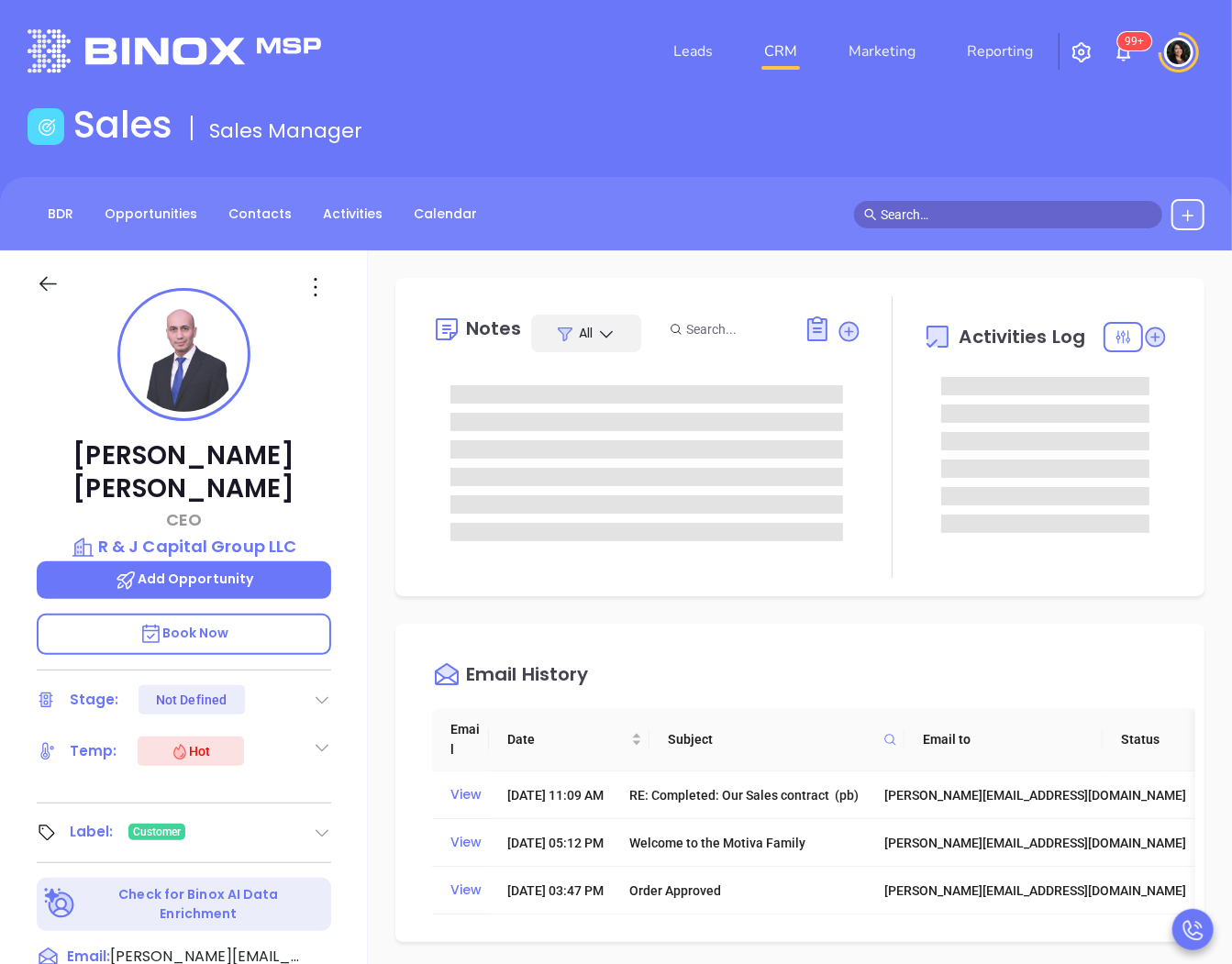
type input "[PERSON_NAME]"
click at [1076, 126] on div "Sales Sales Manager" at bounding box center [616, 129] width 1199 height 52
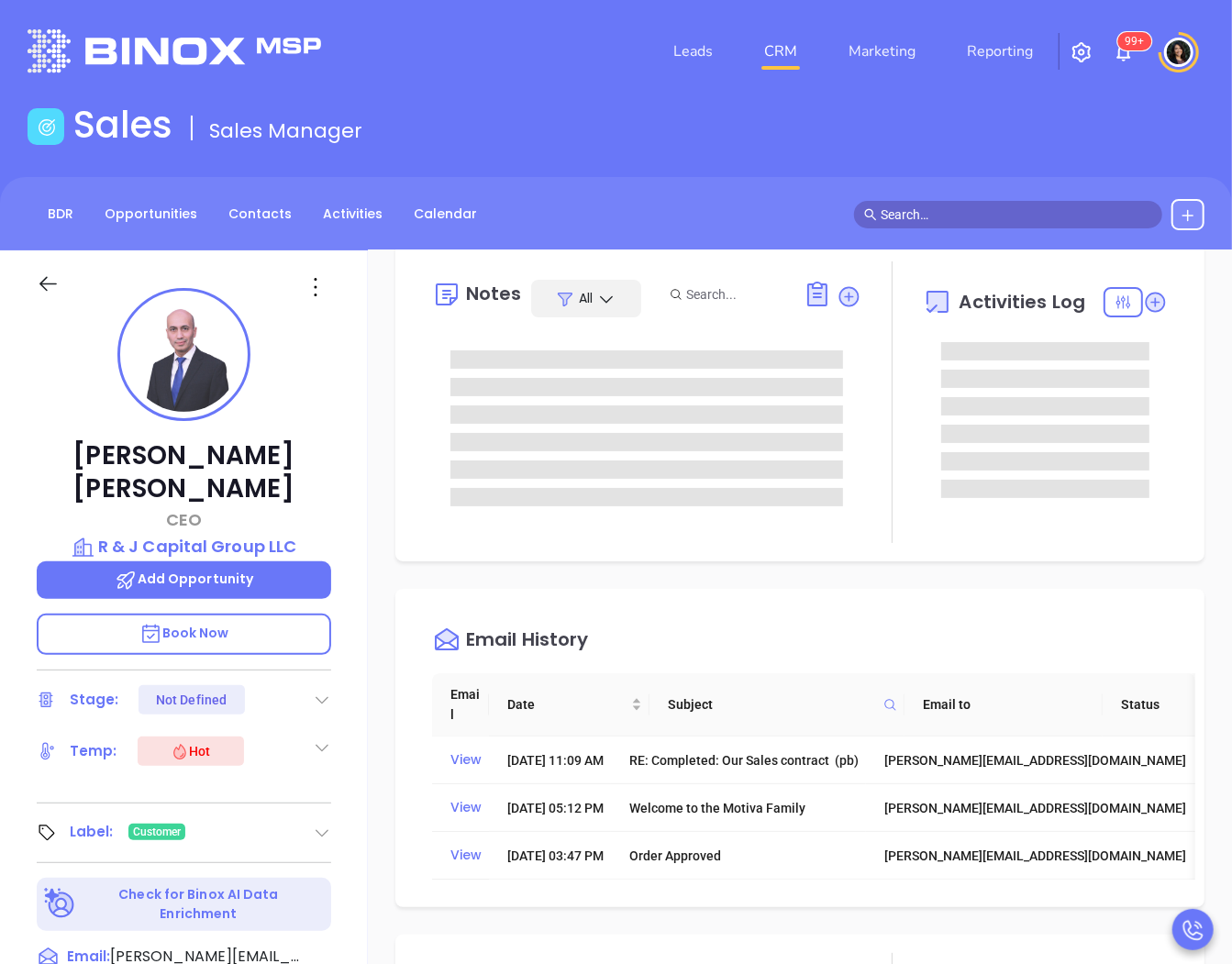
scroll to position [0, 0]
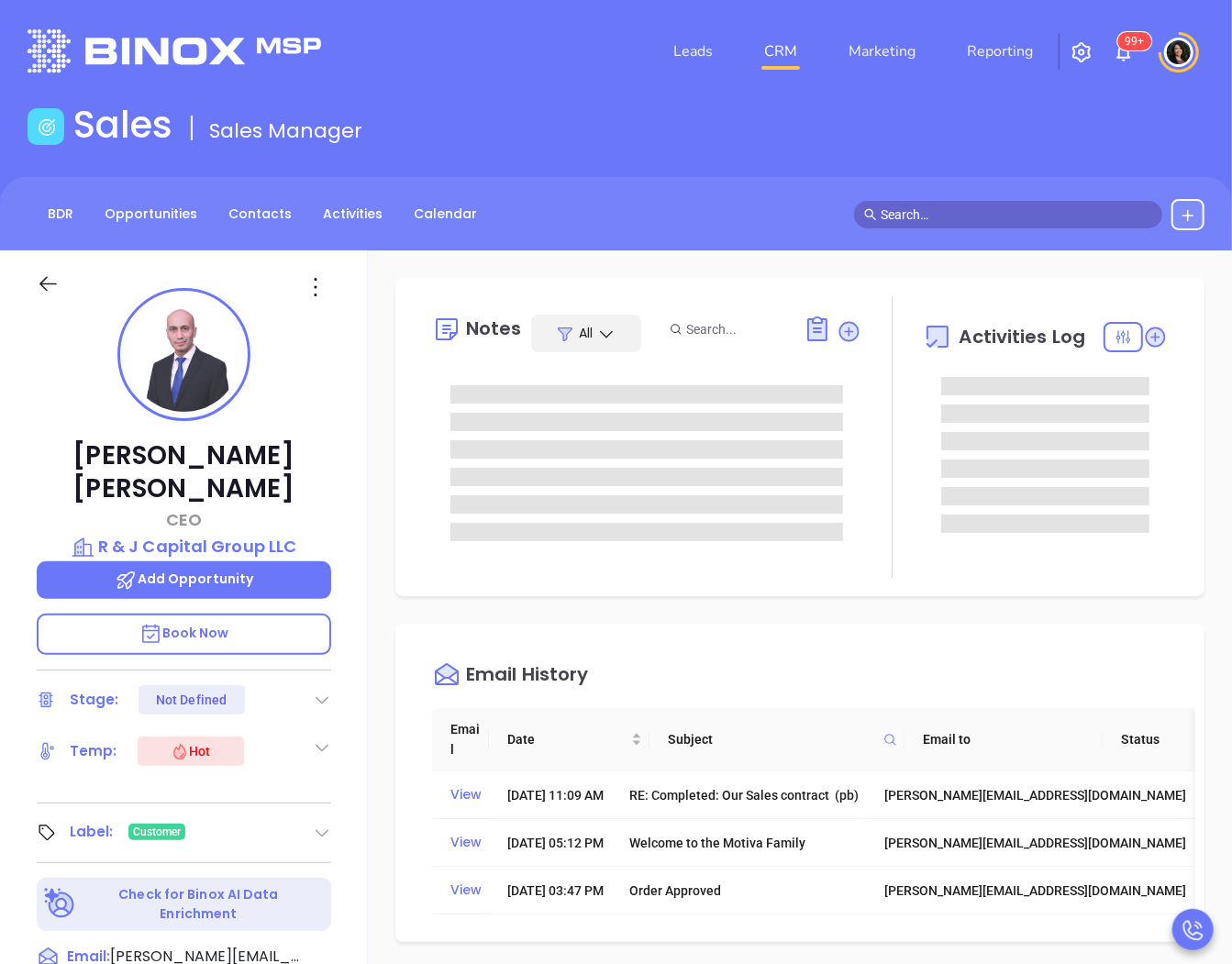
click at [978, 206] on input "text" at bounding box center [1016, 215] width 272 height 20
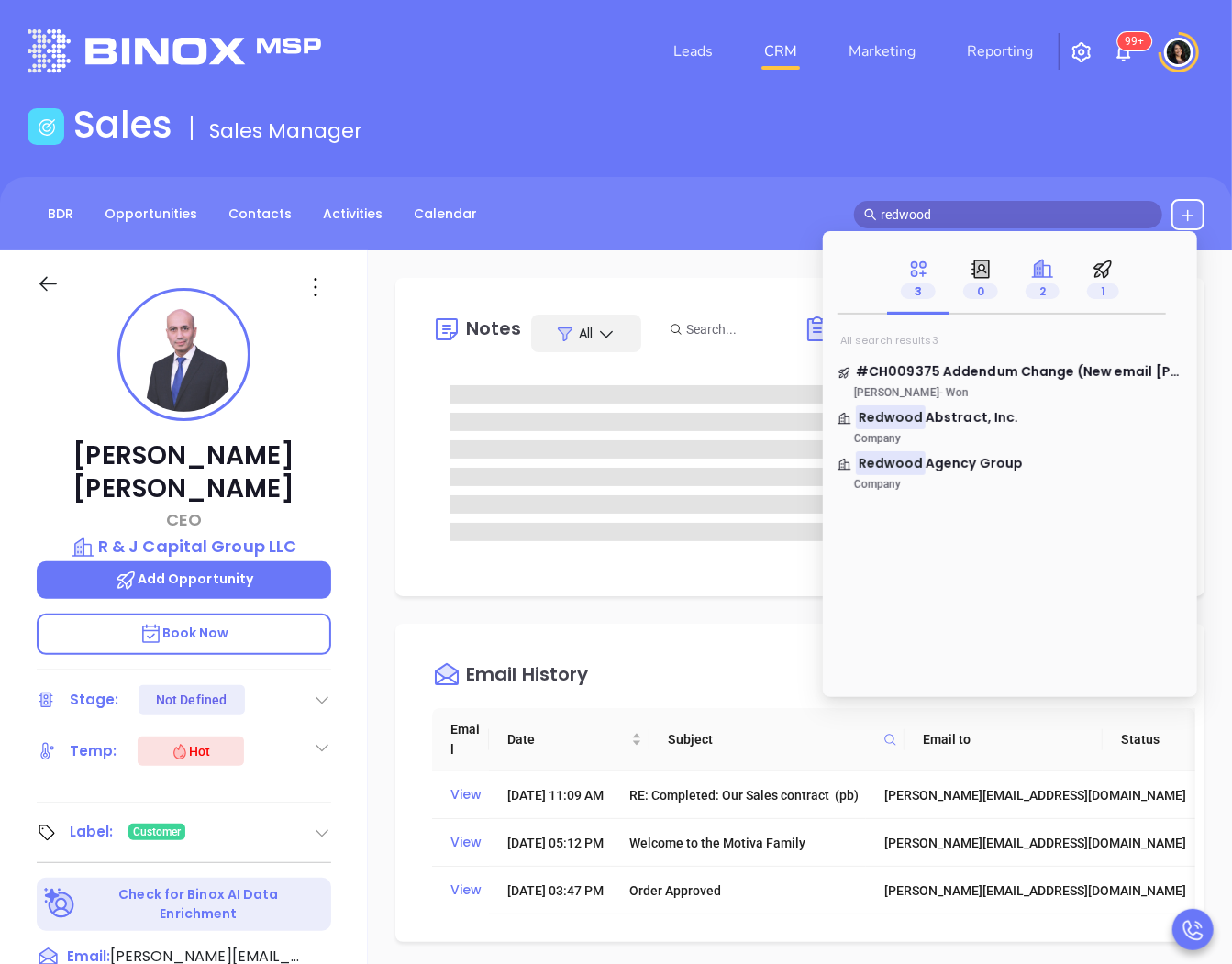
type input "redwood"
click at [1038, 267] on icon at bounding box center [1038, 268] width 8 height 18
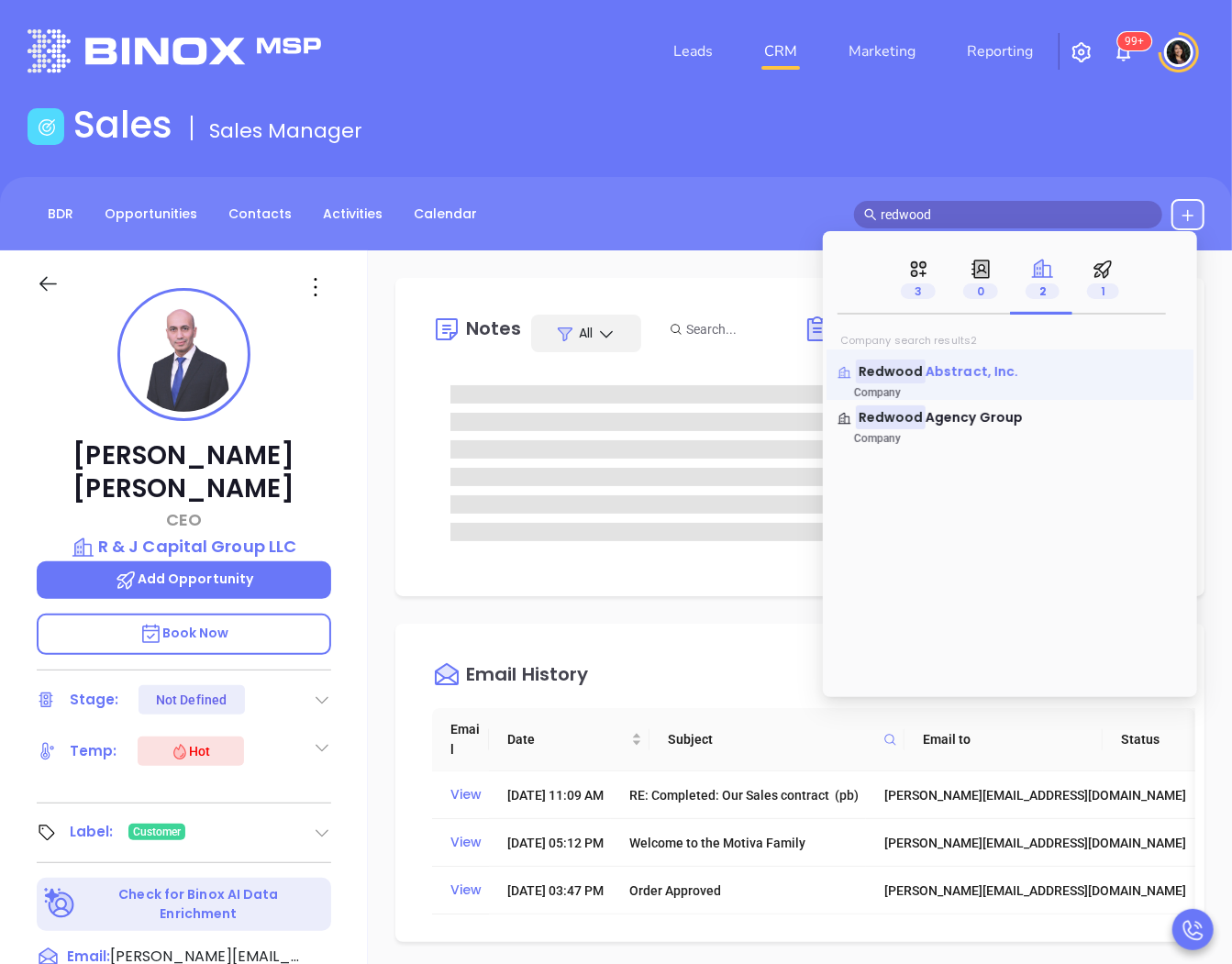
click at [929, 379] on span "Abstract, Inc." at bounding box center [972, 371] width 93 height 18
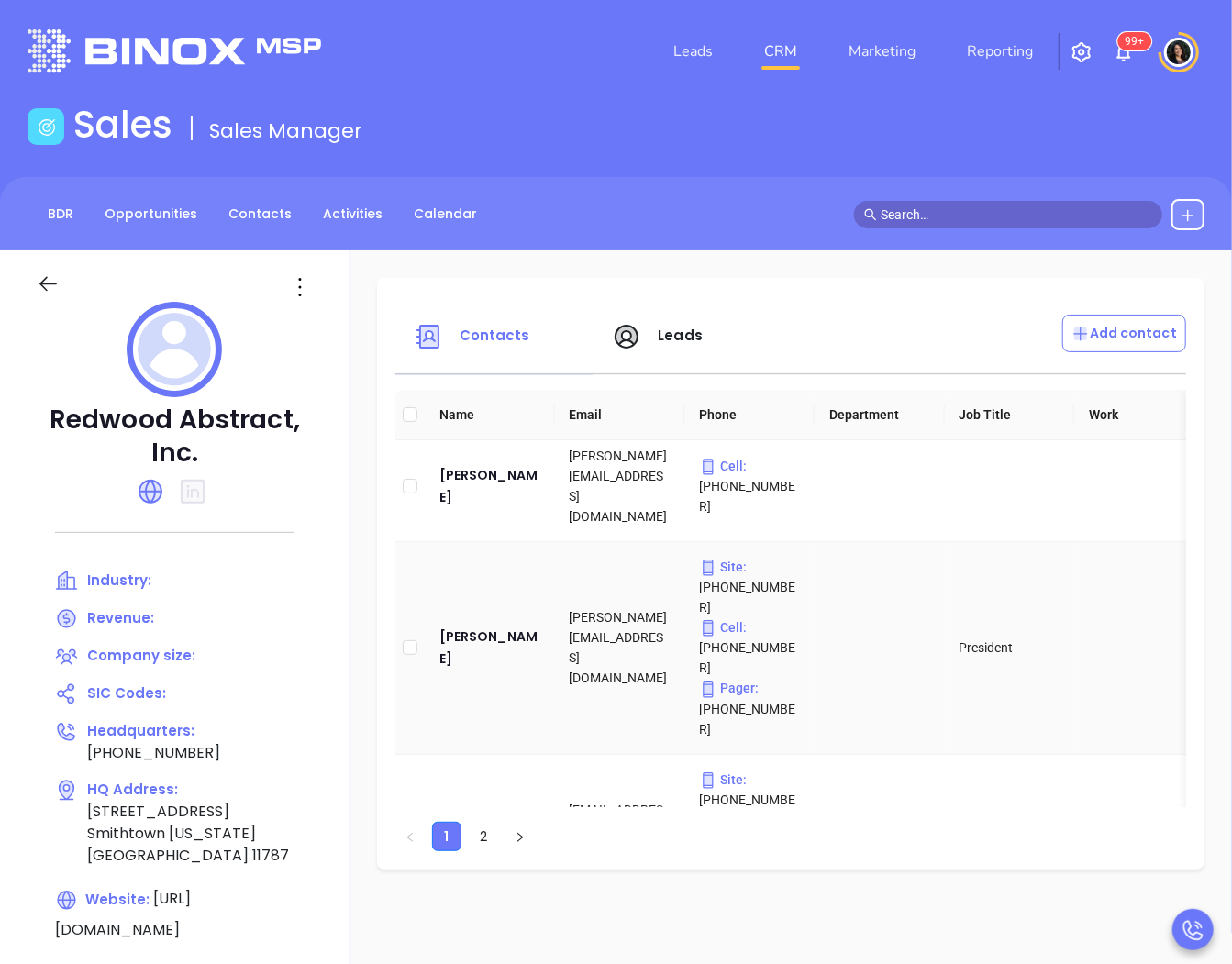
scroll to position [190, 0]
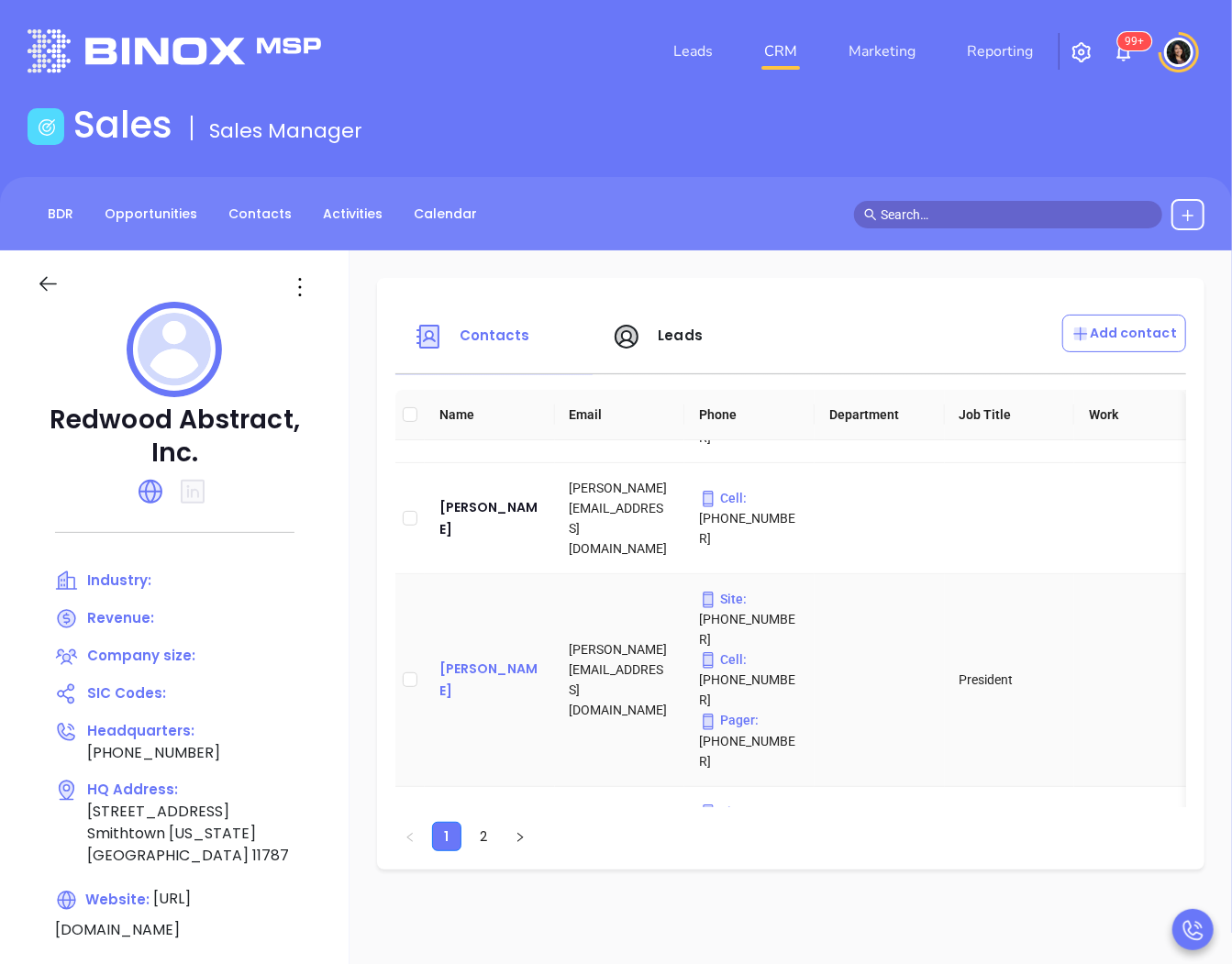
click at [461, 658] on div "[PERSON_NAME]" at bounding box center [490, 680] width 101 height 44
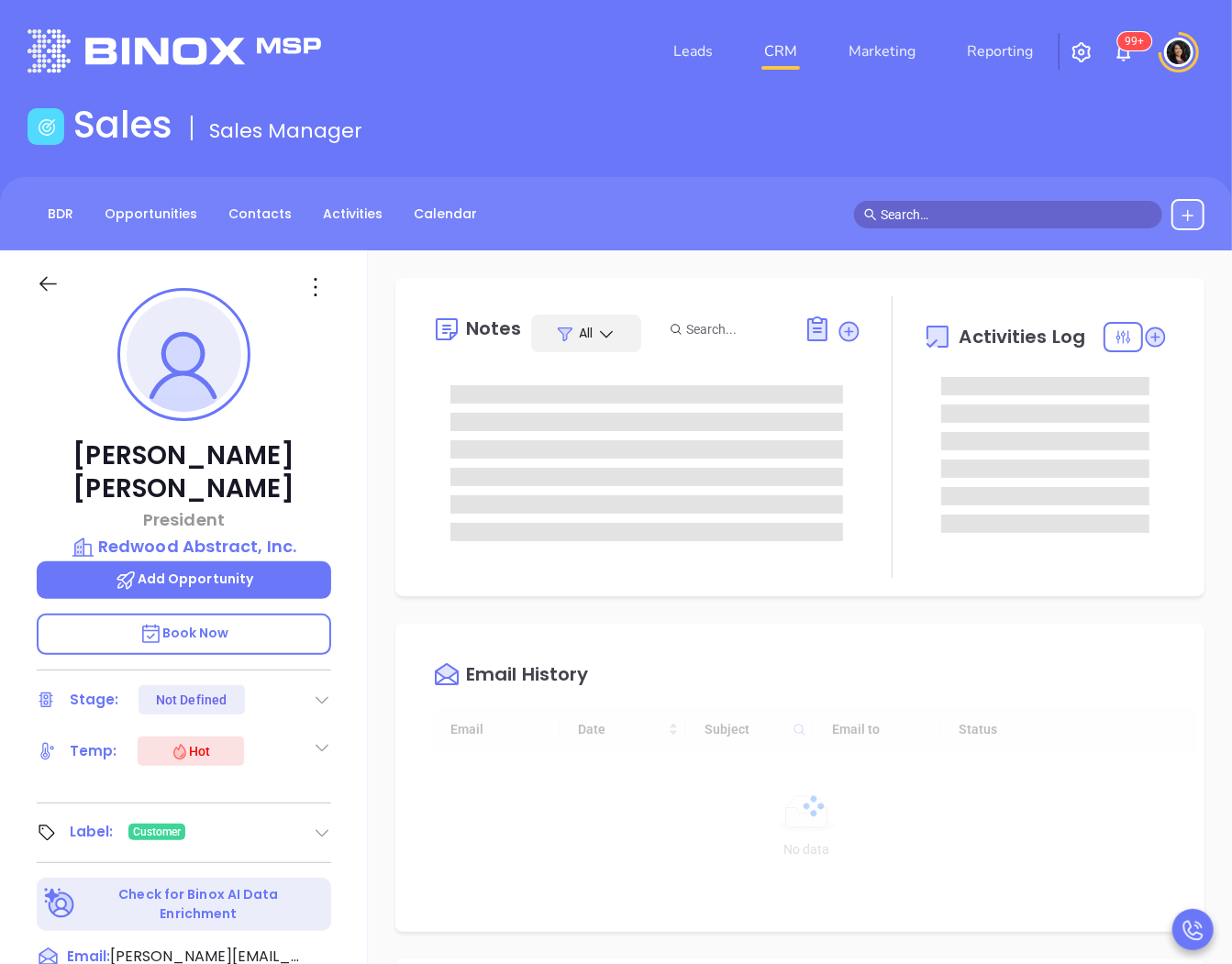
type input "[DATE]"
type input "[PERSON_NAME]"
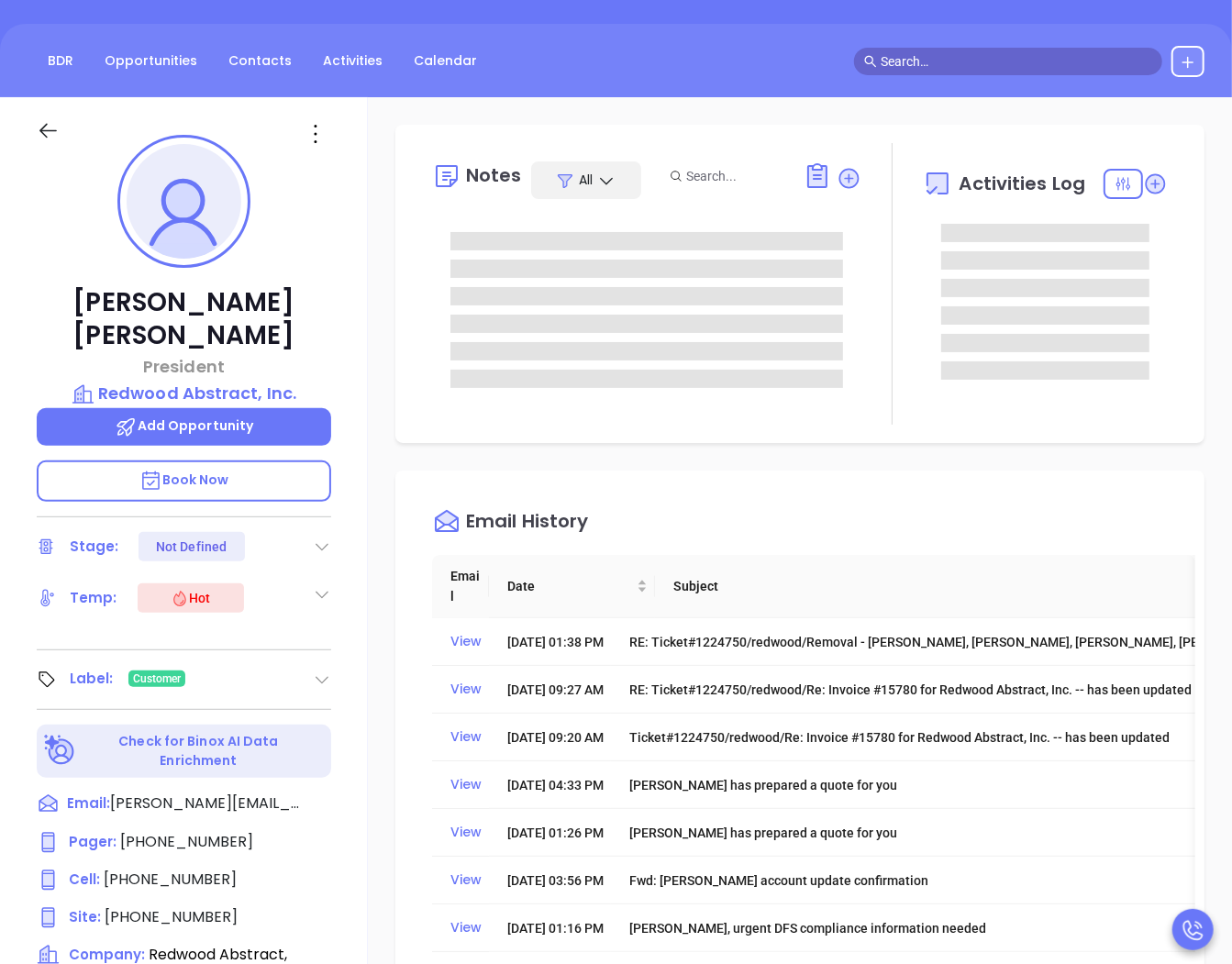
scroll to position [204, 0]
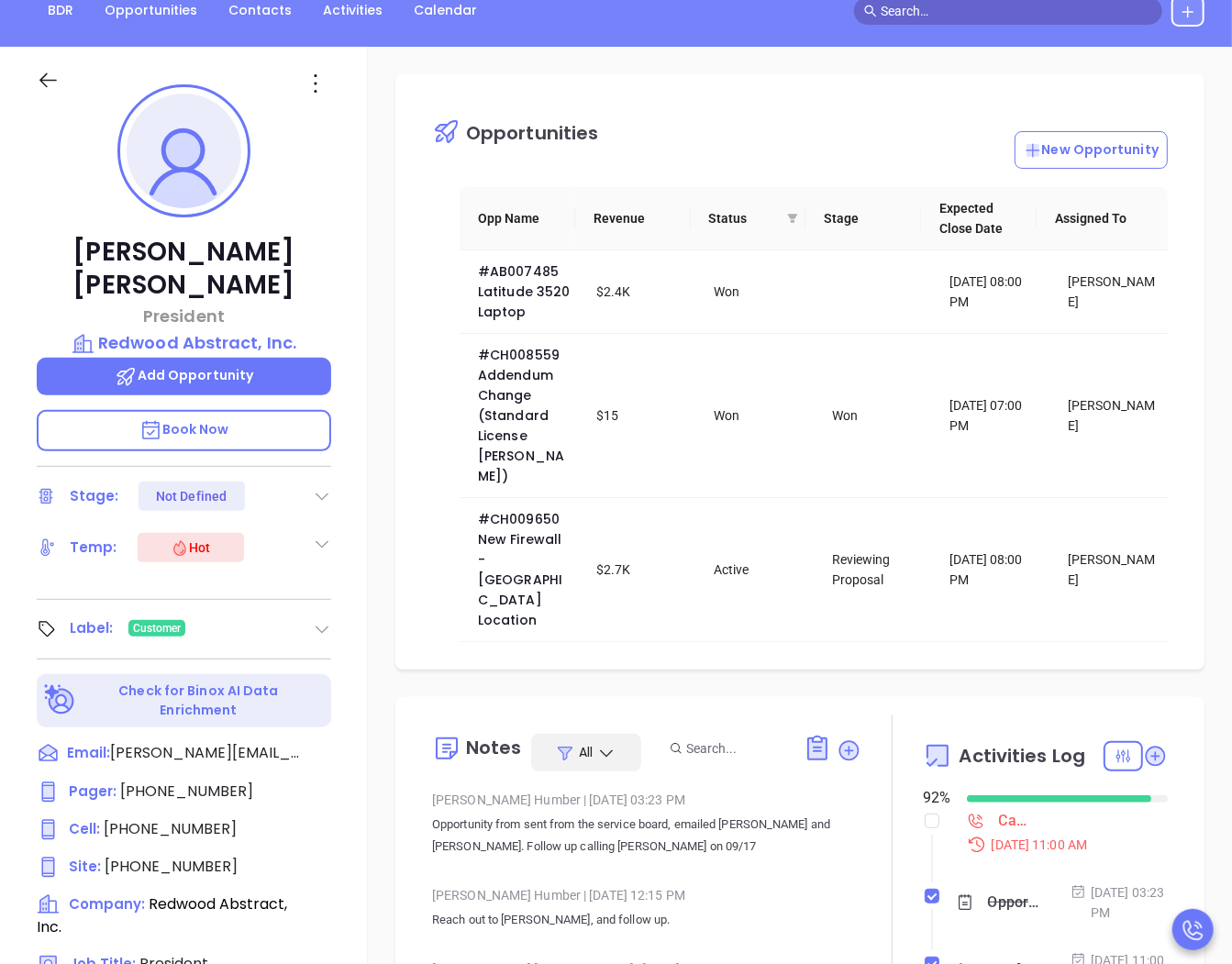
click at [1079, 53] on div "Opportunities New Opportunity Opp Name Revenue Status Stage Expected Close Date…" at bounding box center [800, 689] width 864 height 1285
click at [925, 814] on input "checkbox" at bounding box center [933, 821] width 15 height 15
checkbox input "true"
